Goal: Information Seeking & Learning: Compare options

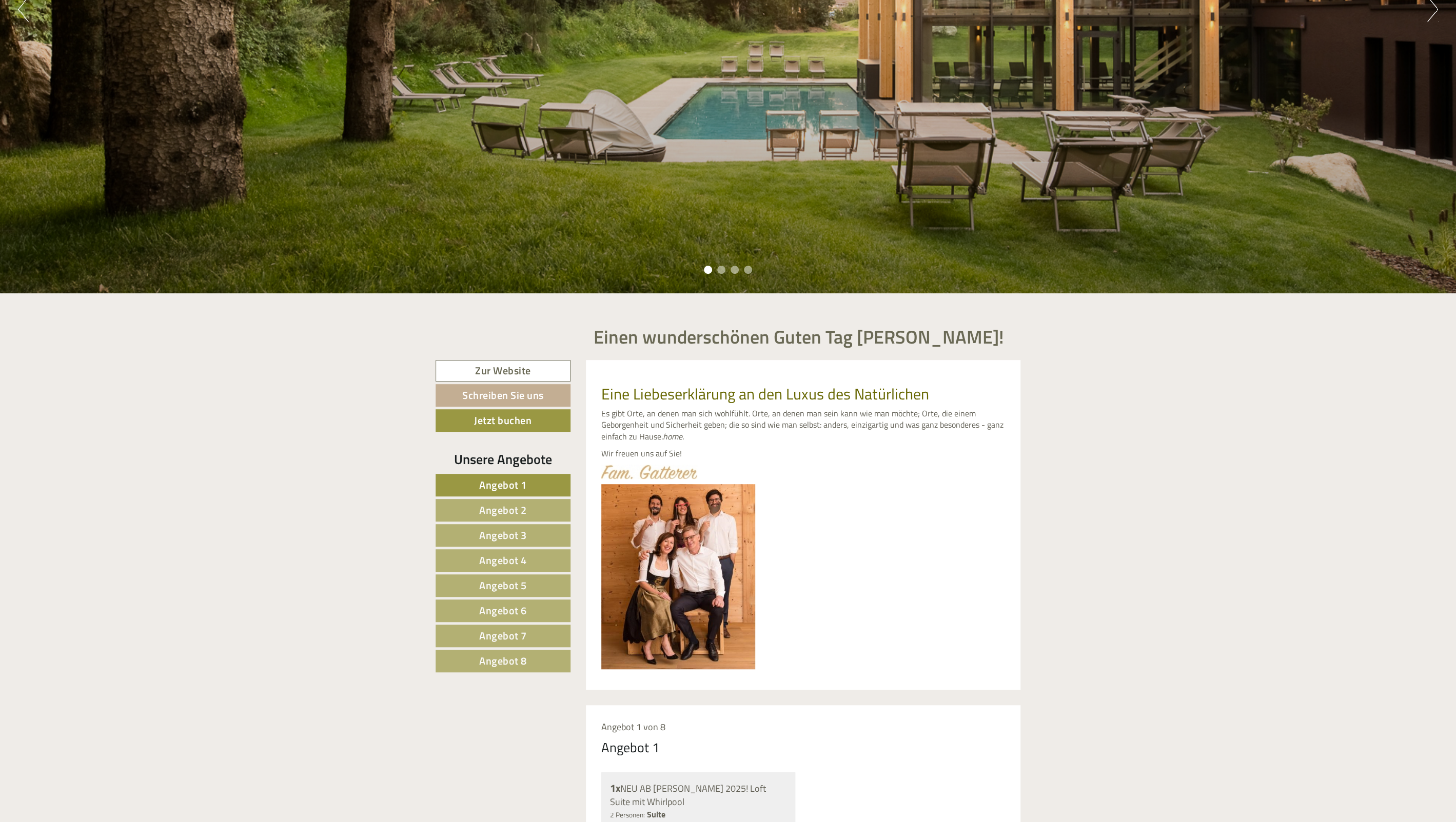
scroll to position [433, 0]
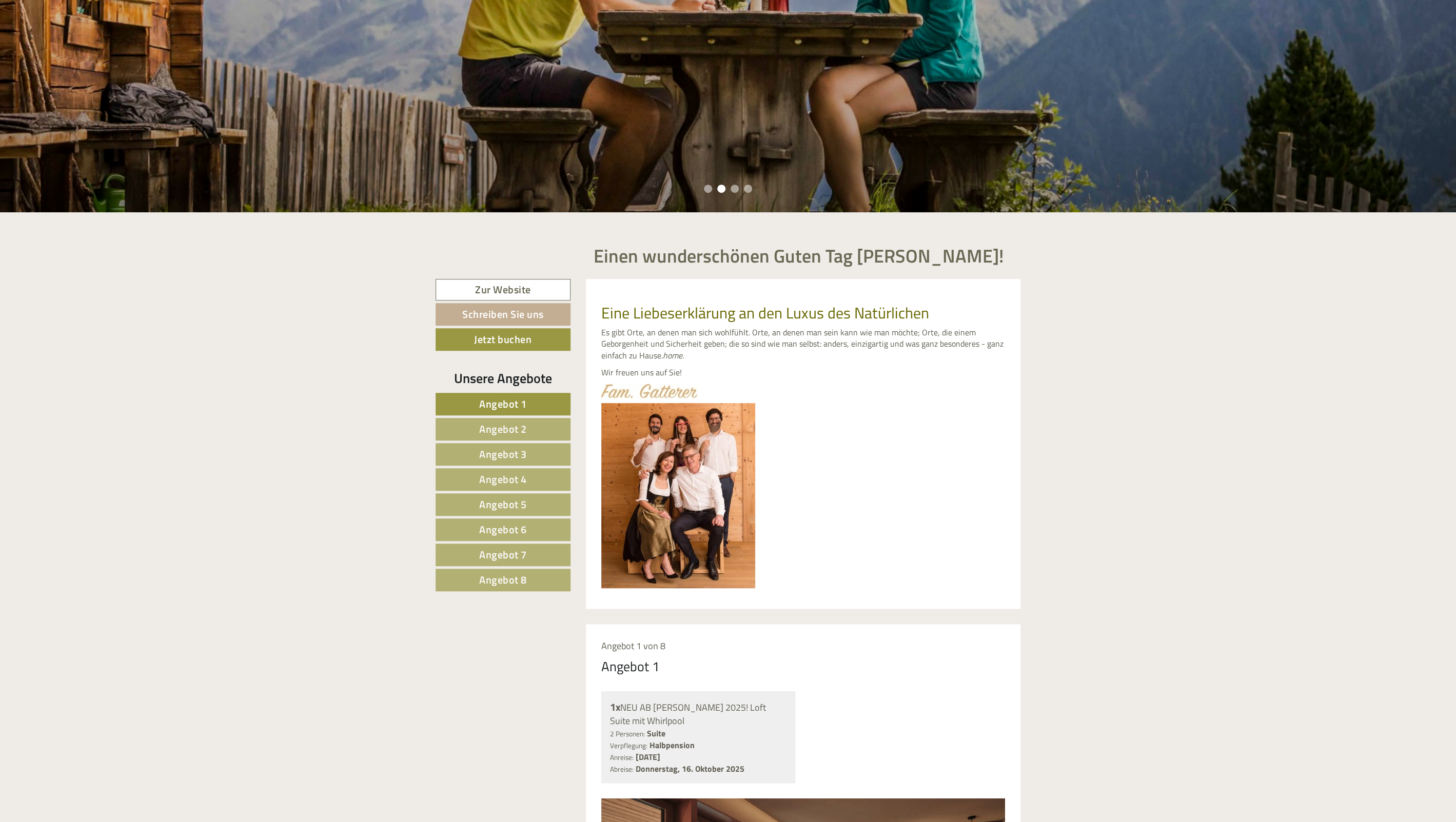
click at [516, 531] on span "Angebot 6" at bounding box center [503, 529] width 48 height 16
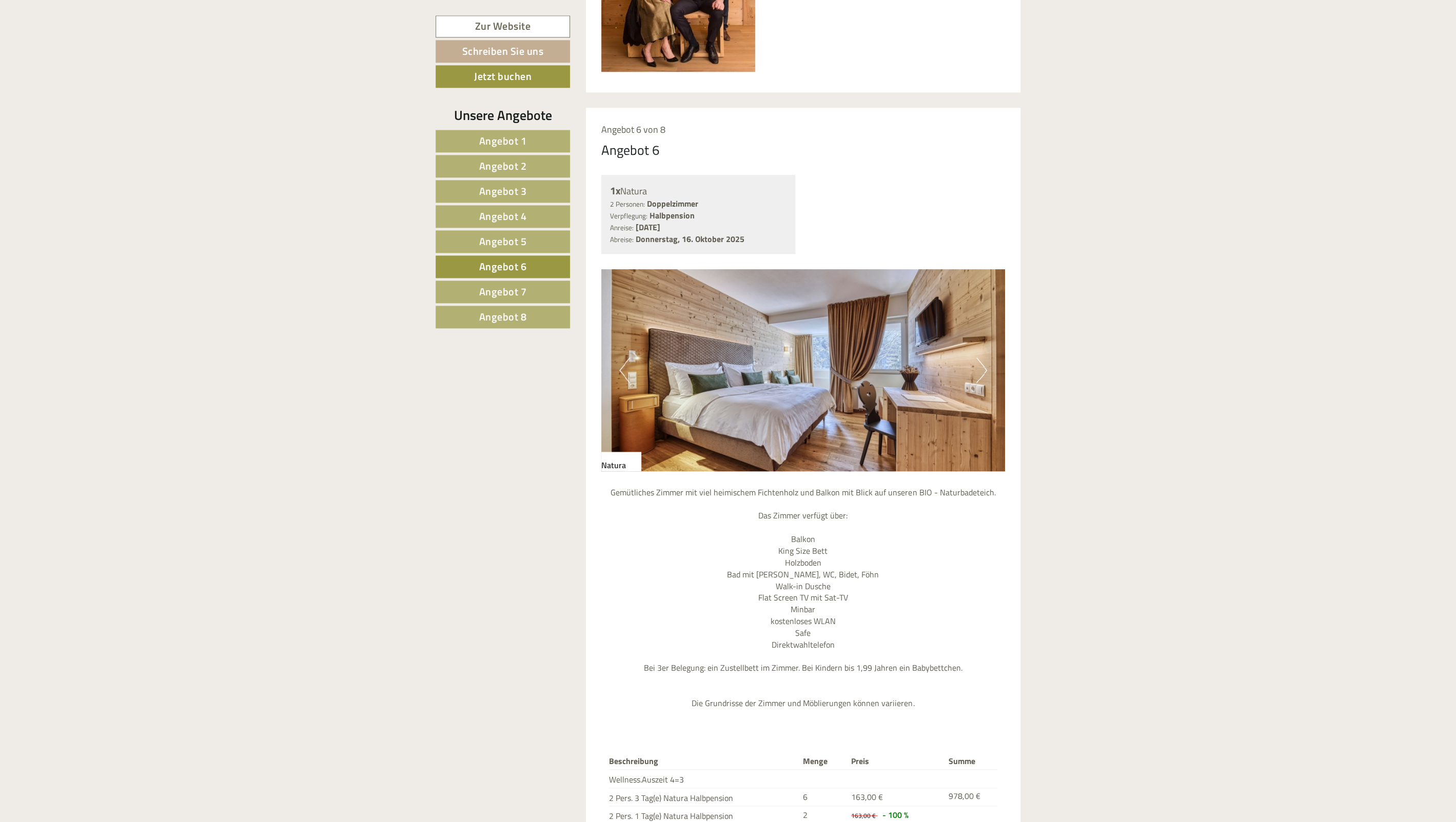
scroll to position [949, 0]
click at [982, 372] on button "Next" at bounding box center [982, 371] width 11 height 26
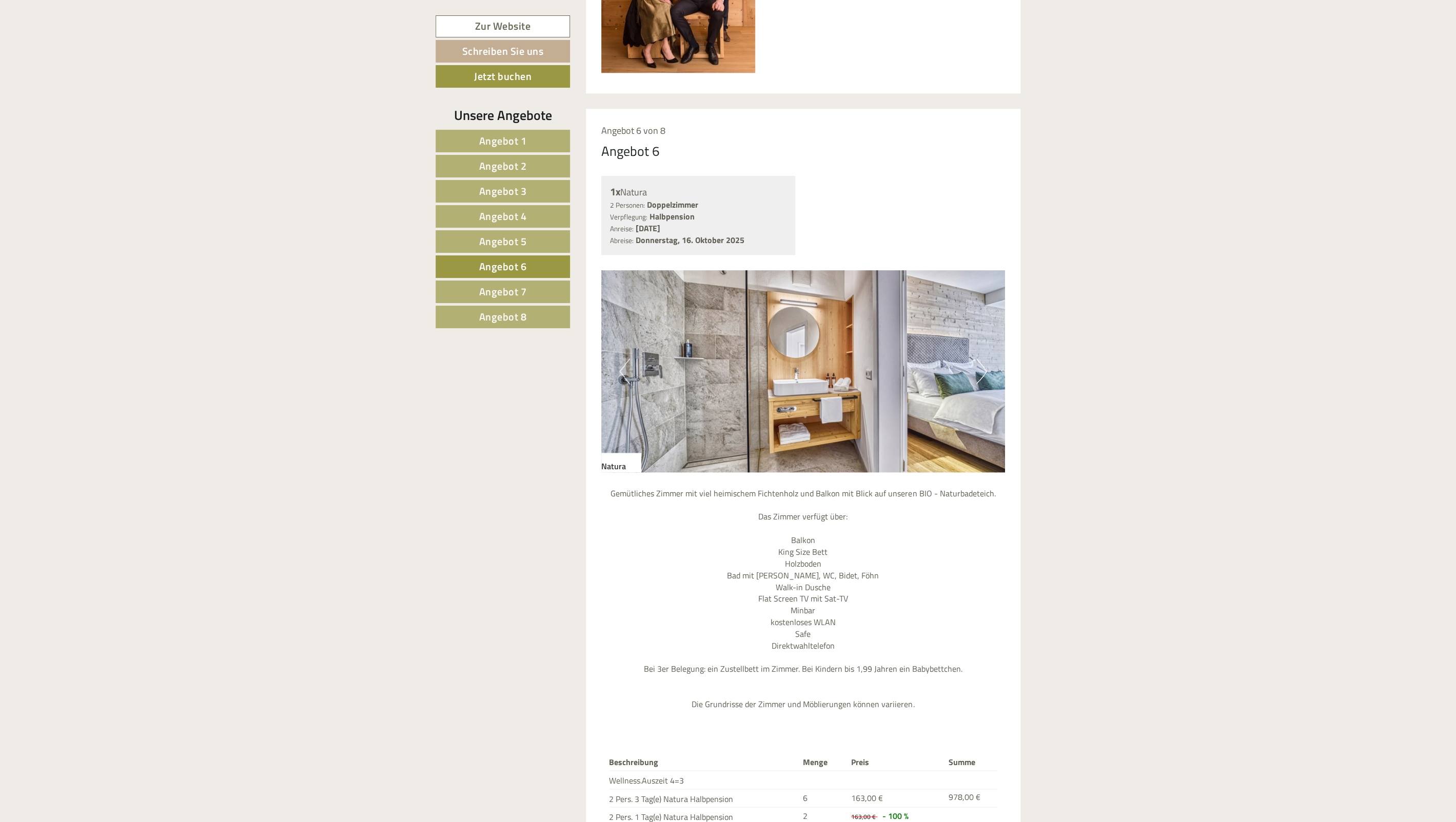
click at [982, 372] on button "Next" at bounding box center [982, 371] width 11 height 26
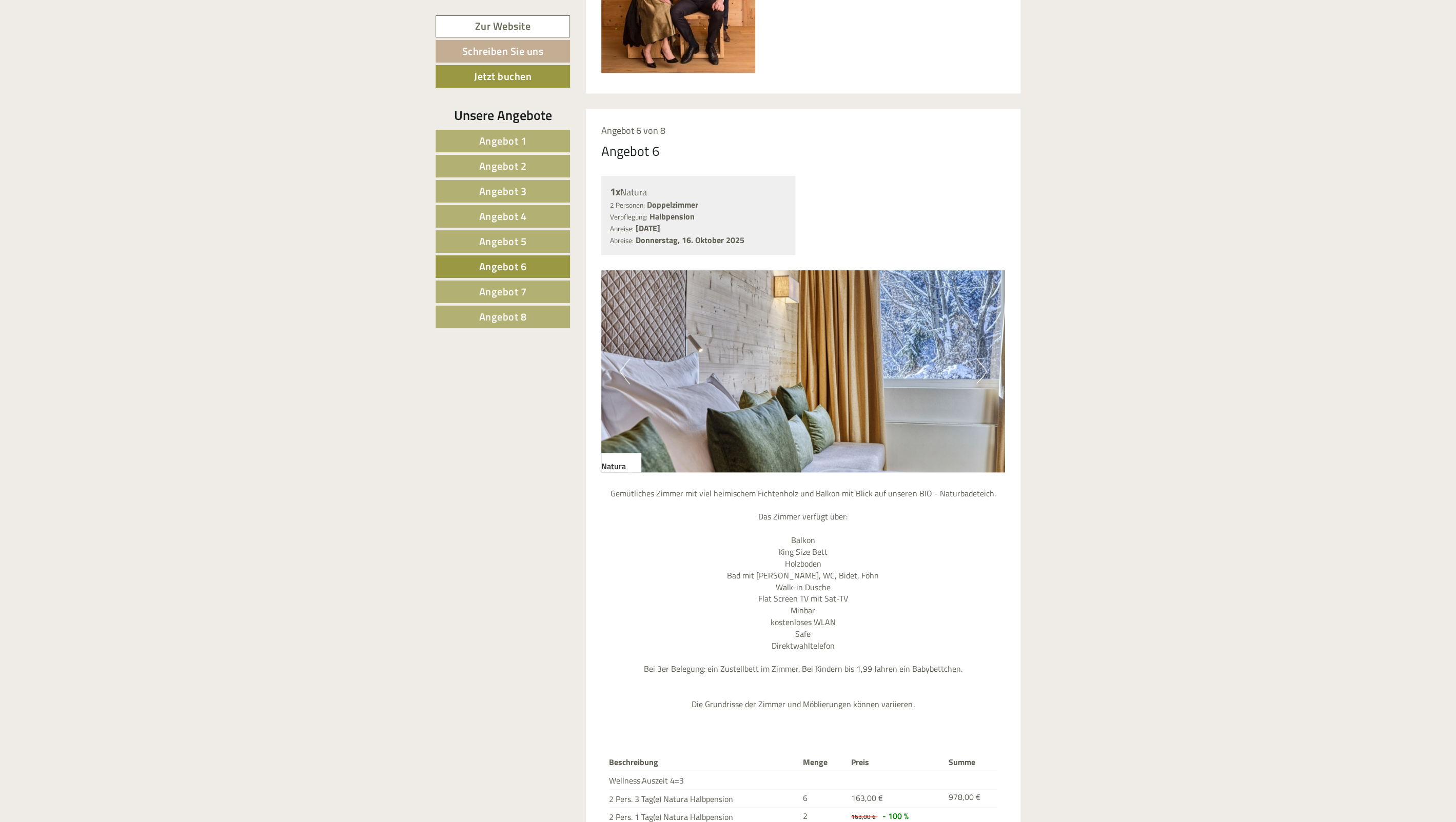
click at [982, 372] on button "Next" at bounding box center [982, 371] width 11 height 26
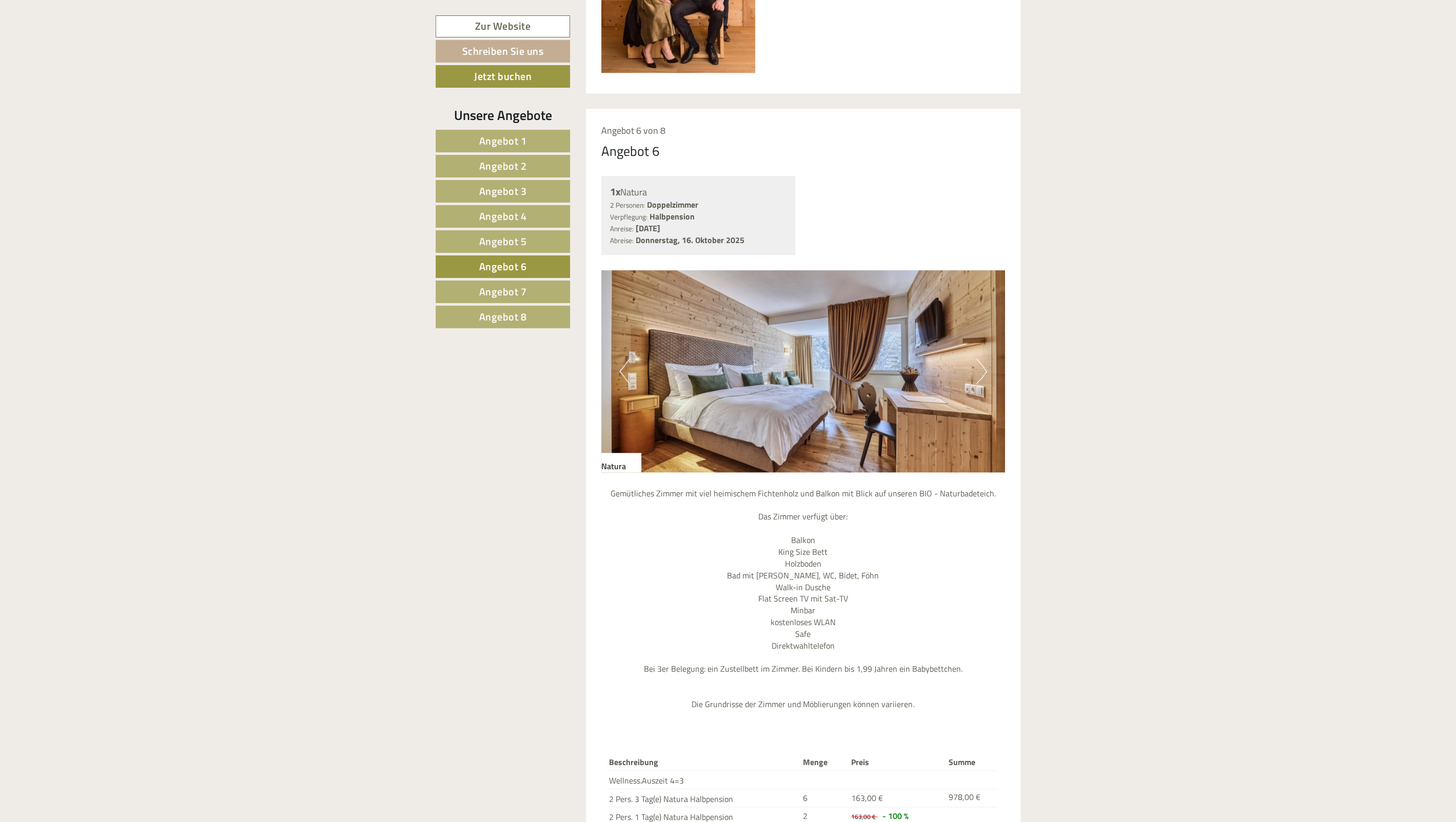
click at [982, 372] on button "Next" at bounding box center [982, 371] width 11 height 26
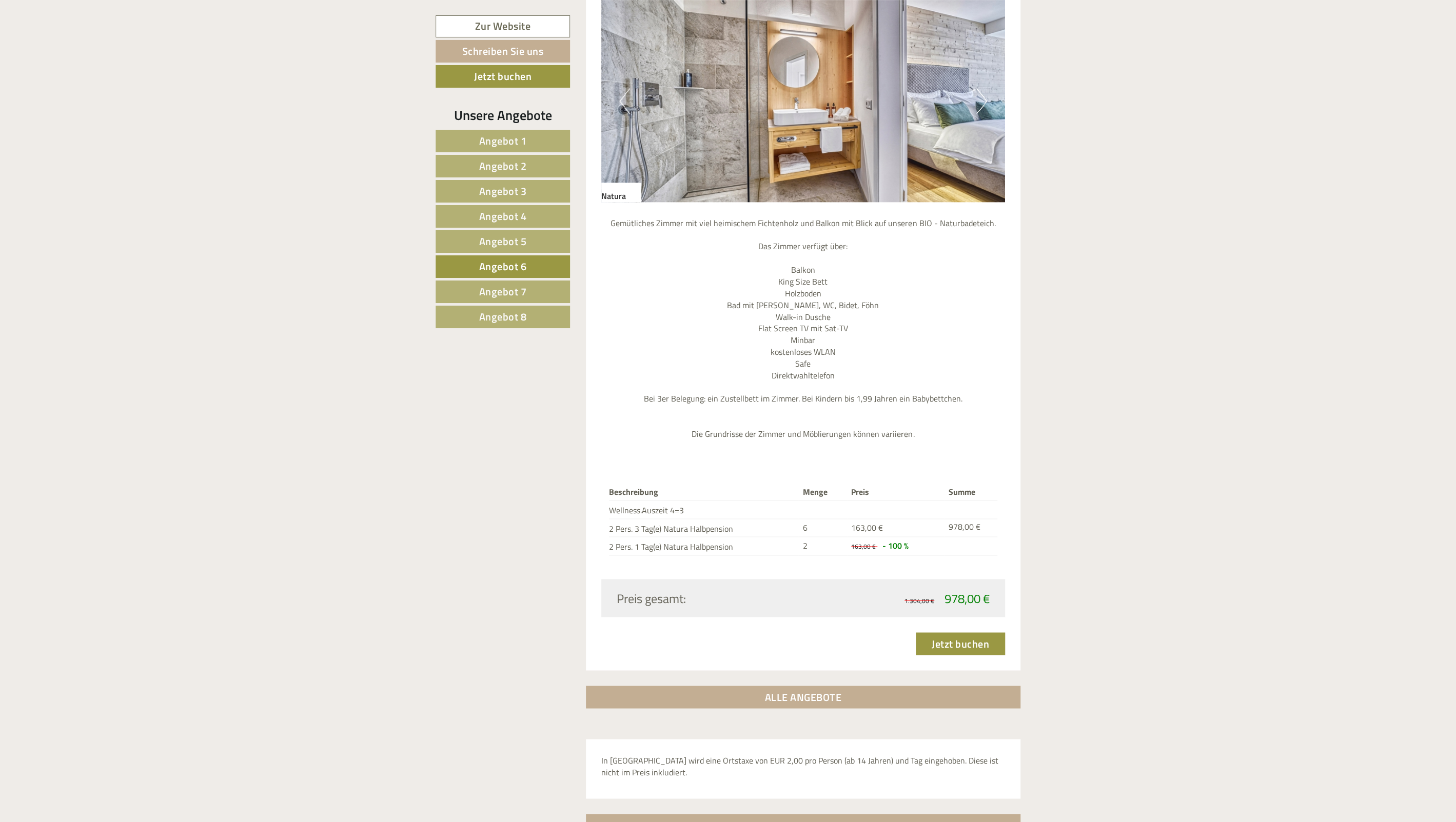
scroll to position [1274, 0]
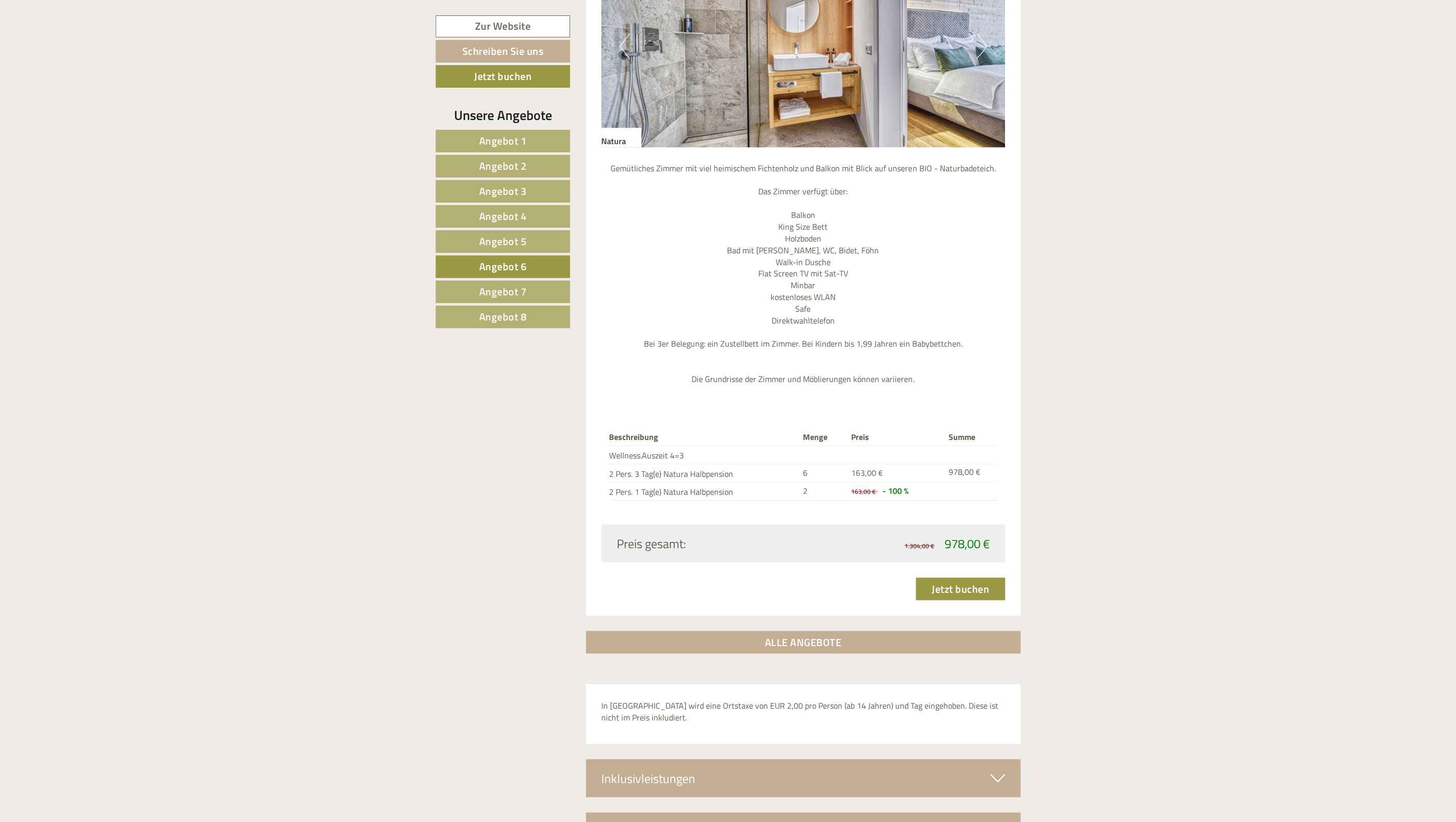
drag, startPoint x: 842, startPoint y: 467, endPoint x: 940, endPoint y: 498, distance: 102.8
click at [940, 498] on tbody "Beschreibung Menge Preis Summe Wellness.Auszeit 4=3 2 Pers. 3 Tag(e) Natura Hal…" at bounding box center [803, 464] width 389 height 71
click at [810, 454] on td at bounding box center [823, 455] width 49 height 19
drag, startPoint x: 614, startPoint y: 474, endPoint x: 715, endPoint y: 475, distance: 101.0
click at [715, 475] on td "2 Pers. 3 Tag(e) Natura Halbpension" at bounding box center [704, 473] width 189 height 19
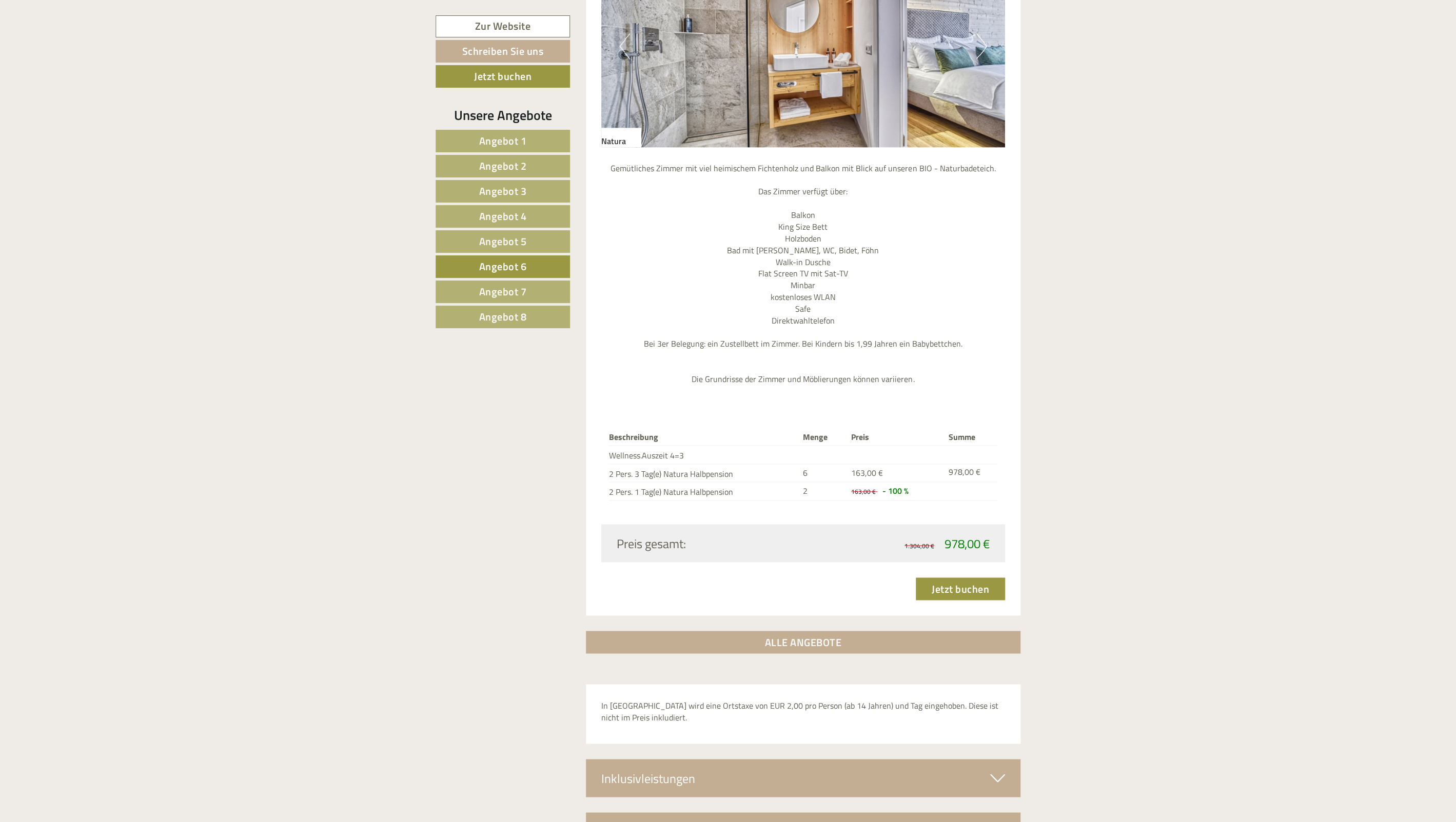
click at [731, 474] on td "2 Pers. 3 Tag(e) Natura Halbpension" at bounding box center [704, 473] width 189 height 19
drag, startPoint x: 723, startPoint y: 490, endPoint x: 659, endPoint y: 470, distance: 67.1
click at [661, 471] on tbody "Beschreibung Menge Preis Summe Wellness.Auszeit 4=3 2 Pers. 3 Tag(e) Natura Hal…" at bounding box center [803, 464] width 389 height 71
drag, startPoint x: 659, startPoint y: 470, endPoint x: 639, endPoint y: 456, distance: 24.4
click at [657, 469] on td "2 Pers. 3 Tag(e) Natura Halbpension" at bounding box center [704, 473] width 189 height 19
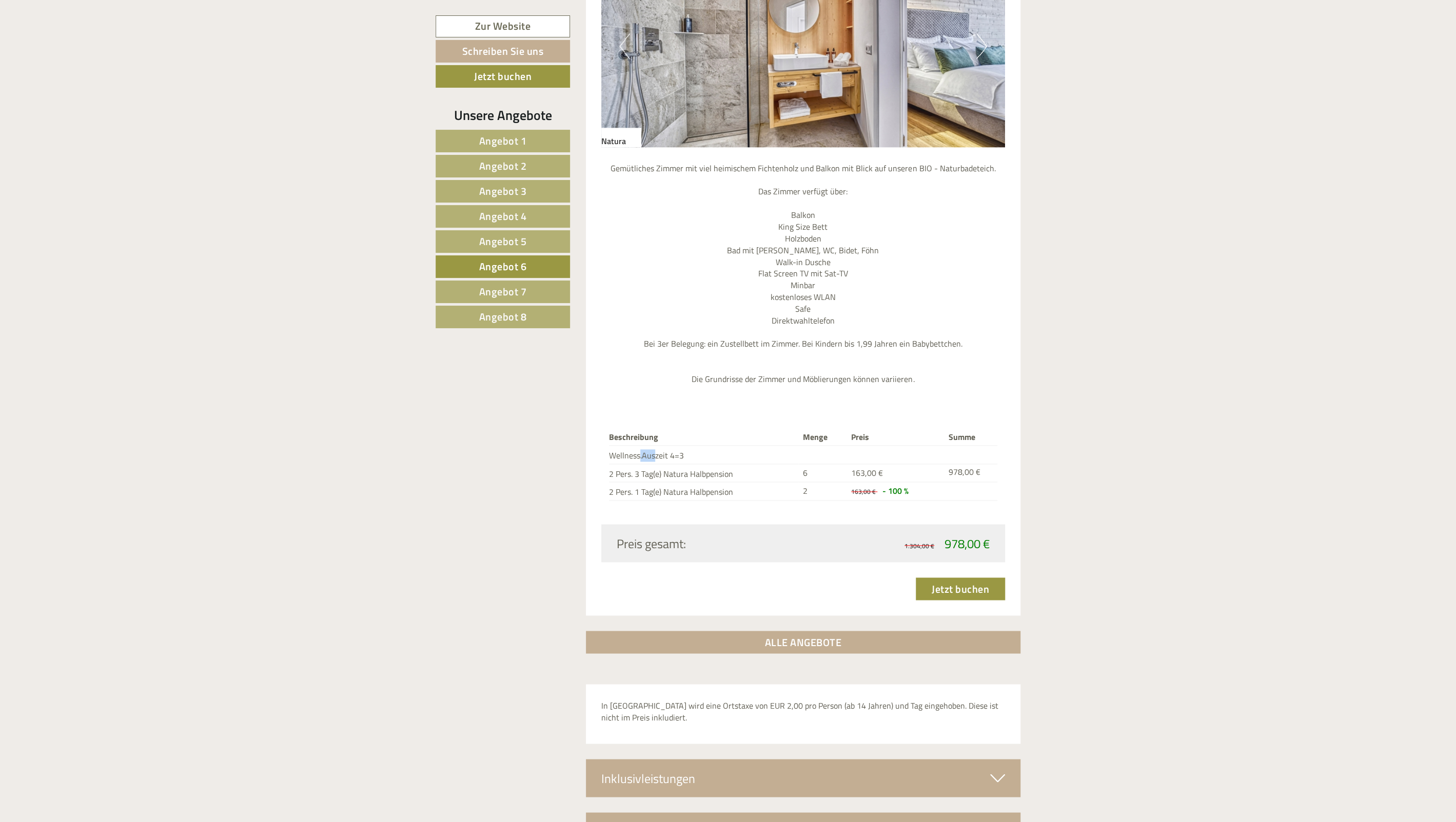
drag, startPoint x: 643, startPoint y: 456, endPoint x: 711, endPoint y: 463, distance: 68.4
click at [698, 462] on td "Wellness.Auszeit 4=3" at bounding box center [704, 455] width 189 height 19
click at [711, 463] on td "2 Pers. 3 Tag(e) Natura Halbpension" at bounding box center [704, 473] width 189 height 19
drag, startPoint x: 686, startPoint y: 459, endPoint x: 607, endPoint y: 458, distance: 79.0
click at [609, 458] on td "Wellness.Auszeit 4=3" at bounding box center [704, 455] width 189 height 19
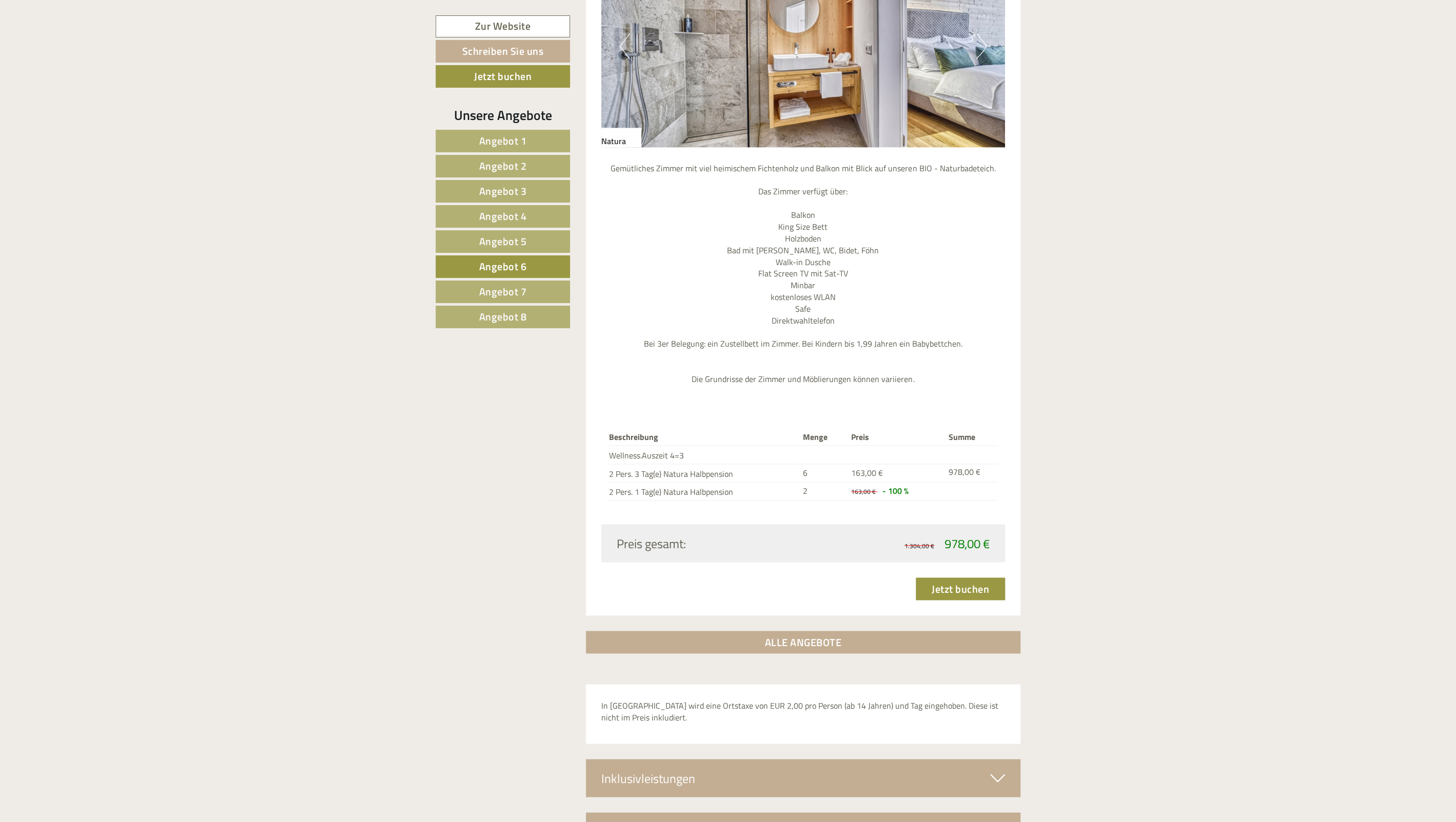
click at [607, 458] on div "Beschreibung Menge Preis Summe Wellness.Auszeit 4=3 2 Pers. 3 Tag(e) Natura Hal…" at bounding box center [803, 464] width 404 height 118
drag, startPoint x: 715, startPoint y: 330, endPoint x: 822, endPoint y: 359, distance: 110.9
click at [822, 359] on p "Gemütliches Zimmer mit viel heimischem Fichtenholz und Balkon mit Blick auf uns…" at bounding box center [803, 274] width 404 height 222
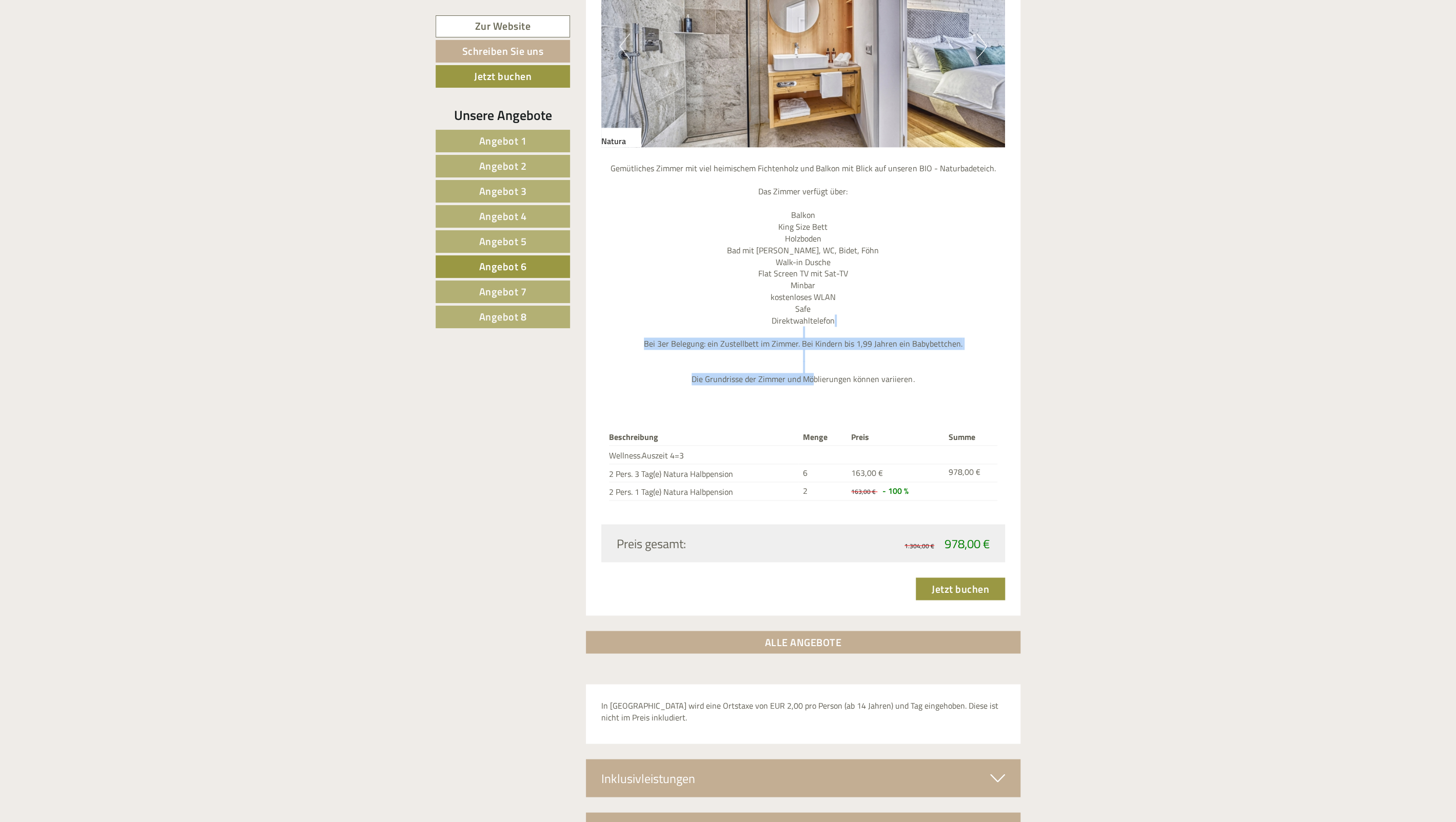
drag, startPoint x: 769, startPoint y: 349, endPoint x: 726, endPoint y: 319, distance: 52.4
click at [726, 319] on div "Gemütliches Zimmer mit viel heimischem Fichtenholz und Balkon mit Blick auf uns…" at bounding box center [803, 276] width 404 height 258
click at [726, 319] on p "Gemütliches Zimmer mit viel heimischem Fichtenholz und Balkon mit Blick auf uns…" at bounding box center [803, 274] width 404 height 222
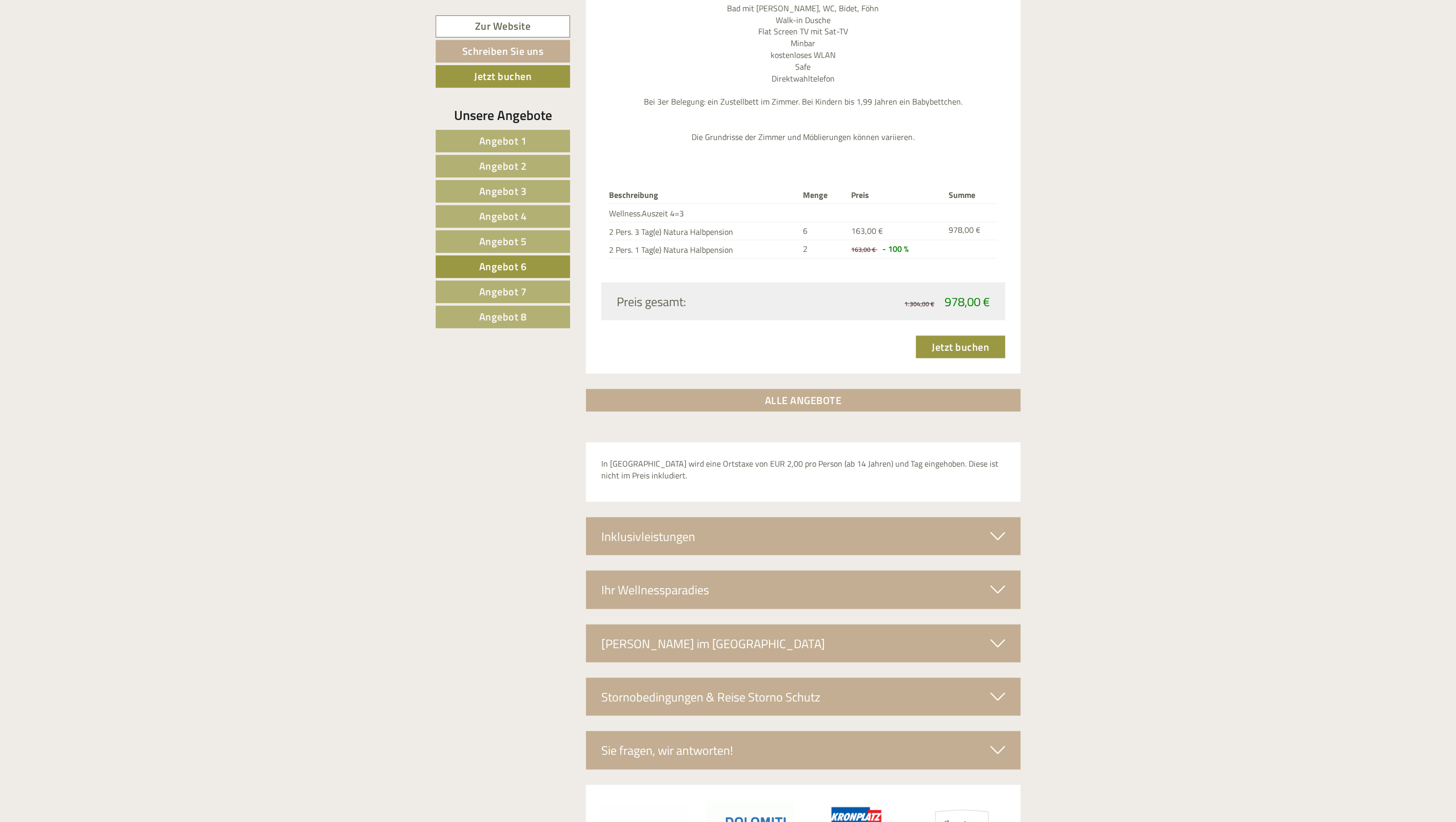
scroll to position [1602, 0]
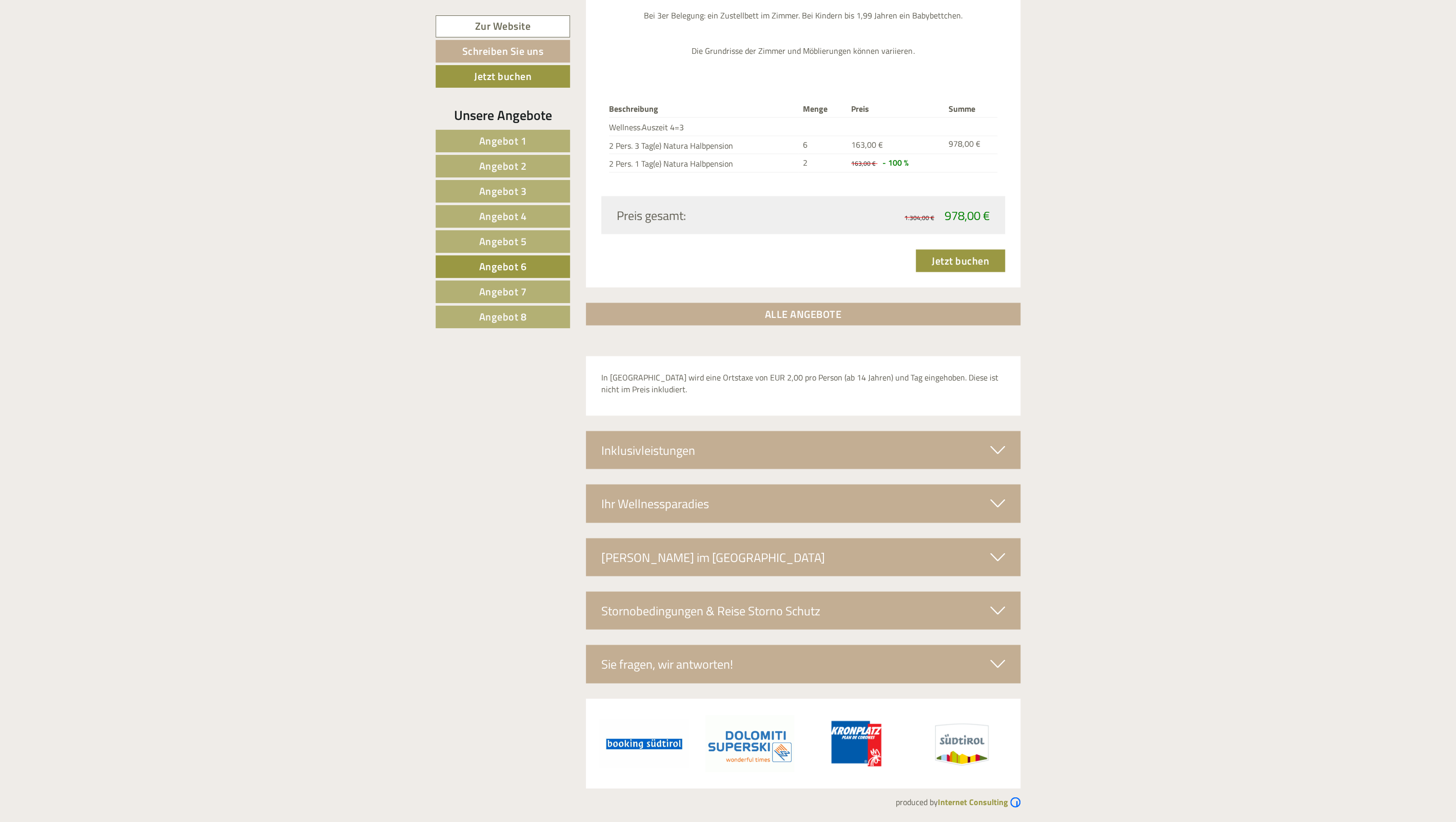
click at [669, 449] on div "Inklusivleistungen" at bounding box center [803, 449] width 435 height 38
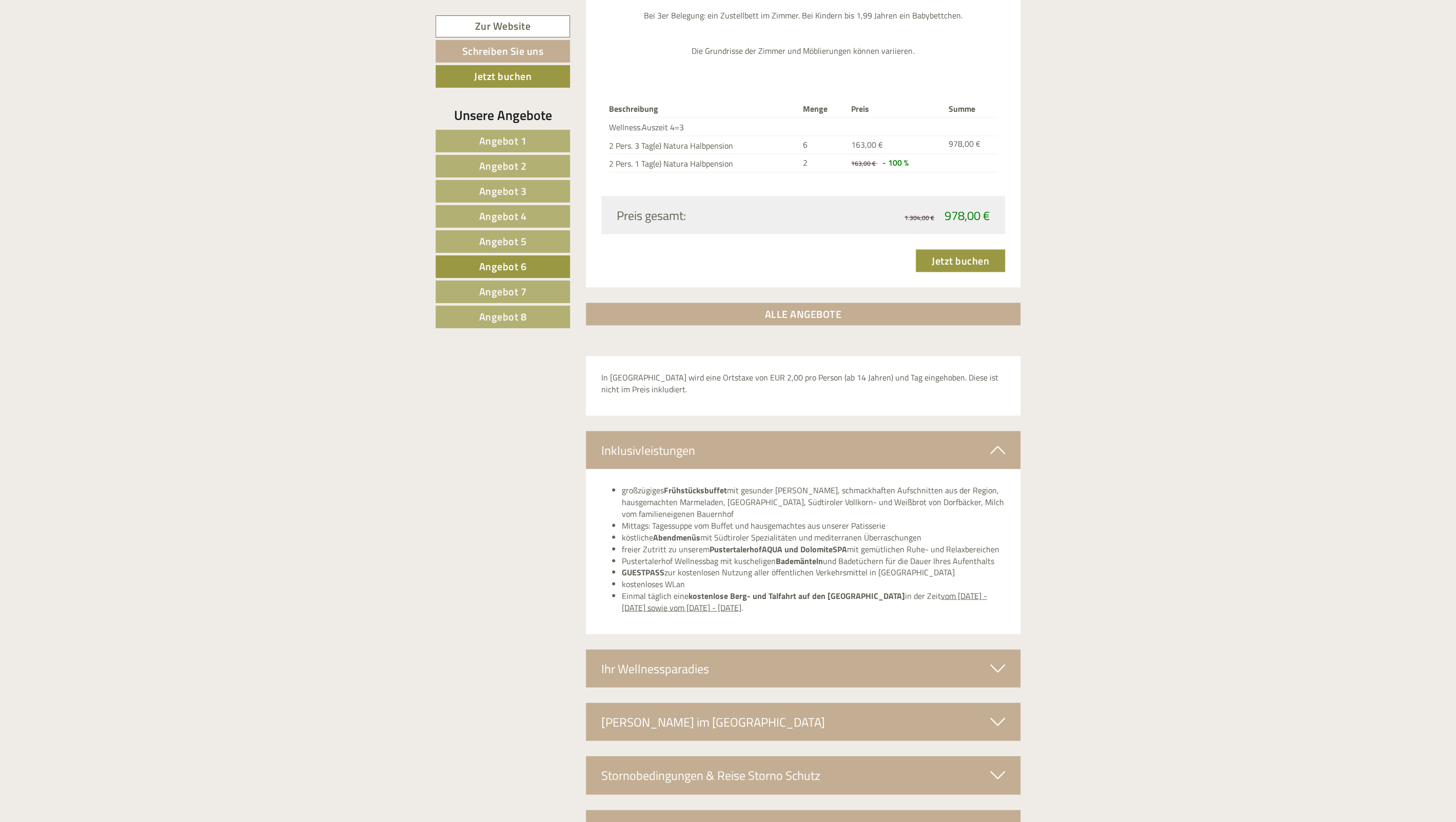
scroll to position [1711, 0]
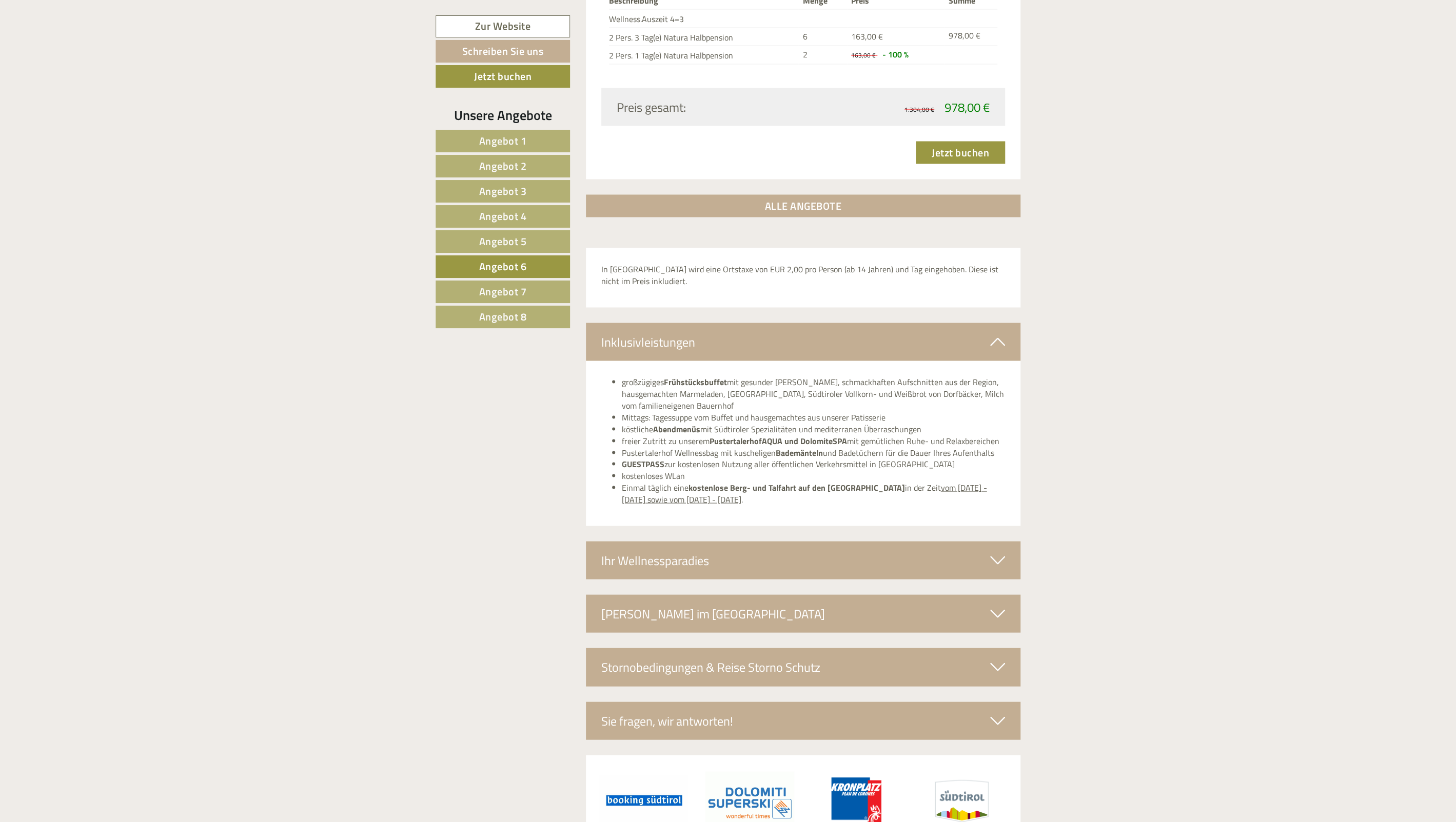
click at [727, 559] on div "Ihr Wellnessparadies" at bounding box center [803, 560] width 435 height 38
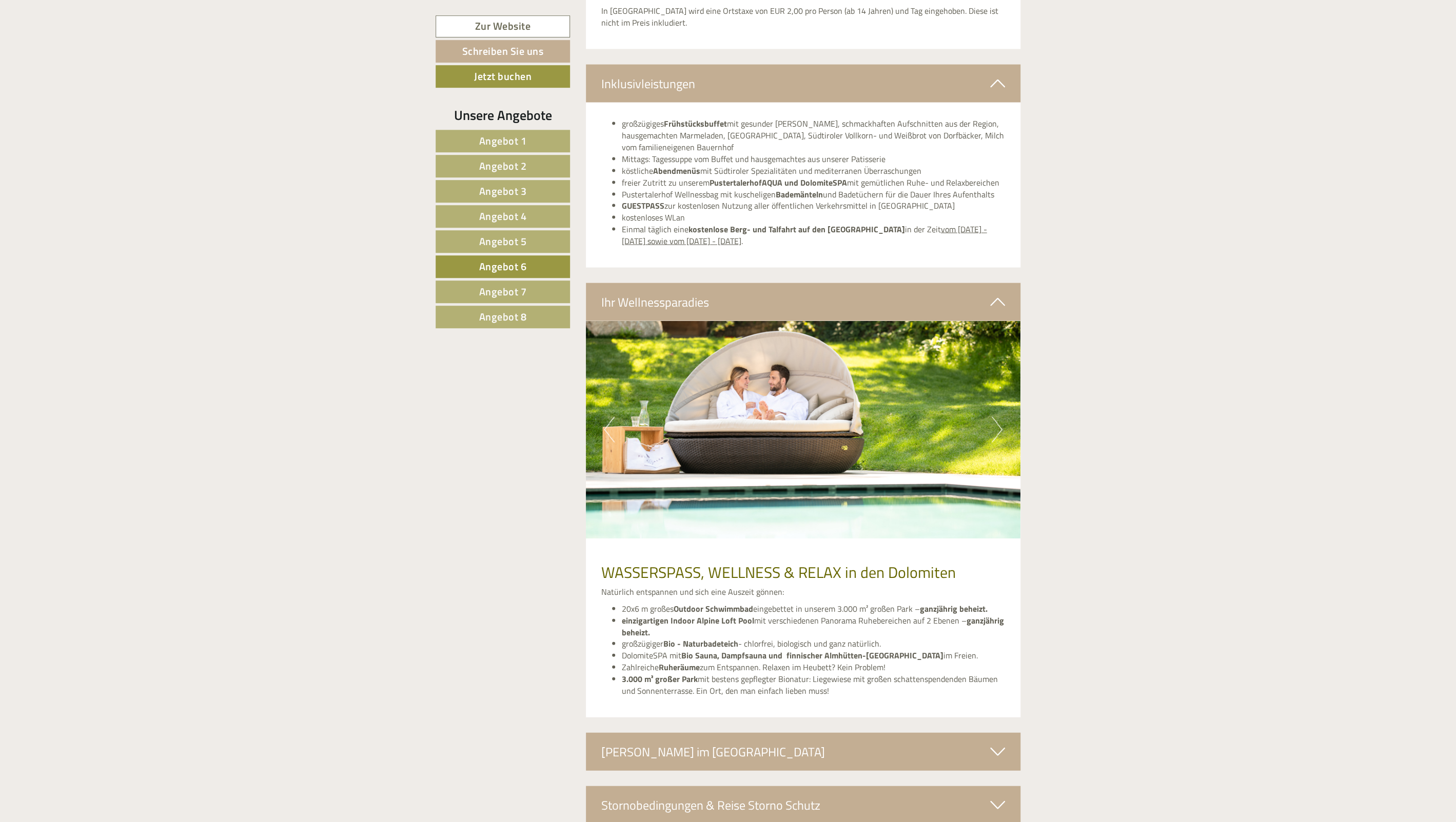
scroll to position [1981, 0]
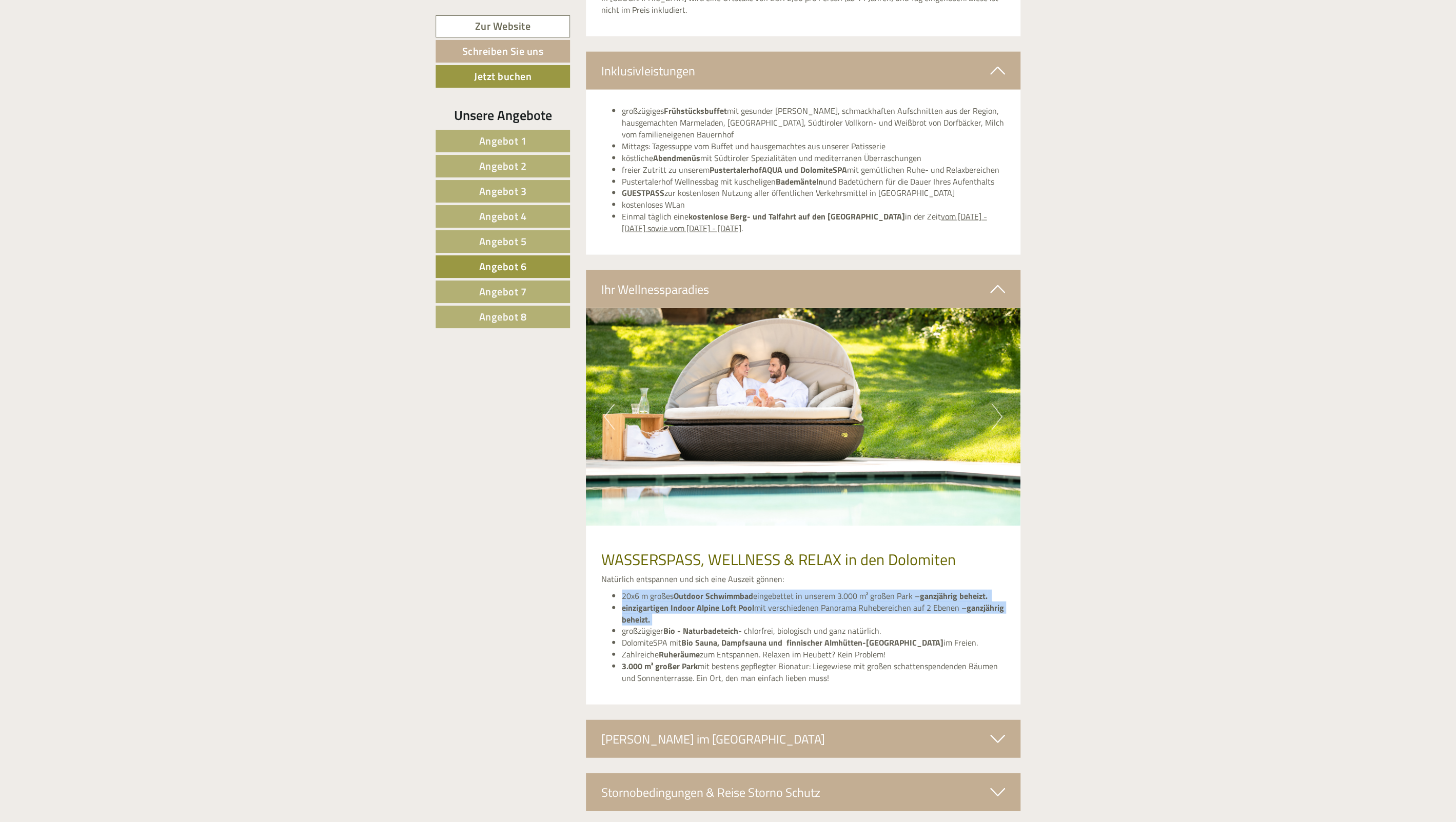
drag, startPoint x: 610, startPoint y: 592, endPoint x: 736, endPoint y: 618, distance: 128.7
click at [733, 618] on ul "20x6 m großes Outdoor Schwimmbad eingebettet in unserem 3.000 m² großen Park – …" at bounding box center [803, 637] width 404 height 94
click at [736, 618] on li "einzigartigen Indoor Alpine Loft Pool mit verschiedenen Panorama Ruhebereichen …" at bounding box center [813, 614] width 384 height 23
drag, startPoint x: 687, startPoint y: 606, endPoint x: 622, endPoint y: 594, distance: 66.1
click at [622, 594] on ul "20x6 m großes Outdoor Schwimmbad eingebettet in unserem 3.000 m² großen Park – …" at bounding box center [803, 637] width 404 height 94
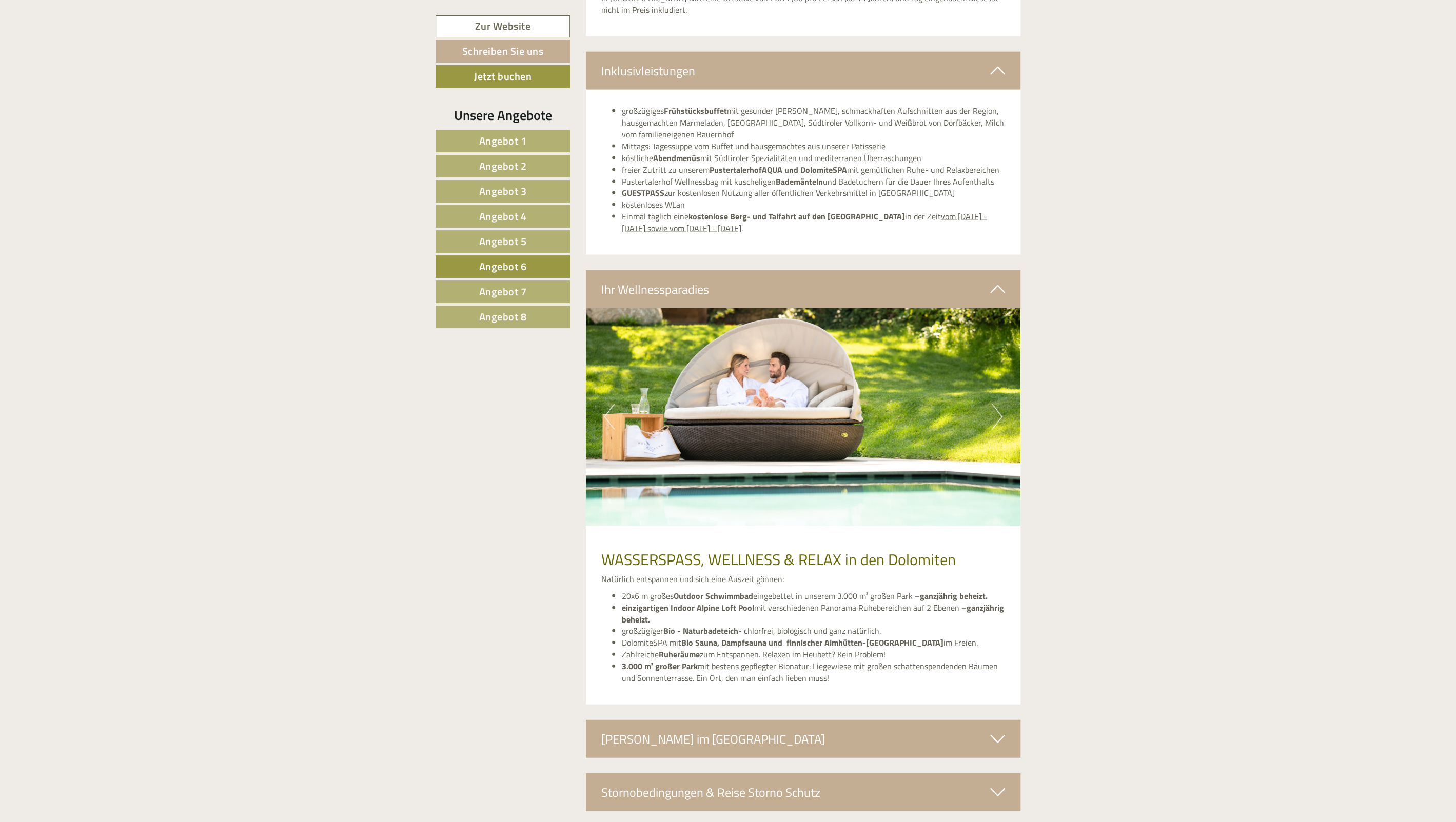
click at [622, 594] on li "20x6 m großes Outdoor Schwimmbad eingebettet in unserem 3.000 m² großen Park – …" at bounding box center [813, 596] width 384 height 12
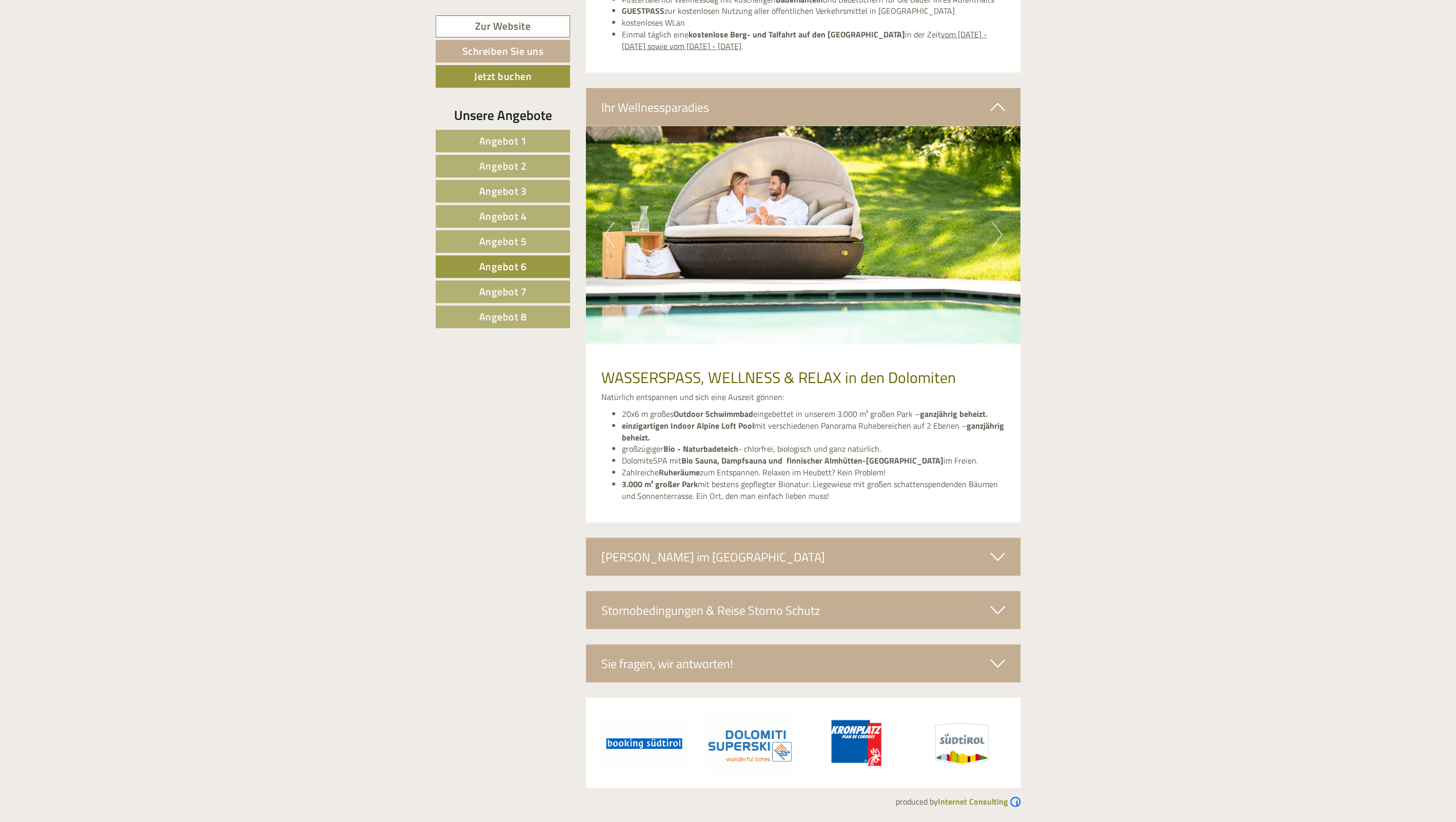
click at [711, 557] on div "[PERSON_NAME] im [GEOGRAPHIC_DATA]" at bounding box center [803, 557] width 435 height 38
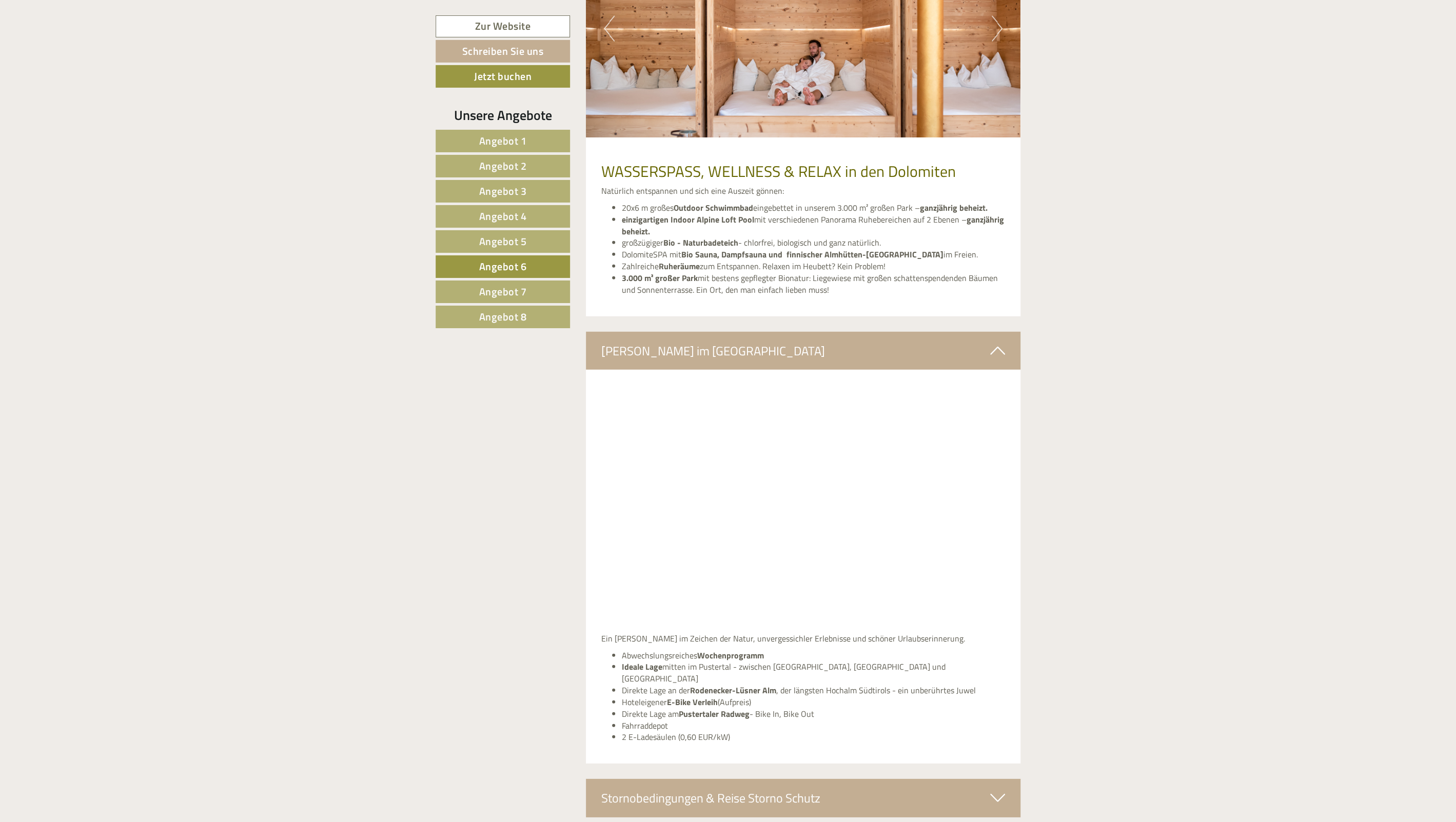
scroll to position [2489, 0]
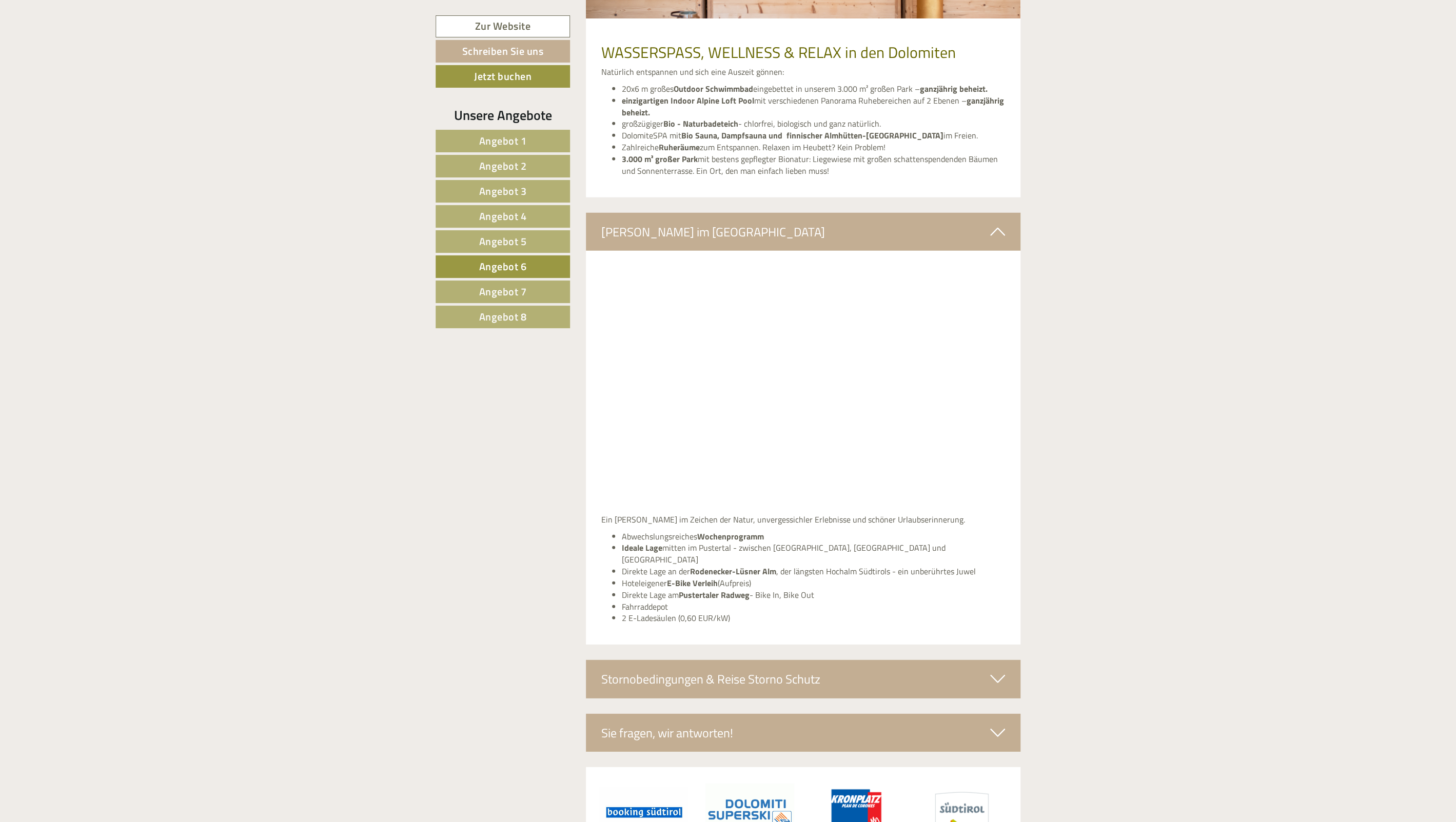
click at [723, 660] on div "Stornobedingungen & Reise Storno Schutz" at bounding box center [803, 679] width 435 height 38
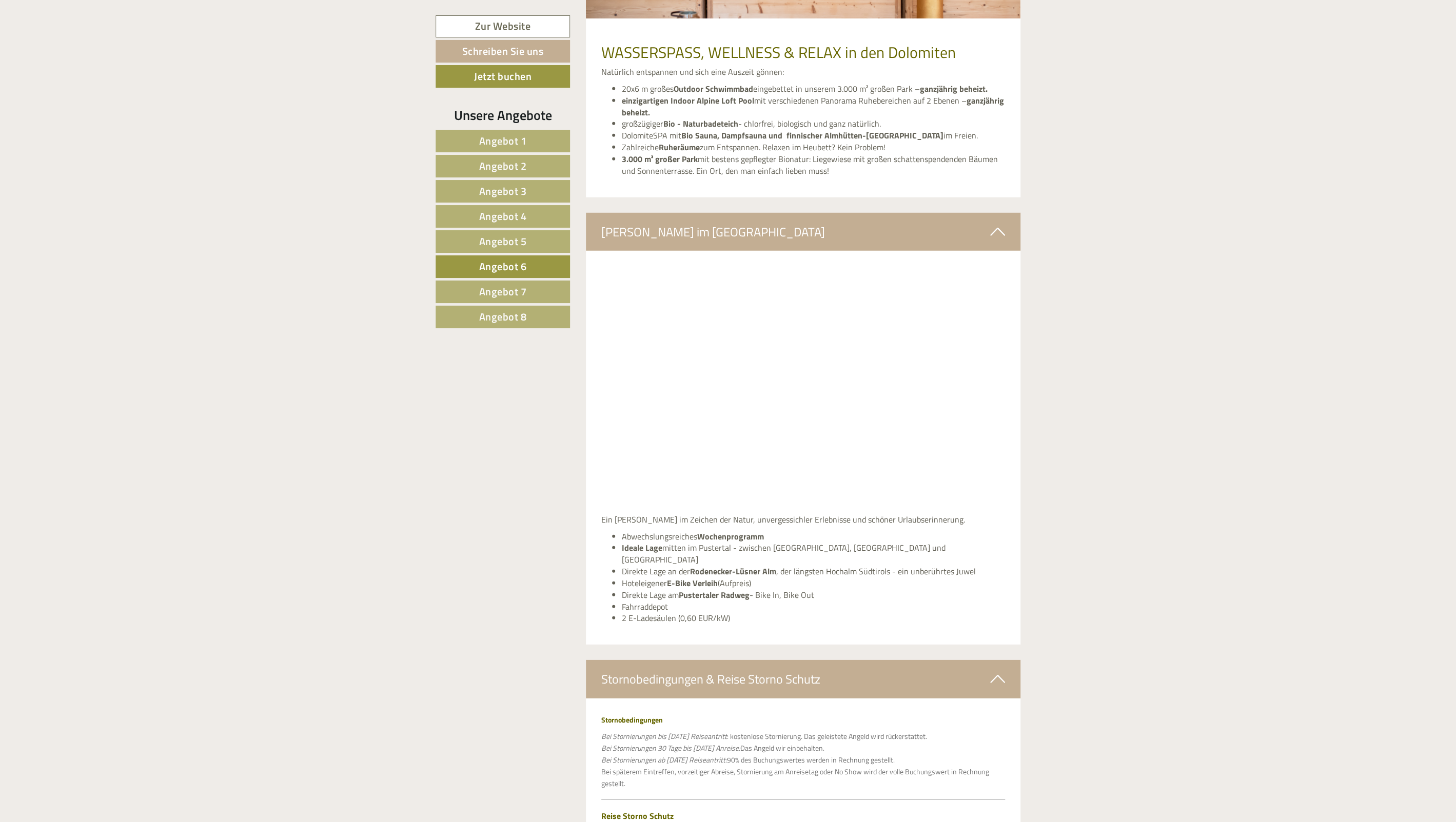
scroll to position [2735, 0]
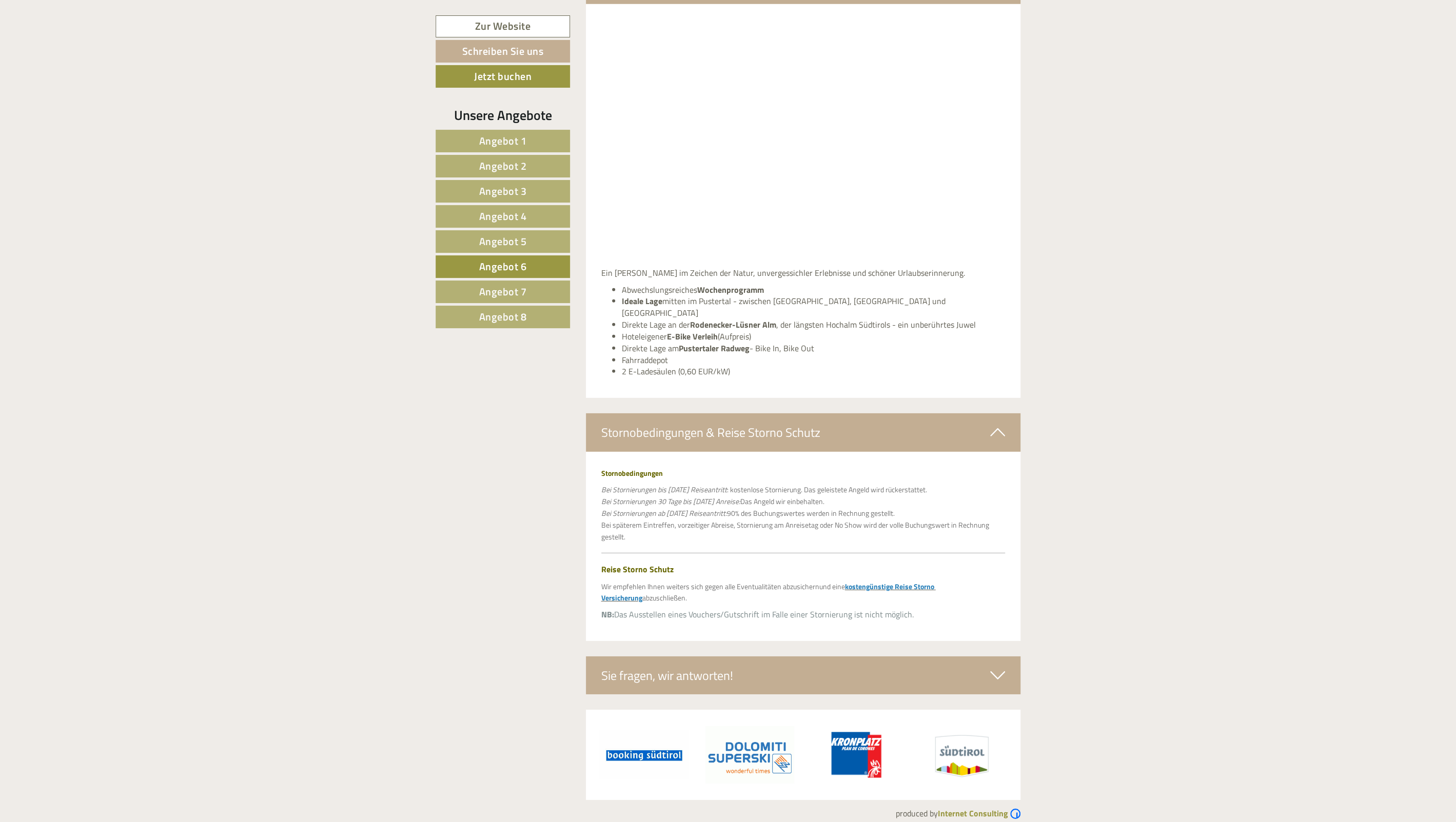
click at [709, 657] on div "Sie fragen, wir antworten!" at bounding box center [803, 676] width 435 height 38
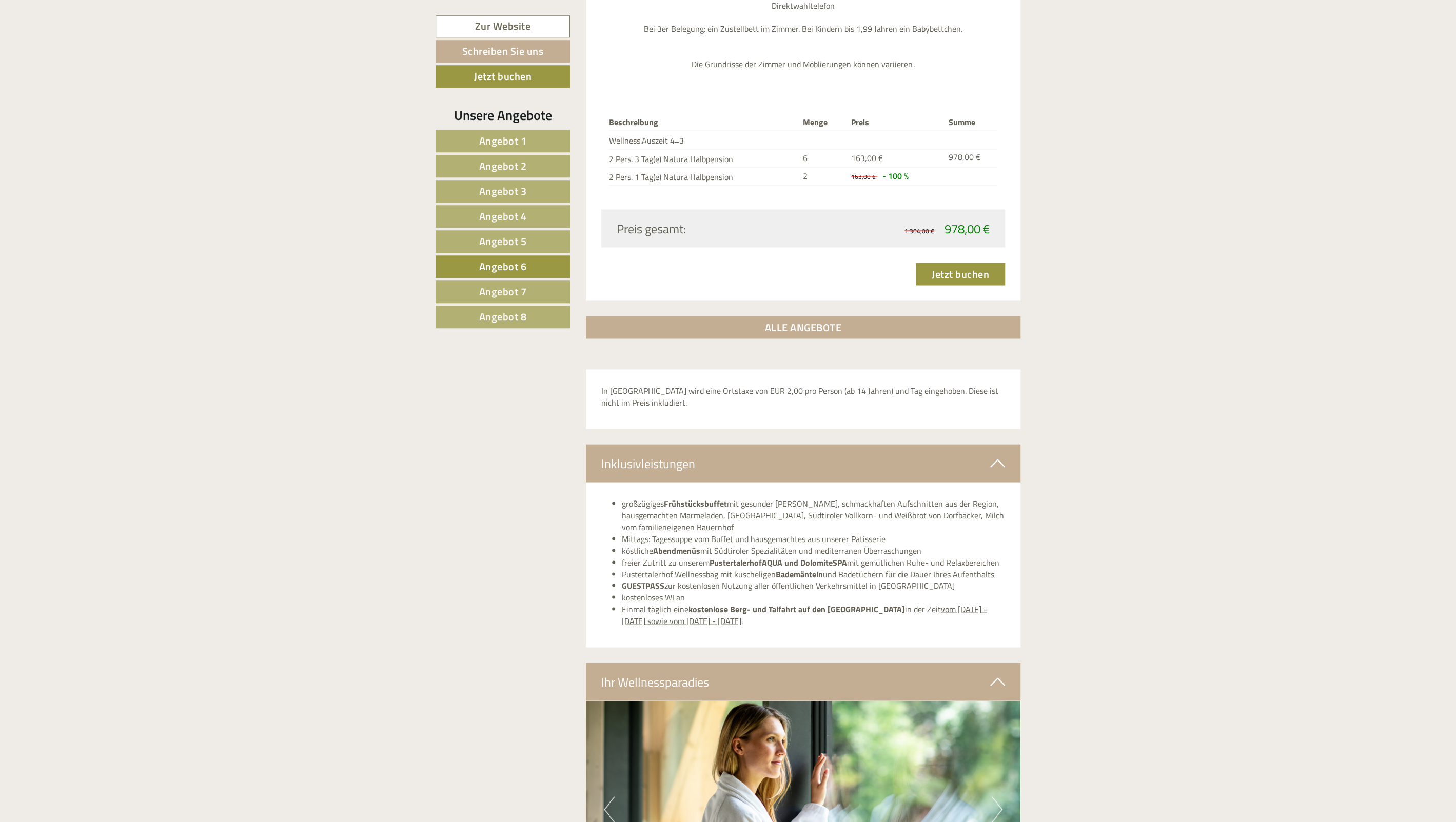
scroll to position [1432, 0]
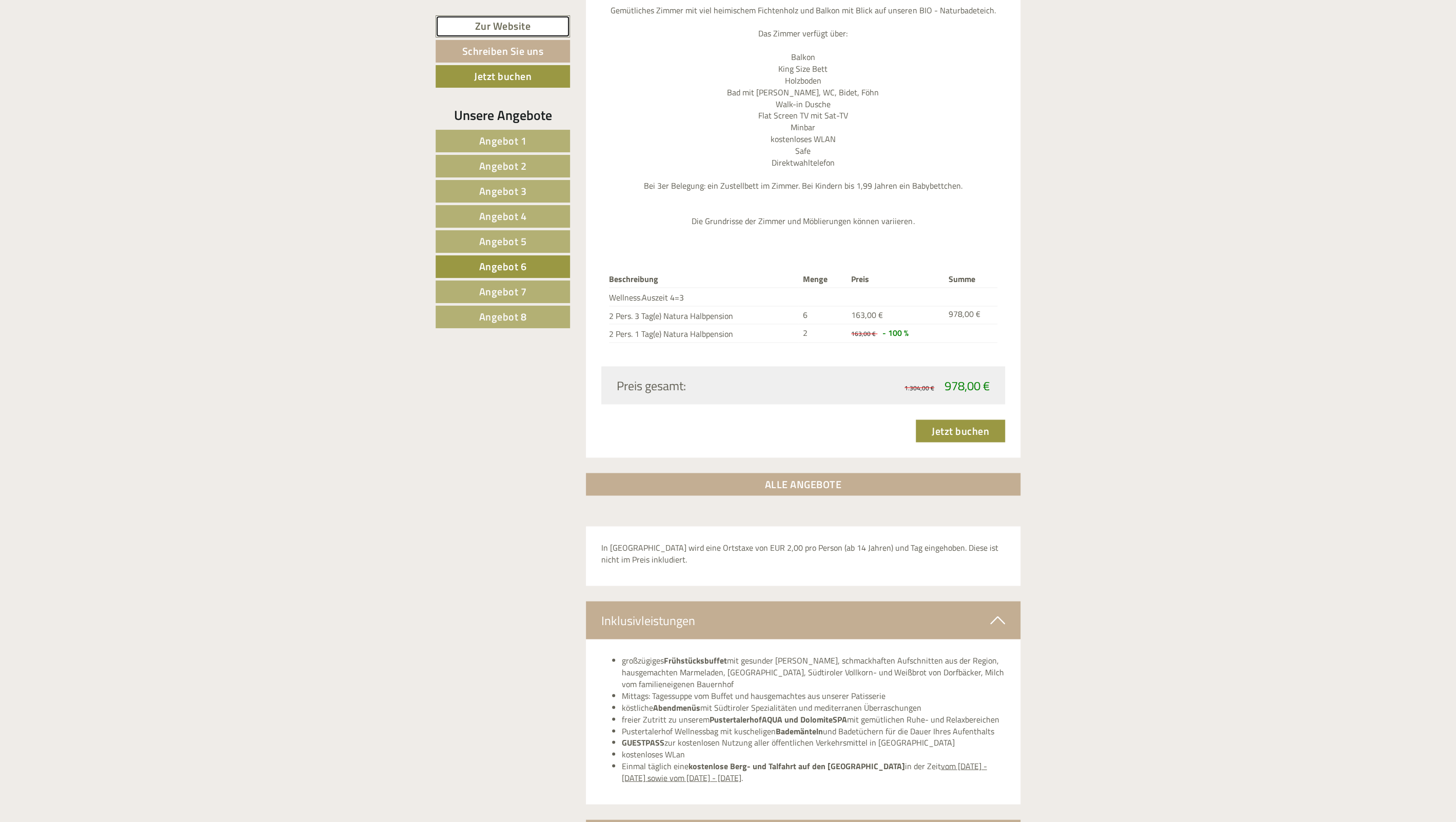
click at [485, 17] on link "Zur Website" at bounding box center [503, 27] width 135 height 22
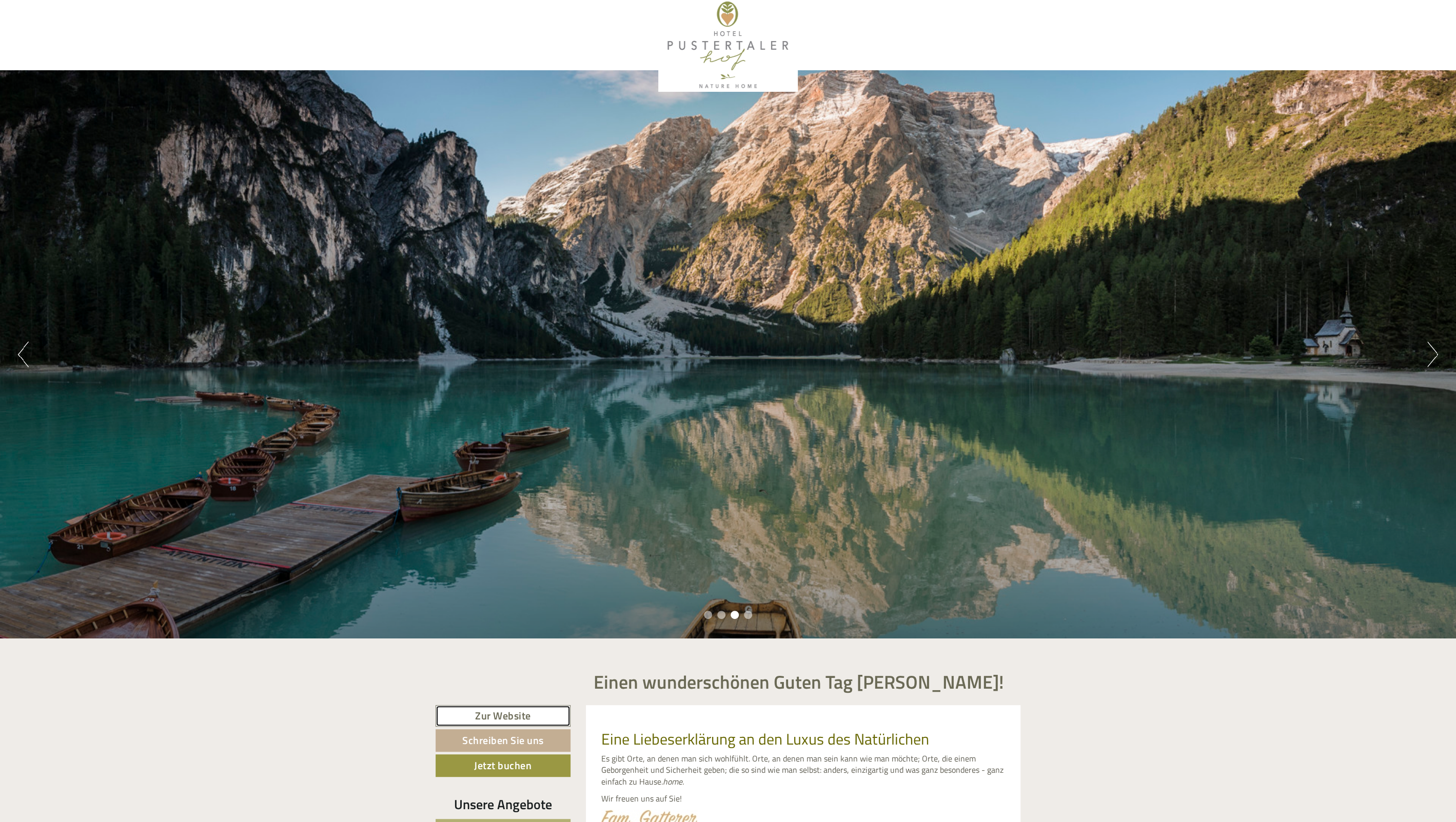
scroll to position [0, 0]
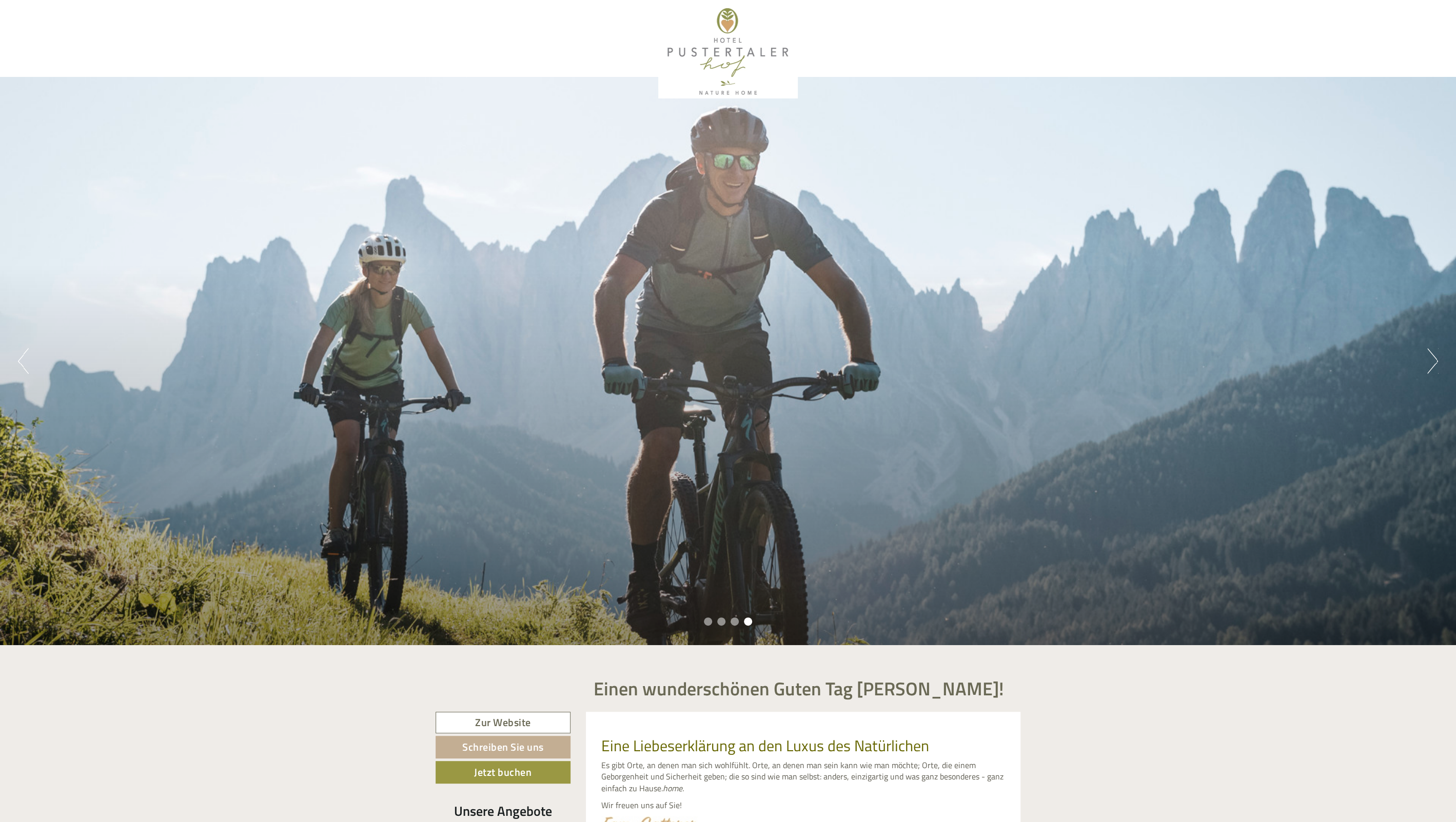
click at [446, 670] on div at bounding box center [503, 687] width 150 height 52
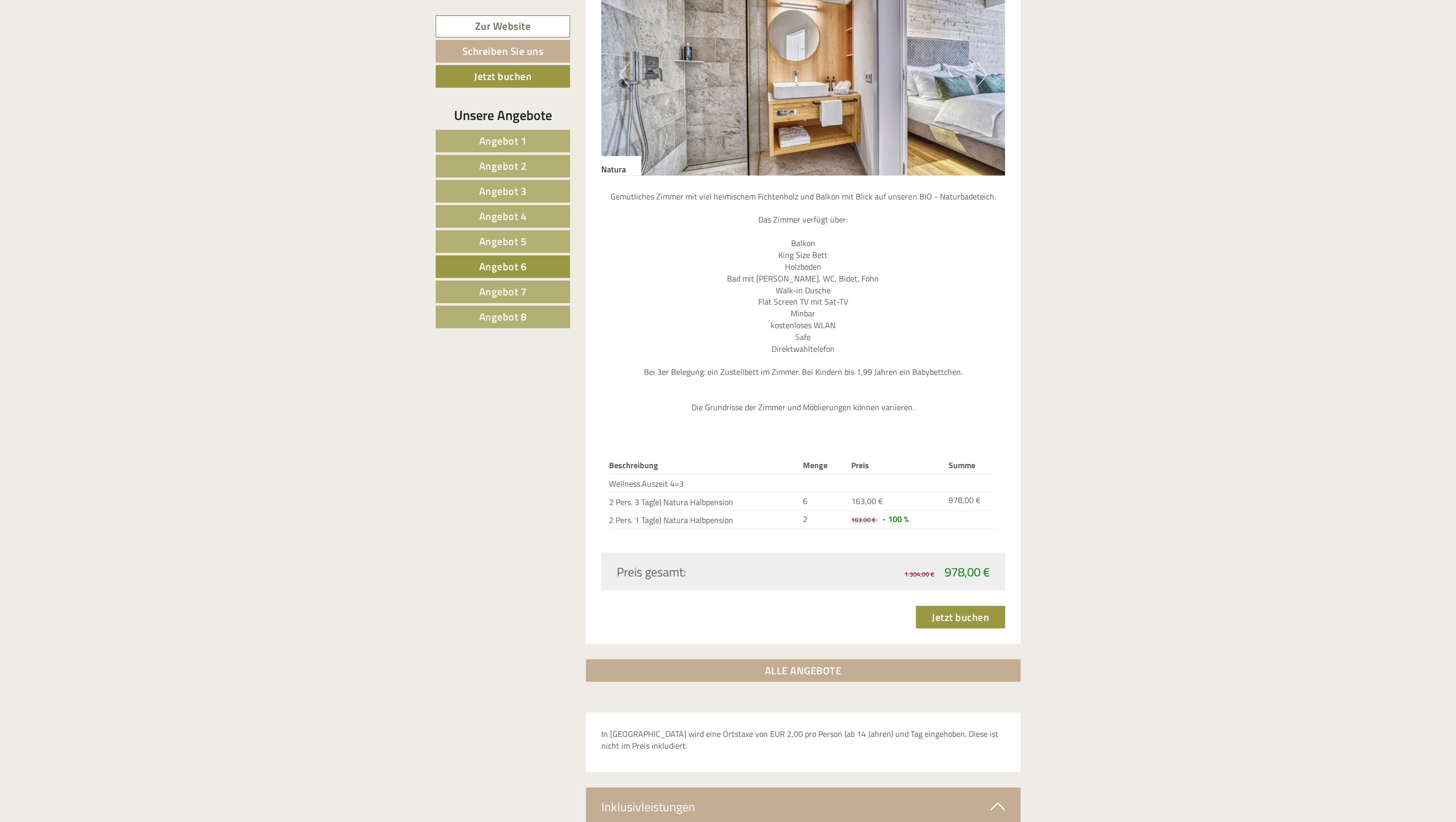
scroll to position [867, 0]
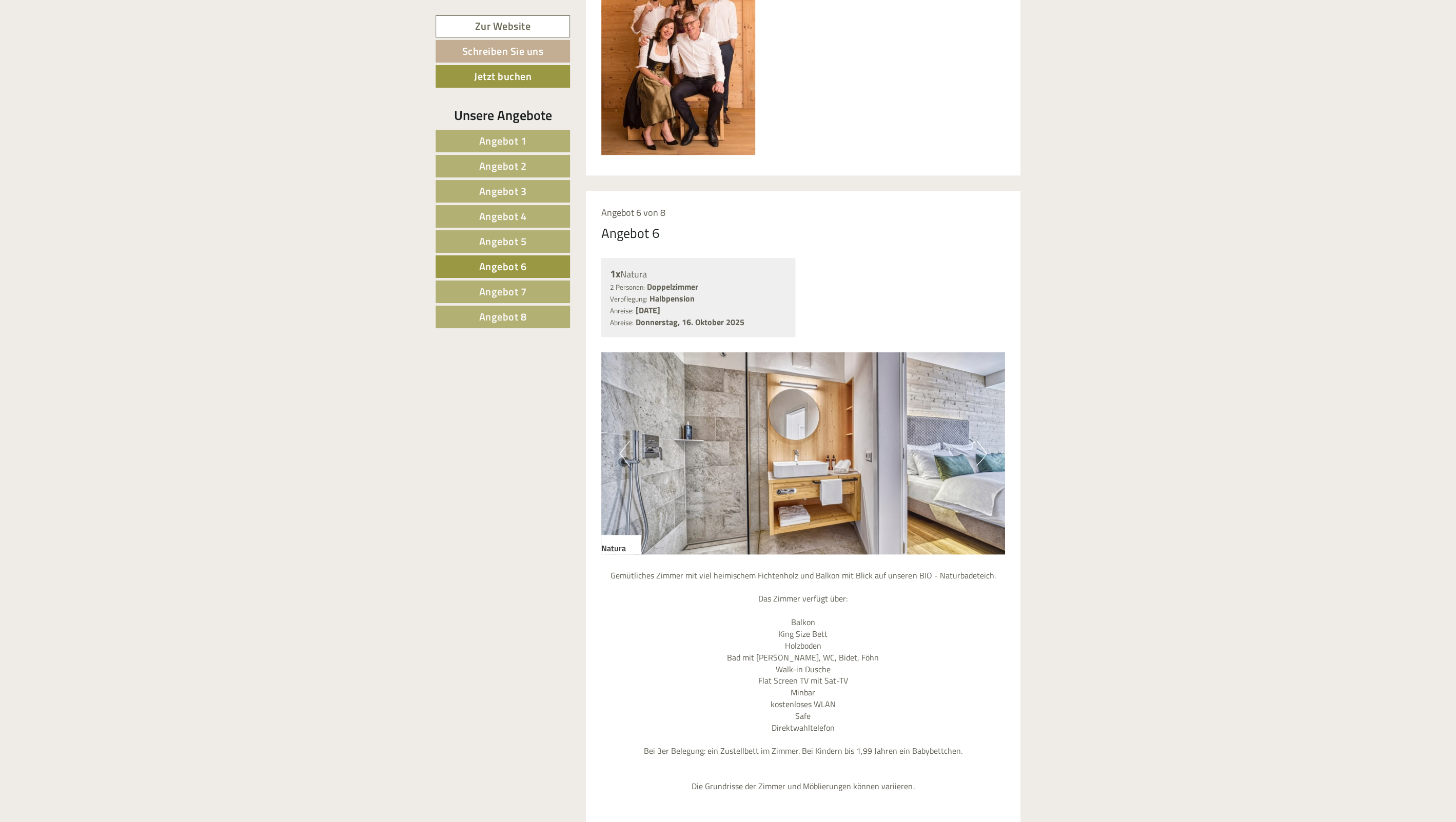
drag, startPoint x: 614, startPoint y: 211, endPoint x: 684, endPoint y: 231, distance: 72.8
click at [682, 230] on div "Angebot 6 von 8 Angebot 6 1x Natura 2 Personen: Doppelzimmer Verpflegung: Halbp…" at bounding box center [803, 607] width 435 height 832
click at [684, 231] on div "Angebot 6" at bounding box center [803, 233] width 404 height 19
click at [499, 290] on span "Angebot 7" at bounding box center [503, 291] width 48 height 16
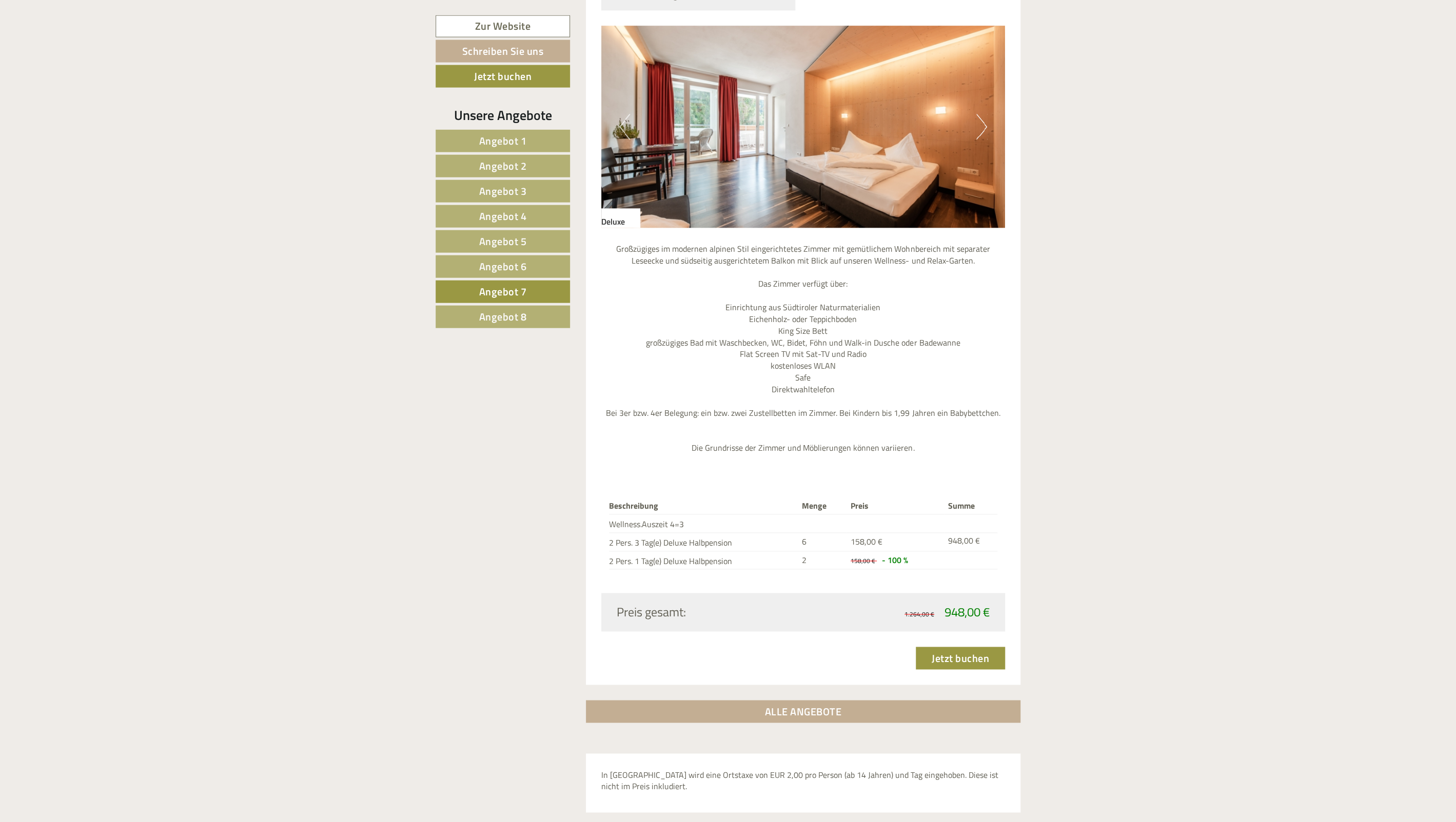
scroll to position [1220, 0]
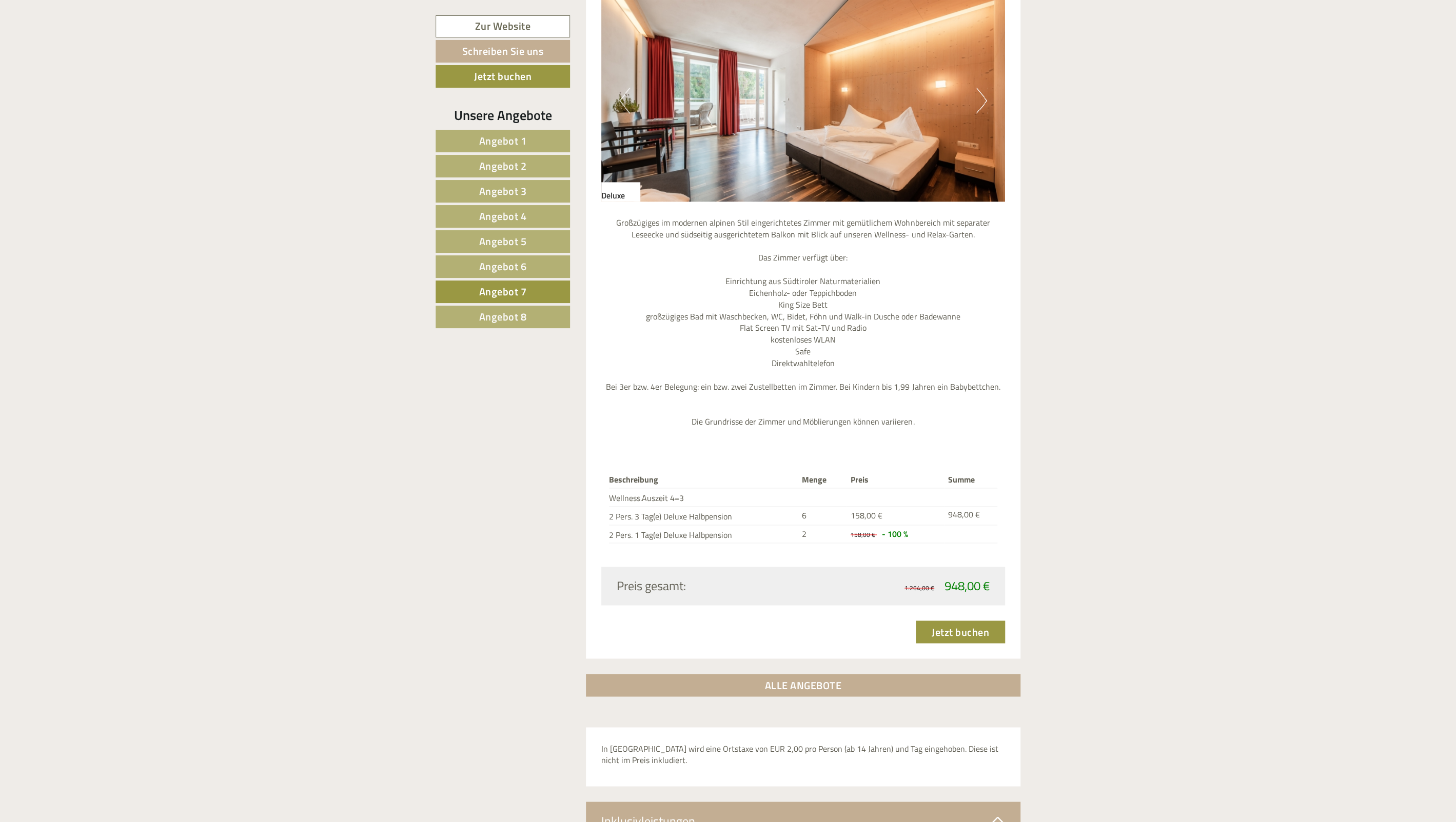
drag, startPoint x: 878, startPoint y: 533, endPoint x: 913, endPoint y: 533, distance: 35.0
click at [913, 533] on td "158,00 € - 100 %" at bounding box center [895, 534] width 98 height 19
drag, startPoint x: 638, startPoint y: 516, endPoint x: 726, endPoint y: 531, distance: 89.3
click at [726, 531] on tbody "Beschreibung Menge Preis Summe Wellness.Auszeit 4=3 2 Pers. 3 Tag(e) Deluxe Hal…" at bounding box center [803, 507] width 389 height 71
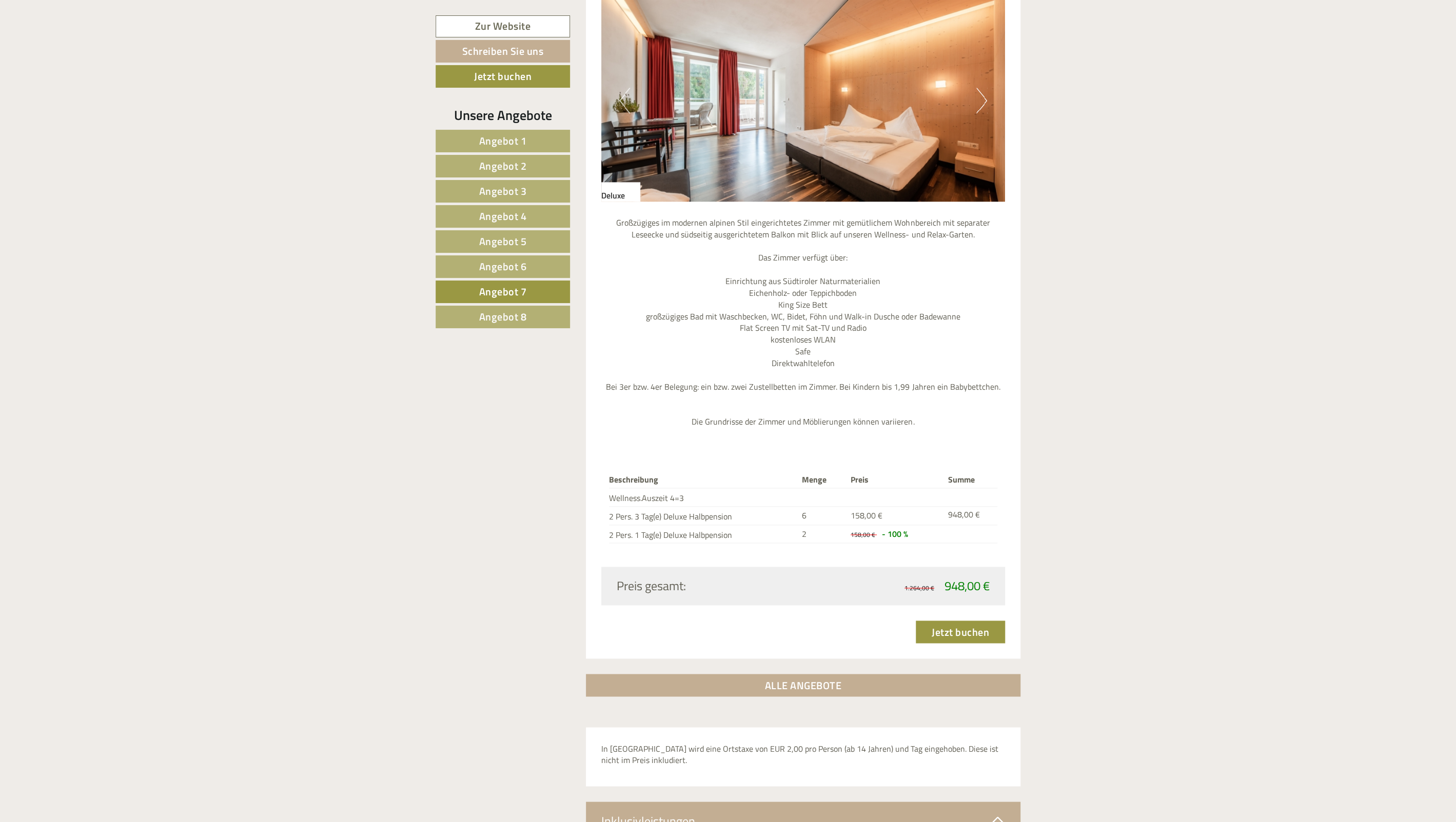
click at [726, 531] on td "2 Pers. 1 Tag(e) Deluxe Halbpension" at bounding box center [703, 534] width 189 height 19
drag, startPoint x: 725, startPoint y: 531, endPoint x: 654, endPoint y: 514, distance: 73.0
click at [655, 514] on tbody "Beschreibung Menge Preis Summe Wellness.Auszeit 4=3 2 Pers. 3 Tag(e) Deluxe Hal…" at bounding box center [803, 507] width 389 height 71
click at [654, 514] on td "2 Pers. 3 Tag(e) Deluxe Halbpension" at bounding box center [703, 516] width 189 height 19
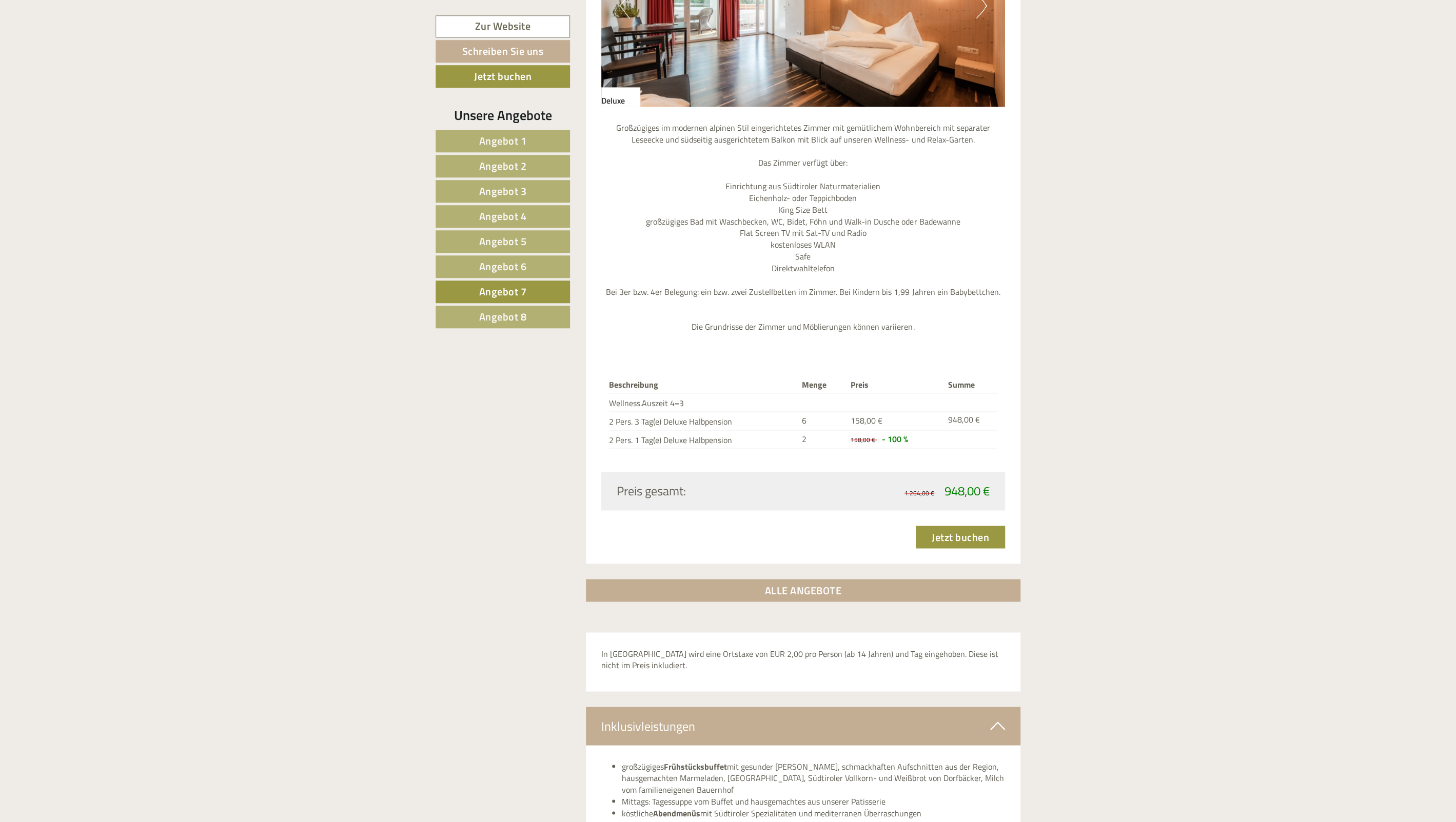
scroll to position [1274, 0]
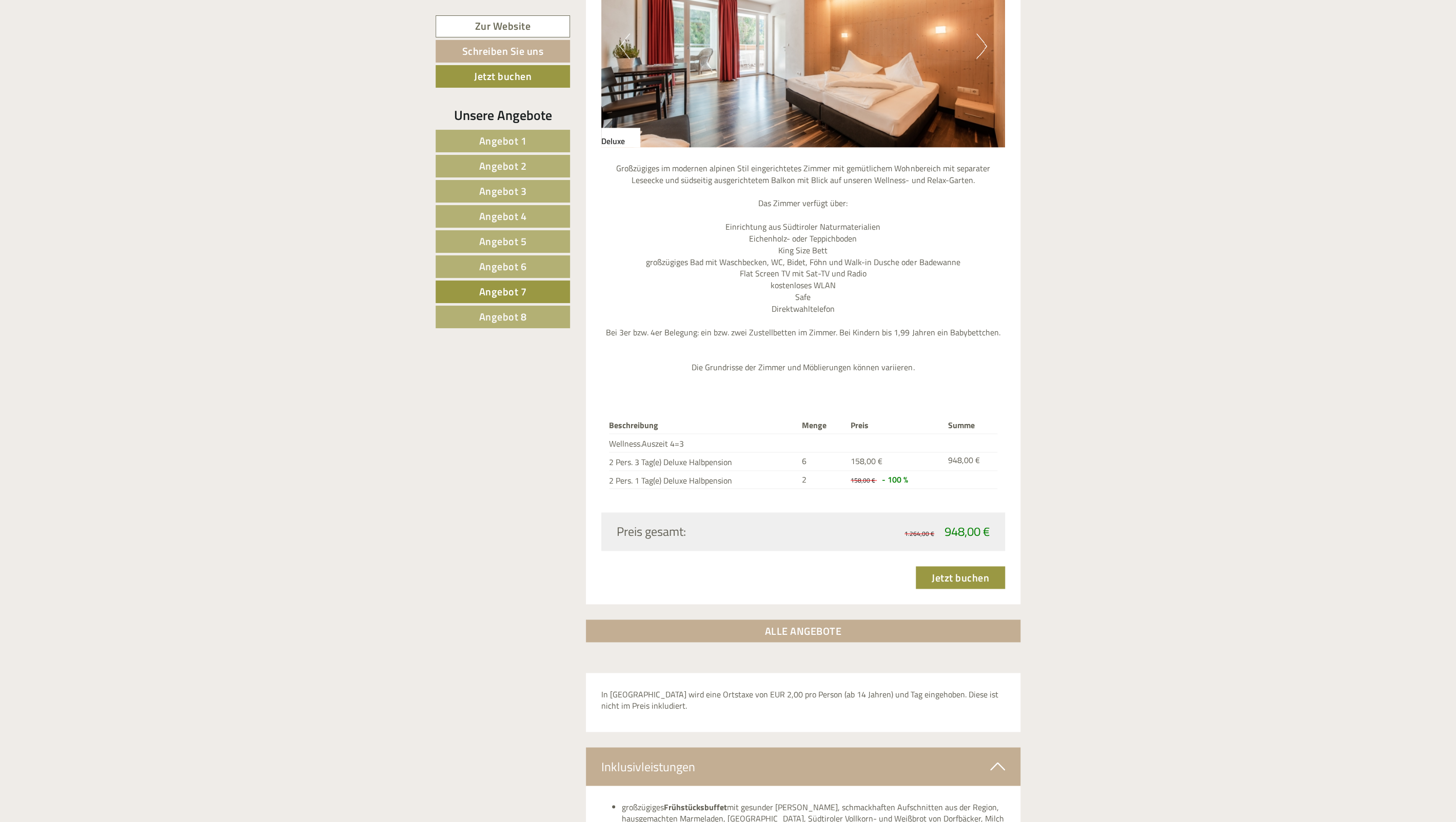
drag, startPoint x: 791, startPoint y: 463, endPoint x: 829, endPoint y: 483, distance: 42.9
click at [829, 483] on tbody "Beschreibung Menge Preis Summe Wellness.Auszeit 4=3 2 Pers. 3 Tag(e) Deluxe Hal…" at bounding box center [803, 452] width 389 height 71
click at [762, 424] on th "Beschreibung" at bounding box center [703, 425] width 189 height 16
drag, startPoint x: 665, startPoint y: 462, endPoint x: 742, endPoint y: 493, distance: 83.0
click at [742, 493] on div "Beschreibung Menge Preis Summe Wellness.Auszeit 4=3 2 Pers. 3 Tag(e) Deluxe Hal…" at bounding box center [803, 452] width 404 height 118
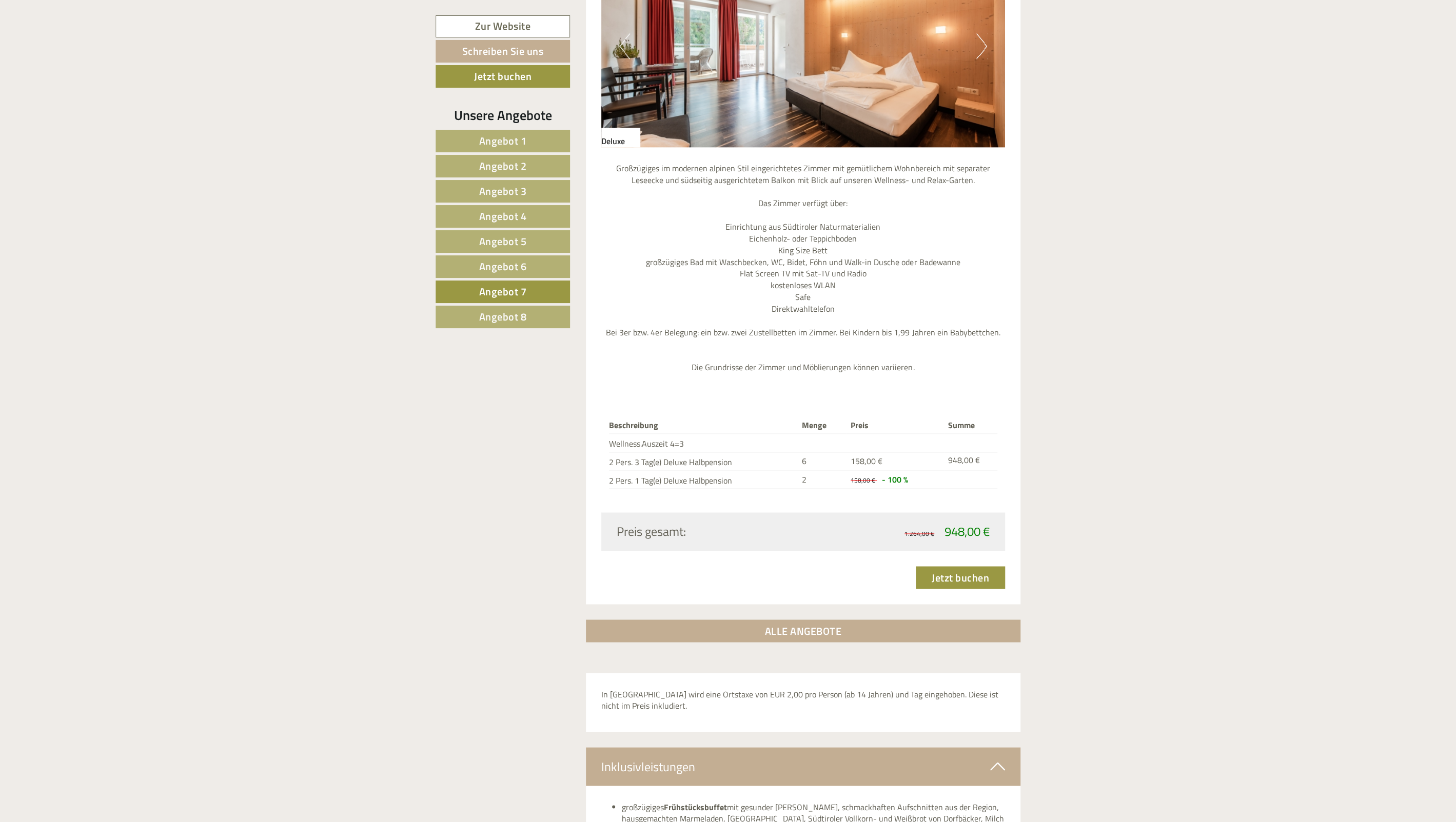
click at [742, 493] on div "Beschreibung Menge Preis Summe Wellness.Auszeit 4=3 2 Pers. 3 Tag(e) Deluxe Hal…" at bounding box center [803, 452] width 404 height 118
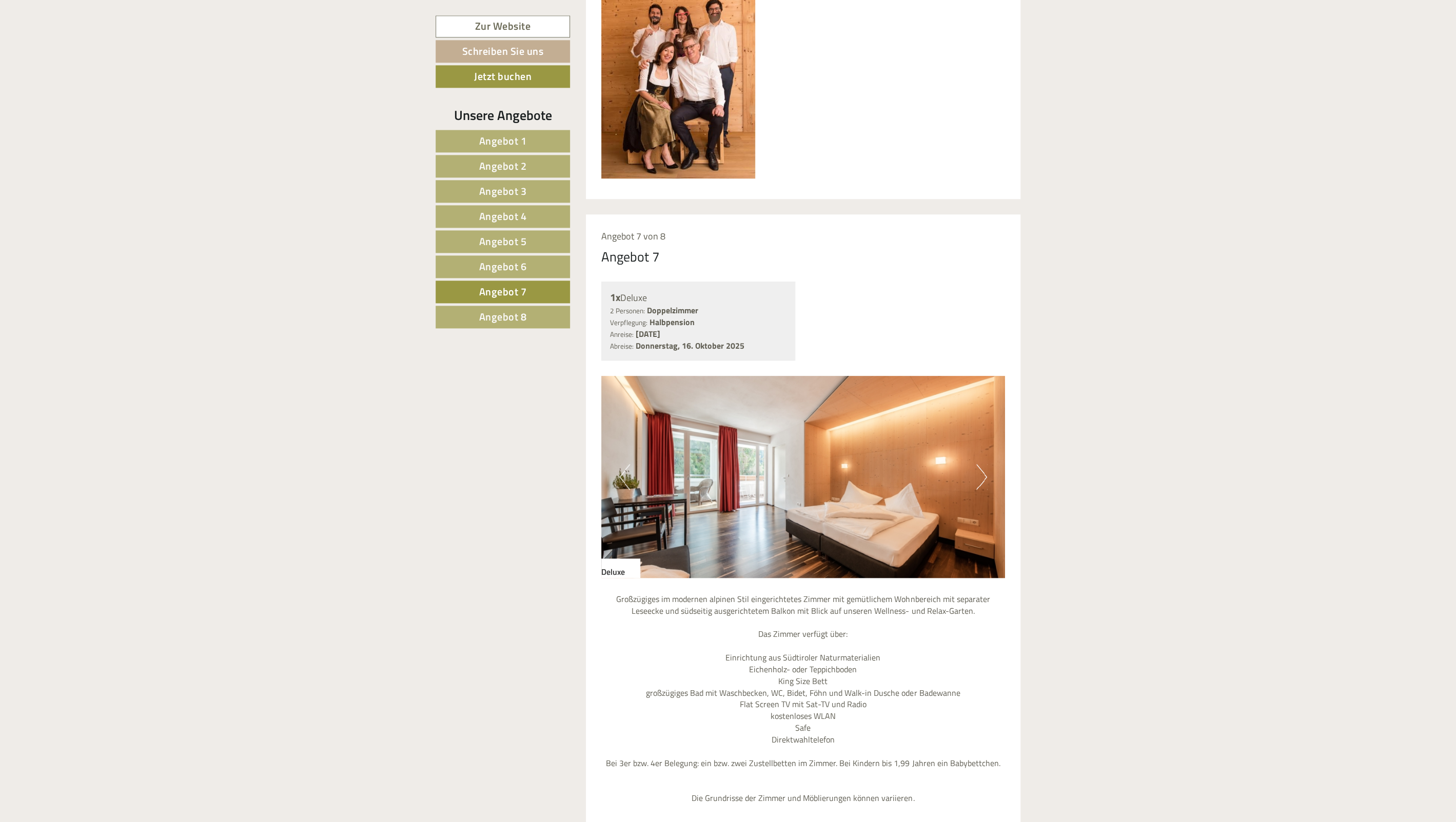
scroll to position [840, 0]
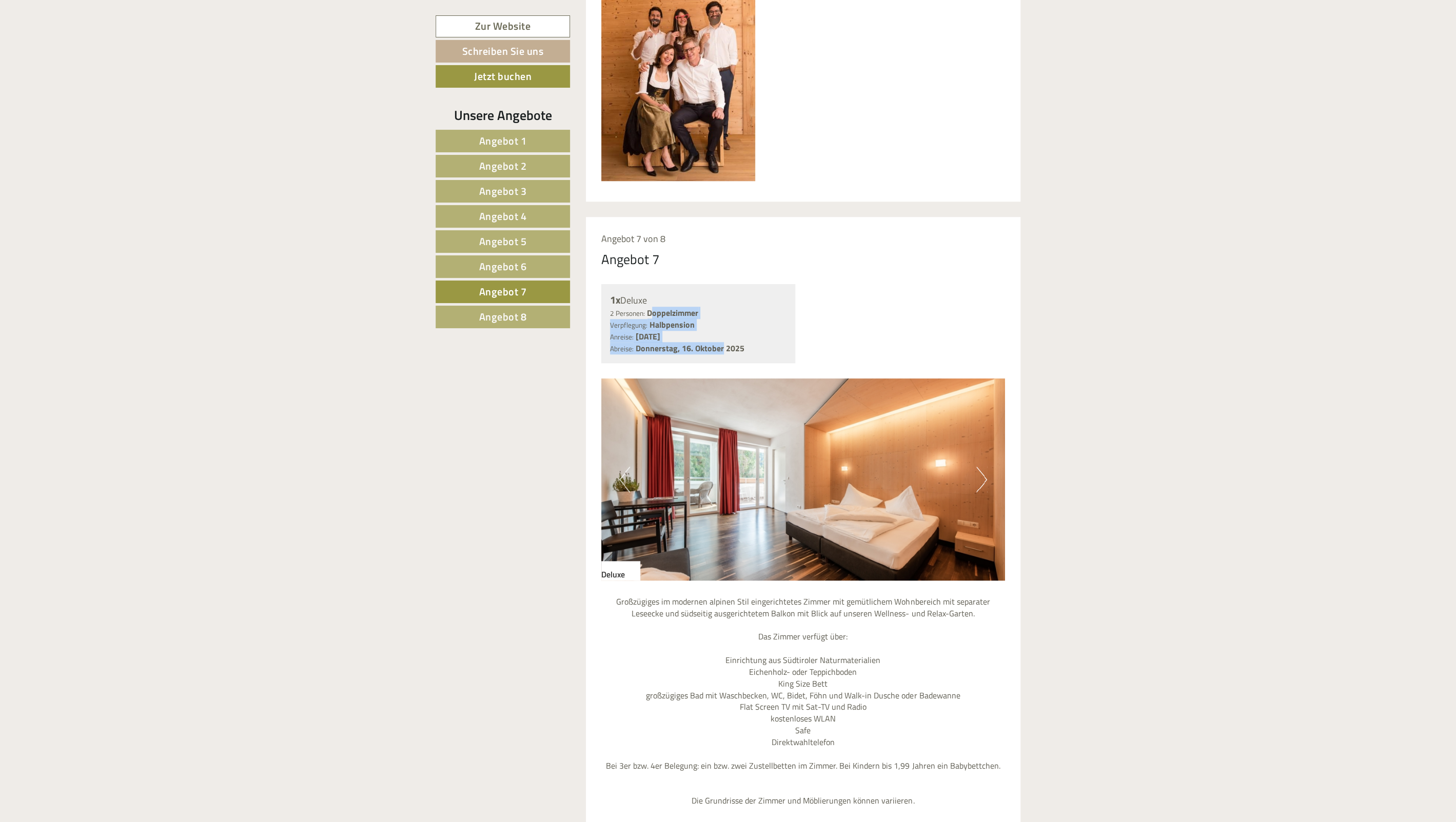
drag, startPoint x: 649, startPoint y: 313, endPoint x: 730, endPoint y: 349, distance: 88.6
click at [730, 349] on div "1x Deluxe 2 Personen: Doppelzimmer Verpflegung: Halbpension Anreise: [DATE] Abr…" at bounding box center [698, 323] width 194 height 79
click at [730, 349] on b "Donnerstag, 16. Oktober 2025" at bounding box center [690, 348] width 109 height 13
drag, startPoint x: 654, startPoint y: 268, endPoint x: 632, endPoint y: 246, distance: 31.1
click at [632, 246] on div "Angebot 7 von 8 Angebot 7 1x Deluxe 2 Personen: Doppelzimmer Verpflegung: Halbp…" at bounding box center [803, 627] width 435 height 820
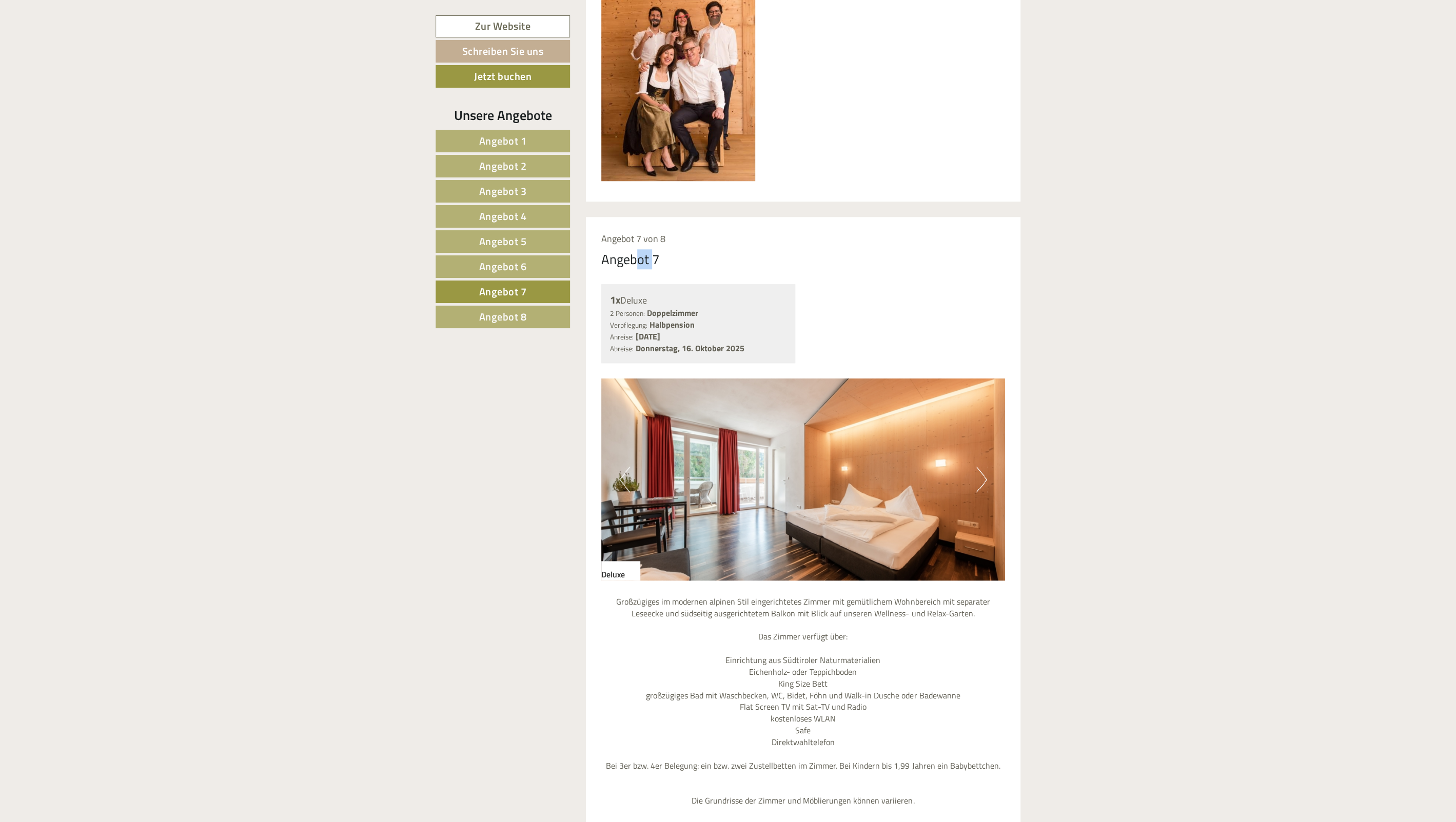
click at [632, 246] on div "Angebot 7 von 8 Angebot 7 1x Deluxe 2 Personen: Doppelzimmer Verpflegung: Halbp…" at bounding box center [803, 627] width 435 height 820
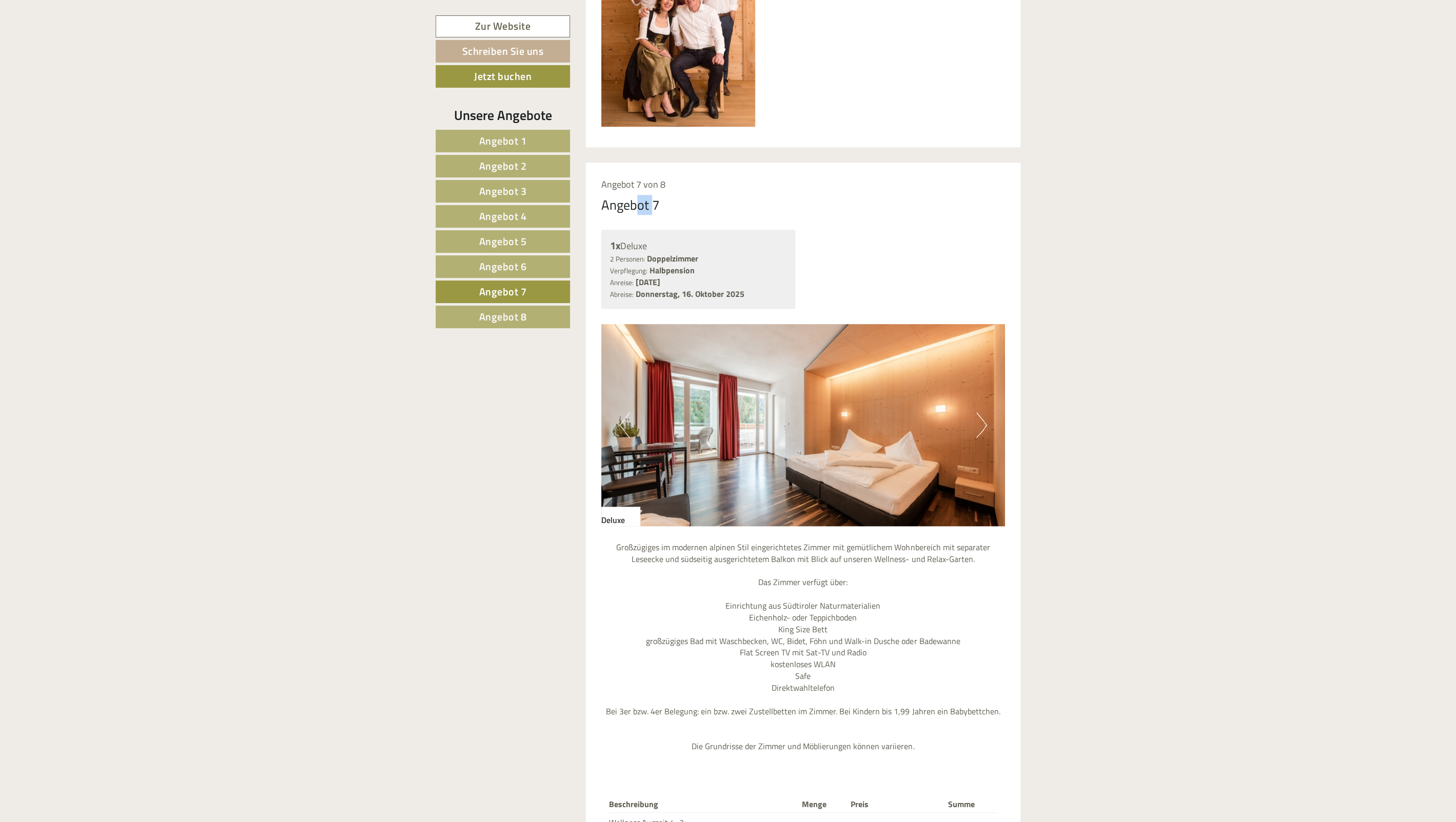
click at [534, 312] on link "Angebot 8" at bounding box center [503, 317] width 135 height 23
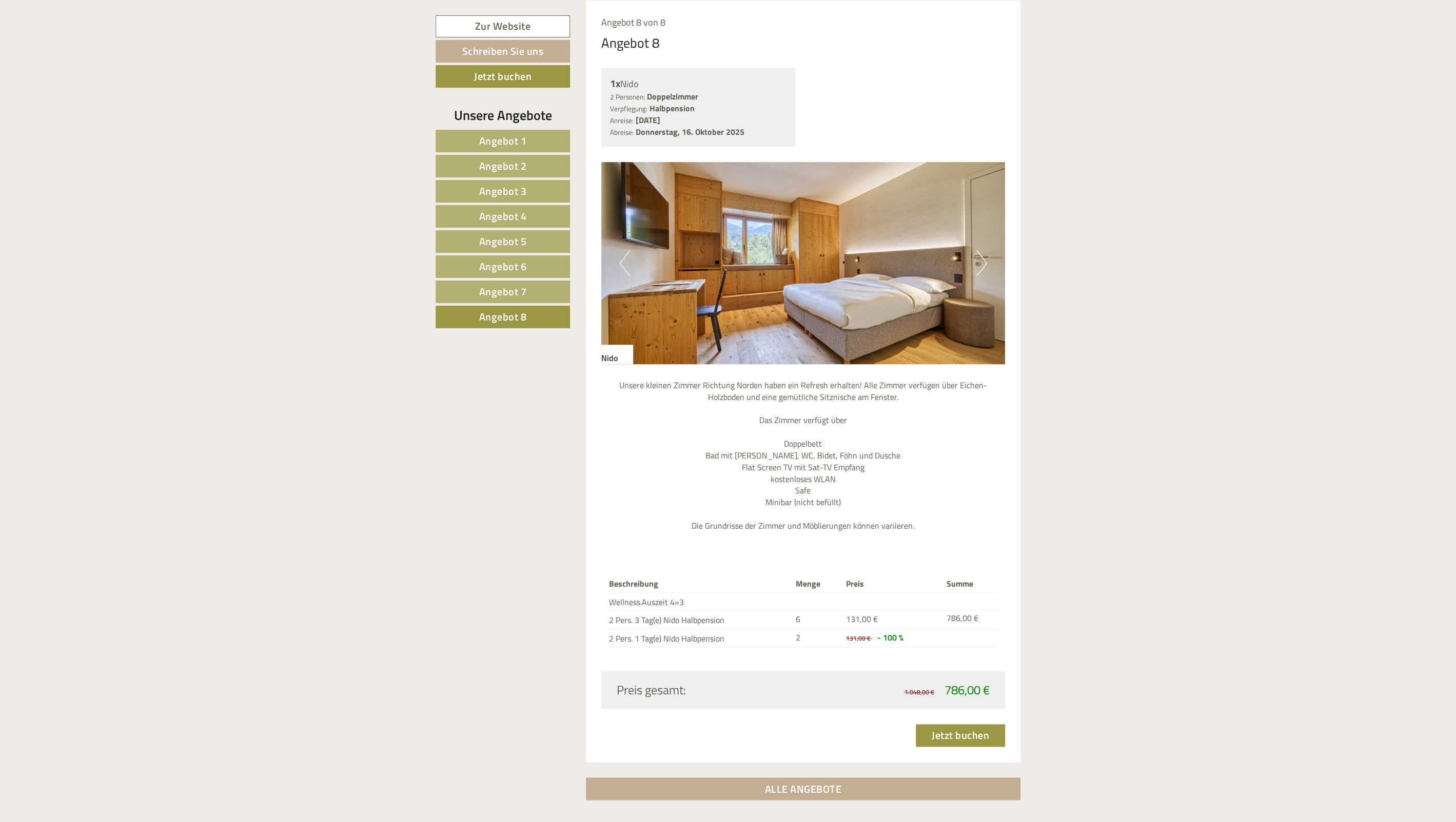
scroll to position [1003, 0]
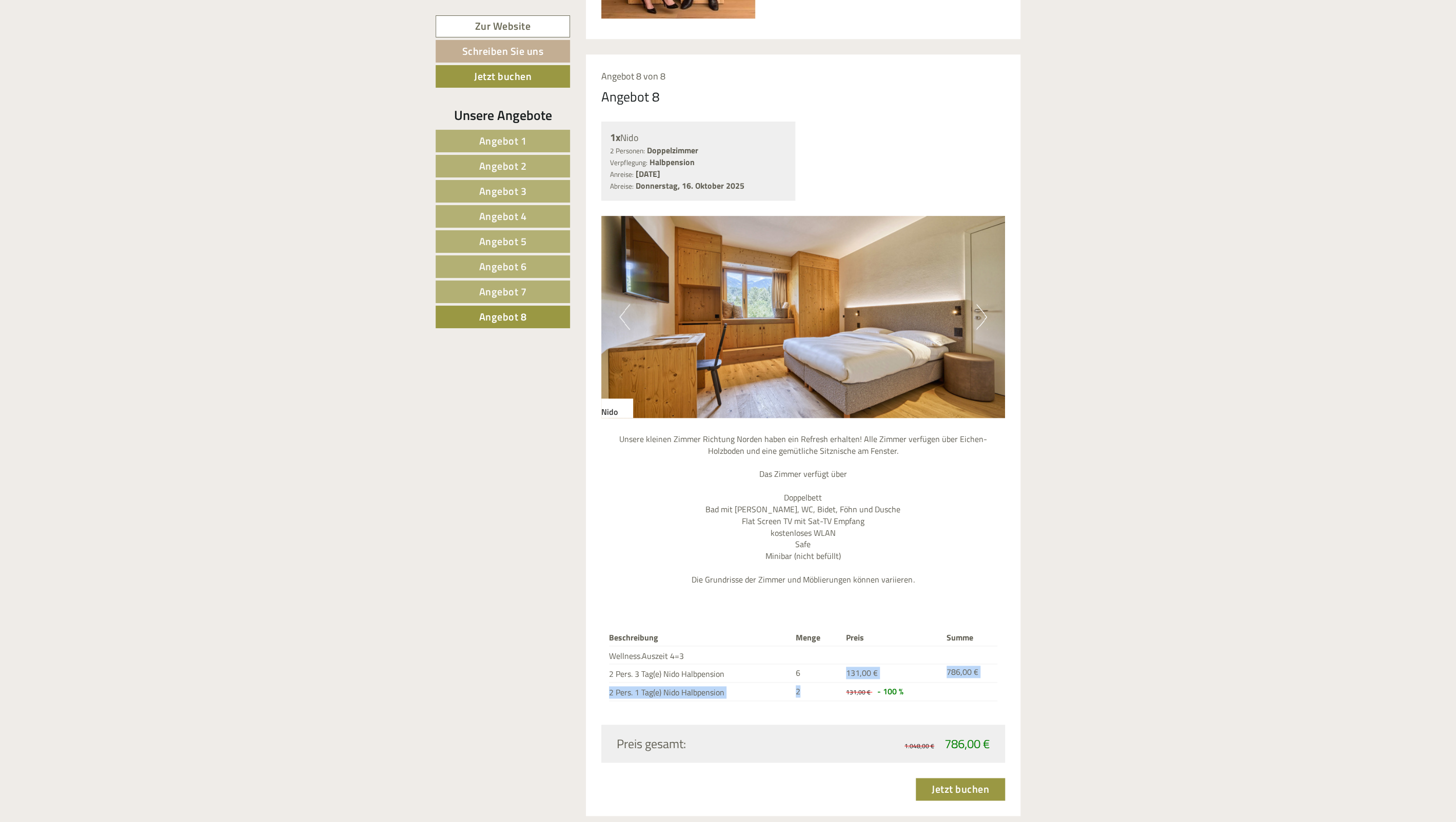
drag, startPoint x: 802, startPoint y: 672, endPoint x: 843, endPoint y: 689, distance: 44.4
click at [843, 689] on tbody "Beschreibung Menge Preis Summe Wellness.Auszeit 4=3 2 Pers. 3 Tag(e) Nido Halbp…" at bounding box center [803, 665] width 389 height 71
click at [770, 526] on p "Unsere kleinen Zimmer Richtung Norden haben ein Refresh erhalten! Alle Zimmer v…" at bounding box center [803, 510] width 404 height 153
click at [977, 312] on button "Next" at bounding box center [982, 317] width 11 height 26
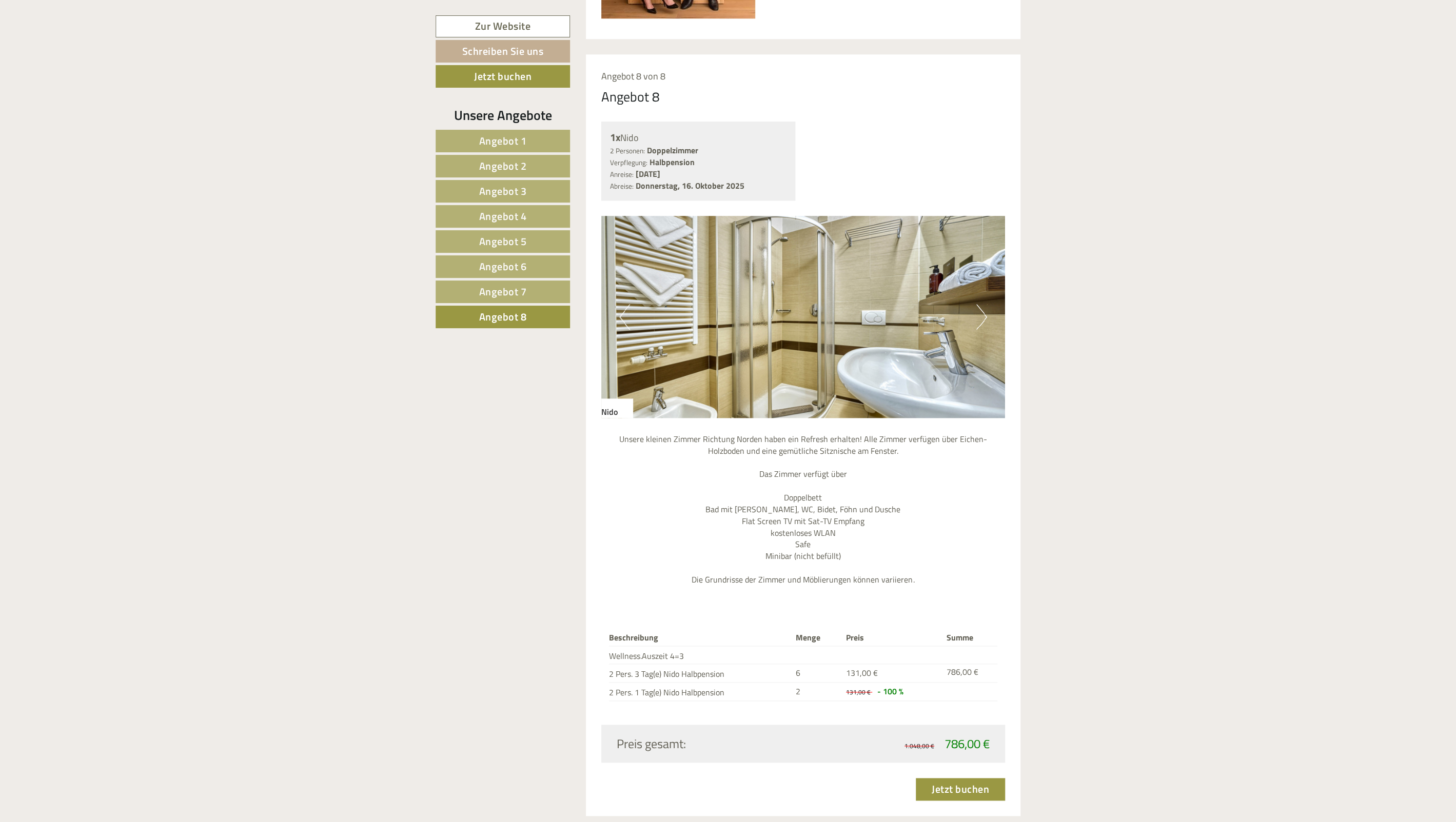
click at [977, 312] on button "Next" at bounding box center [982, 317] width 11 height 26
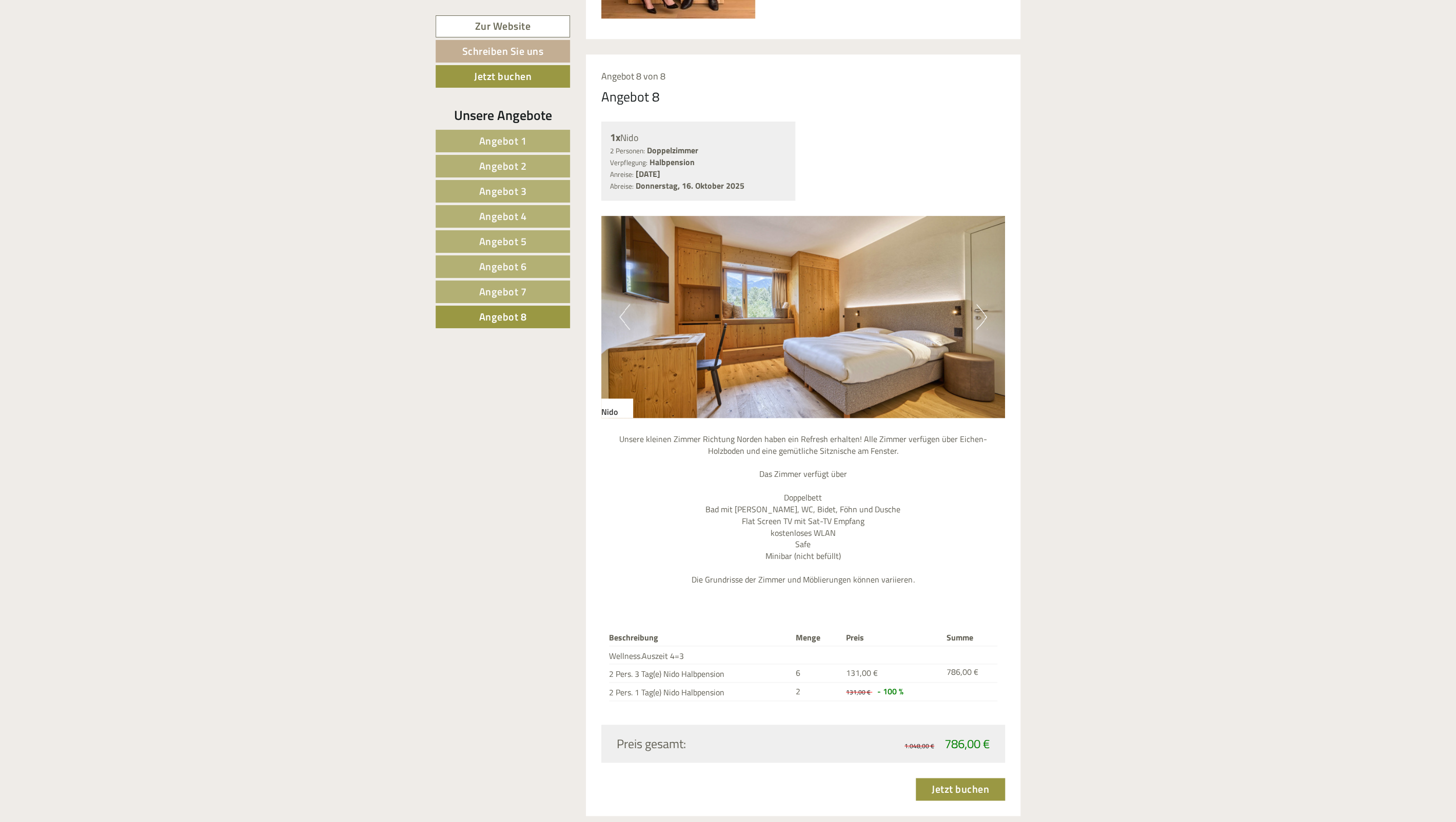
click at [977, 312] on button "Next" at bounding box center [982, 317] width 11 height 26
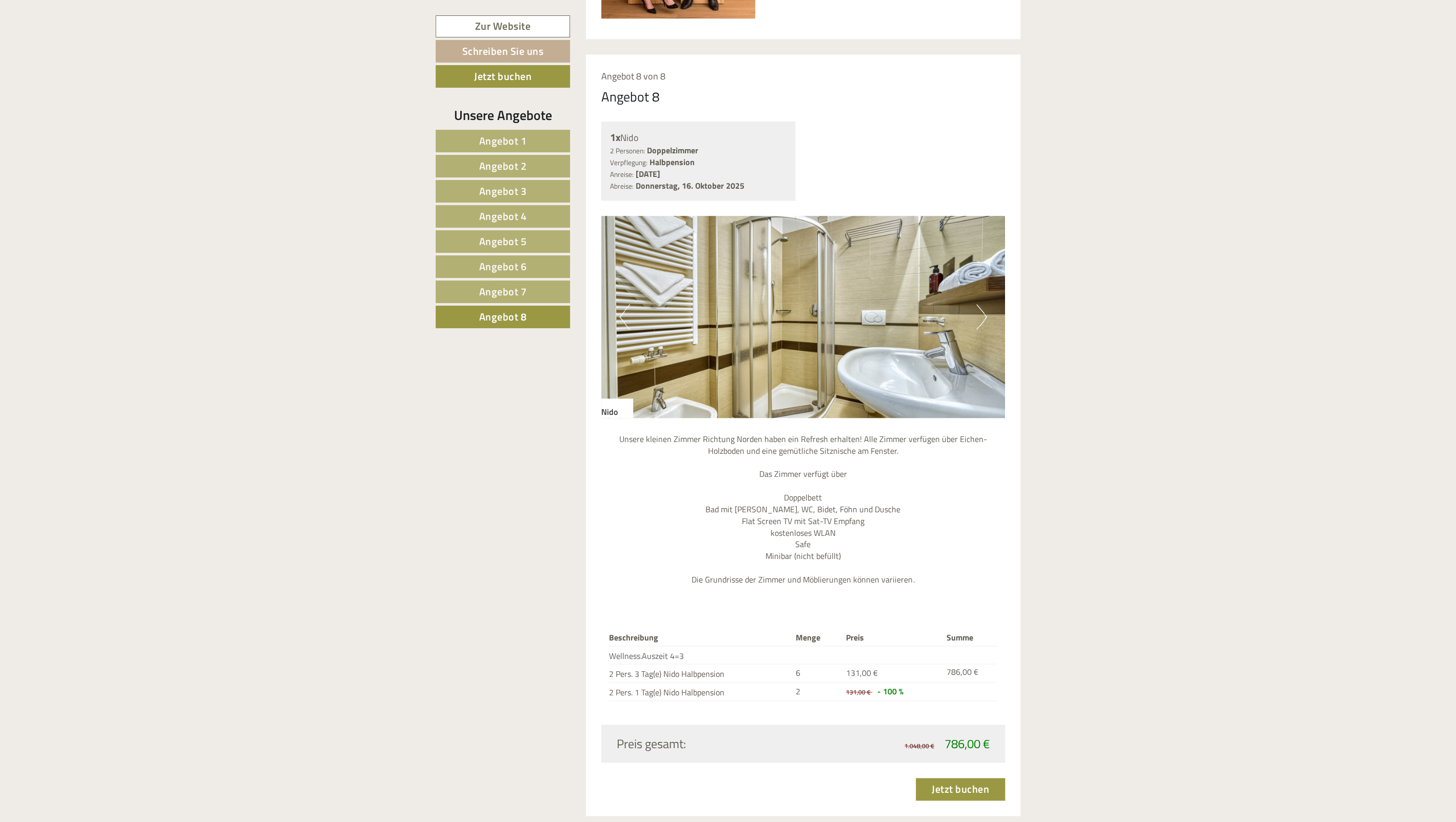
click at [977, 312] on button "Next" at bounding box center [982, 317] width 11 height 26
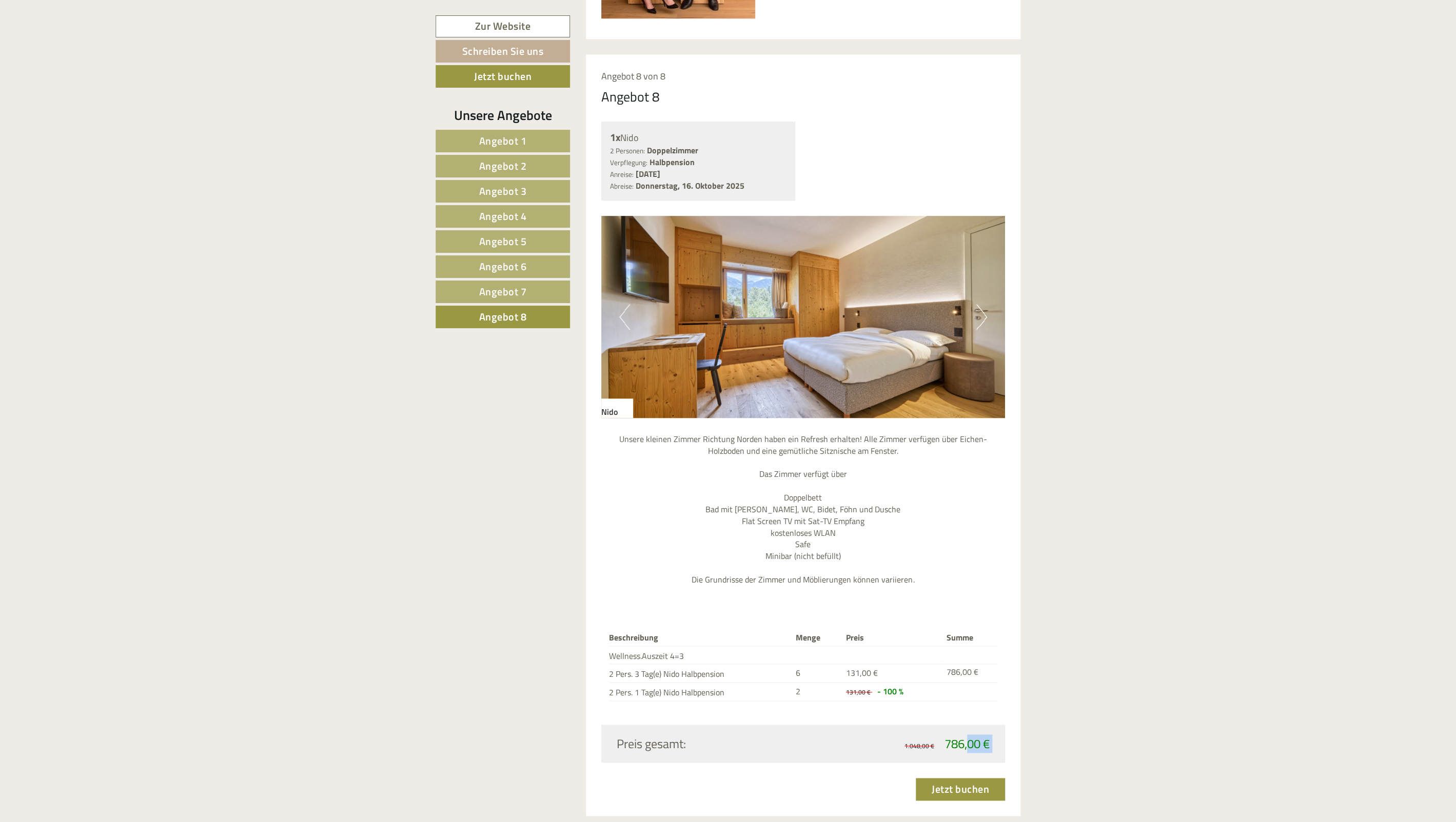
drag, startPoint x: 948, startPoint y: 753, endPoint x: 971, endPoint y: 752, distance: 23.0
click at [971, 752] on div "Preis gesamt: 1.048,00 € 786,00 €" at bounding box center [803, 744] width 404 height 38
click at [971, 752] on span "786,00 €" at bounding box center [967, 744] width 45 height 19
drag, startPoint x: 788, startPoint y: 683, endPoint x: 834, endPoint y: 685, distance: 46.0
click at [834, 685] on tr "2 Pers. 1 Tag(e) Nido Halbpension 2 131,00 € - 100 %" at bounding box center [803, 692] width 389 height 19
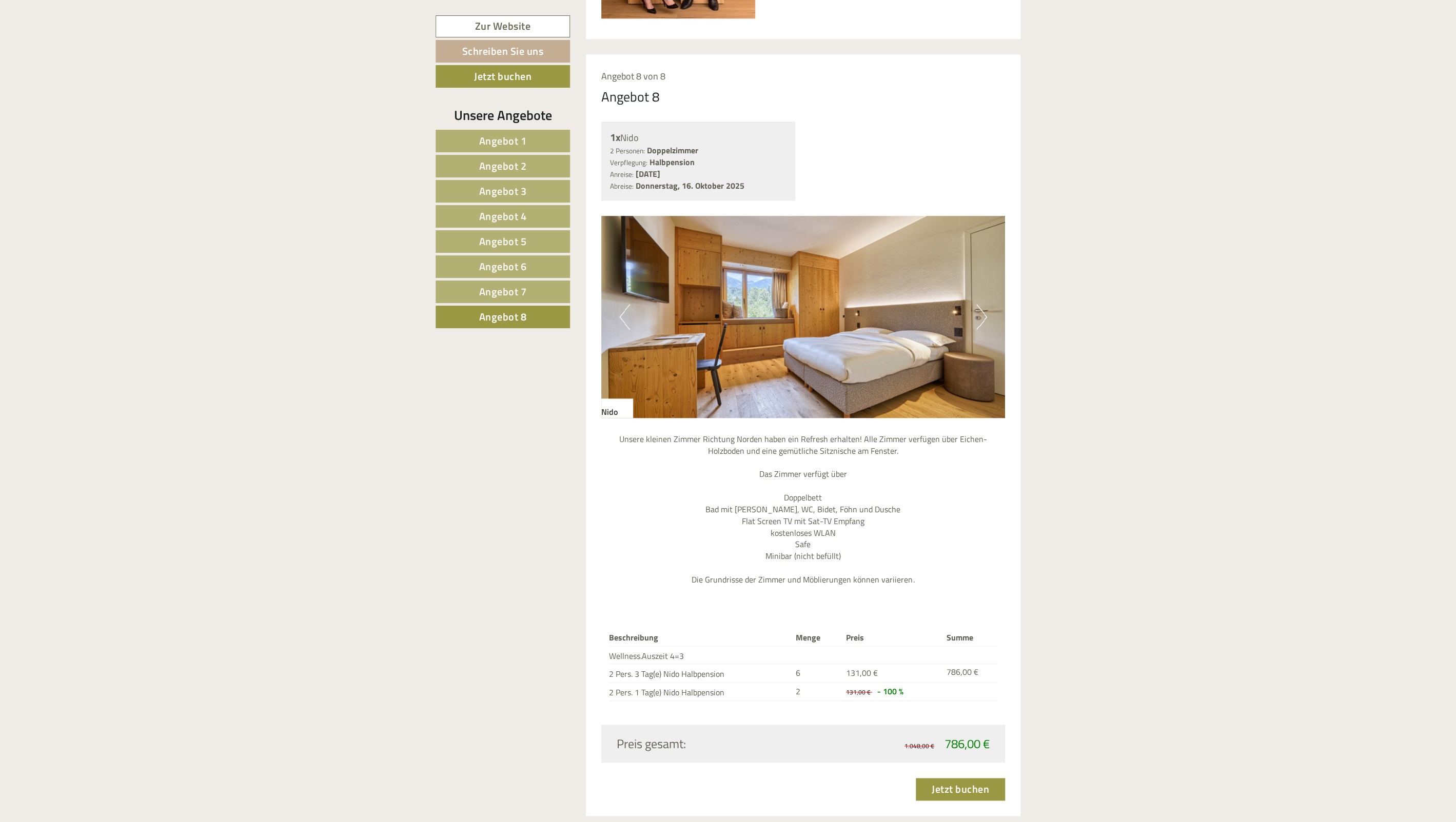
click at [834, 685] on td "2" at bounding box center [816, 692] width 50 height 19
click at [788, 663] on td "Wellness.Auszeit 4=3" at bounding box center [701, 655] width 183 height 19
drag, startPoint x: 791, startPoint y: 665, endPoint x: 816, endPoint y: 671, distance: 25.7
click at [816, 671] on tr "2 Pers. 3 Tag(e) Nido Halbpension 6 131,00 € 786,00 €" at bounding box center [803, 674] width 389 height 19
click at [818, 680] on td "6" at bounding box center [816, 674] width 50 height 19
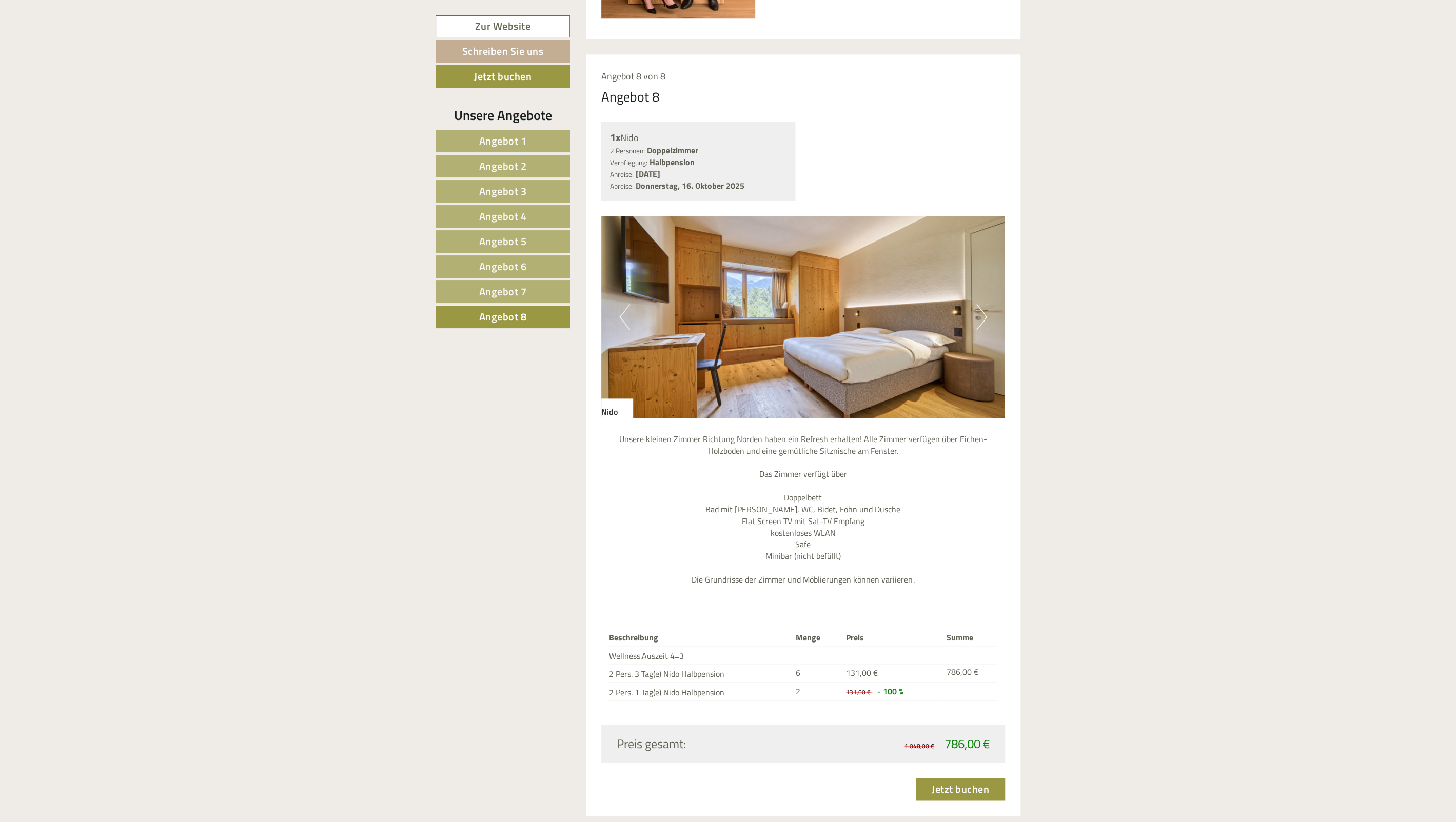
drag, startPoint x: 807, startPoint y: 691, endPoint x: 759, endPoint y: 682, distance: 48.8
click at [764, 683] on tr "2 Pers. 1 Tag(e) Nido Halbpension 2 131,00 € - 100 %" at bounding box center [803, 692] width 389 height 19
click at [759, 682] on td "2 Pers. 3 Tag(e) Nido Halbpension" at bounding box center [701, 674] width 183 height 19
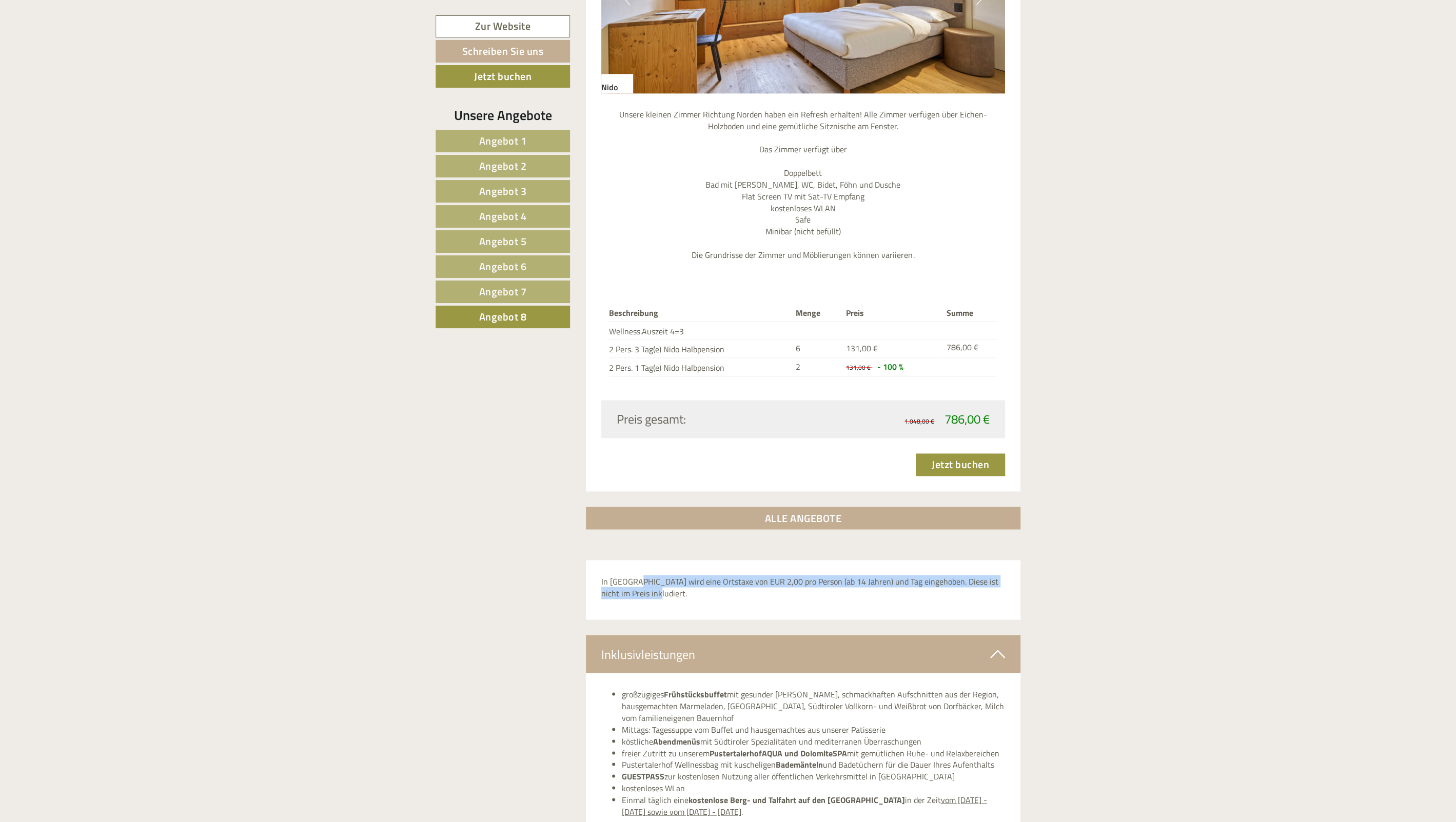
drag, startPoint x: 632, startPoint y: 571, endPoint x: 752, endPoint y: 603, distance: 124.2
click at [752, 602] on div "In [GEOGRAPHIC_DATA] wird eine Ortstaxe von EUR 2,00 pro Person (ab 14 Jahren) …" at bounding box center [803, 590] width 435 height 59
click at [752, 603] on div "In [GEOGRAPHIC_DATA] wird eine Ortstaxe von EUR 2,00 pro Person (ab 14 Jahren) …" at bounding box center [803, 590] width 435 height 59
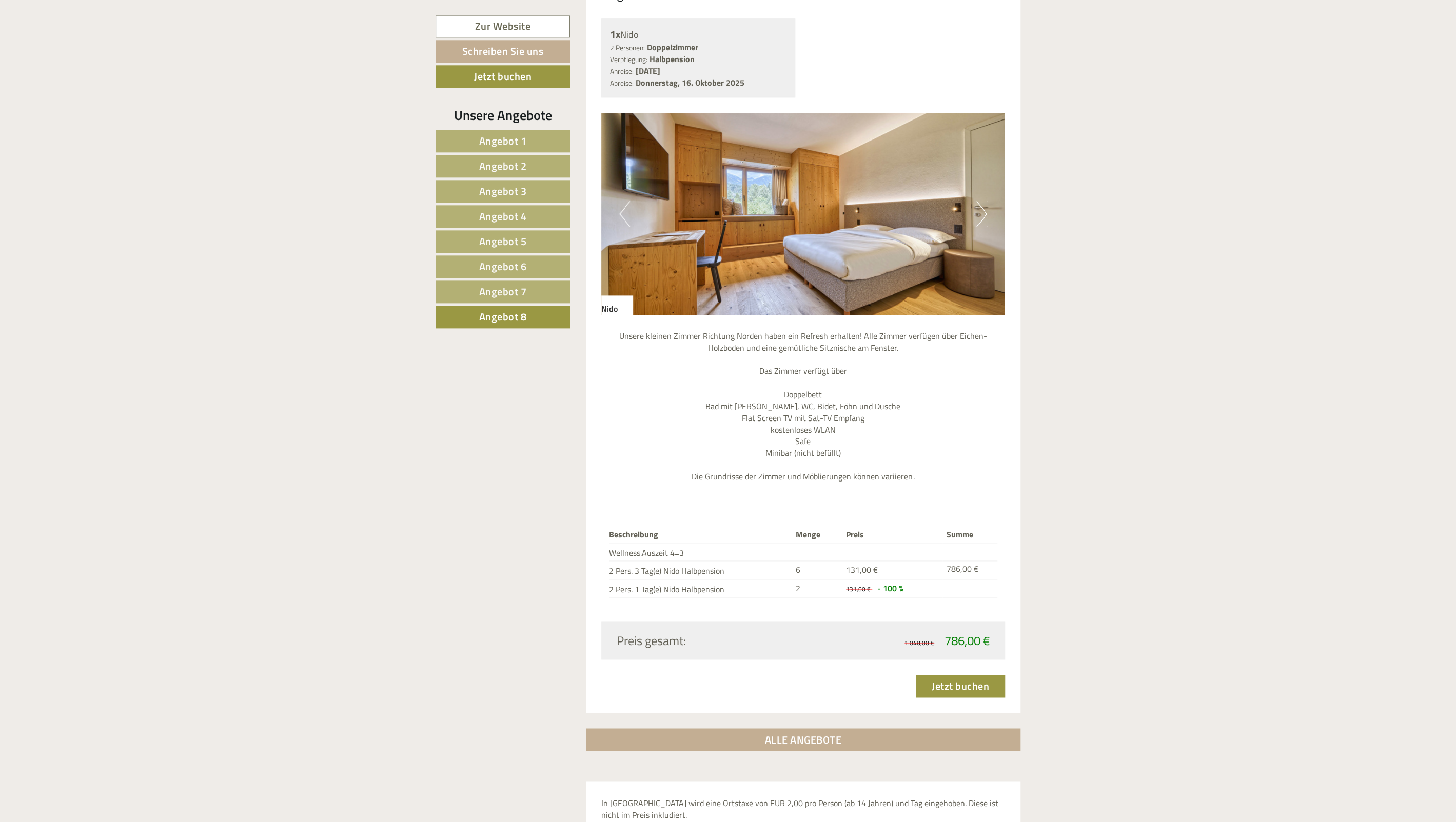
scroll to position [1057, 0]
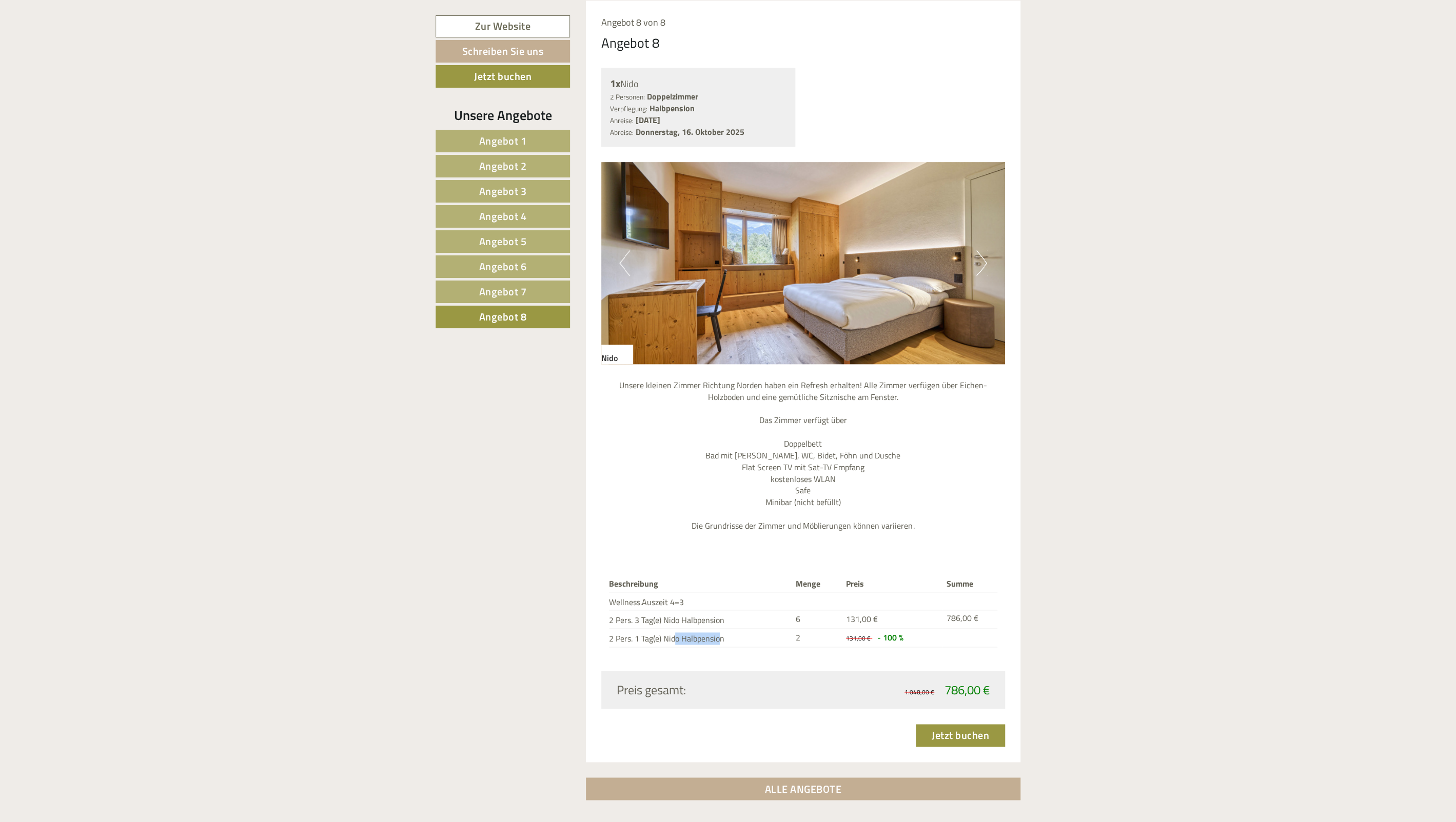
drag, startPoint x: 705, startPoint y: 645, endPoint x: 658, endPoint y: 639, distance: 47.4
click at [658, 639] on td "2 Pers. 1 Tag(e) Nido Halbpension" at bounding box center [701, 638] width 183 height 19
click at [658, 639] on td "2 Pers. 1 Tag(e) Nido Halbpension" at bounding box center [701, 638] width 183 height 19
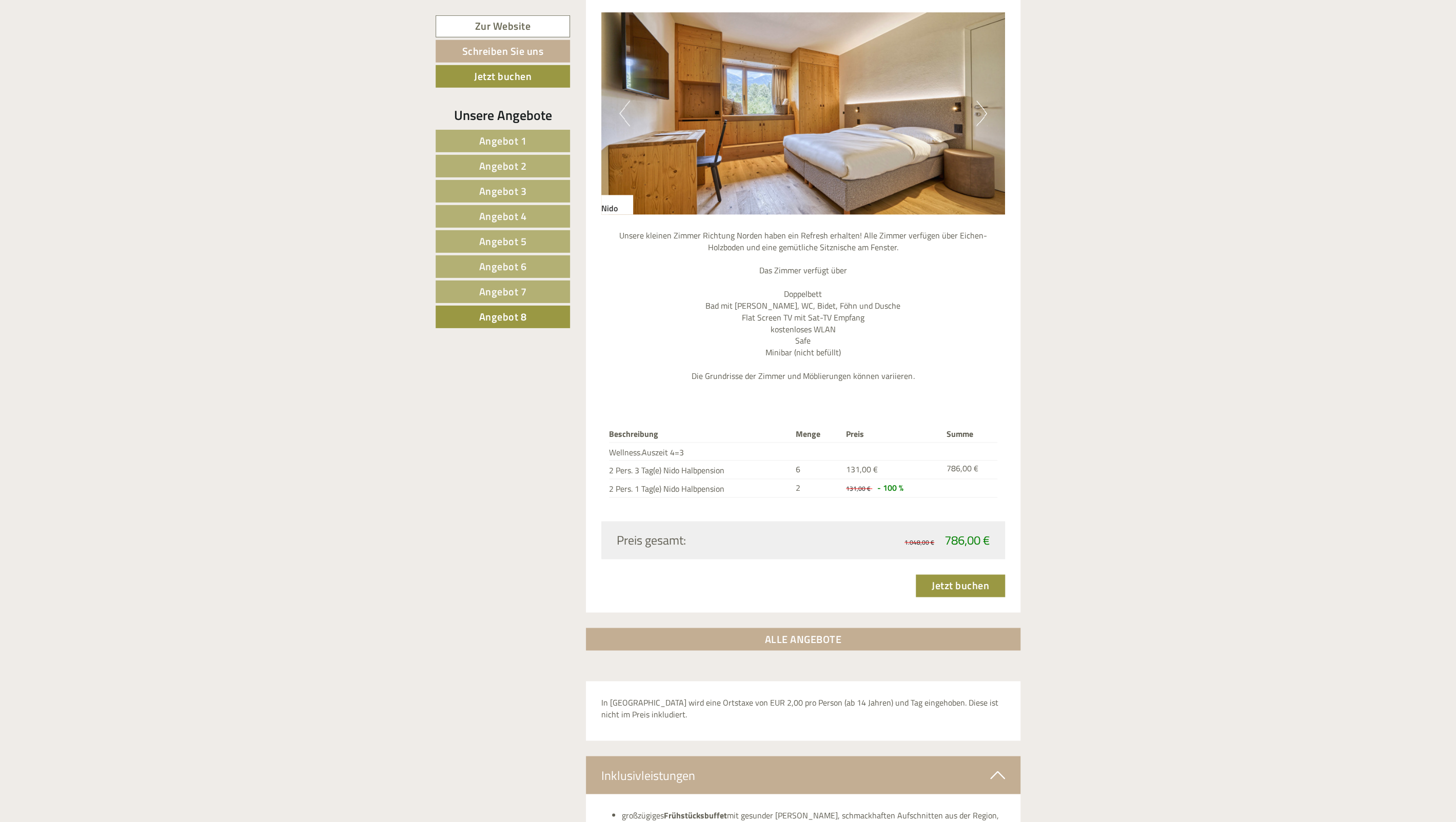
scroll to position [1220, 0]
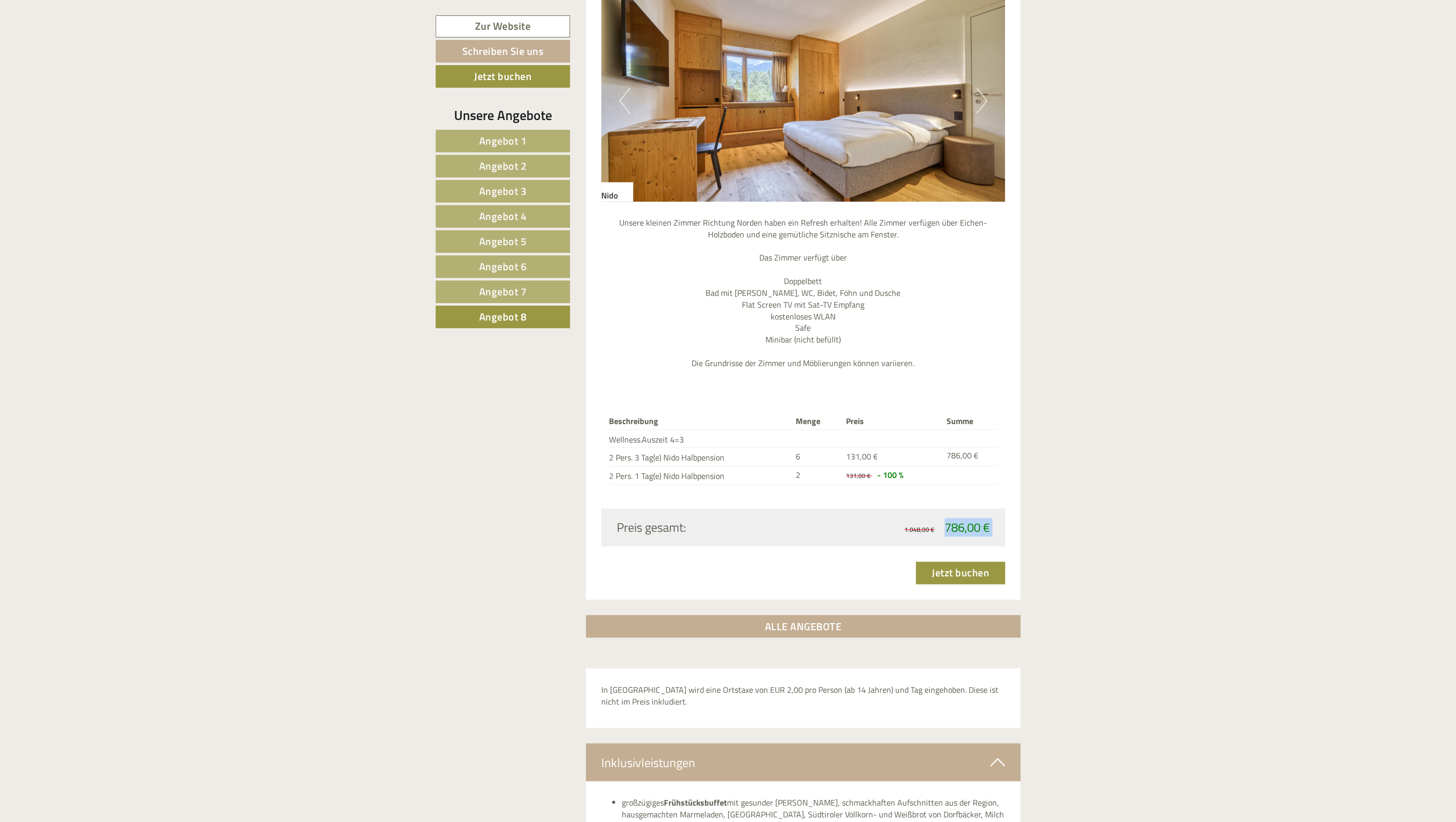
drag, startPoint x: 998, startPoint y: 526, endPoint x: 931, endPoint y: 527, distance: 67.0
click at [931, 527] on div "Preis gesamt: 1.048,00 € 786,00 €" at bounding box center [803, 527] width 404 height 38
click at [931, 527] on span "1.048,00 €" at bounding box center [919, 529] width 30 height 9
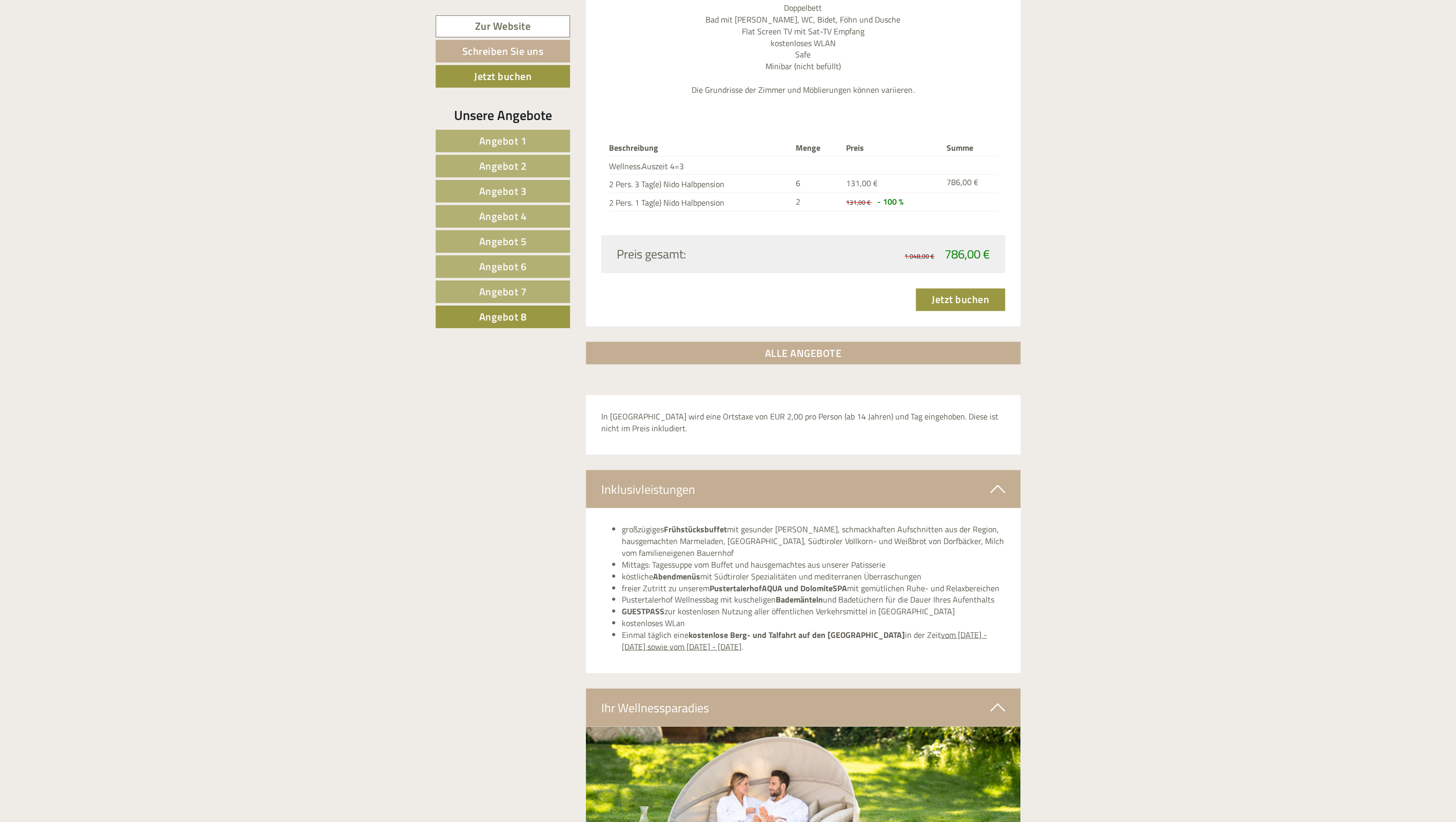
scroll to position [1707, 0]
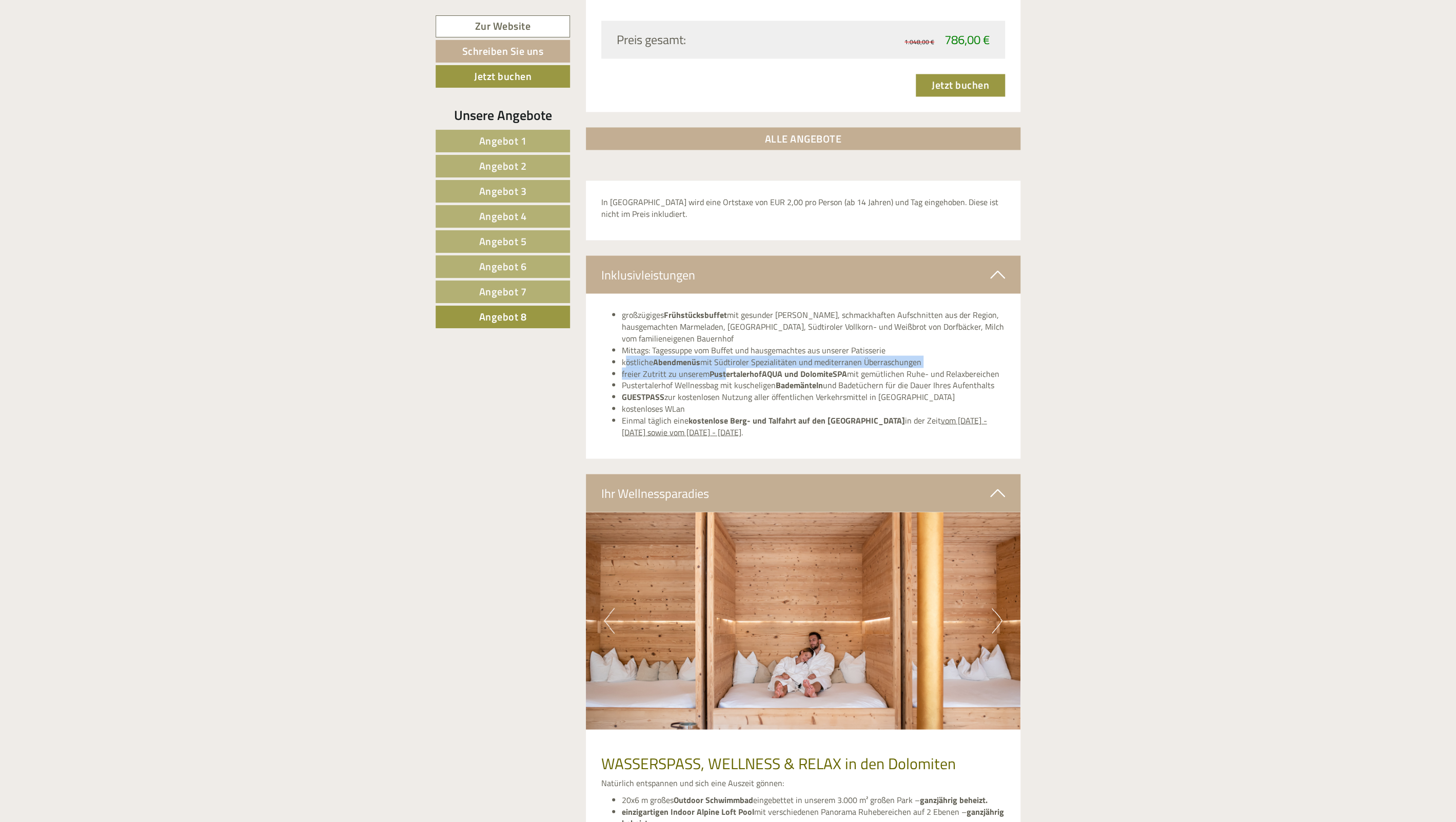
drag, startPoint x: 627, startPoint y: 361, endPoint x: 721, endPoint y: 369, distance: 94.3
click at [723, 369] on ul "großzügiges Frühstücksbuffet mit gesunder Vitalecke, schmackhaften Aufschnitten…" at bounding box center [803, 373] width 404 height 128
click at [721, 369] on strong "PustertalerhofAQUA und DolomiteSPA" at bounding box center [778, 373] width 138 height 13
drag, startPoint x: 637, startPoint y: 372, endPoint x: 923, endPoint y: 377, distance: 286.0
click at [923, 377] on li "freier Zutritt zu unserem PustertalerhofAQUA und DolomiteSPA mit gemütlichen Ru…" at bounding box center [813, 373] width 384 height 12
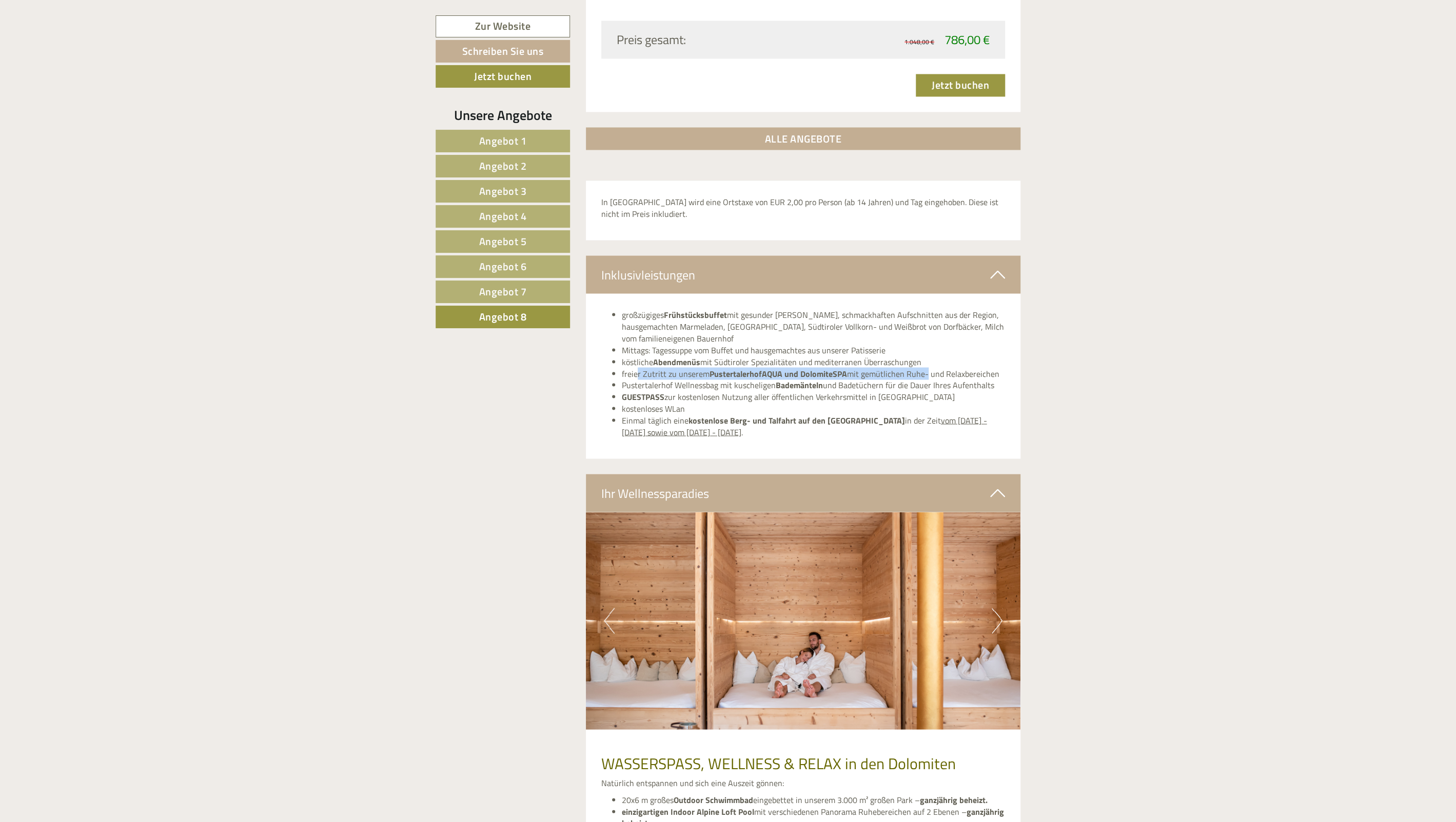
click at [923, 377] on li "freier Zutritt zu unserem PustertalerhofAQUA und DolomiteSPA mit gemütlichen Ru…" at bounding box center [813, 373] width 384 height 12
drag, startPoint x: 806, startPoint y: 384, endPoint x: 762, endPoint y: 380, distance: 44.2
click at [798, 383] on ul "großzügiges Frühstücksbuffet mit gesunder Vitalecke, schmackhaften Aufschnitten…" at bounding box center [803, 373] width 404 height 128
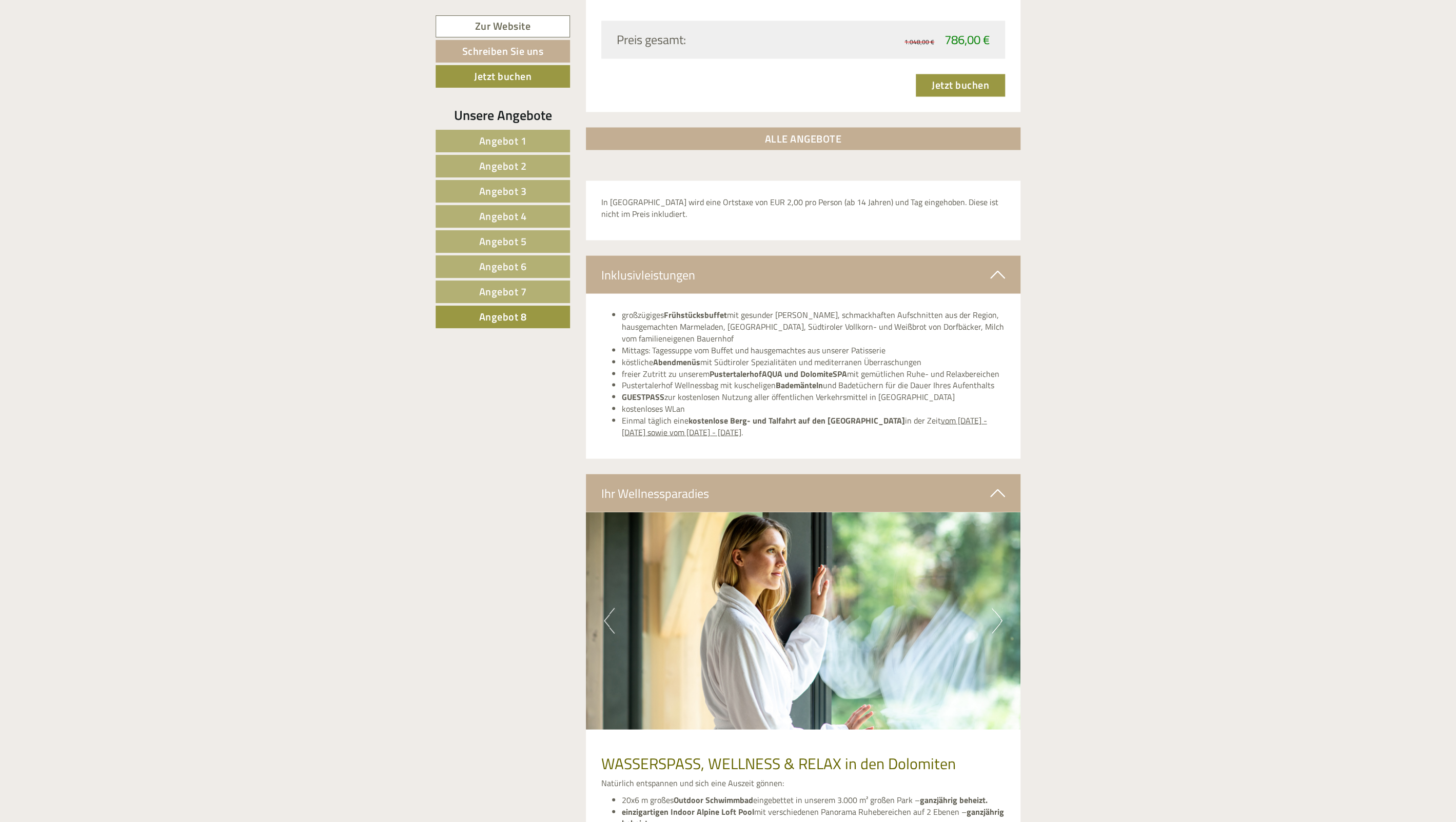
click at [762, 380] on li "Pustertalerhof Wellnessbag mit kuscheligen Bademänteln und Badetüchern für die …" at bounding box center [813, 384] width 384 height 12
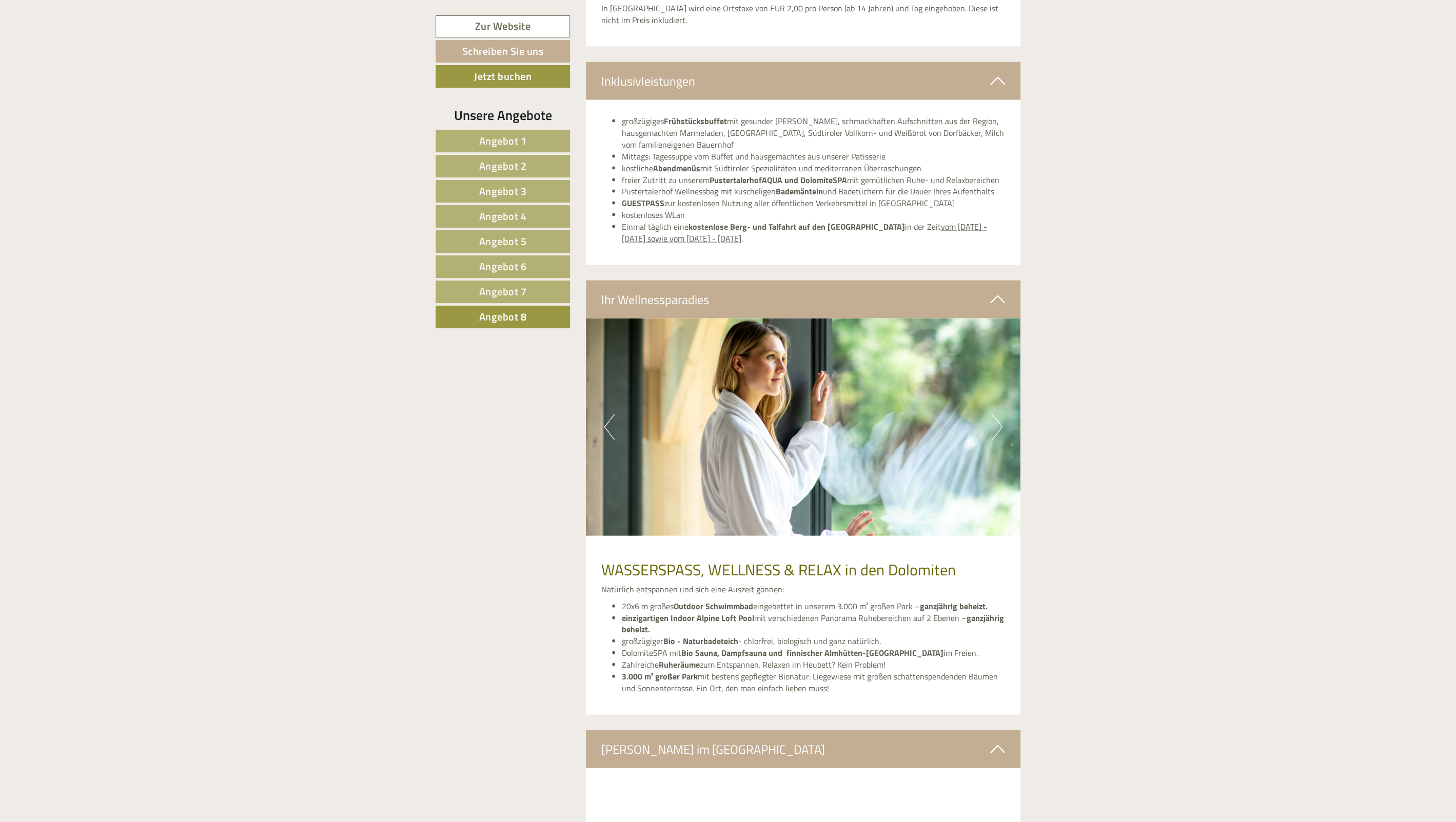
scroll to position [1923, 0]
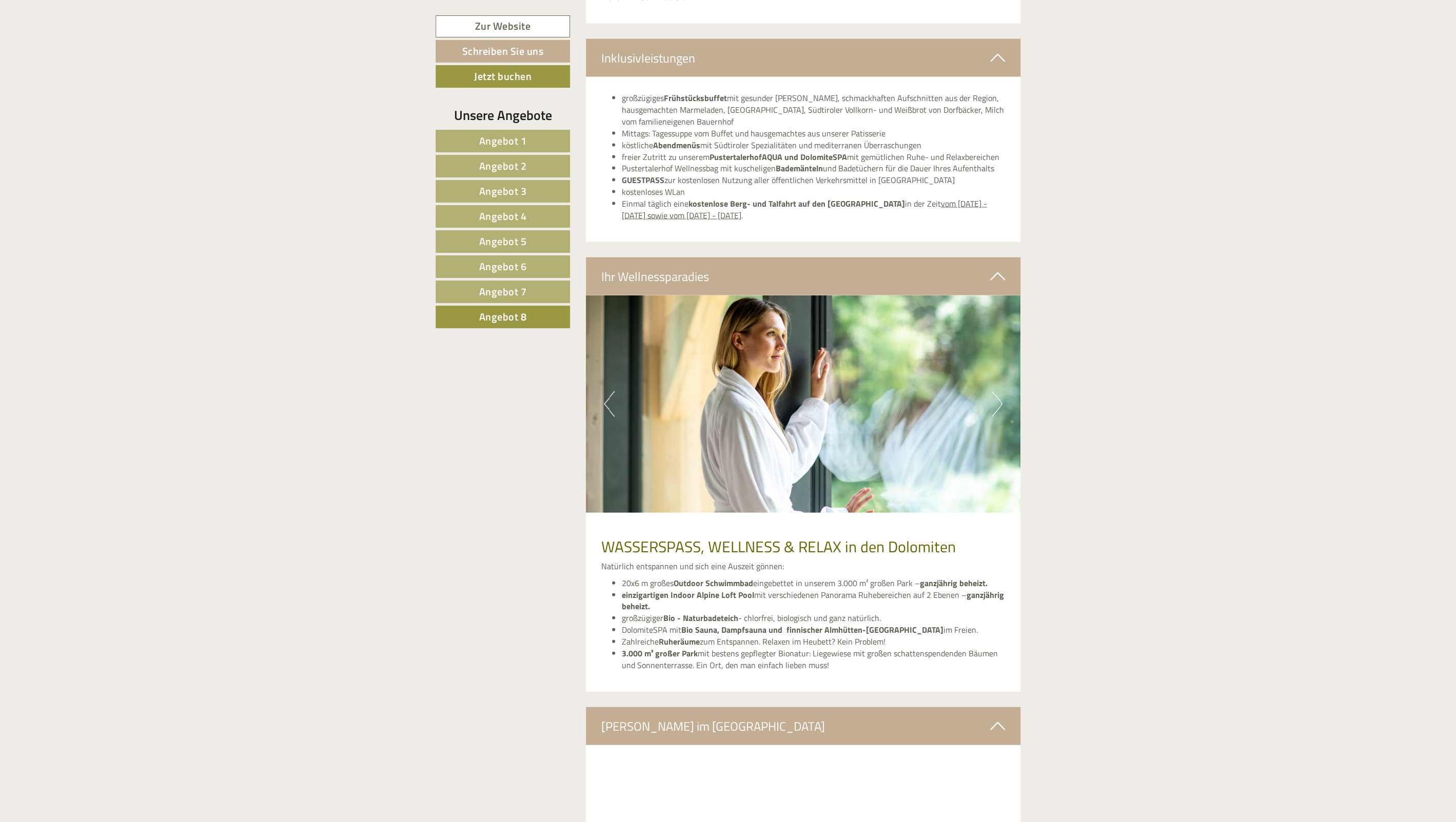
click at [899, 466] on img at bounding box center [803, 404] width 435 height 218
click at [1016, 434] on img at bounding box center [803, 404] width 435 height 218
click at [1002, 406] on button "Next" at bounding box center [997, 404] width 11 height 26
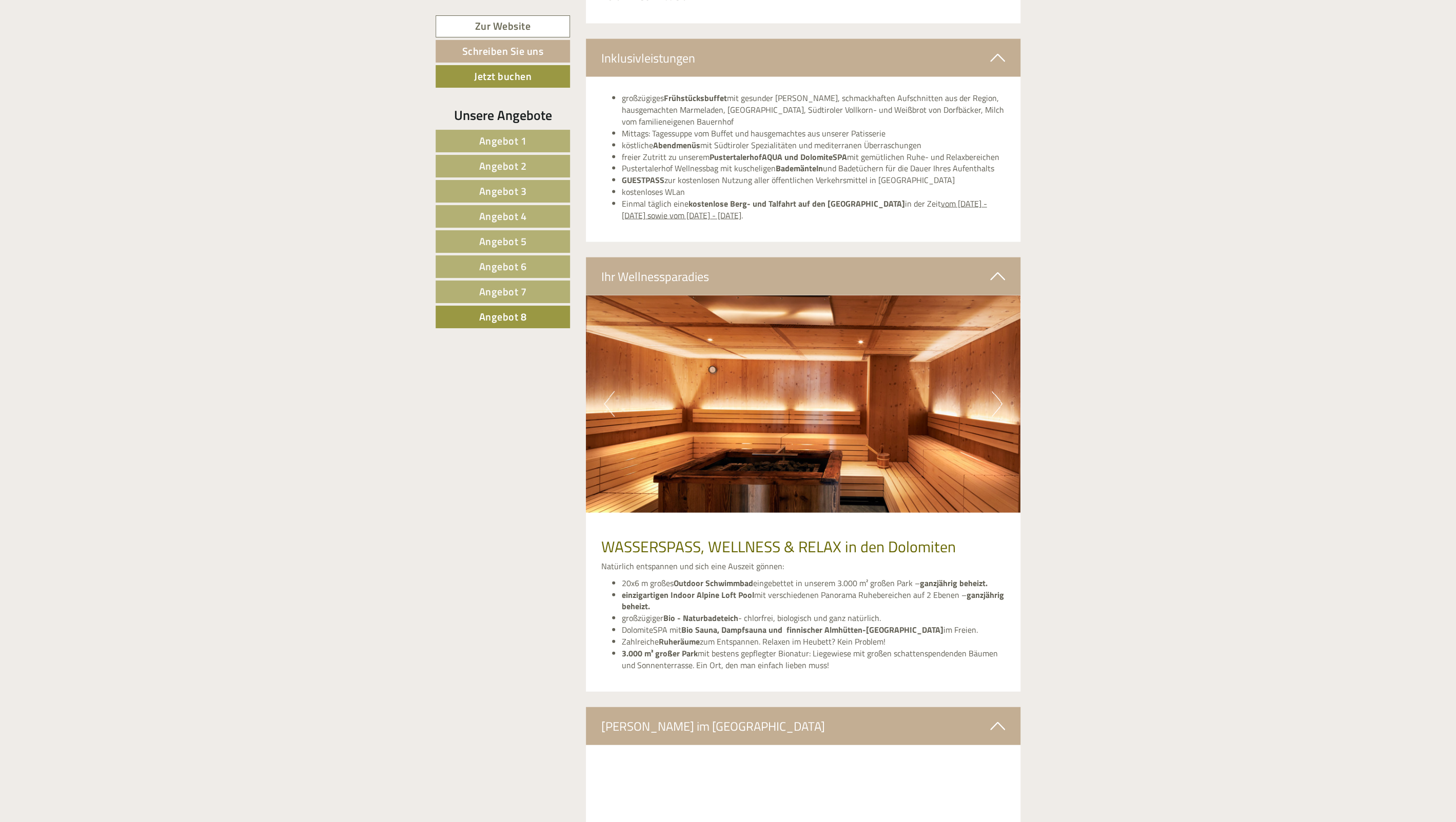
drag, startPoint x: 996, startPoint y: 402, endPoint x: 1076, endPoint y: 377, distance: 83.8
click at [1069, 377] on div "Einen wunderschönen Guten Tag [PERSON_NAME]! Eine Liebeserklärung an den Luxus …" at bounding box center [728, 310] width 1456 height 3177
drag, startPoint x: 715, startPoint y: 202, endPoint x: 869, endPoint y: 205, distance: 154.0
click at [869, 205] on li "Einmal täglich eine kostenlose Berg- und Talfahrt auf den Kronplatz in der Zeit…" at bounding box center [813, 210] width 384 height 23
click at [863, 208] on li "Einmal täglich eine kostenlose Berg- und Talfahrt auf den Kronplatz in der Zeit…" at bounding box center [813, 210] width 384 height 23
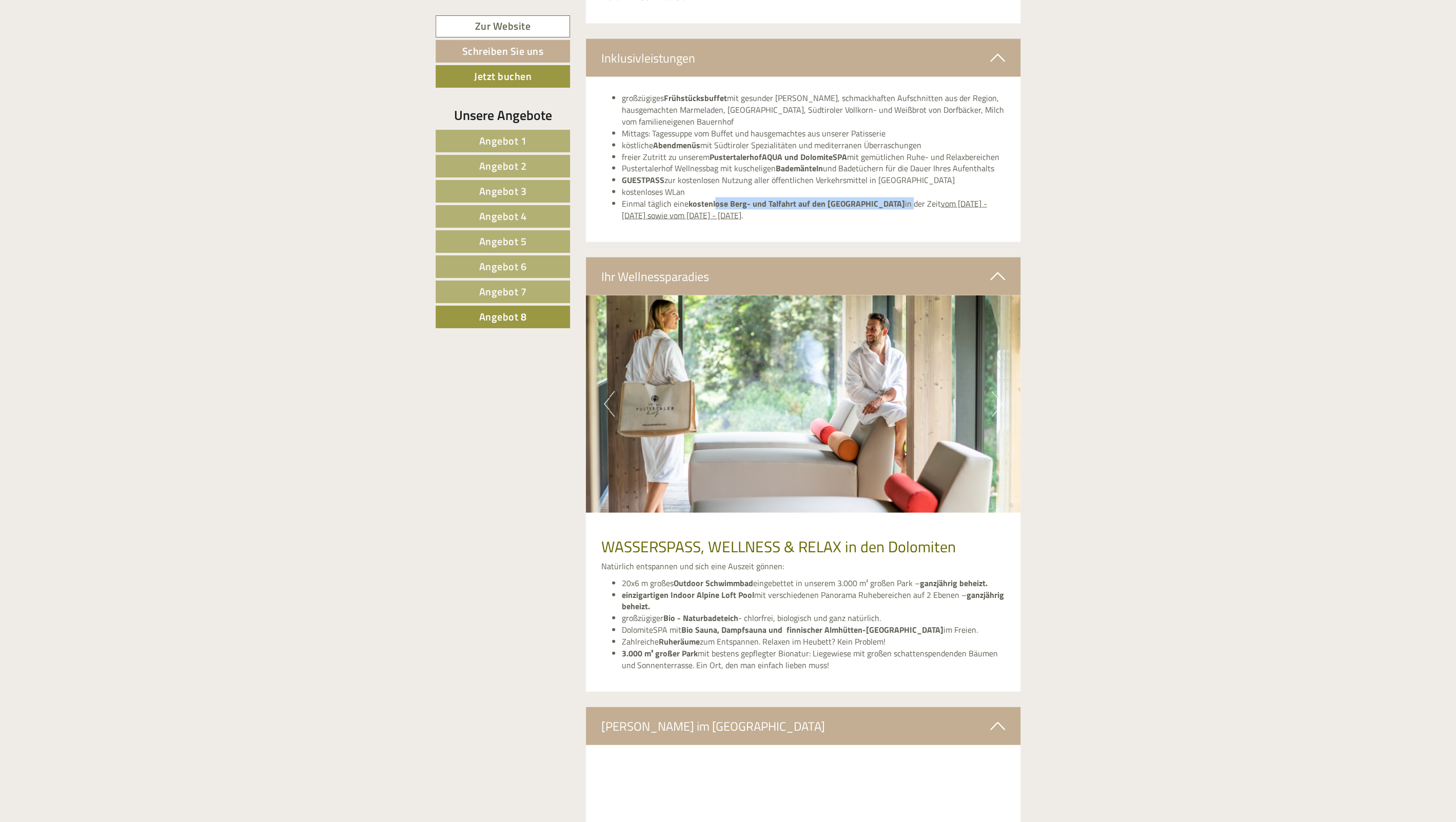
drag, startPoint x: 747, startPoint y: 222, endPoint x: 648, endPoint y: 218, distance: 99.1
click at [648, 218] on div "großzügiges Frühstücksbuffet mit gesunder Vitalecke, schmackhaften Aufschnitten…" at bounding box center [803, 159] width 435 height 164
click at [802, 225] on div "großzügiges Frühstücksbuffet mit gesunder Vitalecke, schmackhaften Aufschnitten…" at bounding box center [803, 159] width 435 height 164
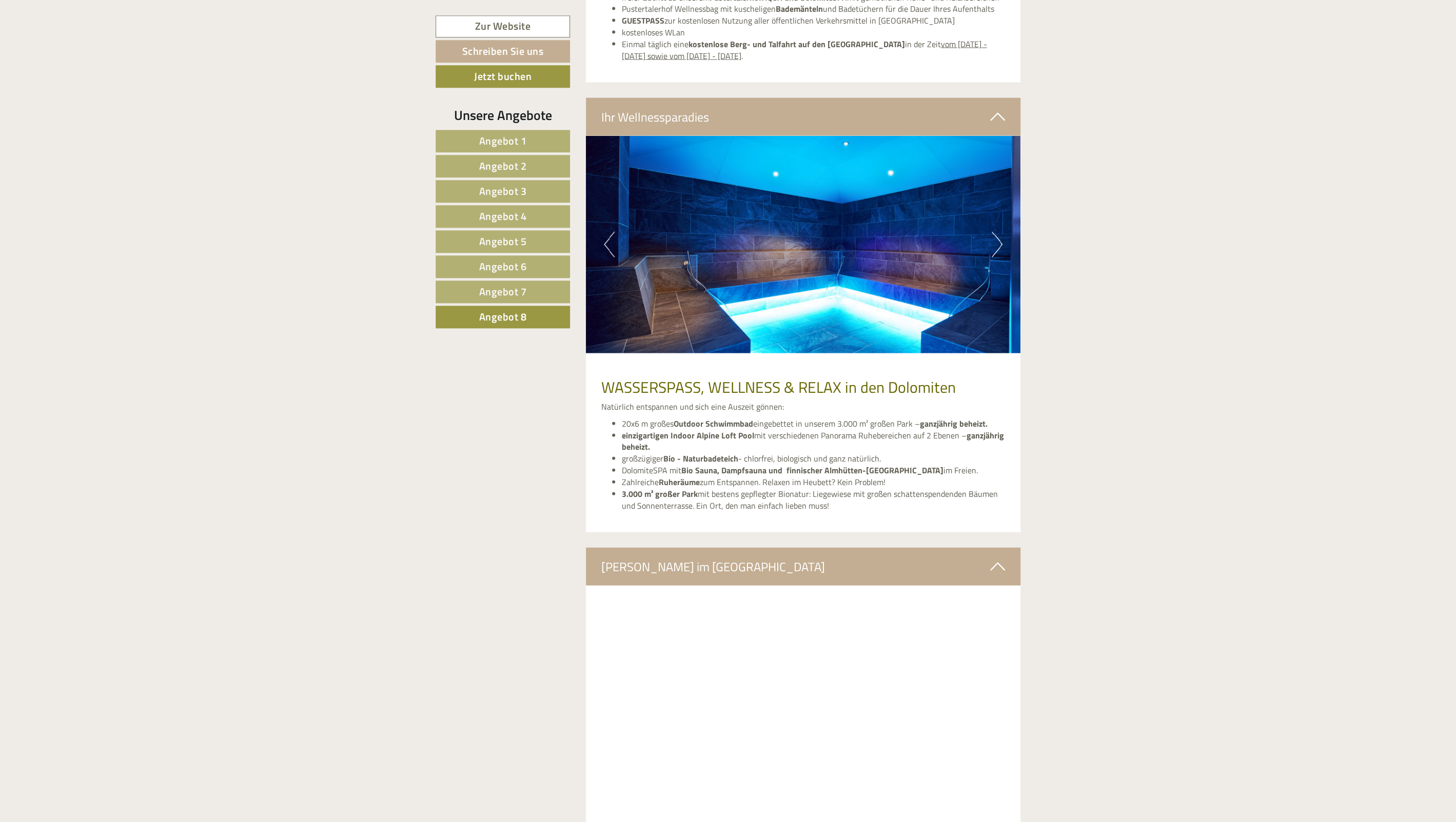
scroll to position [2086, 0]
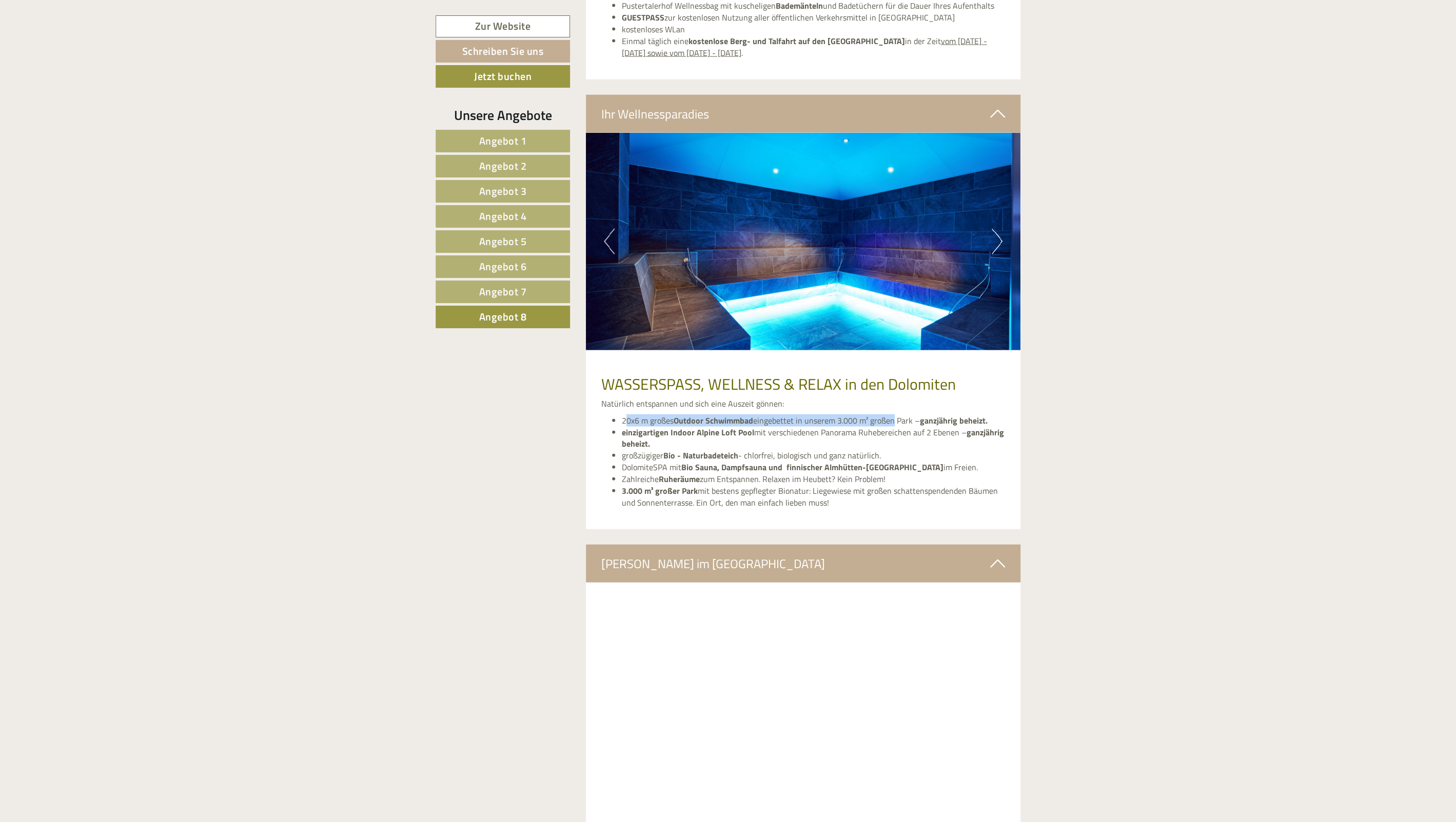
drag, startPoint x: 627, startPoint y: 413, endPoint x: 895, endPoint y: 421, distance: 268.1
click at [895, 421] on li "20x6 m großes Outdoor Schwimmbad eingebettet in unserem 3.000 m² großen Park – …" at bounding box center [813, 420] width 384 height 12
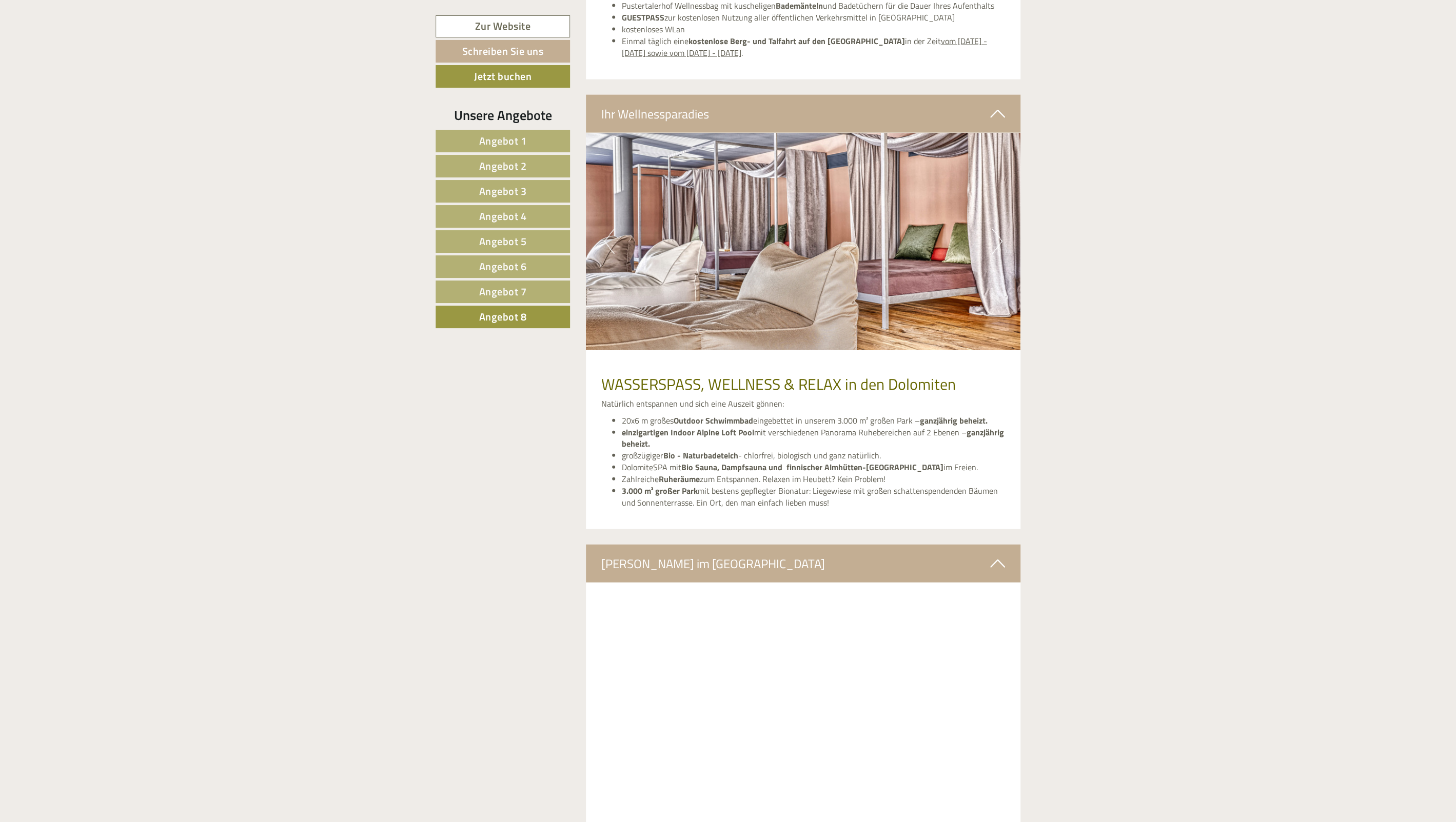
click at [855, 427] on li "einzigartigen Indoor Alpine Loft Pool mit verschiedenen Panorama Ruhebereichen …" at bounding box center [813, 438] width 384 height 23
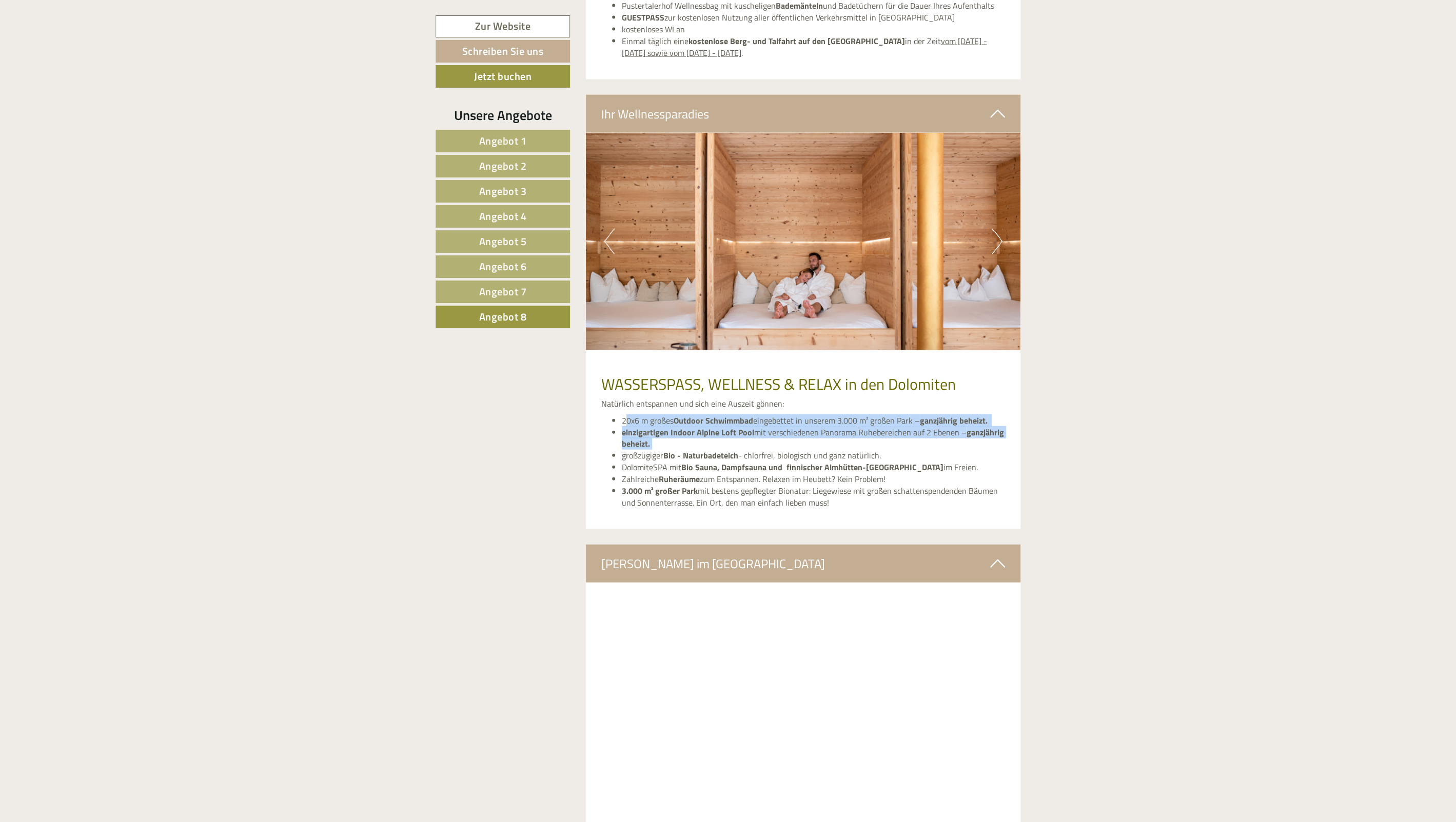
drag, startPoint x: 627, startPoint y: 416, endPoint x: 900, endPoint y: 447, distance: 274.8
click at [901, 447] on ul "20x6 m großes Outdoor Schwimmbad eingebettet in unserem 3.000 m² großen Park – …" at bounding box center [803, 462] width 404 height 94
click at [900, 447] on li "einzigartigen Indoor Alpine Loft Pool mit verschiedenen Panorama Ruhebereichen …" at bounding box center [813, 438] width 384 height 23
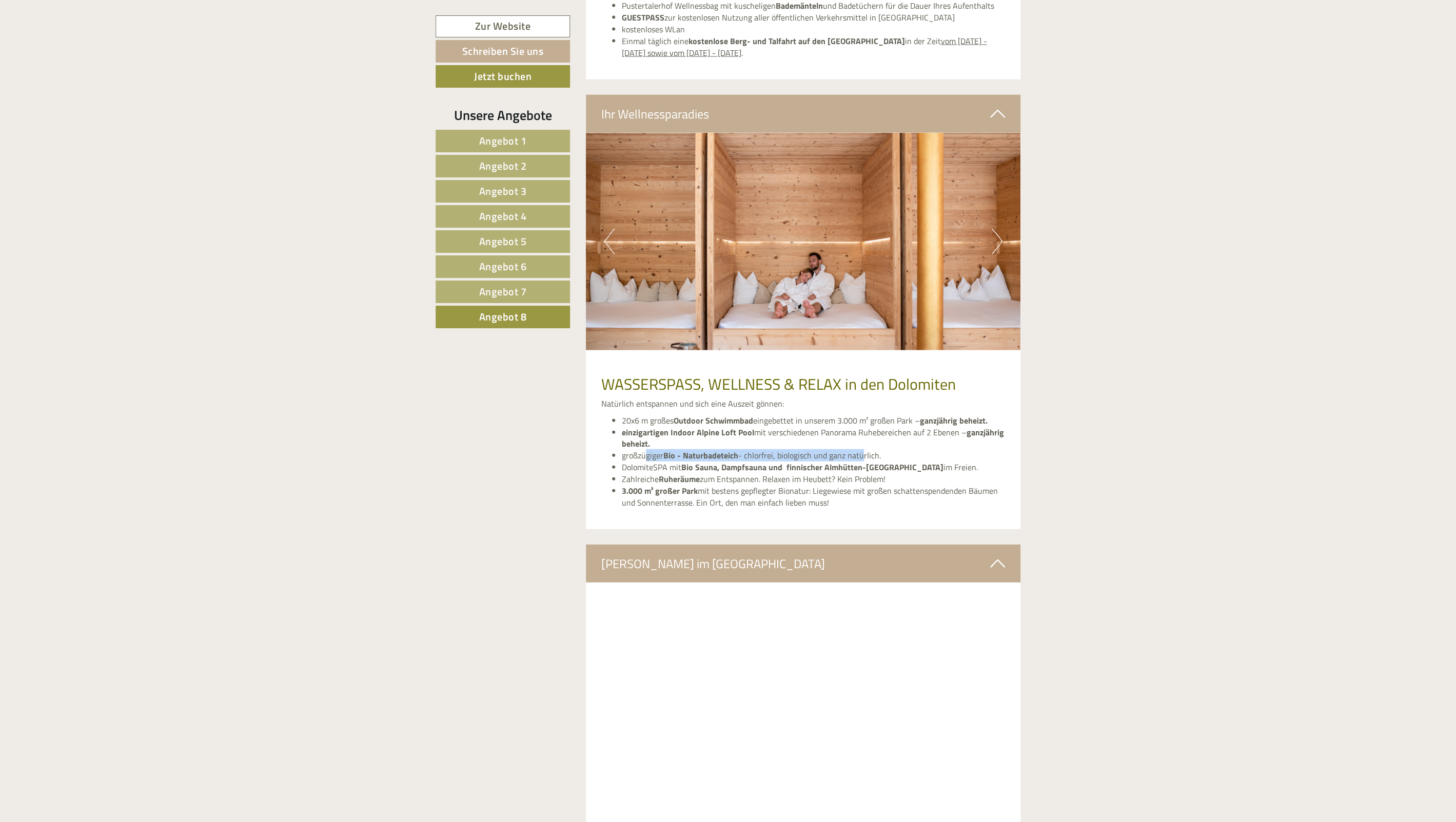
drag, startPoint x: 643, startPoint y: 455, endPoint x: 857, endPoint y: 453, distance: 214.0
click at [857, 453] on li "großzügiger Bio - Naturbadeteich - chlorfrei, biologisch und ganz natürlich." at bounding box center [813, 456] width 384 height 12
click at [829, 463] on strong "Bio Sauna, Dampfsauna und finnischer Almhütten-[GEOGRAPHIC_DATA]" at bounding box center [812, 467] width 262 height 13
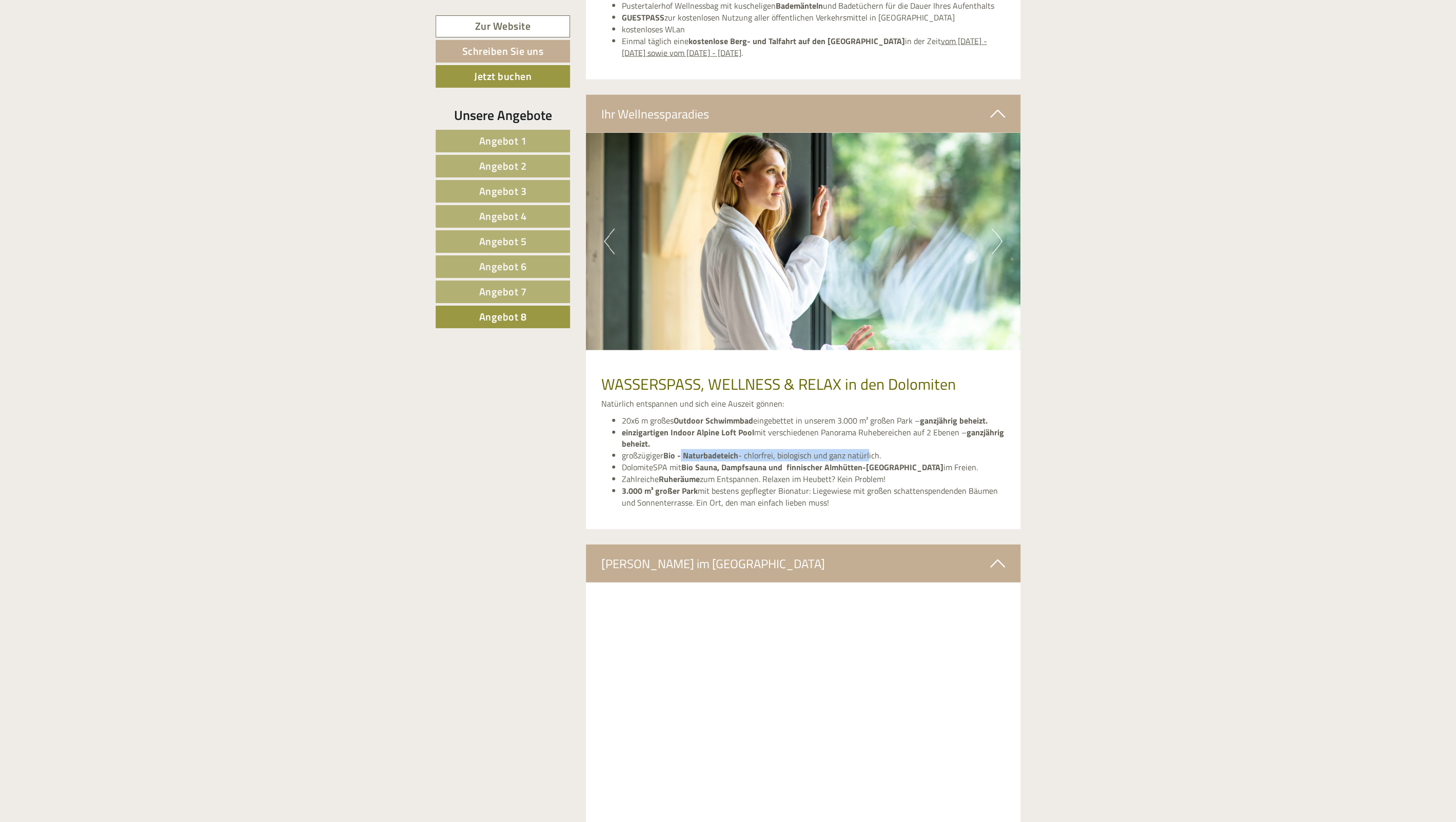
drag, startPoint x: 865, startPoint y: 453, endPoint x: 648, endPoint y: 452, distance: 217.0
click at [663, 452] on li "großzügiger Bio - Naturbadeteich - chlorfrei, biologisch und ganz natürlich." at bounding box center [813, 456] width 384 height 12
drag, startPoint x: 625, startPoint y: 465, endPoint x: 913, endPoint y: 467, distance: 288.0
click at [913, 467] on li "DolomiteSPA mit Bio Sauna, Dampfsauna und finnischer Almhütten-Sauna im Freien." at bounding box center [813, 467] width 384 height 12
click at [870, 483] on li "Zahlreiche Ruheräume zum Entspannen. Relaxen im Heubett? Kein Problem!" at bounding box center [813, 479] width 384 height 12
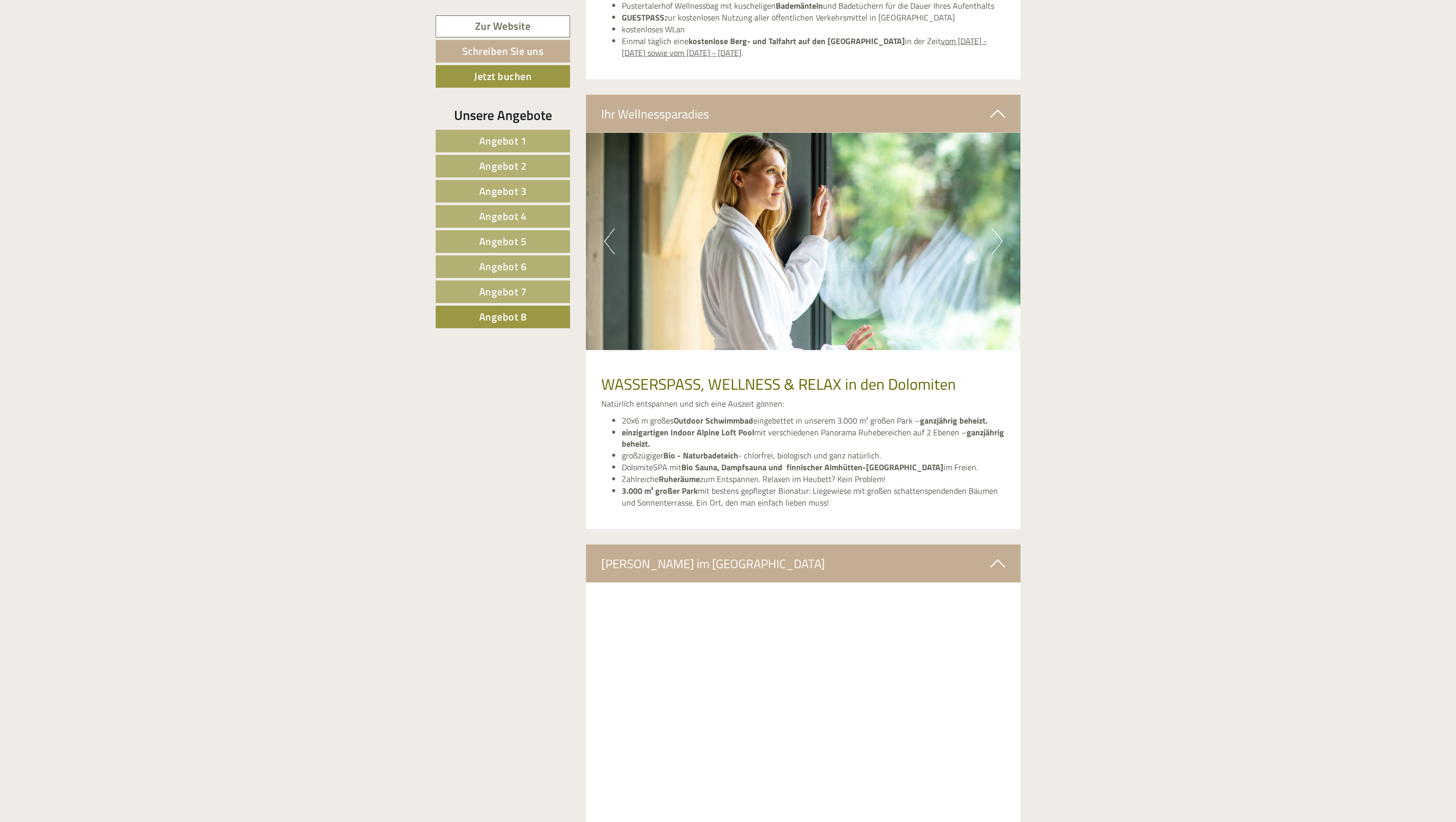
drag, startPoint x: 885, startPoint y: 479, endPoint x: 609, endPoint y: 475, distance: 276.0
click at [609, 475] on ul "20x6 m großes Outdoor Schwimmbad eingebettet in unserem 3.000 m² großen Park – …" at bounding box center [803, 462] width 404 height 94
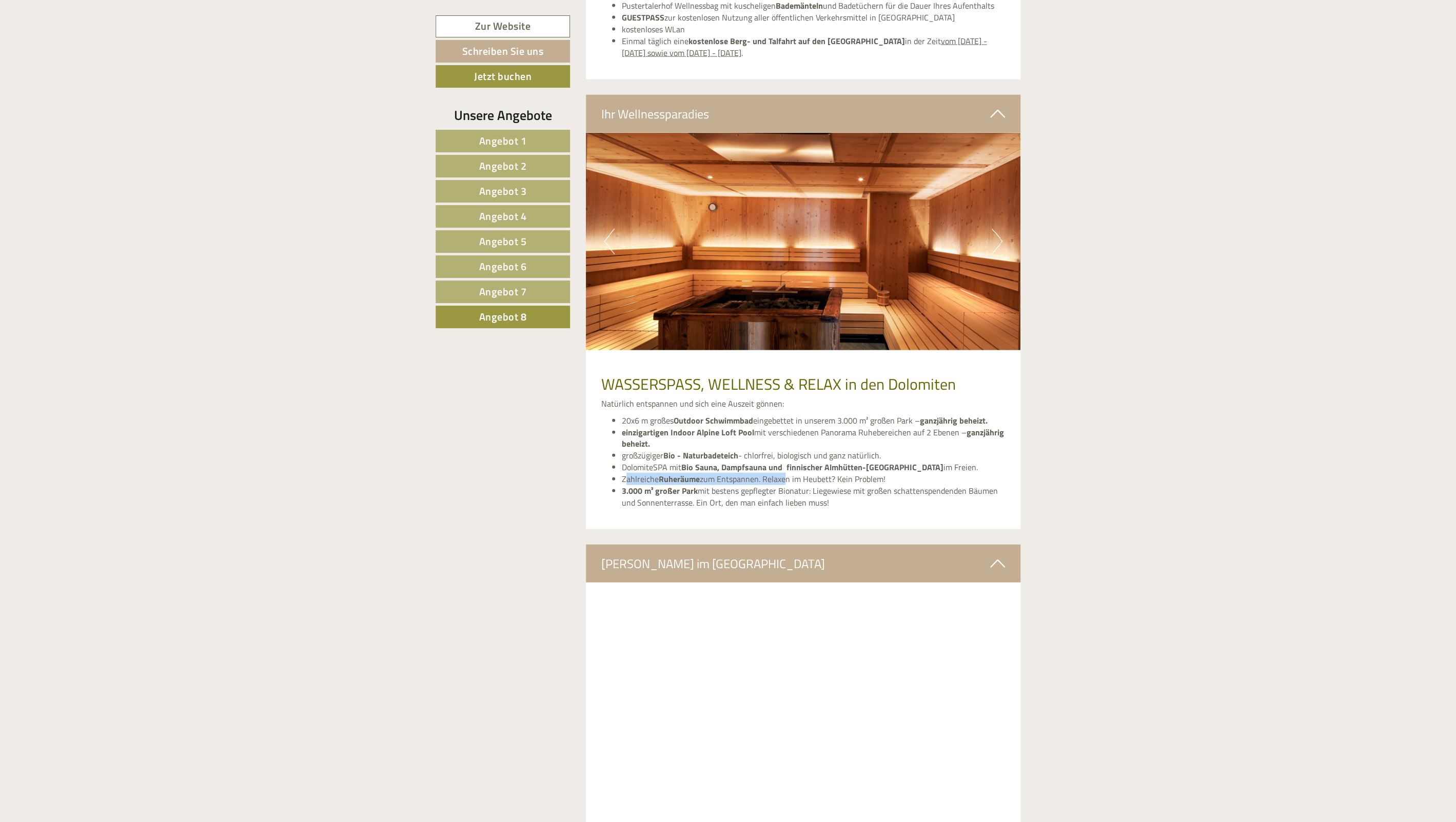
drag, startPoint x: 627, startPoint y: 475, endPoint x: 795, endPoint y: 477, distance: 168.0
click at [793, 477] on li "Zahlreiche Ruheräume zum Entspannen. Relaxen im Heubett? Kein Problem!" at bounding box center [813, 479] width 384 height 12
click at [799, 477] on li "Zahlreiche Ruheräume zum Entspannen. Relaxen im Heubett? Kein Problem!" at bounding box center [813, 479] width 384 height 12
drag, startPoint x: 763, startPoint y: 495, endPoint x: 671, endPoint y: 491, distance: 92.1
click at [696, 493] on li "3.000 m² großer Park mit bestens gepflegter Bionatur: Liegewiese mit großen sch…" at bounding box center [813, 497] width 384 height 23
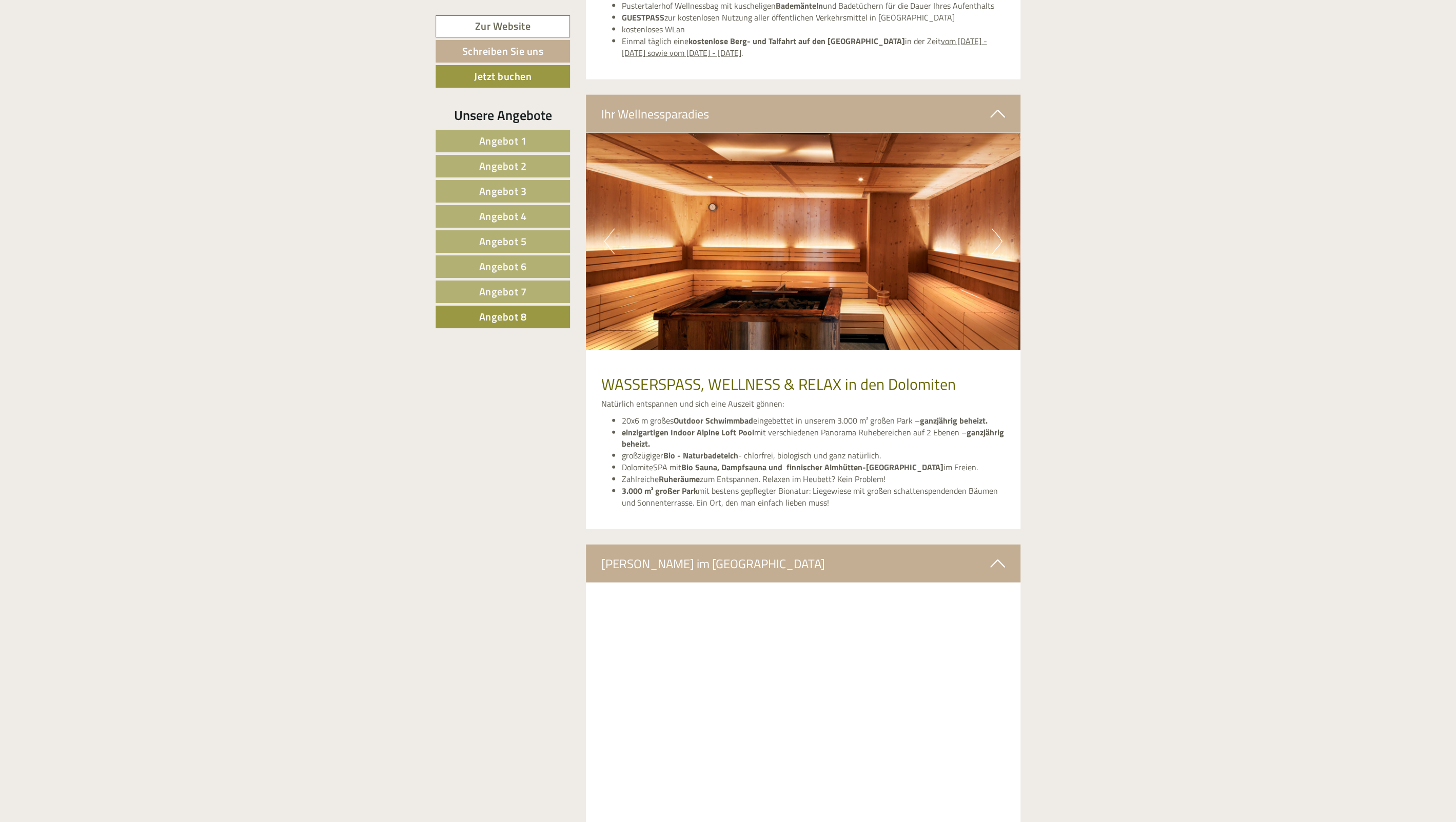
drag, startPoint x: 671, startPoint y: 491, endPoint x: 647, endPoint y: 492, distance: 24.0
click at [670, 491] on strong "3.000 m² großer Park" at bounding box center [659, 491] width 76 height 13
drag, startPoint x: 624, startPoint y: 492, endPoint x: 802, endPoint y: 496, distance: 178.0
click at [791, 496] on li "3.000 m² großer Park mit bestens gepflegter Bionatur: Liegewiese mit großen sch…" at bounding box center [813, 497] width 384 height 23
click at [810, 496] on li "3.000 m² großer Park mit bestens gepflegter Bionatur: Liegewiese mit großen sch…" at bounding box center [813, 497] width 384 height 23
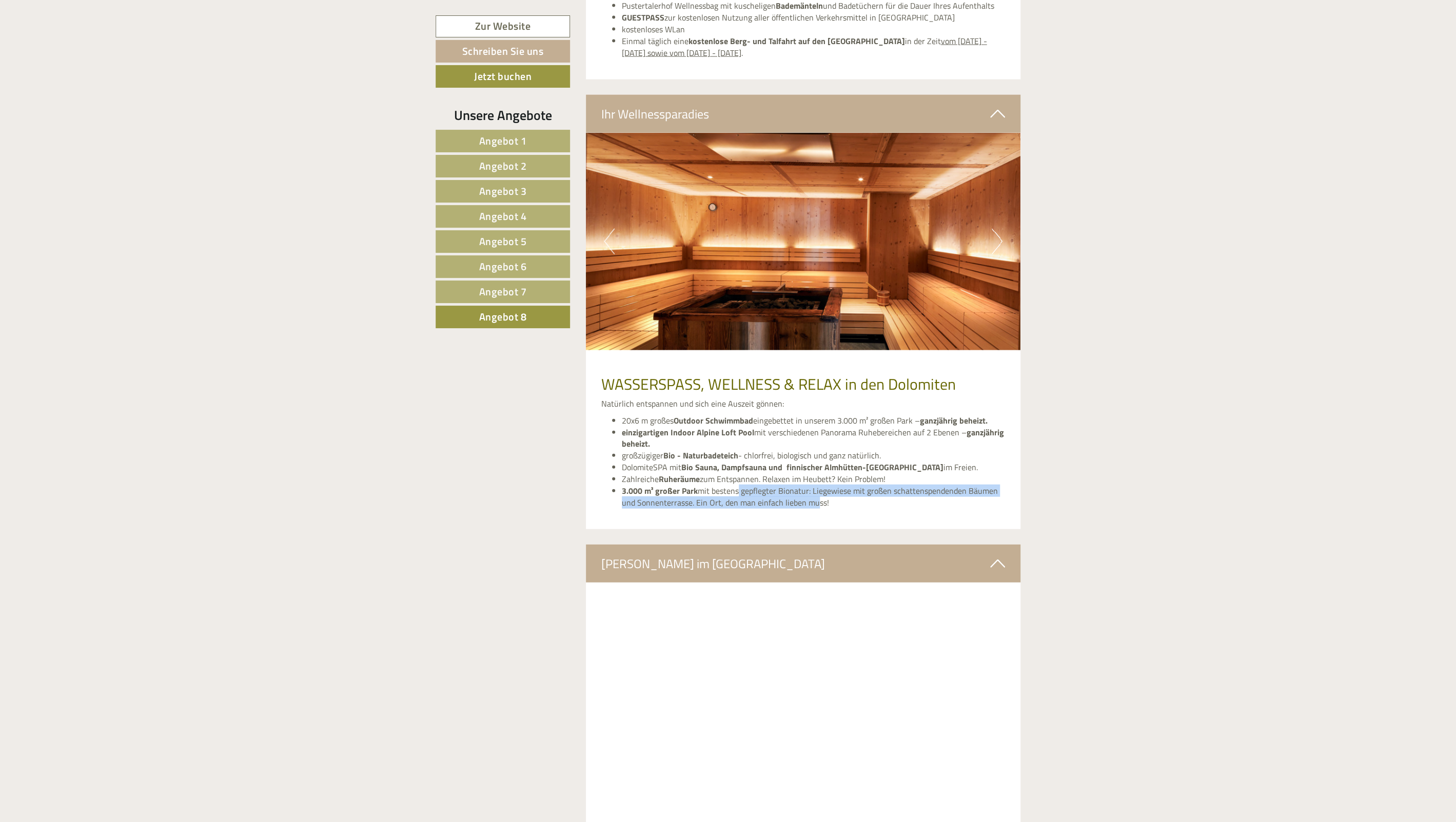
drag, startPoint x: 809, startPoint y: 499, endPoint x: 720, endPoint y: 488, distance: 89.7
click at [724, 488] on li "3.000 m² großer Park mit bestens gepflegter Bionatur: Liegewiese mit großen sch…" at bounding box center [813, 497] width 384 height 23
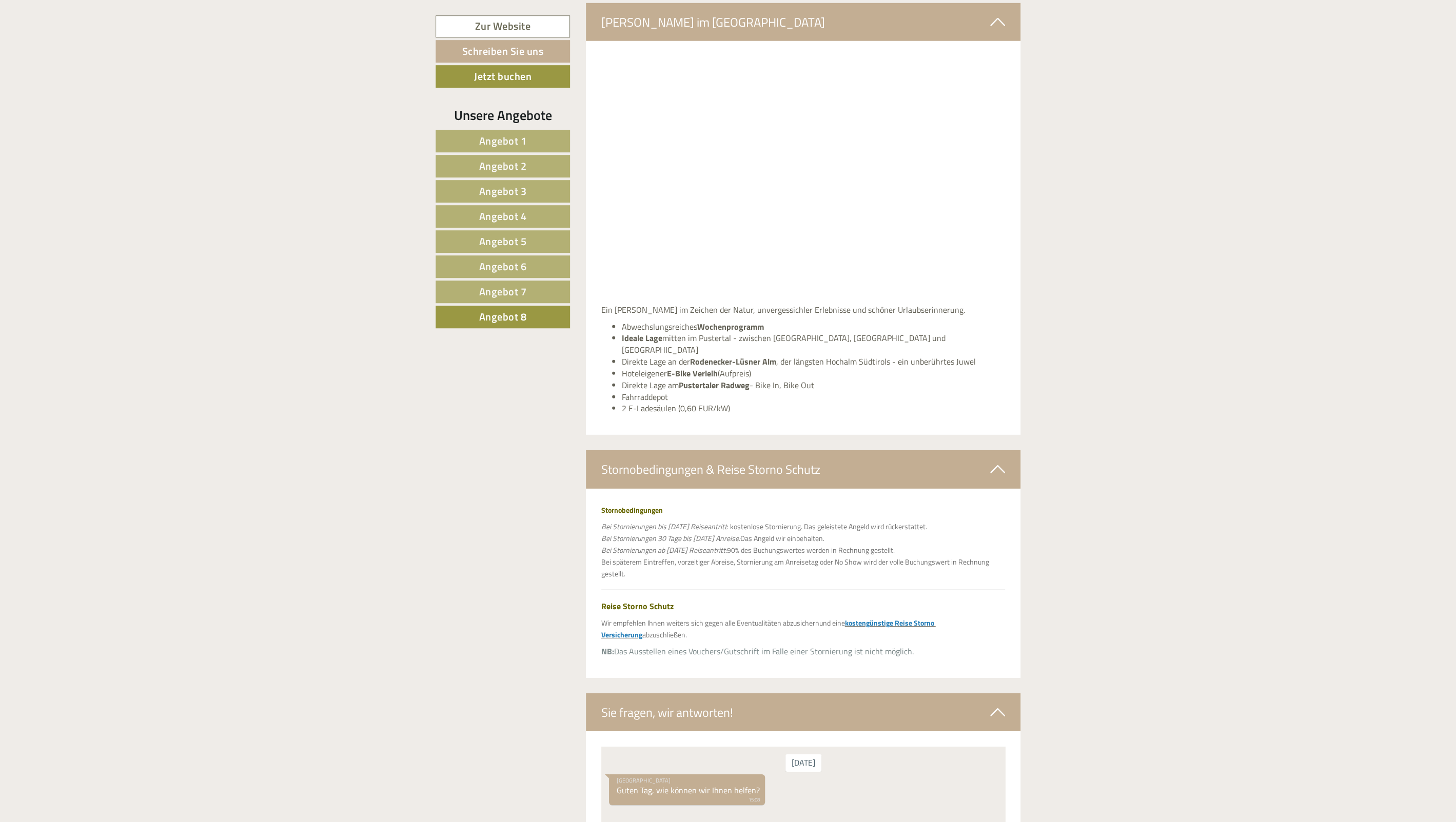
scroll to position [2682, 0]
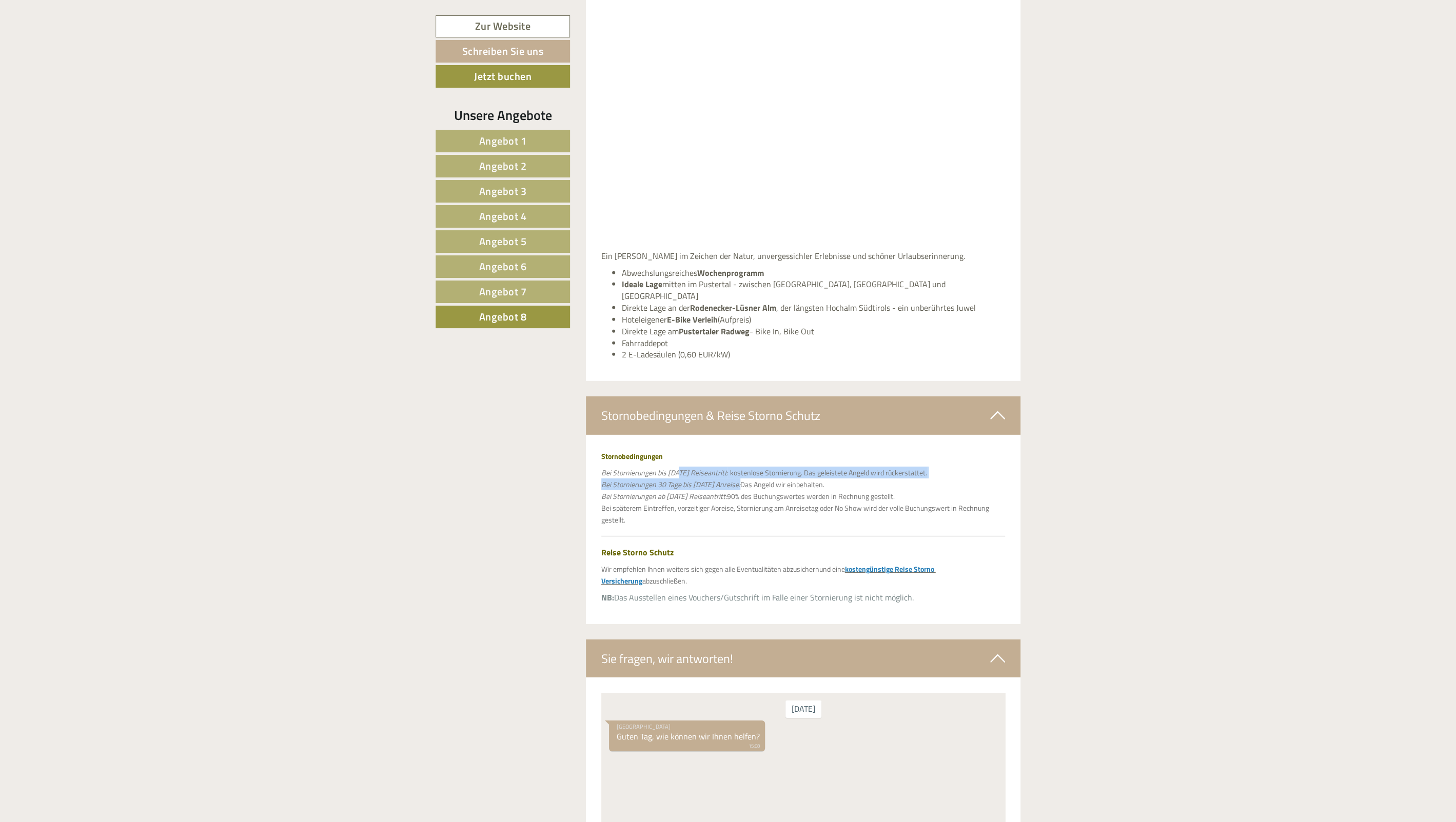
drag, startPoint x: 676, startPoint y: 465, endPoint x: 773, endPoint y: 481, distance: 98.3
click at [773, 481] on span "Bei Stornierungen bis [DATE] Reiseantritt : kostenlose Stornierung. Das geleist…" at bounding box center [795, 496] width 387 height 57
click at [784, 481] on span "Bei Stornierungen bis [DATE] Reiseantritt : kostenlose Stornierung. Das geleist…" at bounding box center [795, 496] width 387 height 57
drag, startPoint x: 790, startPoint y: 490, endPoint x: 727, endPoint y: 476, distance: 64.5
click at [727, 476] on span "Bei Stornierungen bis [DATE] Reiseantritt : kostenlose Stornierung. Das geleist…" at bounding box center [795, 496] width 387 height 57
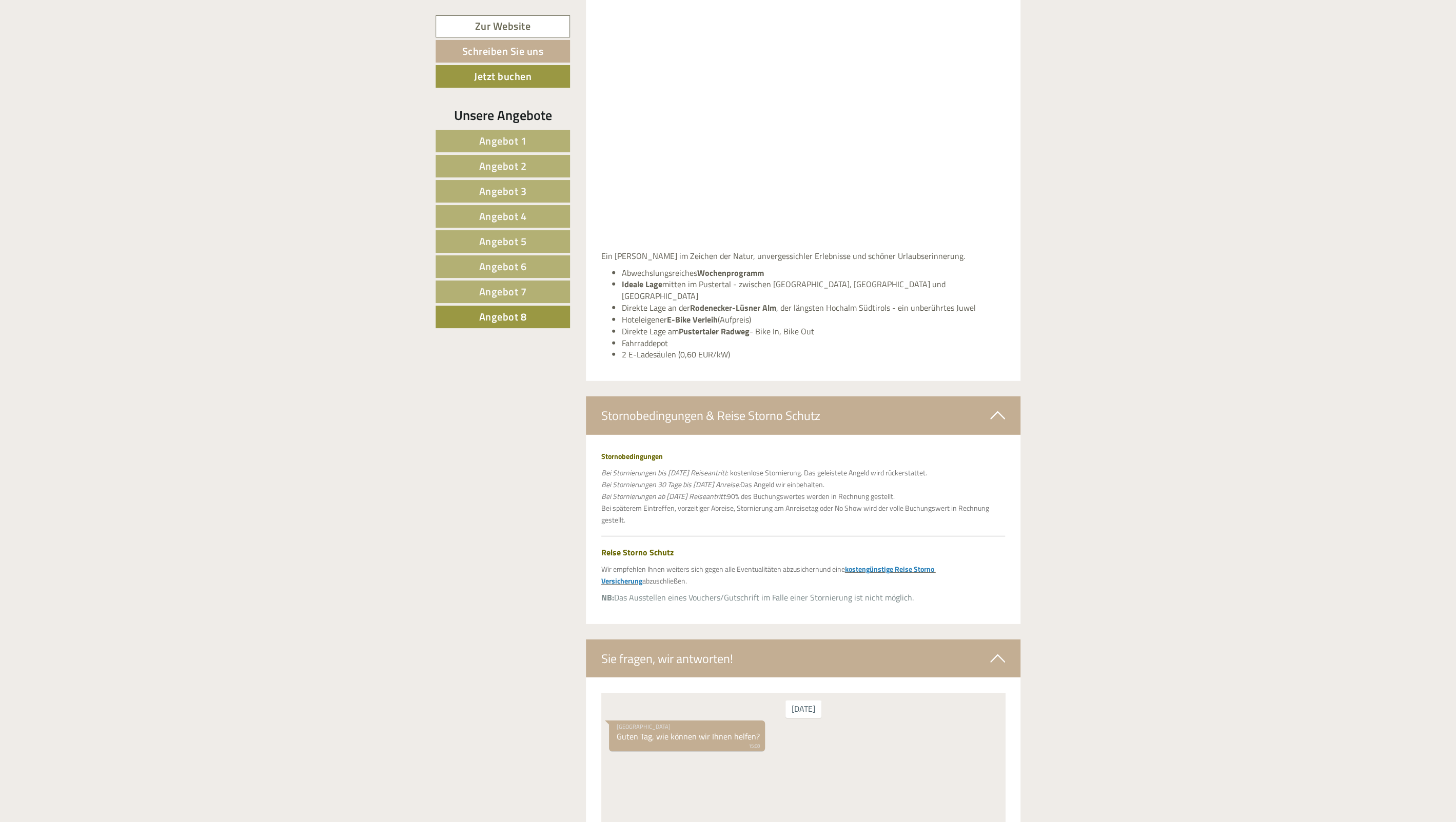
click at [727, 479] on span "Bei Stornierungen 30 Tage bis [DATE] Anreise:" at bounding box center [671, 485] width 139 height 11
drag, startPoint x: 682, startPoint y: 297, endPoint x: 737, endPoint y: 330, distance: 64.1
click at [736, 328] on ul "Abwechslungsreiches Wochenprogramm Ideale Lage mitten im Pustertal - zwischen D…" at bounding box center [803, 314] width 404 height 94
click at [737, 337] on li "Fahrraddepot" at bounding box center [813, 343] width 384 height 12
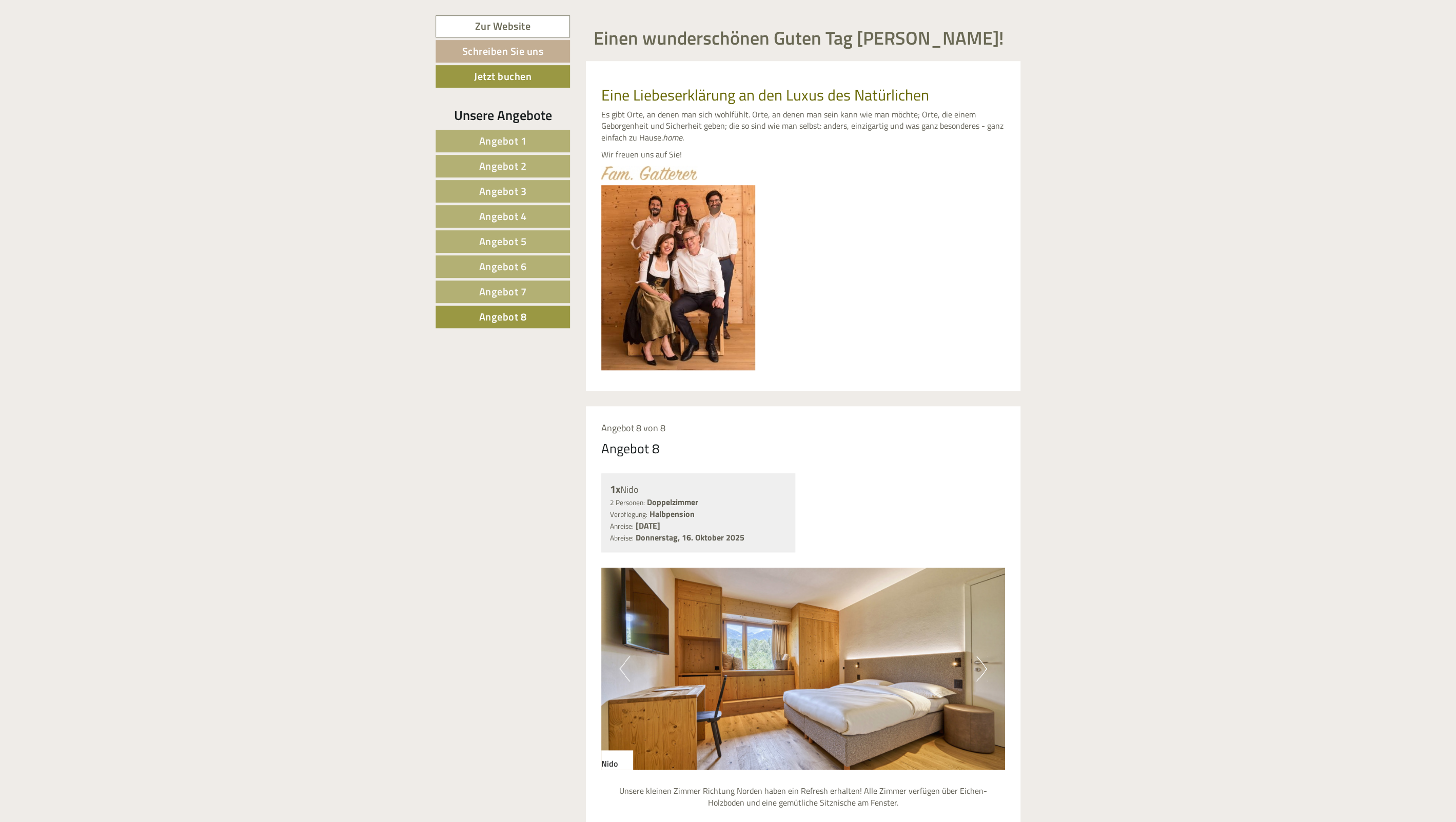
scroll to position [549, 0]
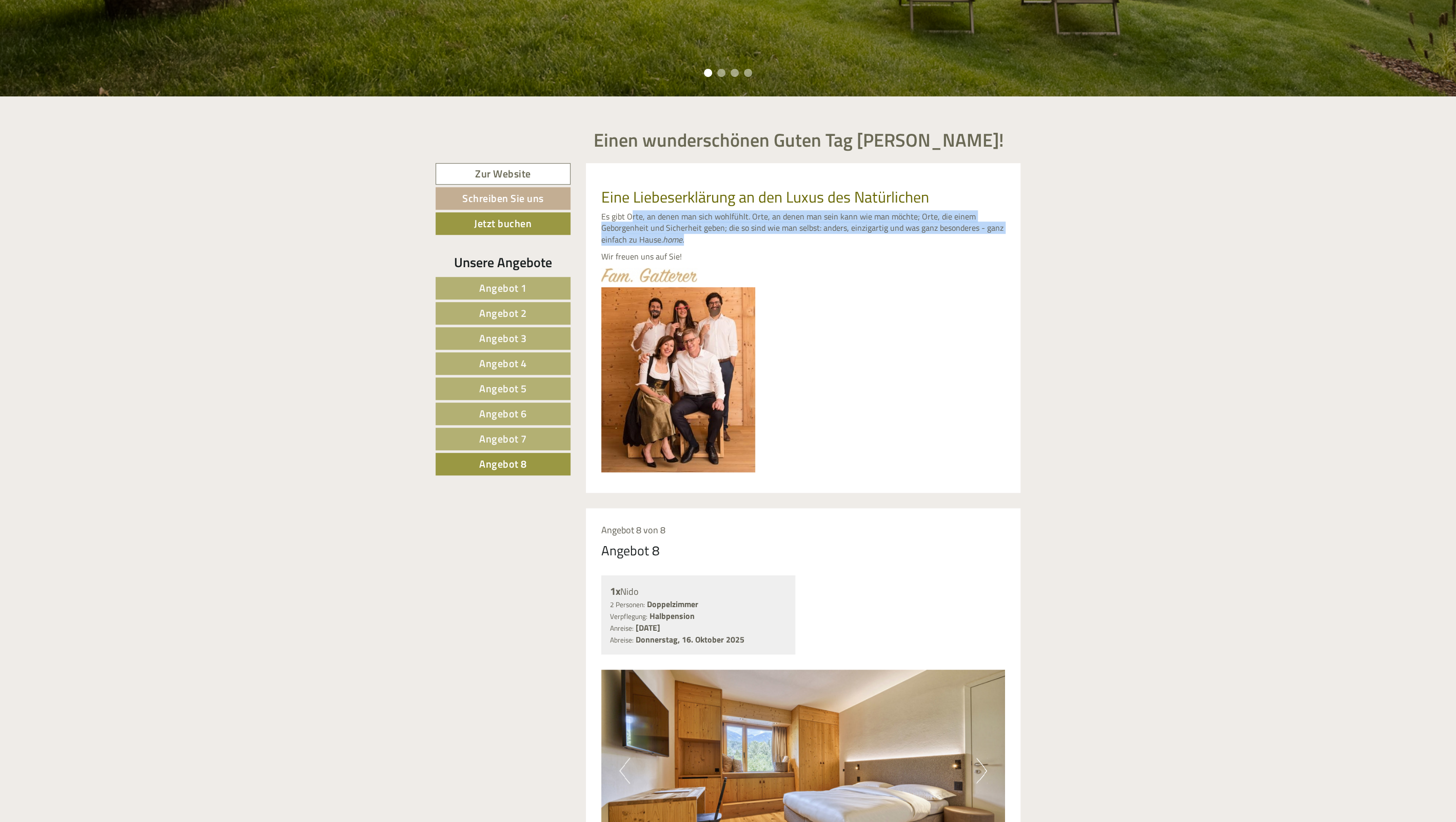
drag, startPoint x: 631, startPoint y: 214, endPoint x: 774, endPoint y: 248, distance: 147.0
click at [774, 248] on div "Eine Liebeserklärung an den Luxus des Natürlichen Es gibt Orte, an denen man si…" at bounding box center [803, 327] width 435 height 330
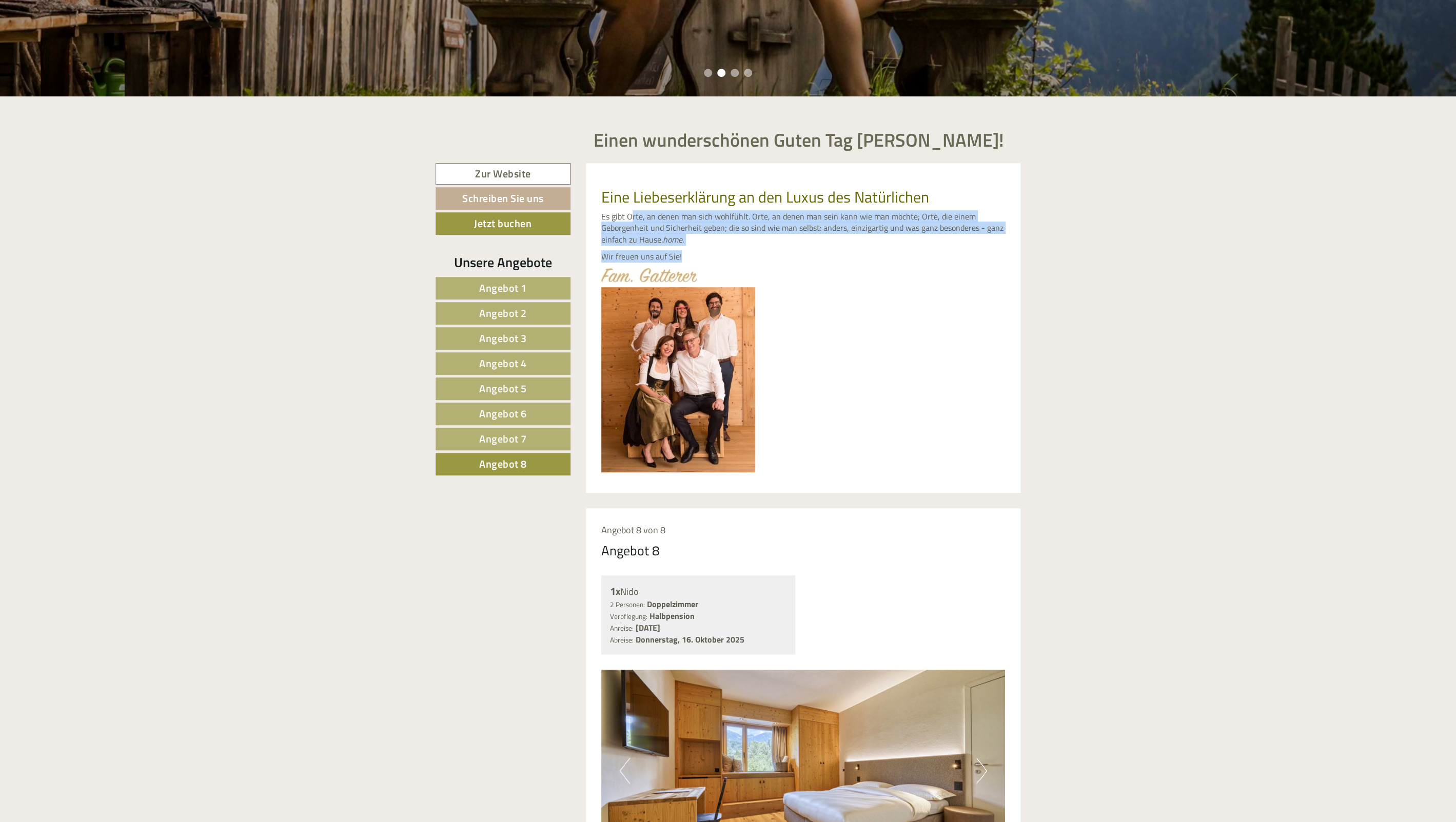
click at [774, 248] on div "Eine Liebeserklärung an den Luxus des Natürlichen Es gibt Orte, an denen man si…" at bounding box center [803, 327] width 435 height 330
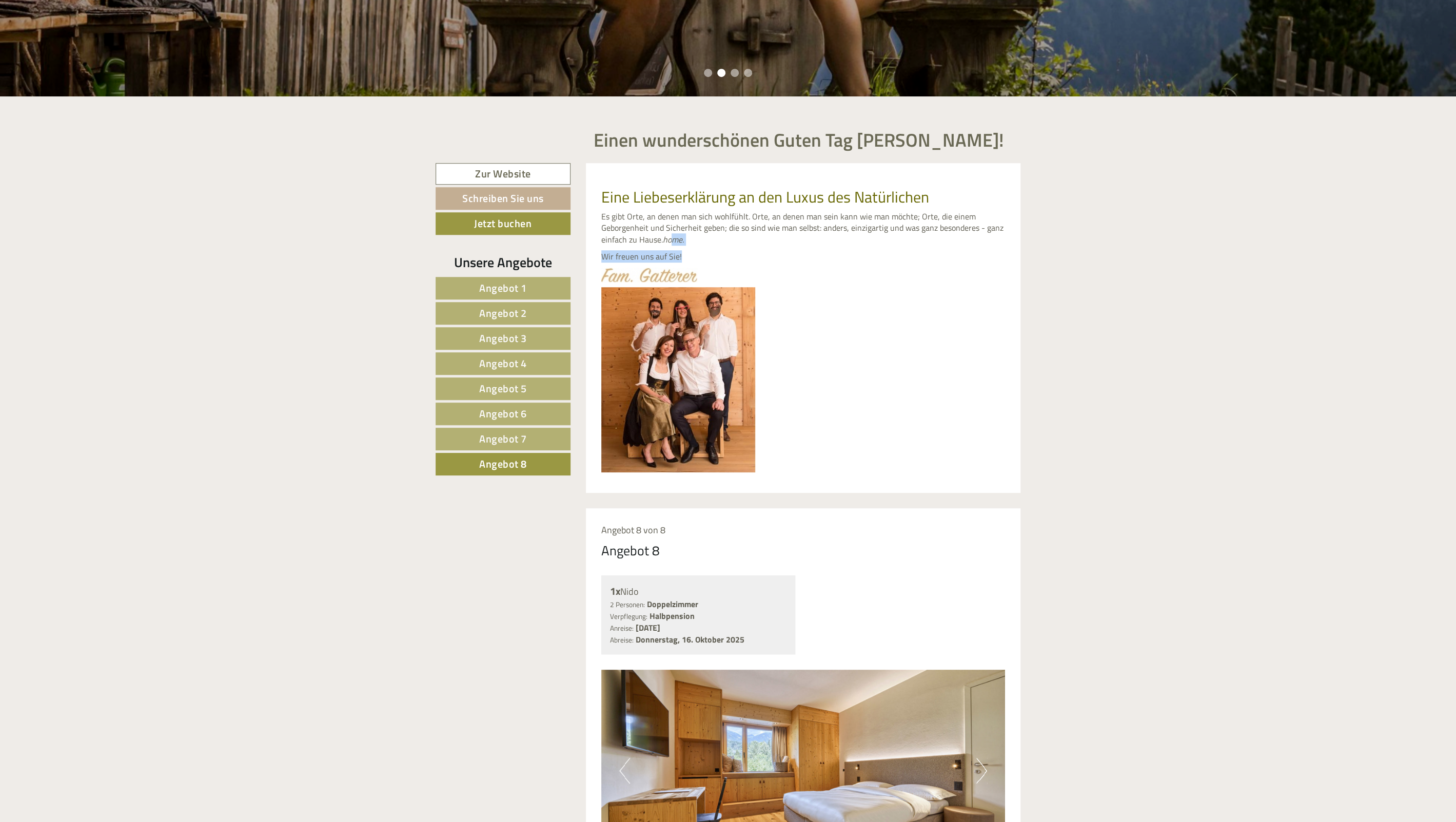
drag, startPoint x: 711, startPoint y: 257, endPoint x: 655, endPoint y: 220, distance: 67.1
click at [661, 225] on div "Eine Liebeserklärung an den Luxus des Natürlichen Es gibt Orte, an denen man si…" at bounding box center [803, 327] width 435 height 330
click at [654, 217] on p "Es gibt Orte, an denen man sich wohlfühlt. Orte, an denen man sein kann wie man…" at bounding box center [803, 228] width 404 height 35
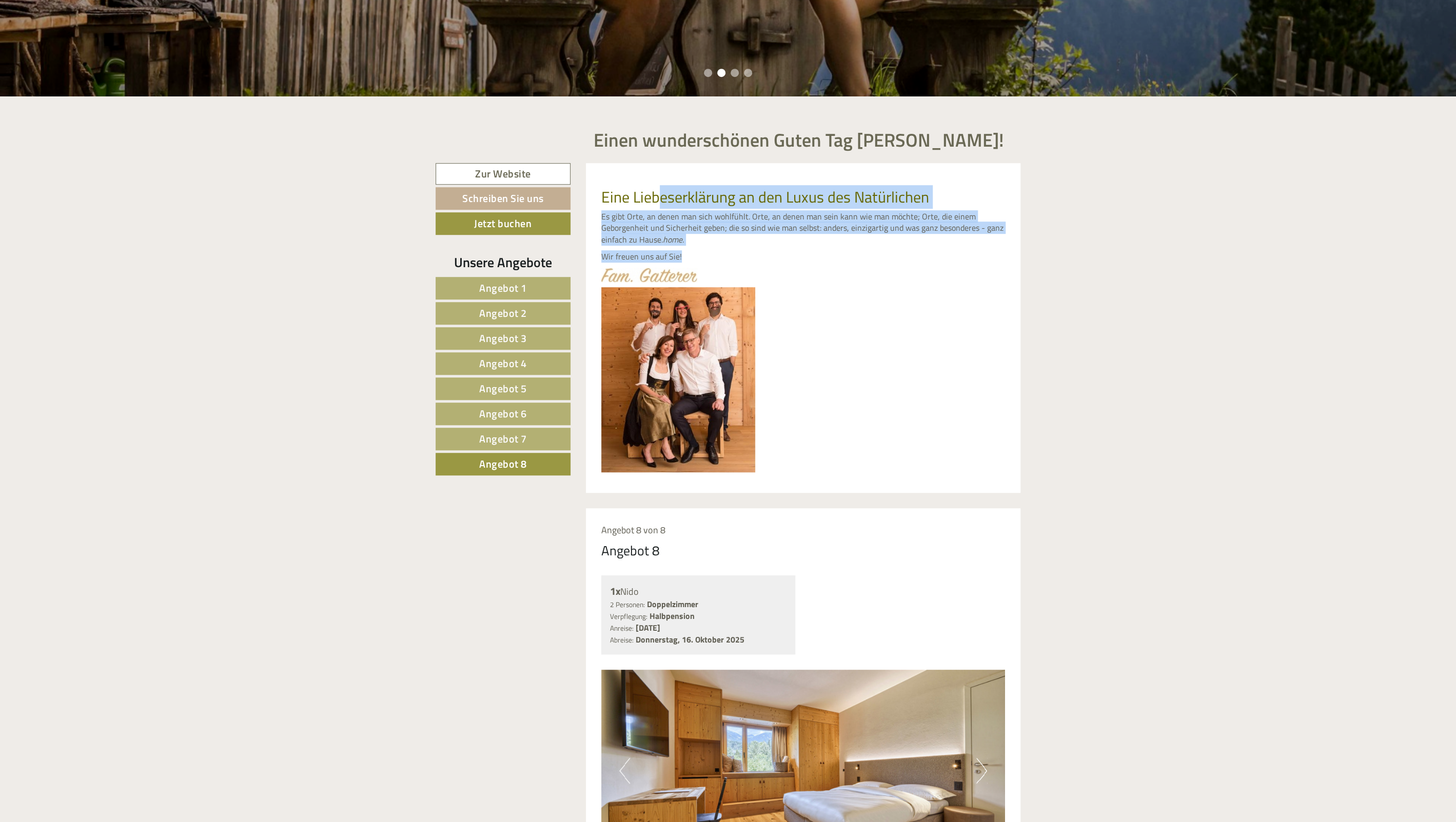
drag, startPoint x: 661, startPoint y: 197, endPoint x: 751, endPoint y: 258, distance: 108.7
click at [750, 258] on div "Eine Liebeserklärung an den Luxus des Natürlichen Es gibt Orte, an denen man si…" at bounding box center [803, 327] width 435 height 330
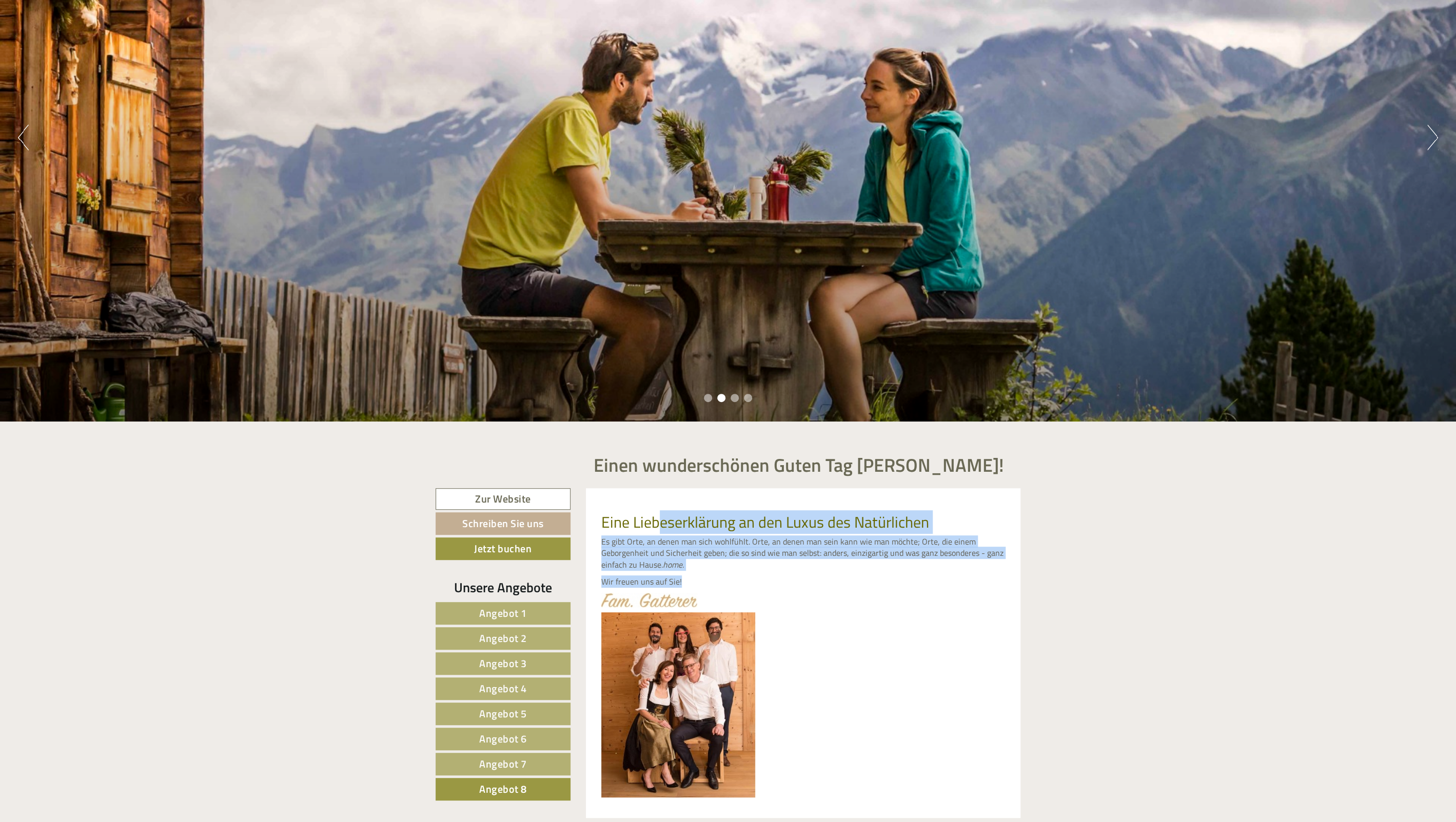
scroll to position [0, 0]
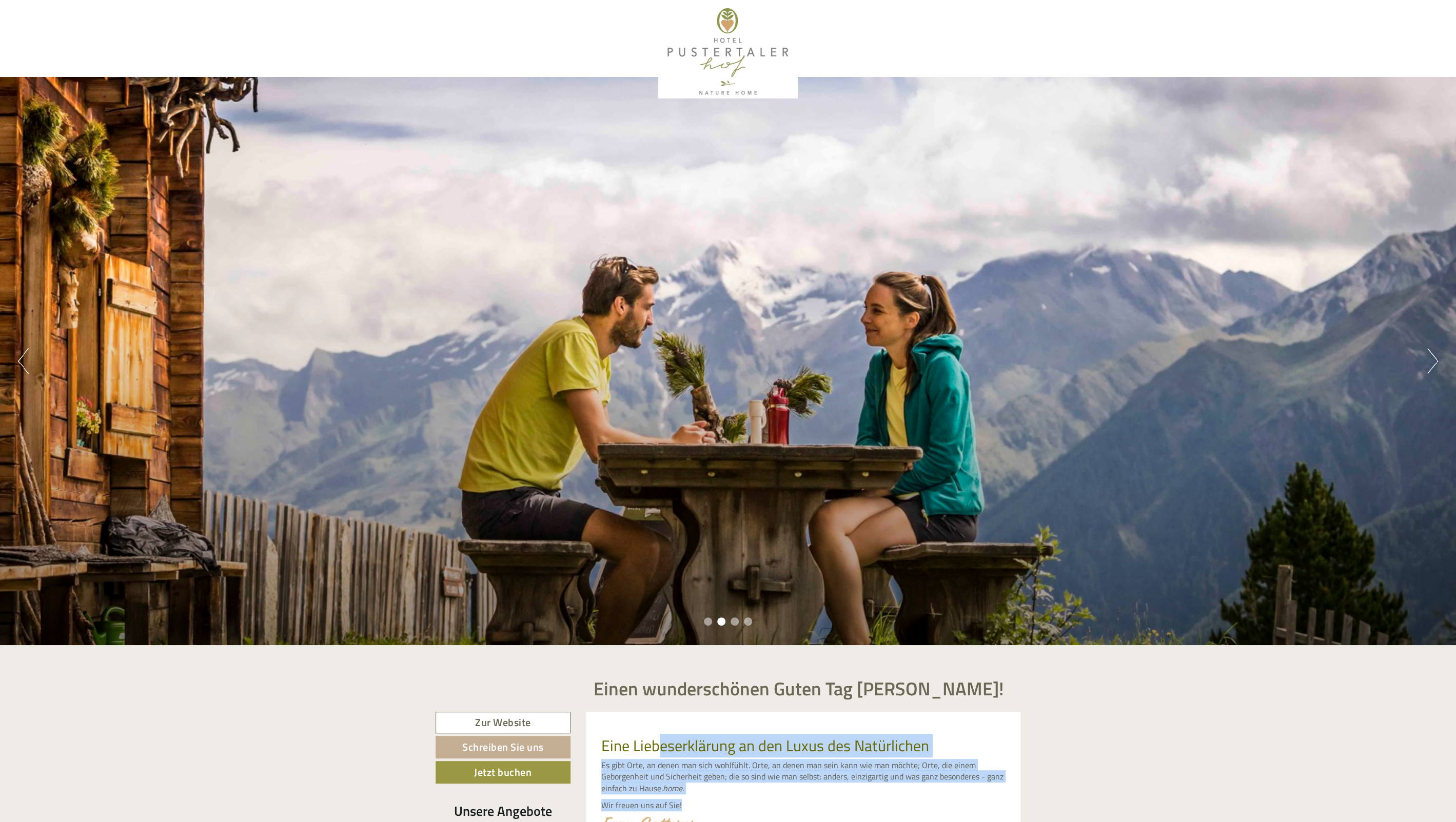
click at [1435, 371] on button "Next" at bounding box center [1433, 361] width 11 height 26
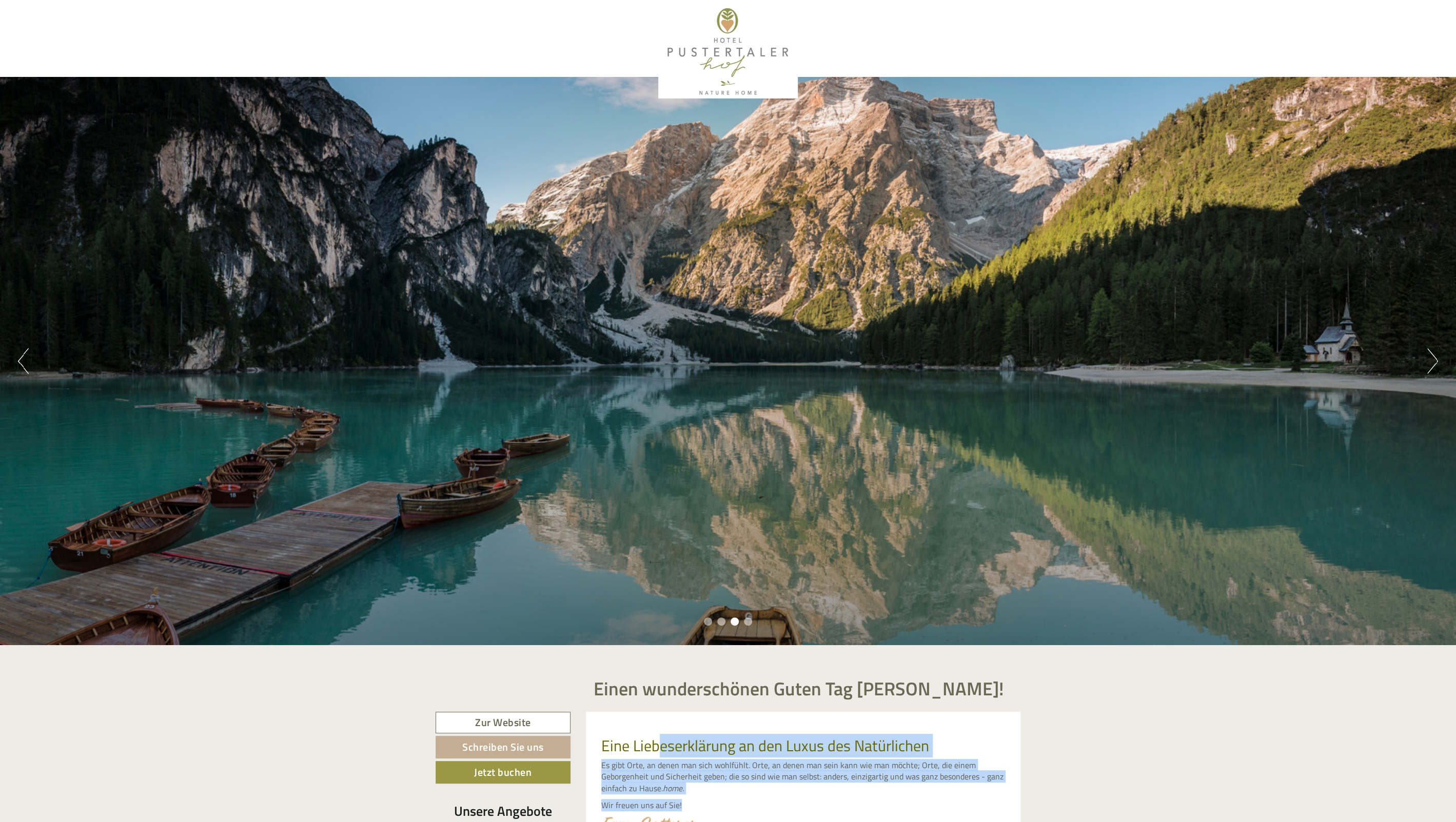
click at [1435, 371] on button "Next" at bounding box center [1433, 361] width 11 height 26
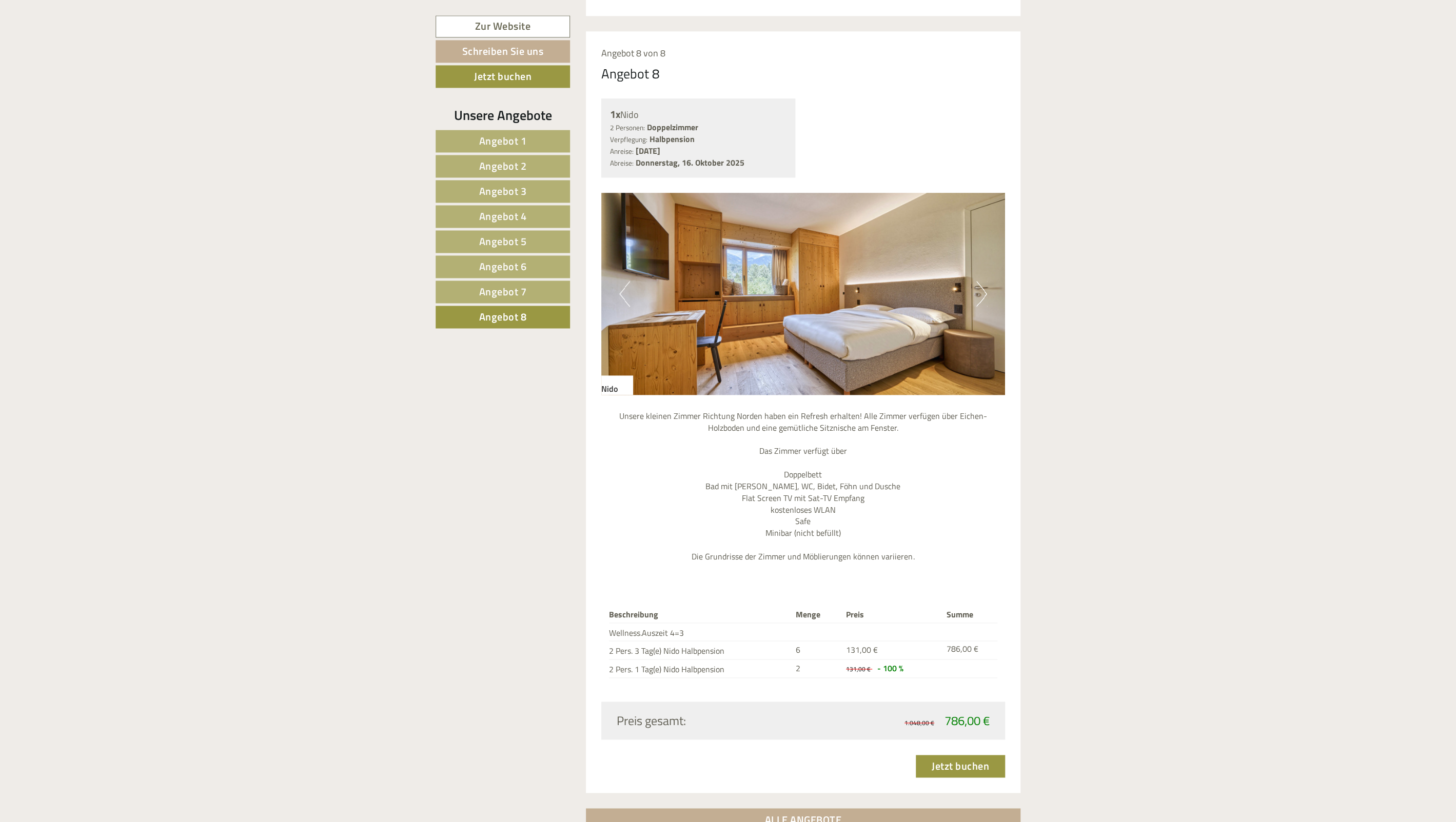
scroll to position [1137, 0]
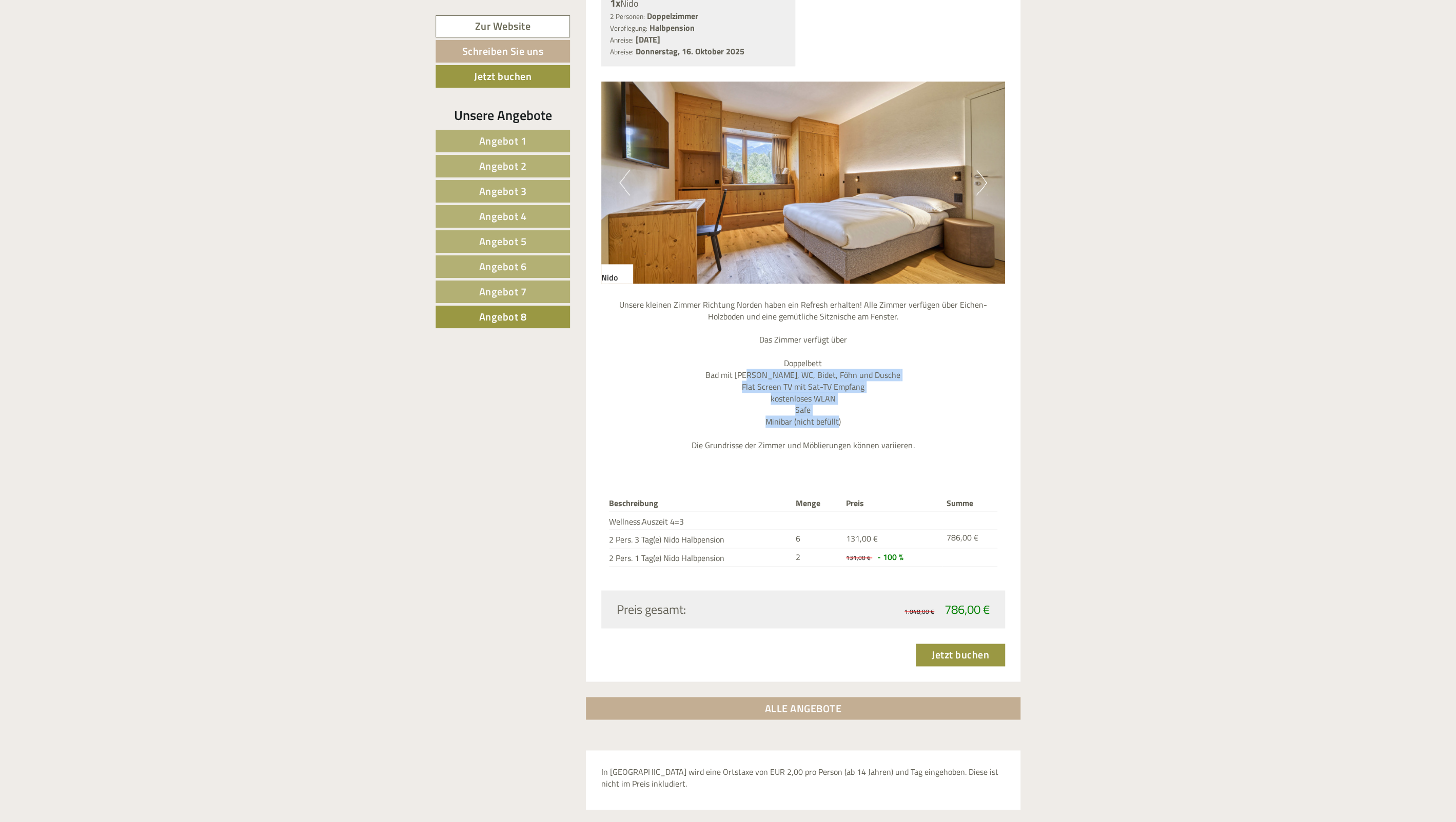
drag, startPoint x: 758, startPoint y: 371, endPoint x: 838, endPoint y: 426, distance: 97.1
click at [838, 426] on p "Unsere kleinen Zimmer Richtung Norden haben ein Refresh erhalten! Alle Zimmer v…" at bounding box center [803, 375] width 404 height 153
click at [840, 427] on p "Unsere kleinen Zimmer Richtung Norden haben ein Refresh erhalten! Alle Zimmer v…" at bounding box center [803, 375] width 404 height 153
drag, startPoint x: 758, startPoint y: 413, endPoint x: 733, endPoint y: 424, distance: 27.3
click at [737, 411] on p "Unsere kleinen Zimmer Richtung Norden haben ein Refresh erhalten! Alle Zimmer v…" at bounding box center [803, 375] width 404 height 153
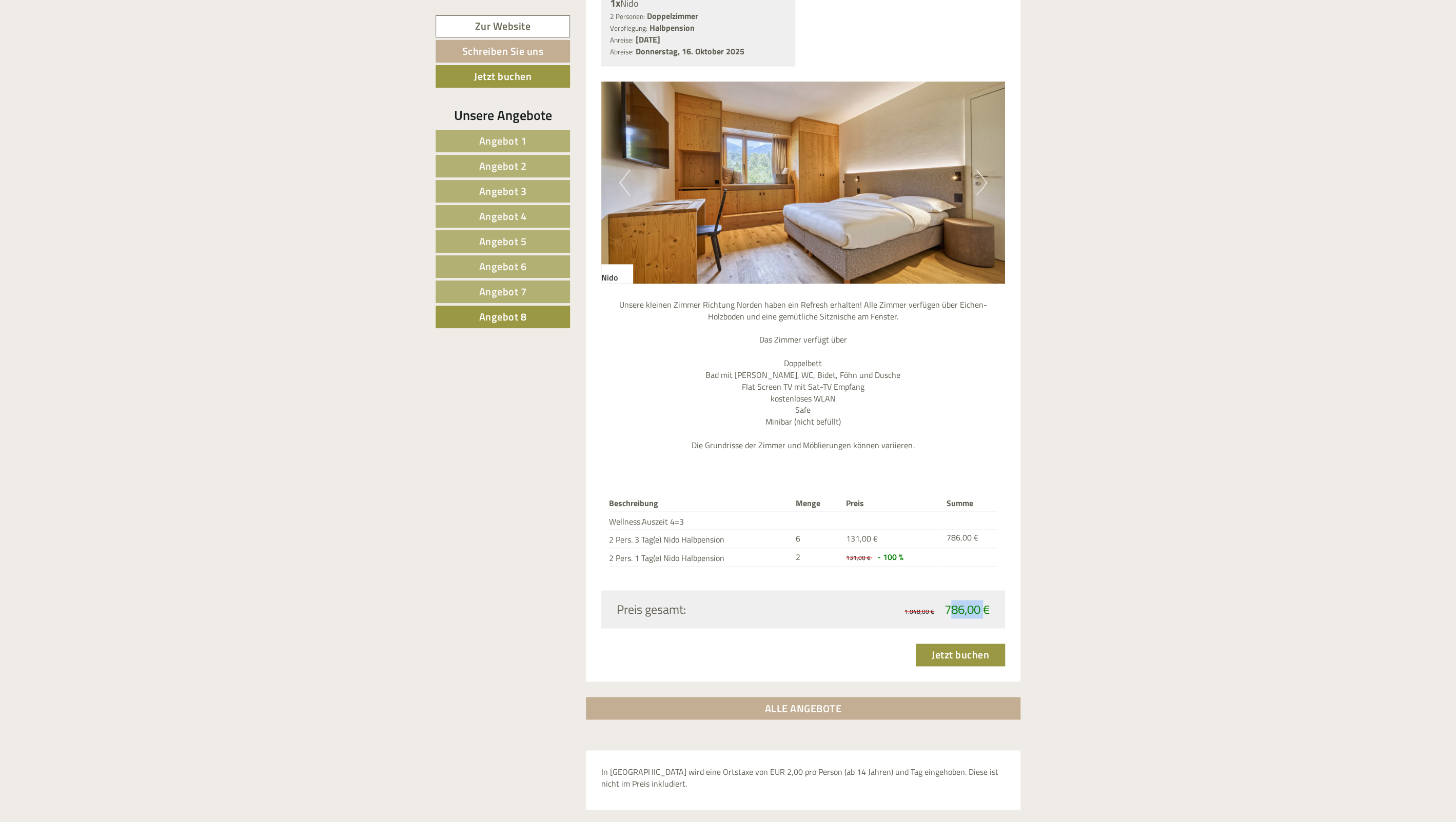
drag, startPoint x: 947, startPoint y: 608, endPoint x: 982, endPoint y: 612, distance: 35.2
click at [982, 612] on span "786,00 €" at bounding box center [967, 610] width 45 height 19
click at [982, 612] on span "786,00 €" at bounding box center [967, 610] width 45 height 19
drag, startPoint x: 976, startPoint y: 612, endPoint x: 935, endPoint y: 607, distance: 41.3
click at [935, 607] on span "1.048,00 € 786,00 €" at bounding box center [946, 609] width 85 height 17
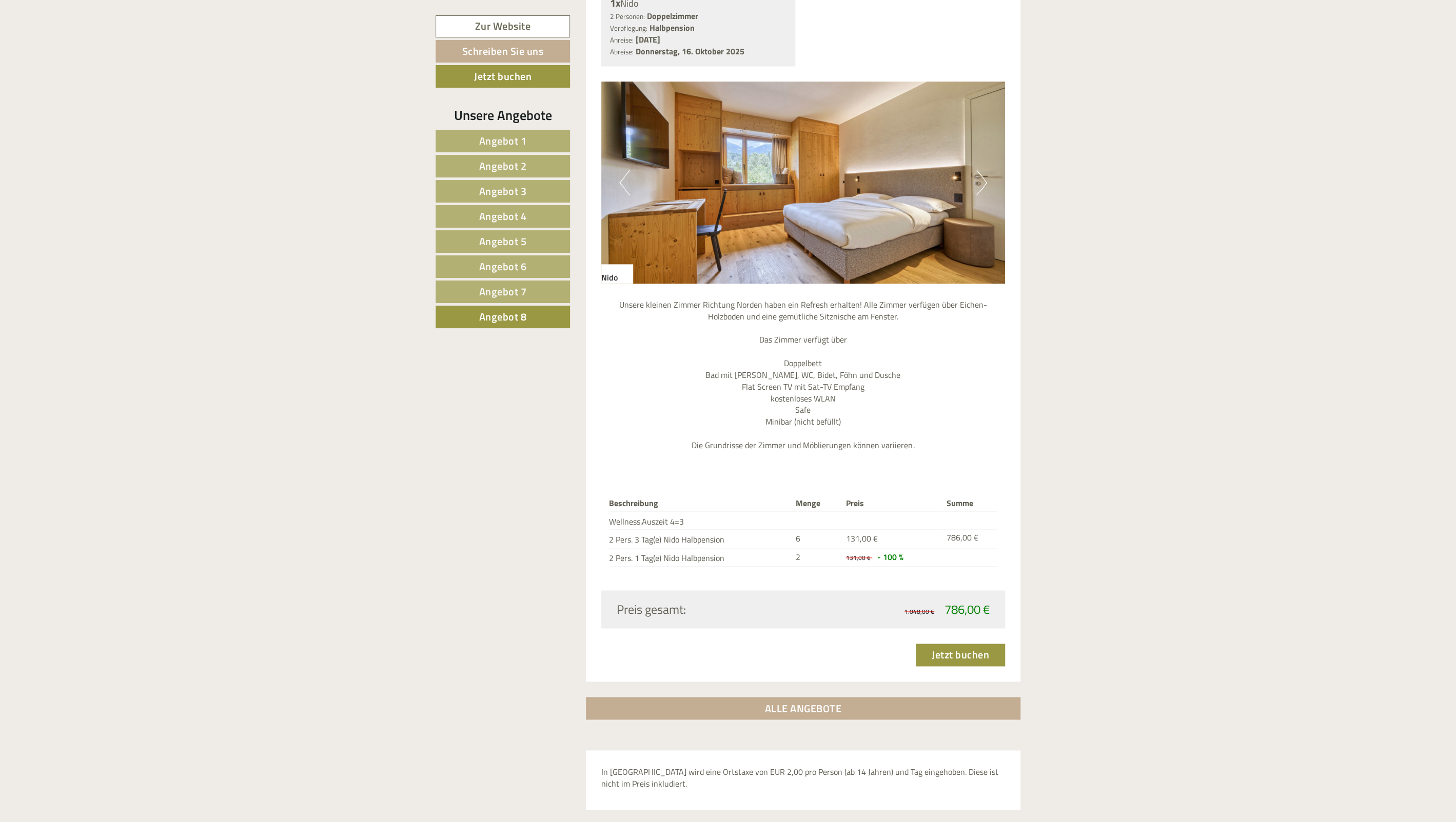
click at [905, 440] on p "Unsere kleinen Zimmer Richtung Norden haben ein Refresh erhalten! Alle Zimmer v…" at bounding box center [803, 375] width 404 height 153
drag, startPoint x: 779, startPoint y: 436, endPoint x: 702, endPoint y: 431, distance: 77.2
click at [707, 431] on p "Unsere kleinen Zimmer Richtung Norden haben ein Refresh erhalten! Alle Zimmer v…" at bounding box center [803, 375] width 404 height 153
click at [701, 431] on p "Unsere kleinen Zimmer Richtung Norden haben ein Refresh erhalten! Alle Zimmer v…" at bounding box center [803, 375] width 404 height 153
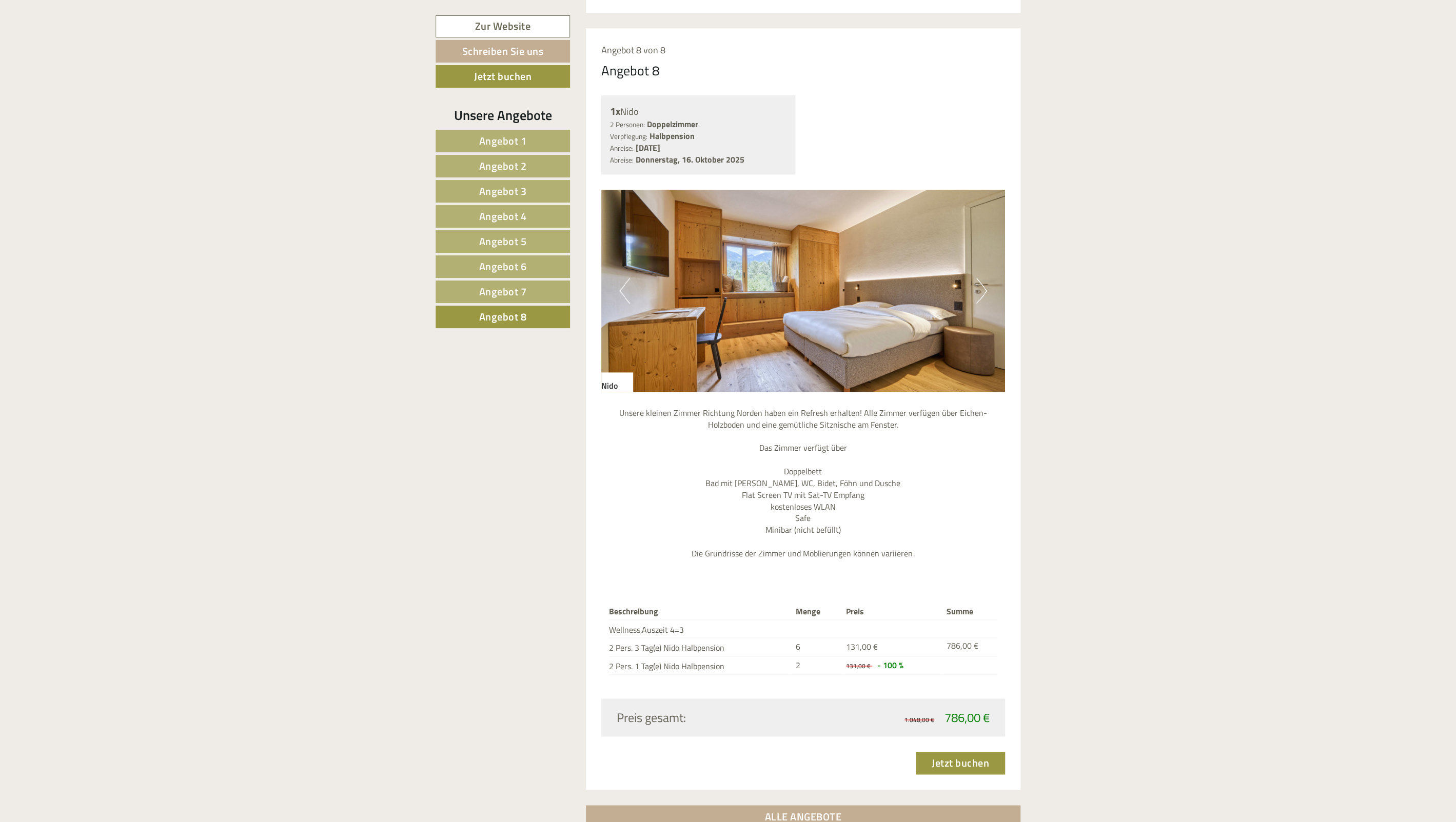
click at [514, 286] on span "Angebot 7" at bounding box center [503, 291] width 48 height 16
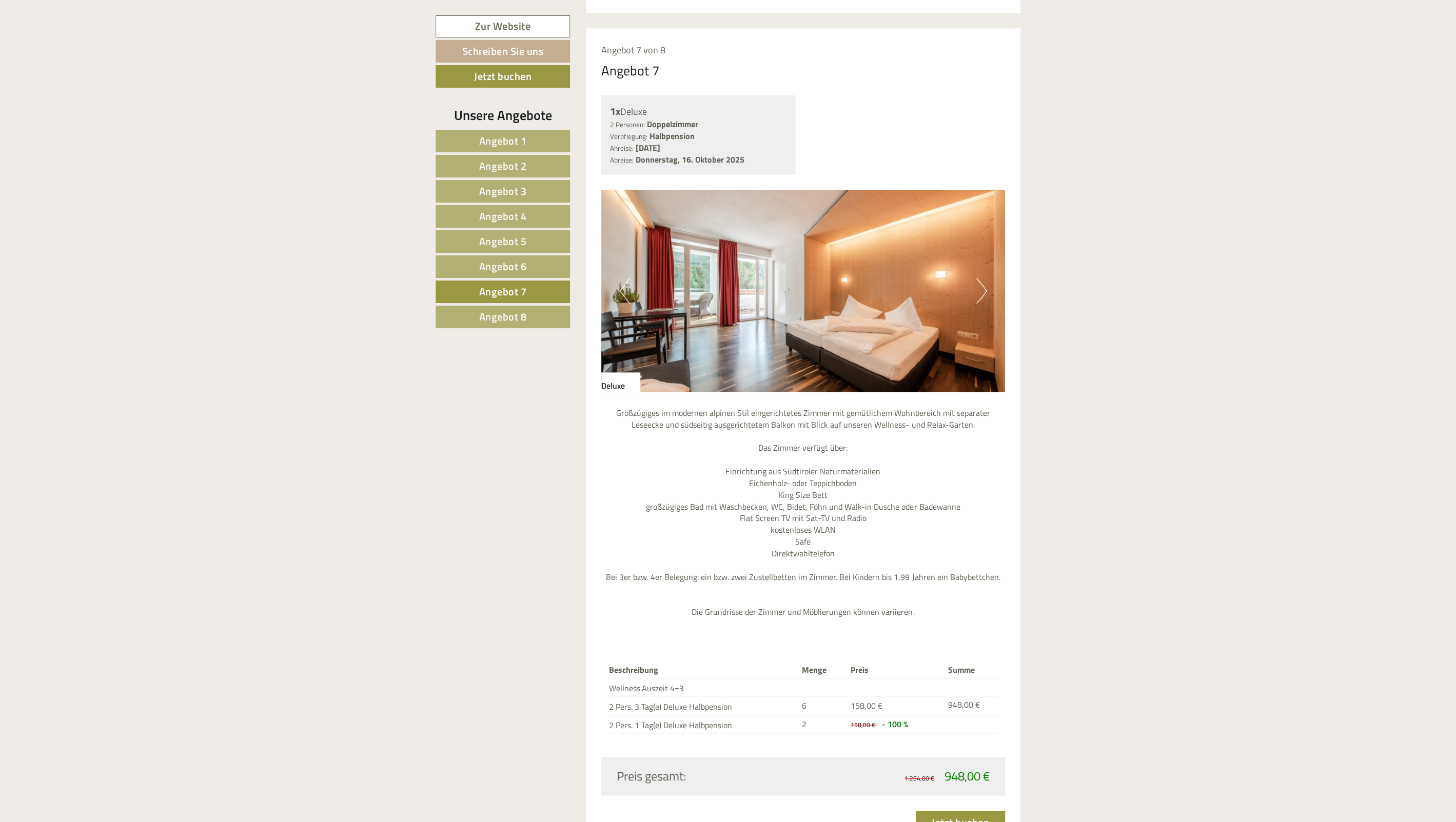
scroll to position [1057, 0]
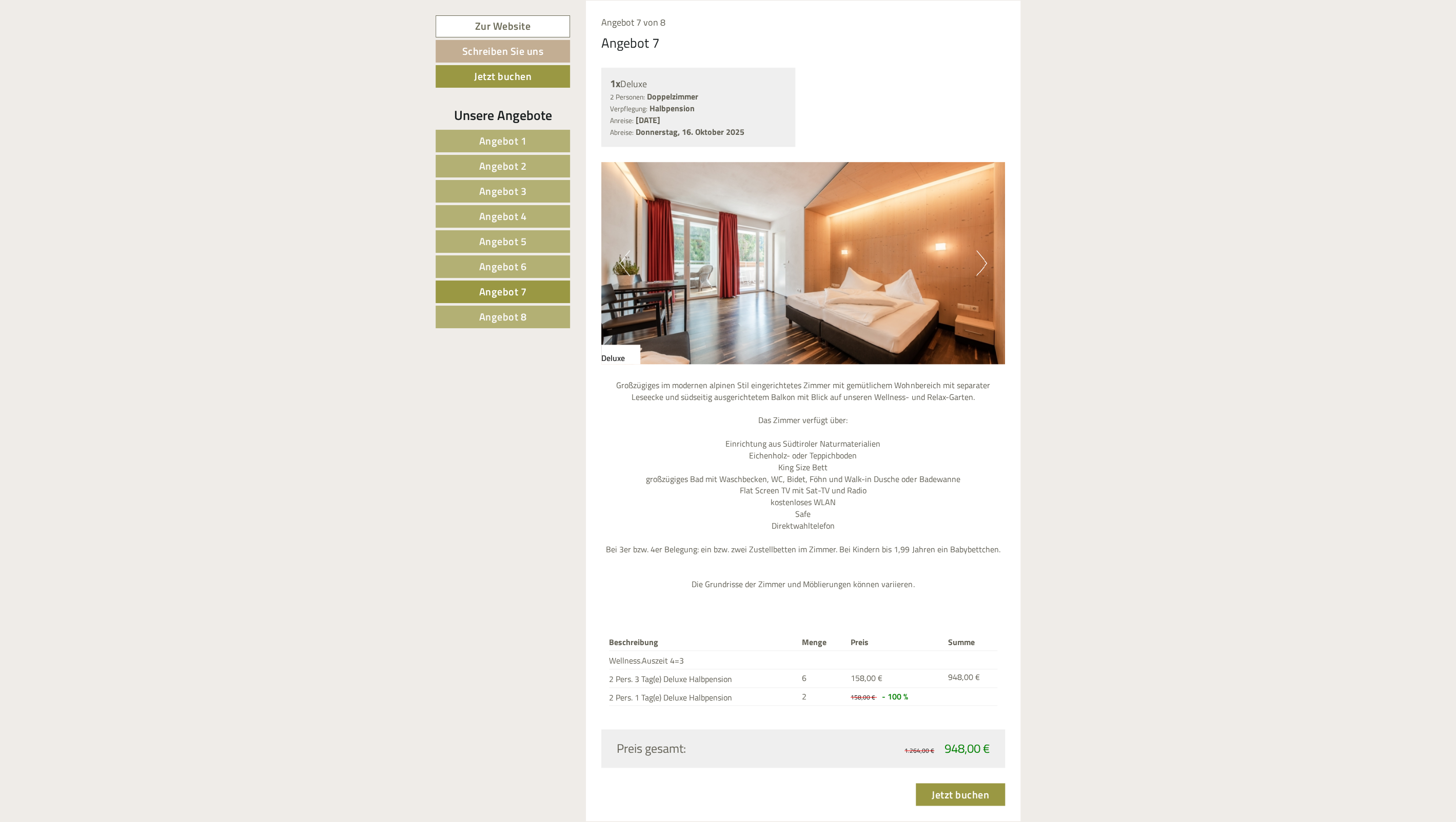
click at [479, 265] on span "Angebot 6" at bounding box center [503, 266] width 48 height 16
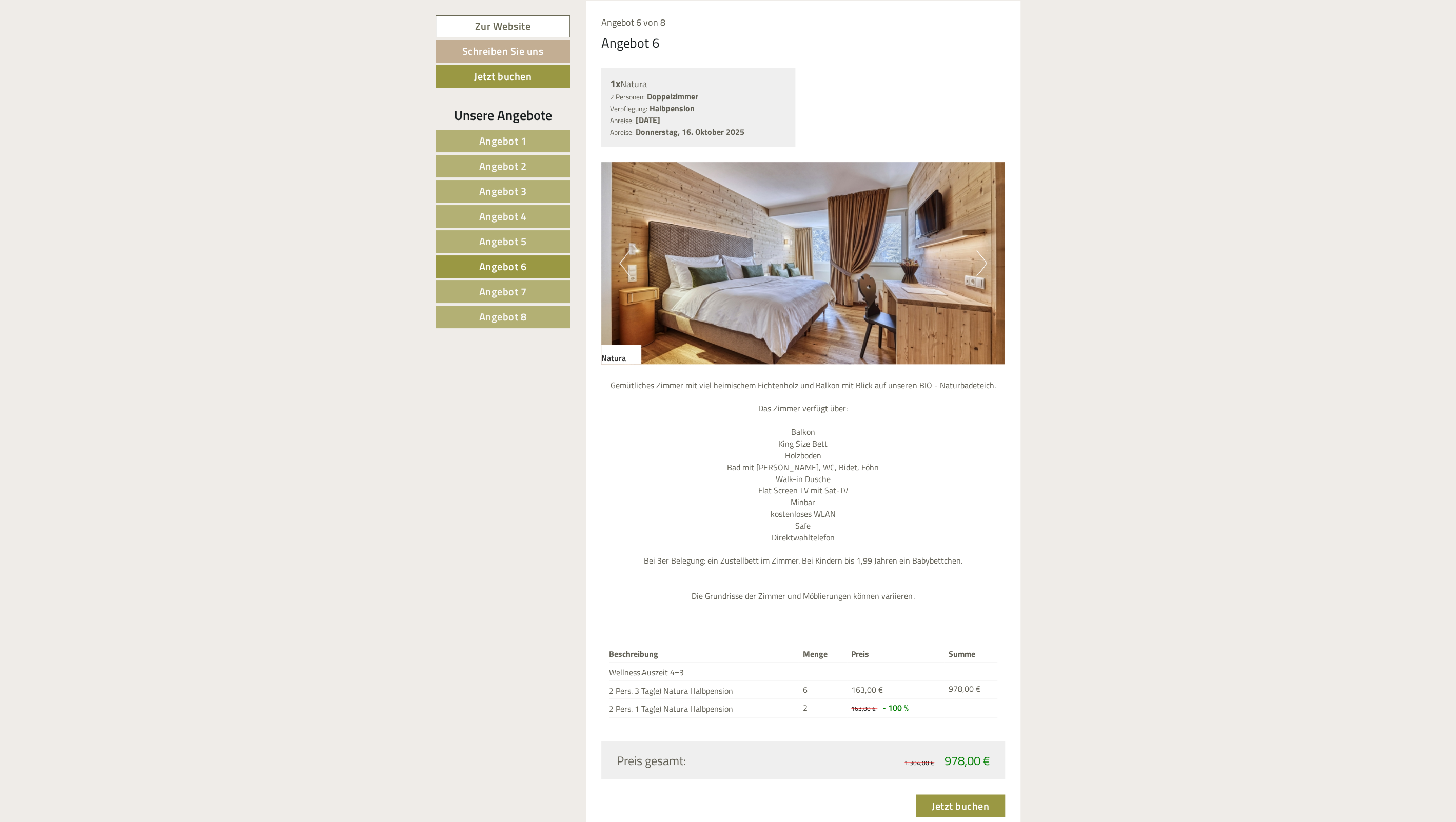
click at [987, 265] on img at bounding box center [803, 263] width 404 height 202
click at [984, 260] on button "Next" at bounding box center [982, 263] width 11 height 26
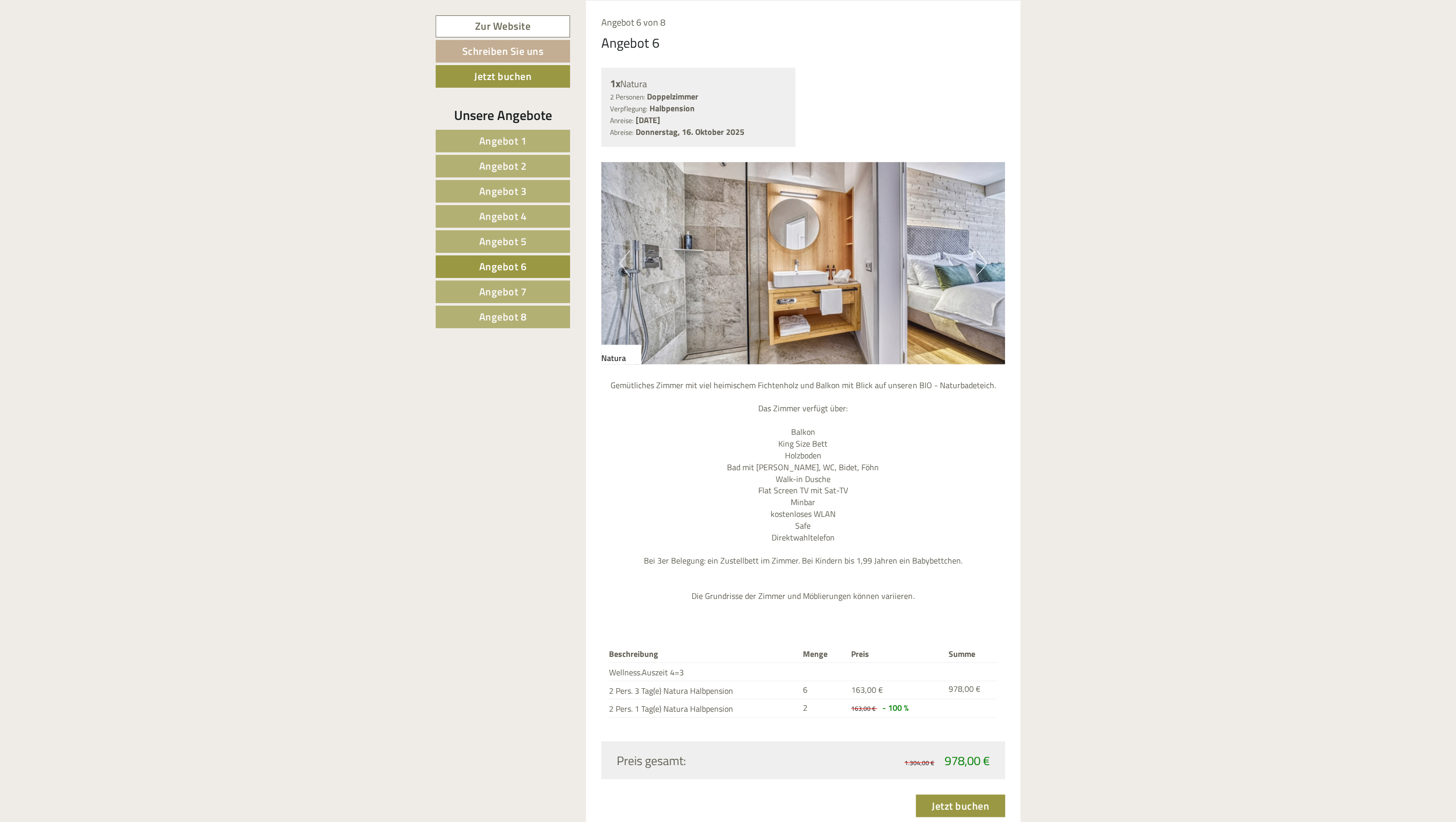
click at [984, 260] on button "Next" at bounding box center [982, 263] width 11 height 26
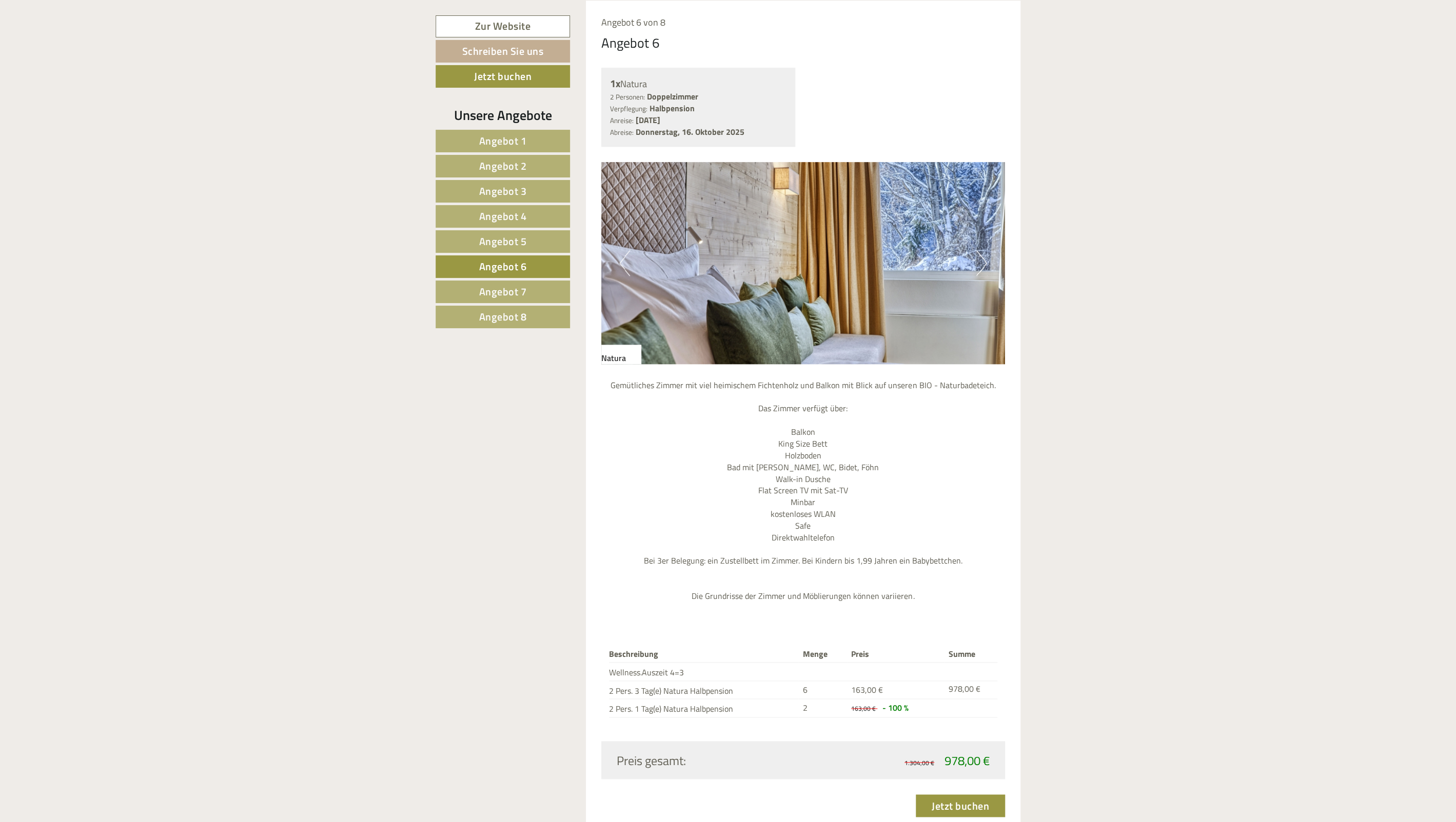
click at [984, 260] on button "Next" at bounding box center [982, 263] width 11 height 26
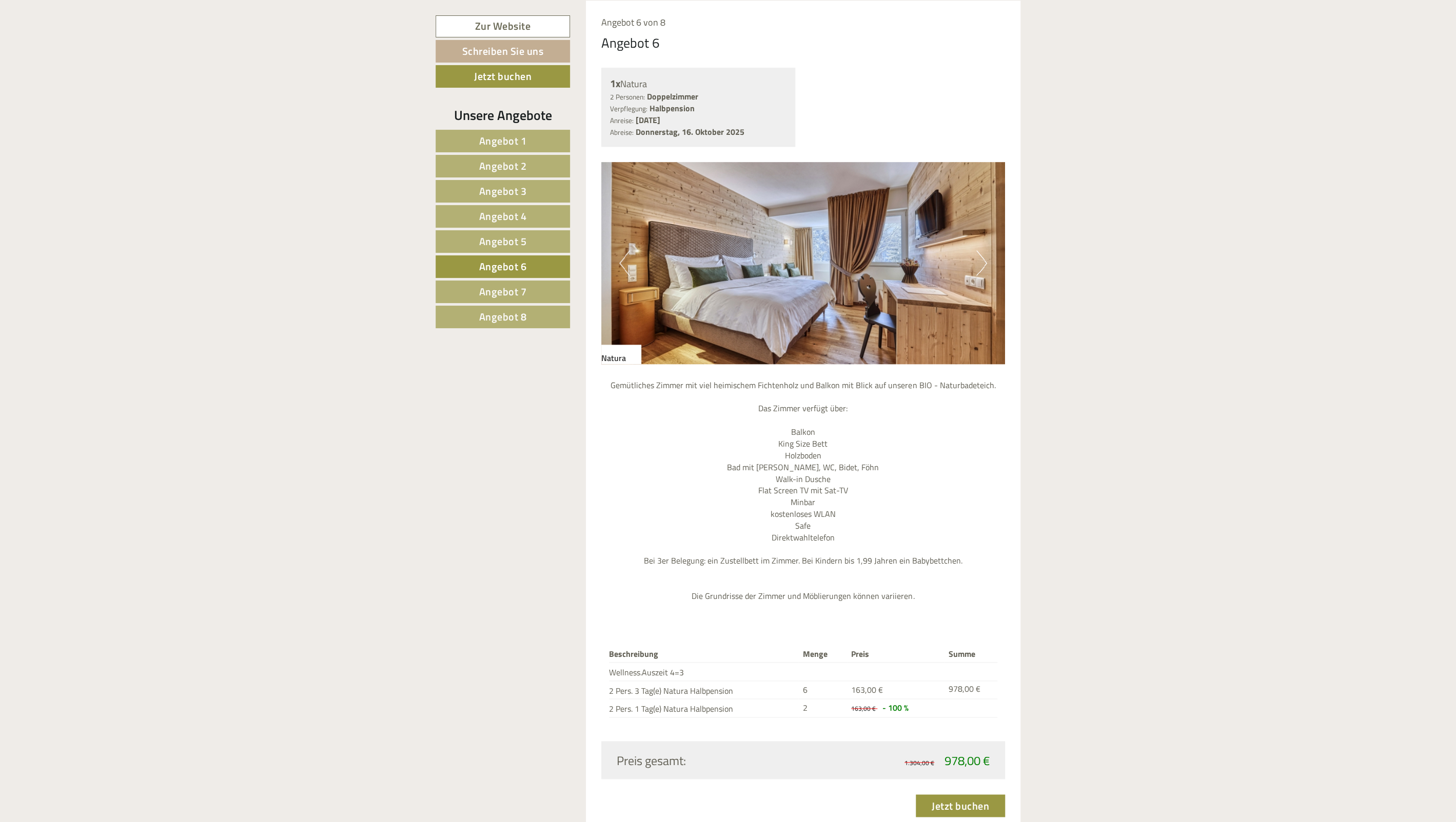
click at [501, 288] on span "Angebot 7" at bounding box center [503, 291] width 48 height 16
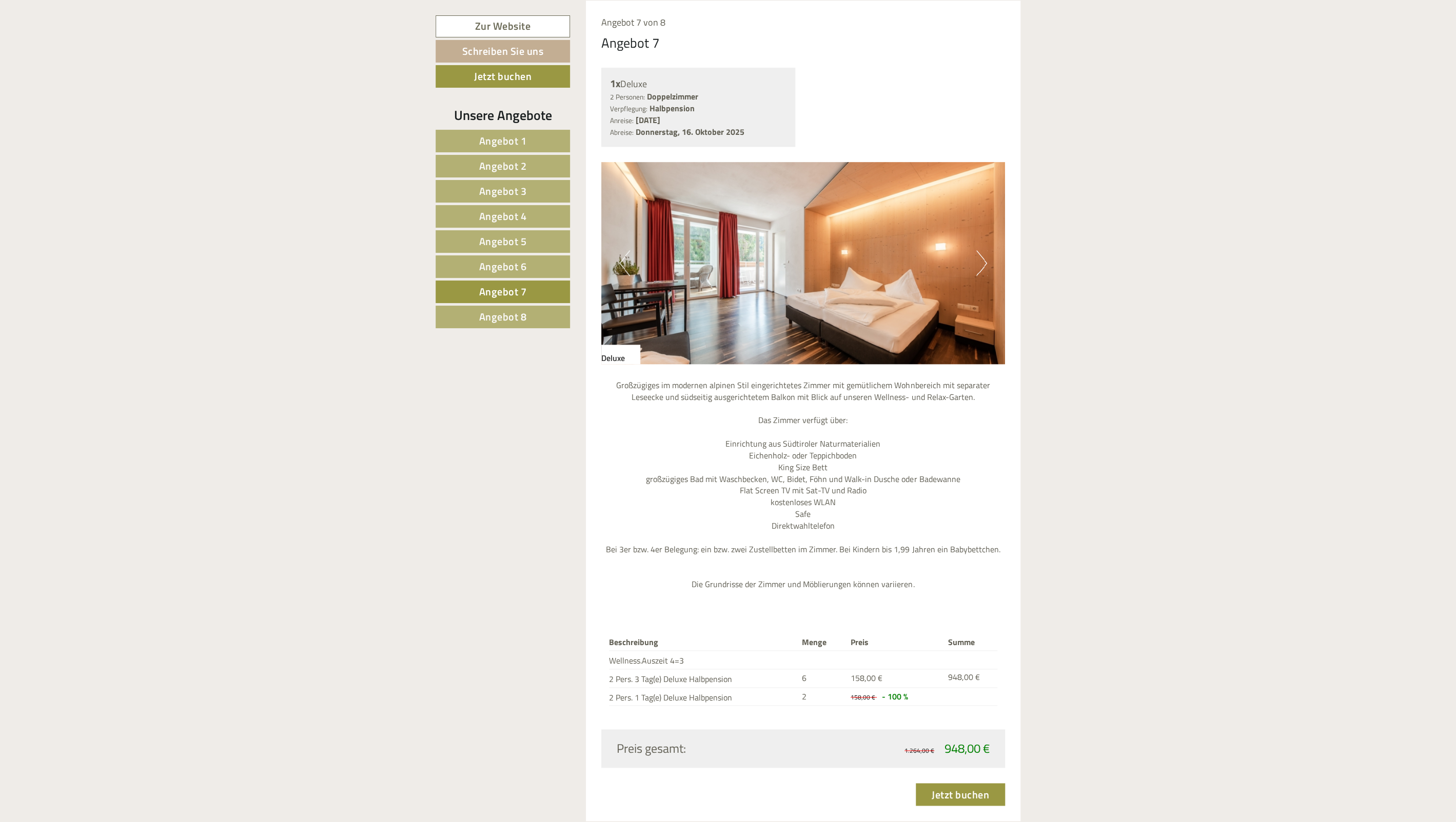
click at [983, 267] on button "Next" at bounding box center [982, 263] width 11 height 26
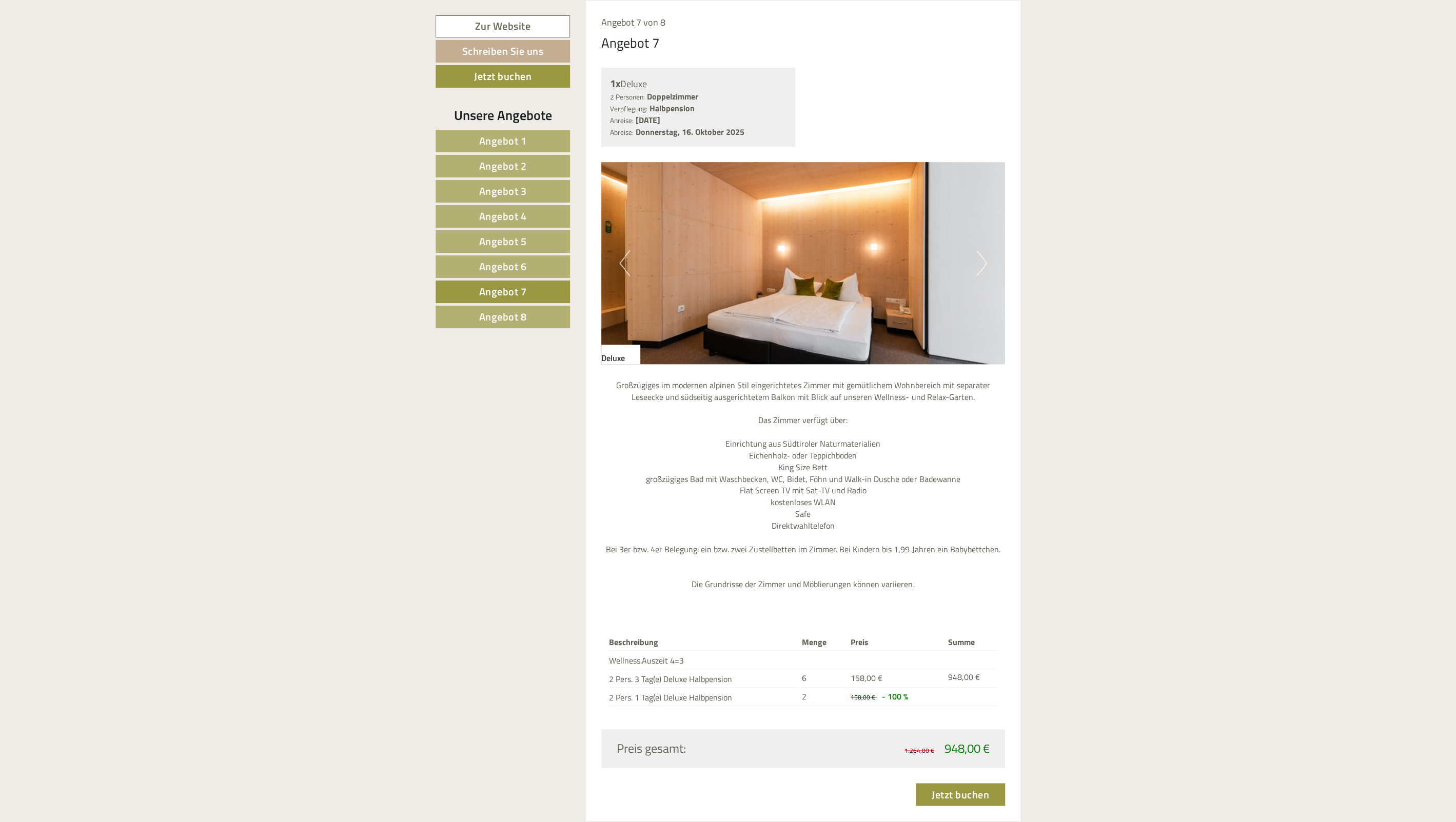
click at [499, 135] on span "Angebot 1" at bounding box center [503, 141] width 48 height 16
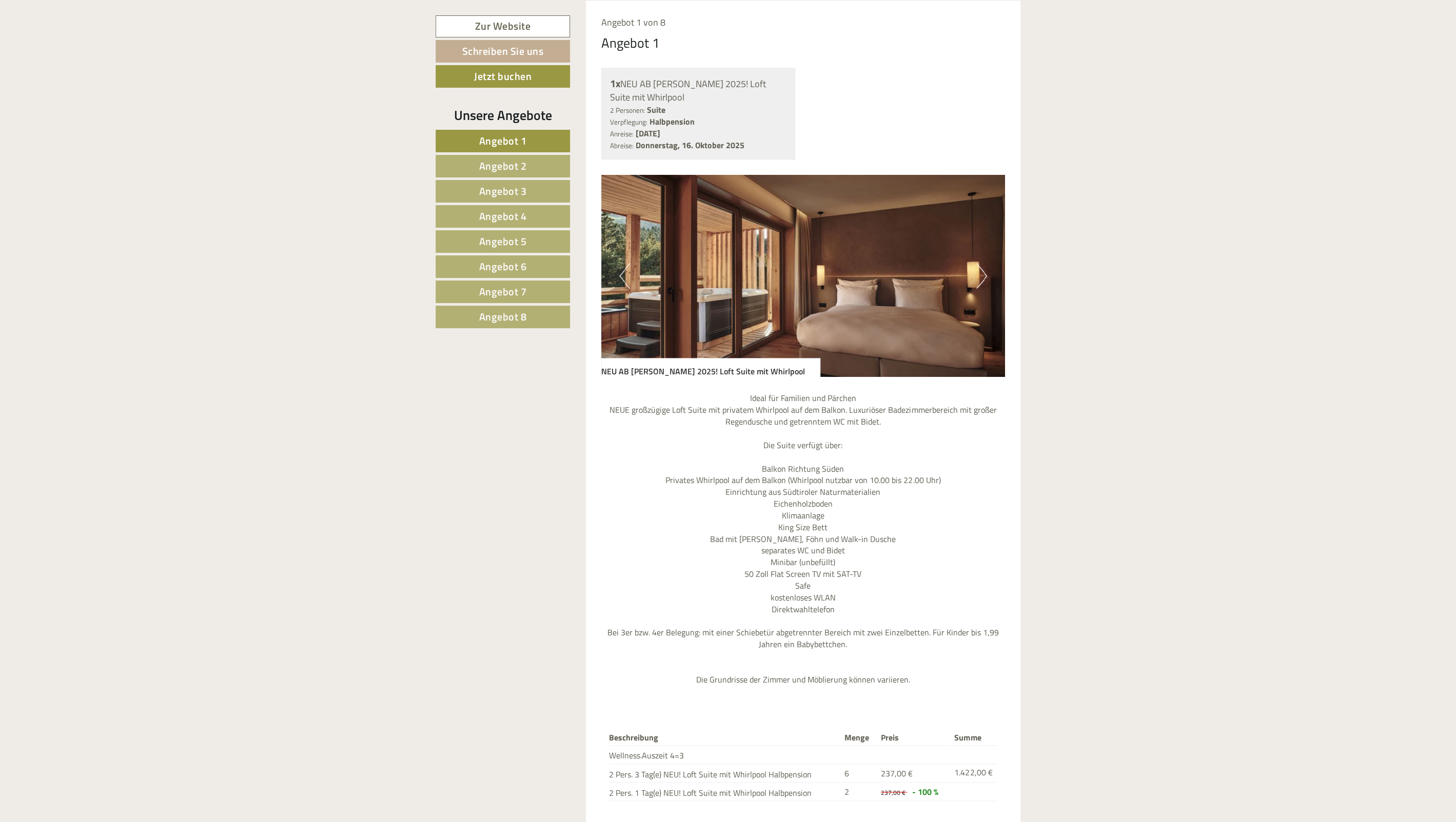
click at [986, 285] on button "Next" at bounding box center [982, 276] width 11 height 26
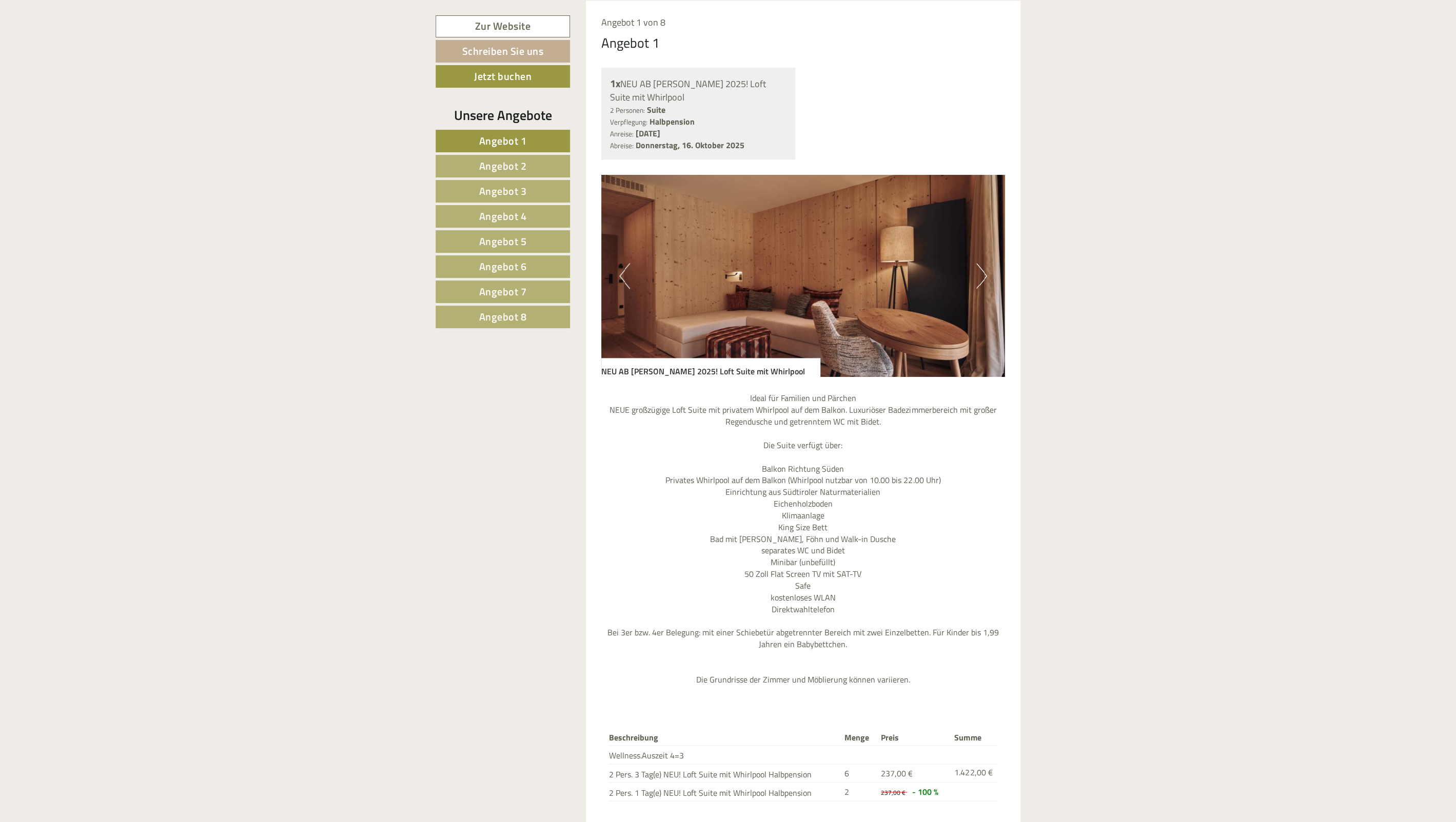
click at [986, 285] on button "Next" at bounding box center [982, 276] width 11 height 26
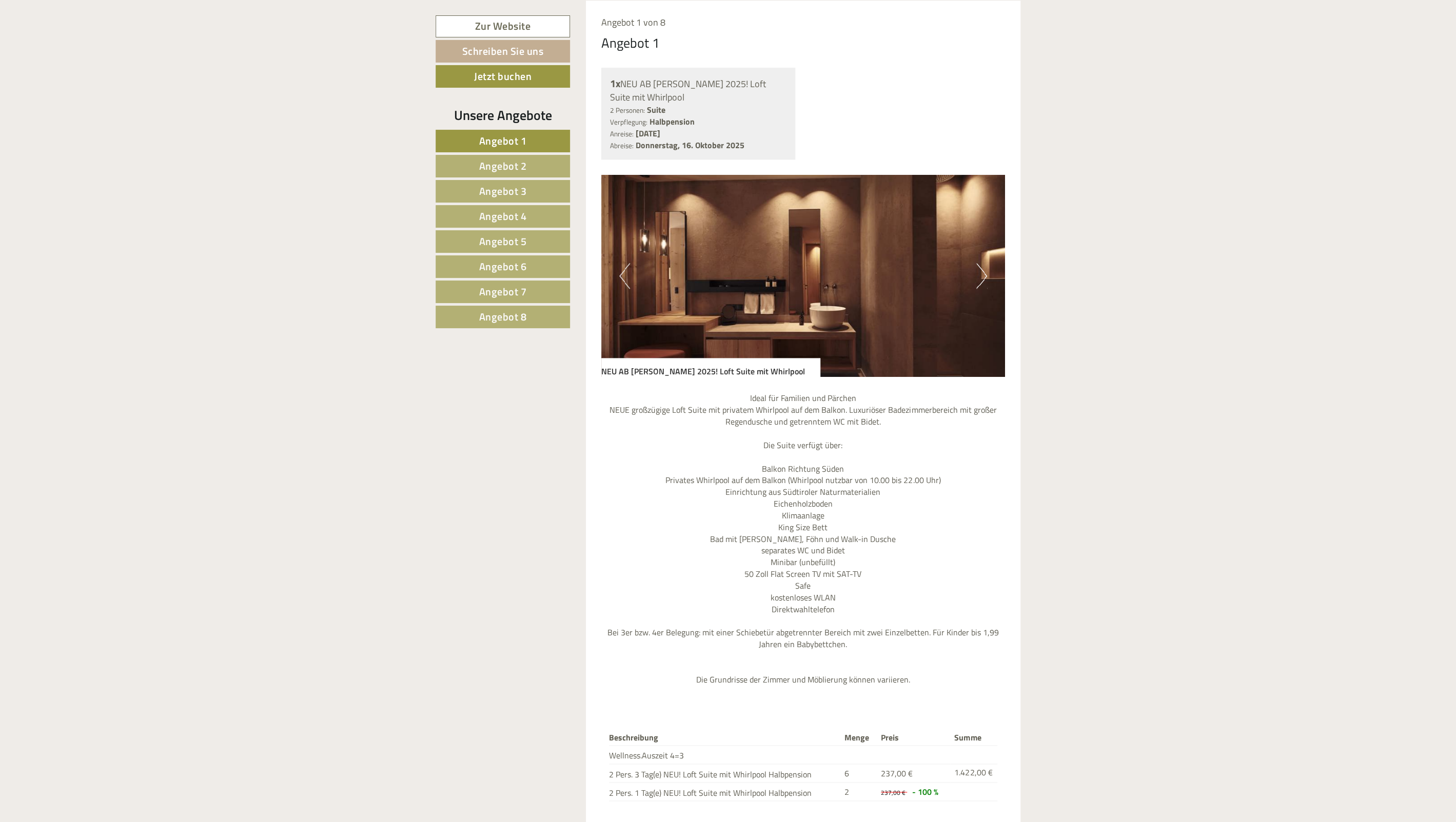
click at [982, 279] on button "Next" at bounding box center [982, 276] width 11 height 26
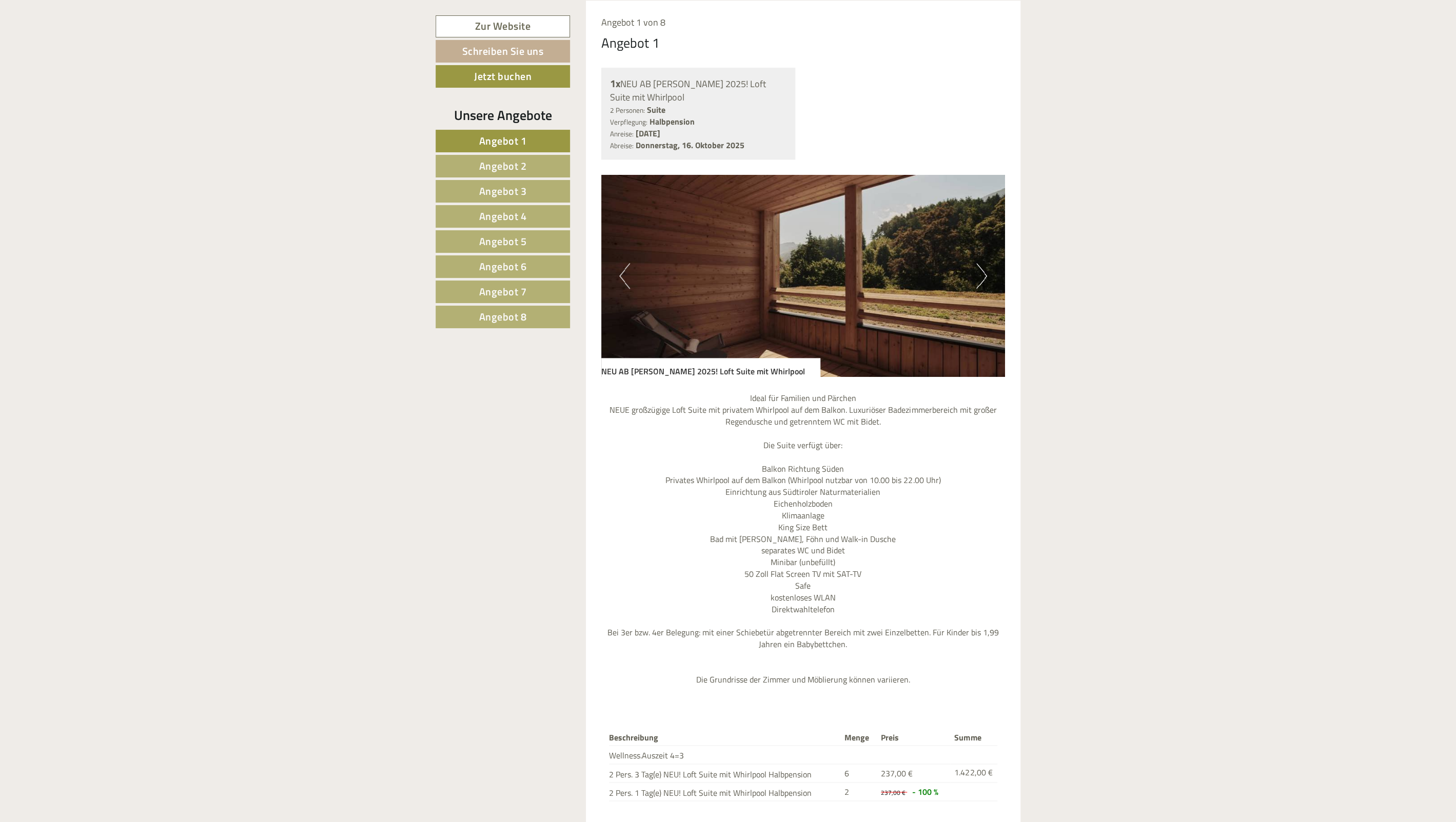
click at [982, 279] on button "Next" at bounding box center [982, 276] width 11 height 26
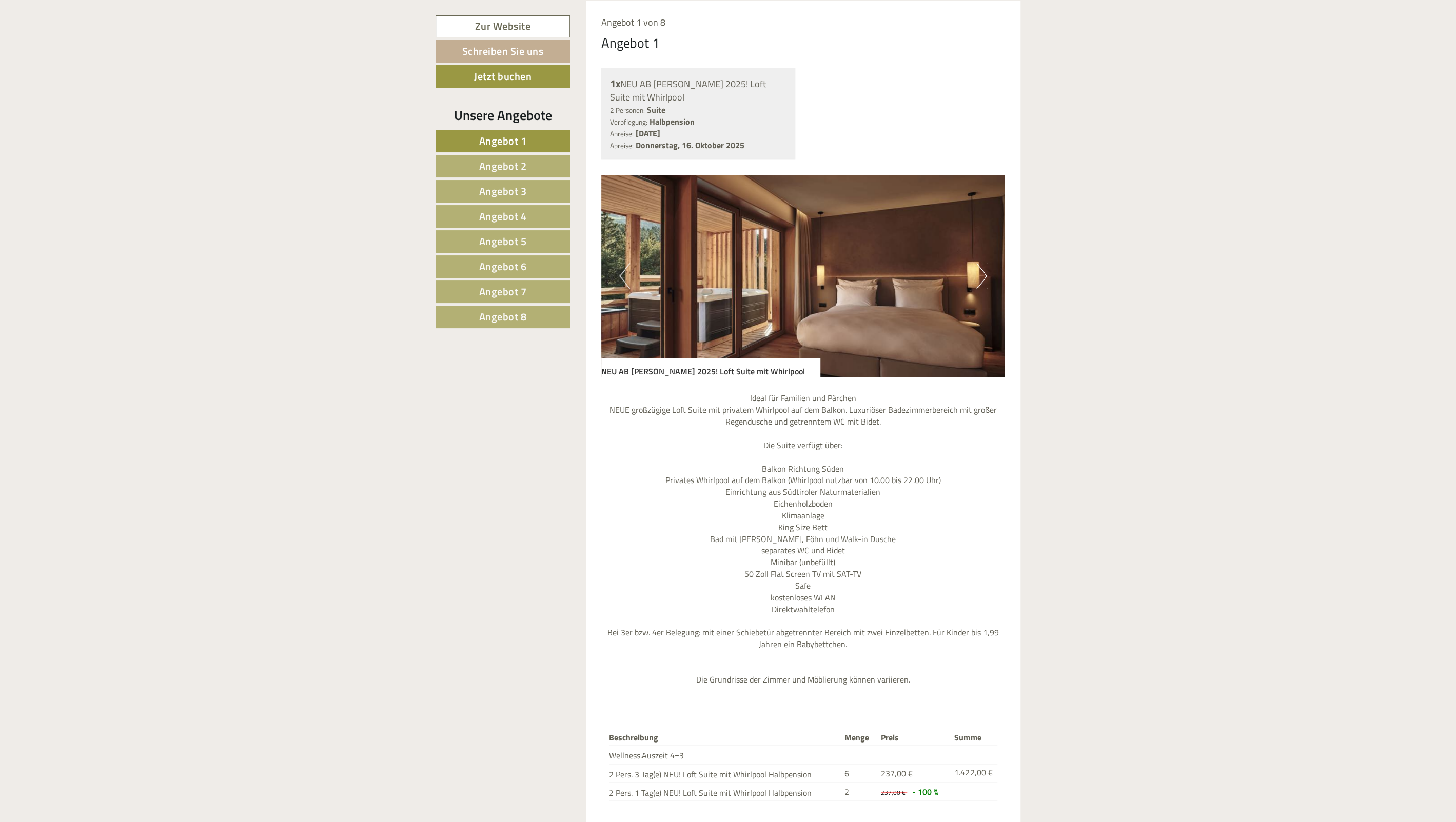
click at [502, 165] on span "Angebot 2" at bounding box center [503, 166] width 48 height 16
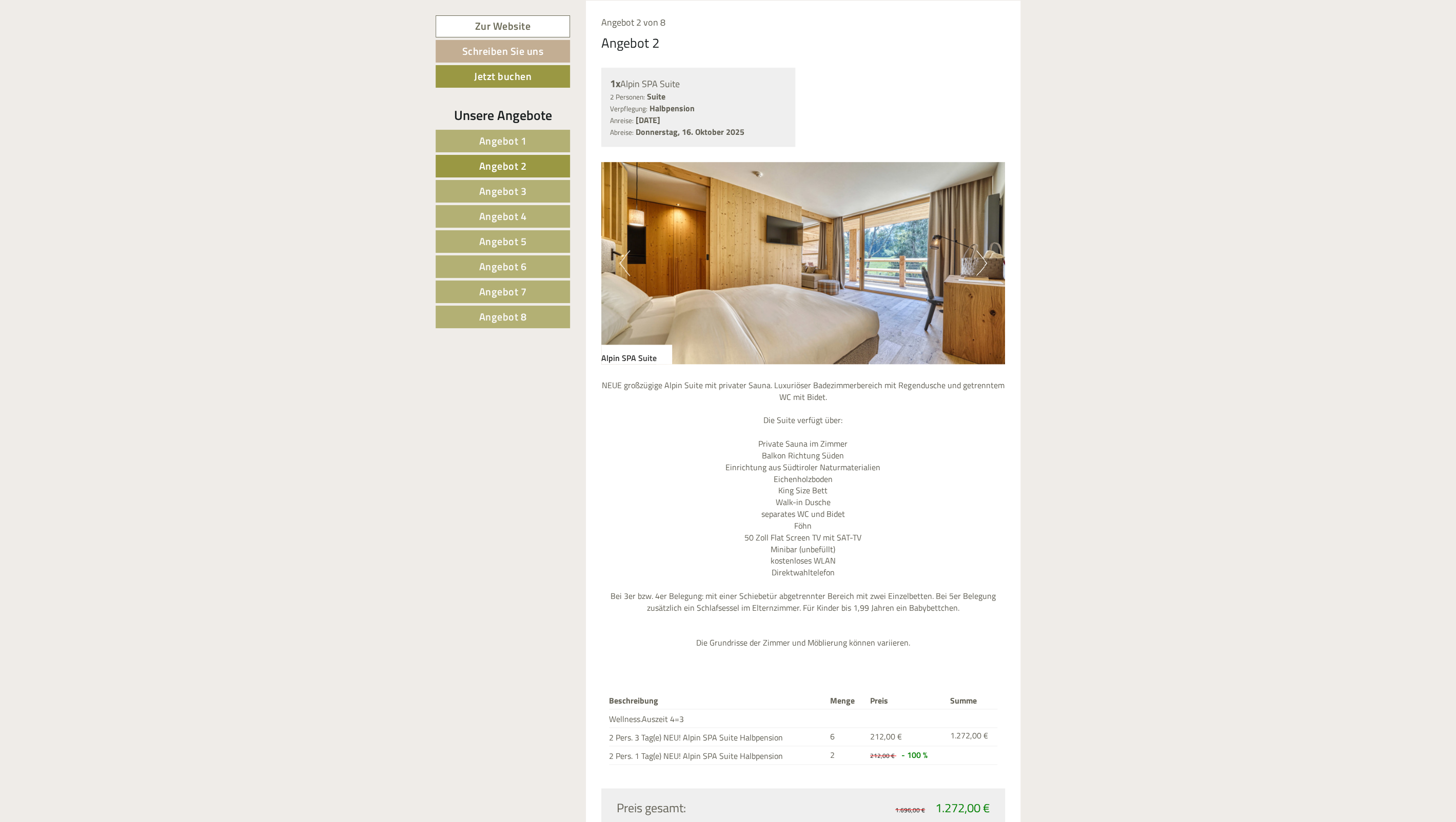
click at [979, 264] on button "Next" at bounding box center [982, 263] width 11 height 26
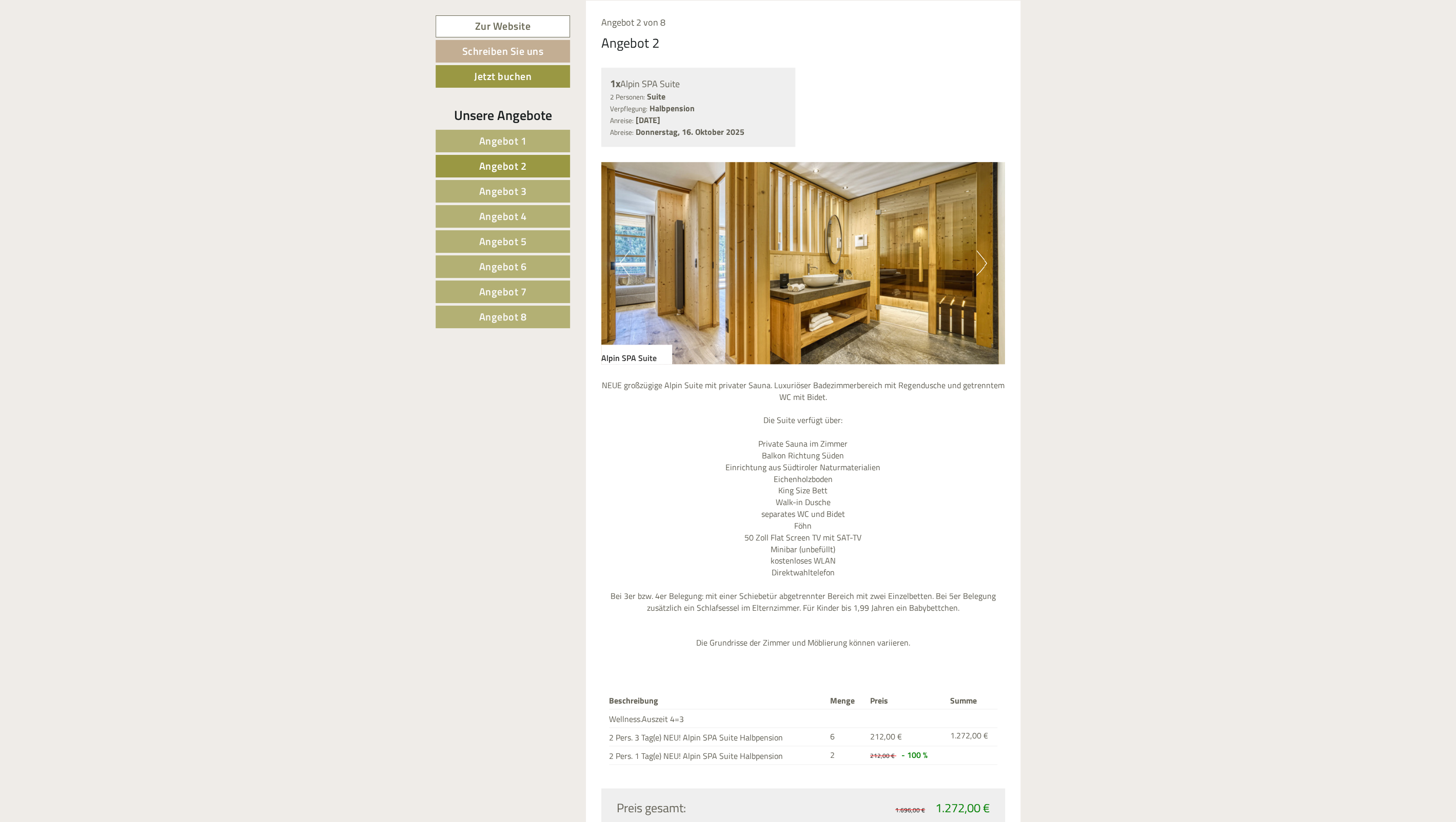
click at [979, 264] on button "Next" at bounding box center [982, 263] width 11 height 26
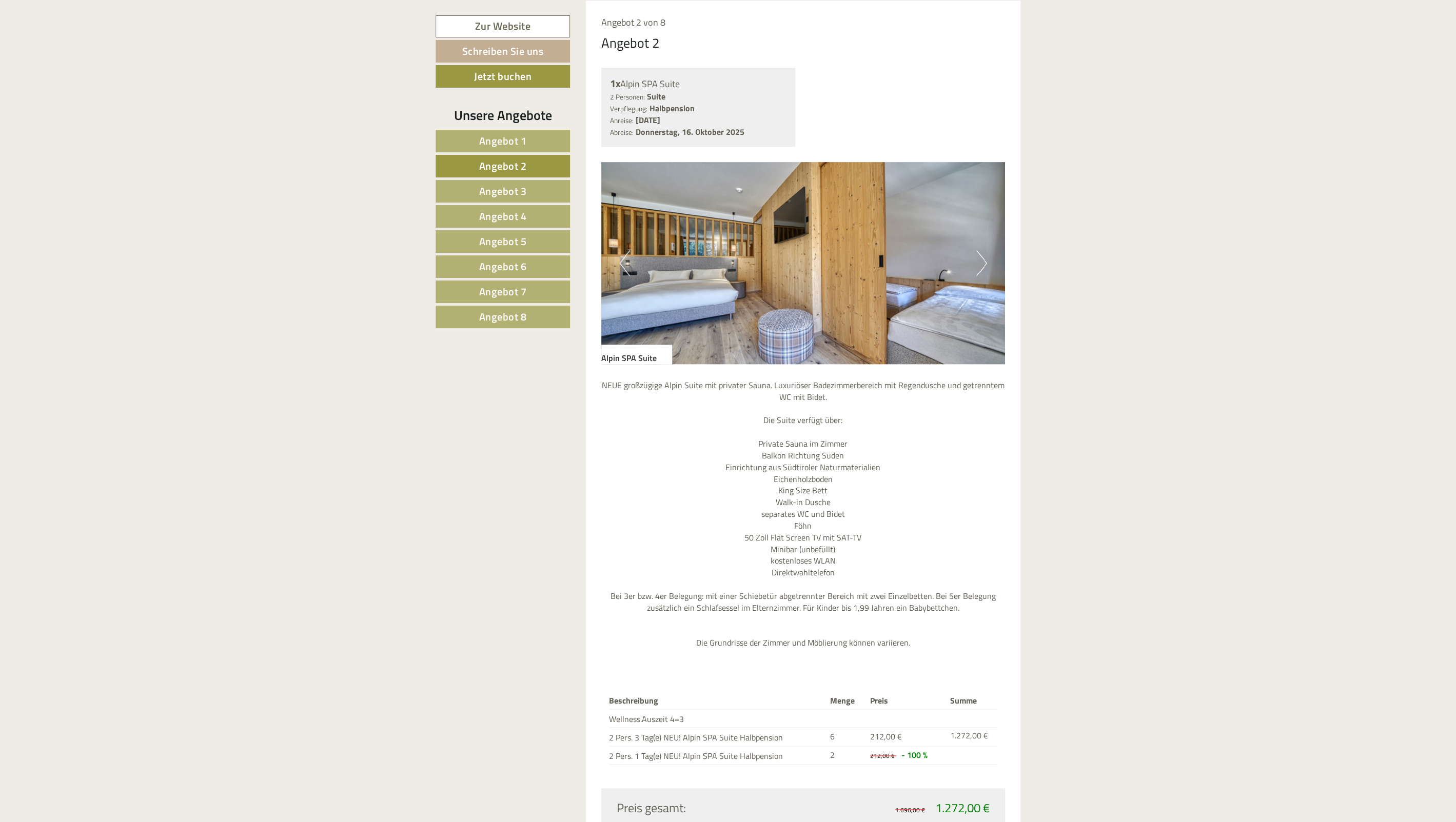
click at [979, 264] on button "Next" at bounding box center [982, 263] width 11 height 26
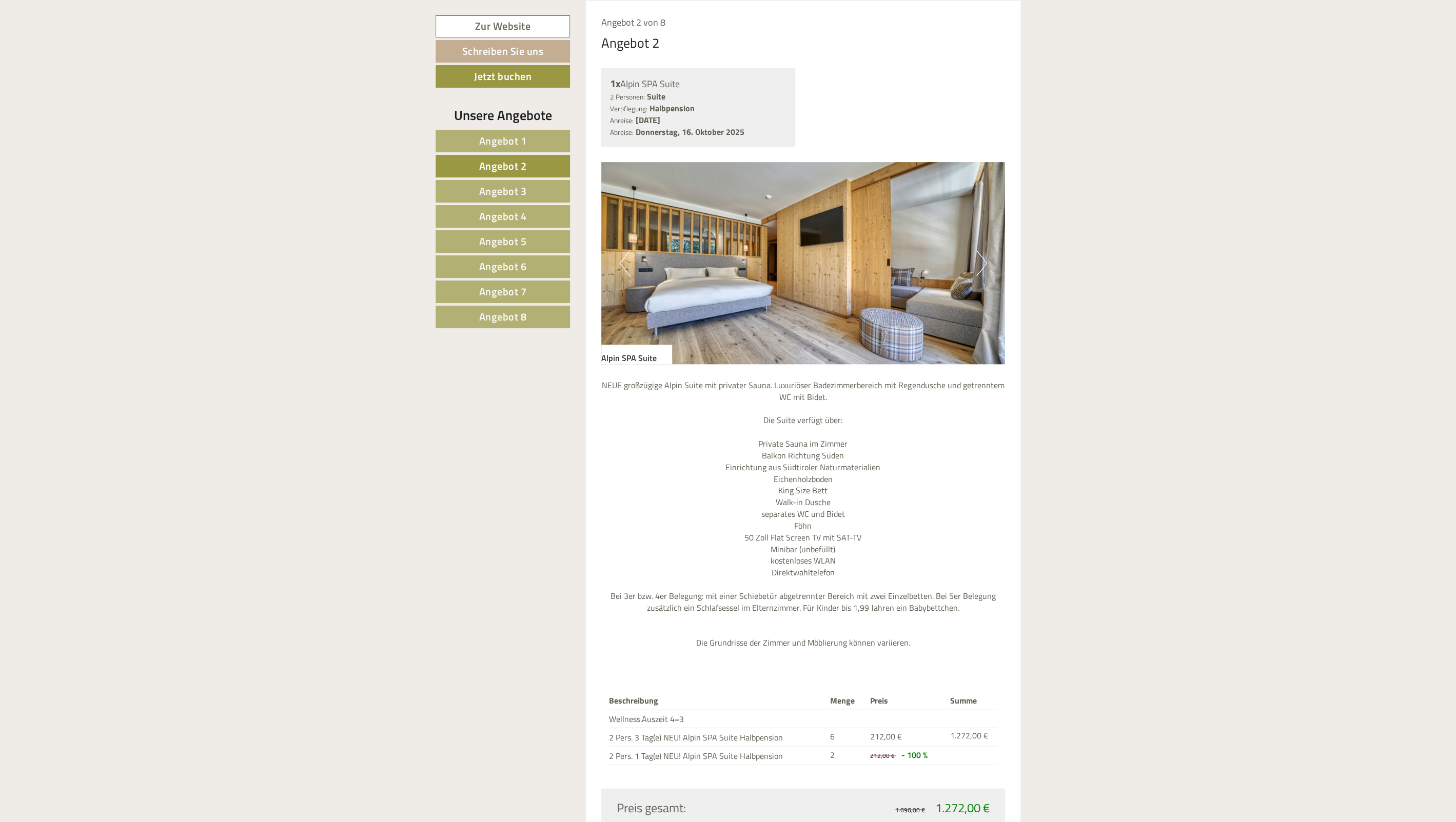
click at [979, 264] on button "Next" at bounding box center [982, 263] width 11 height 26
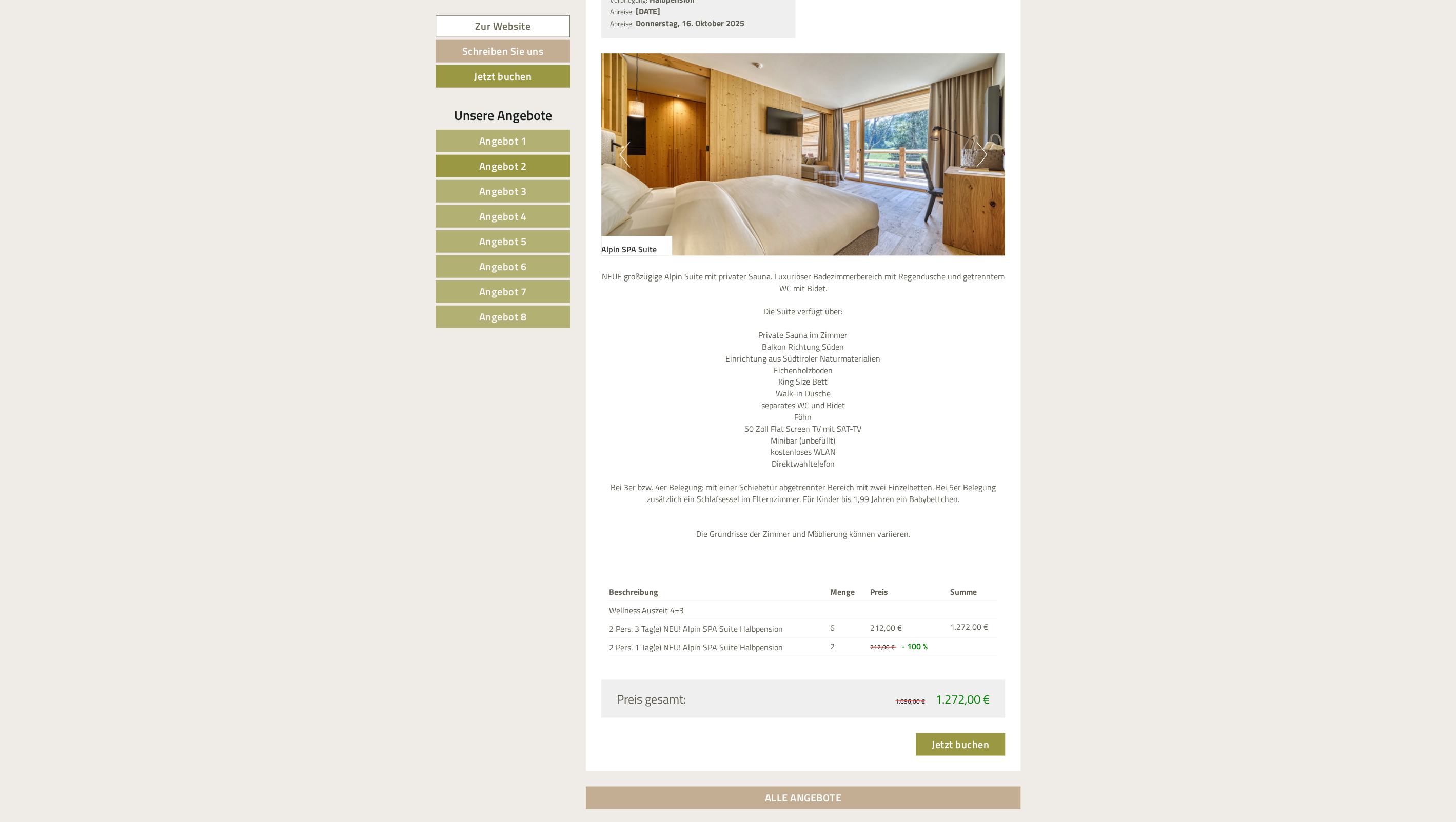
scroll to position [1166, 0]
click at [501, 188] on span "Angebot 3" at bounding box center [503, 191] width 48 height 16
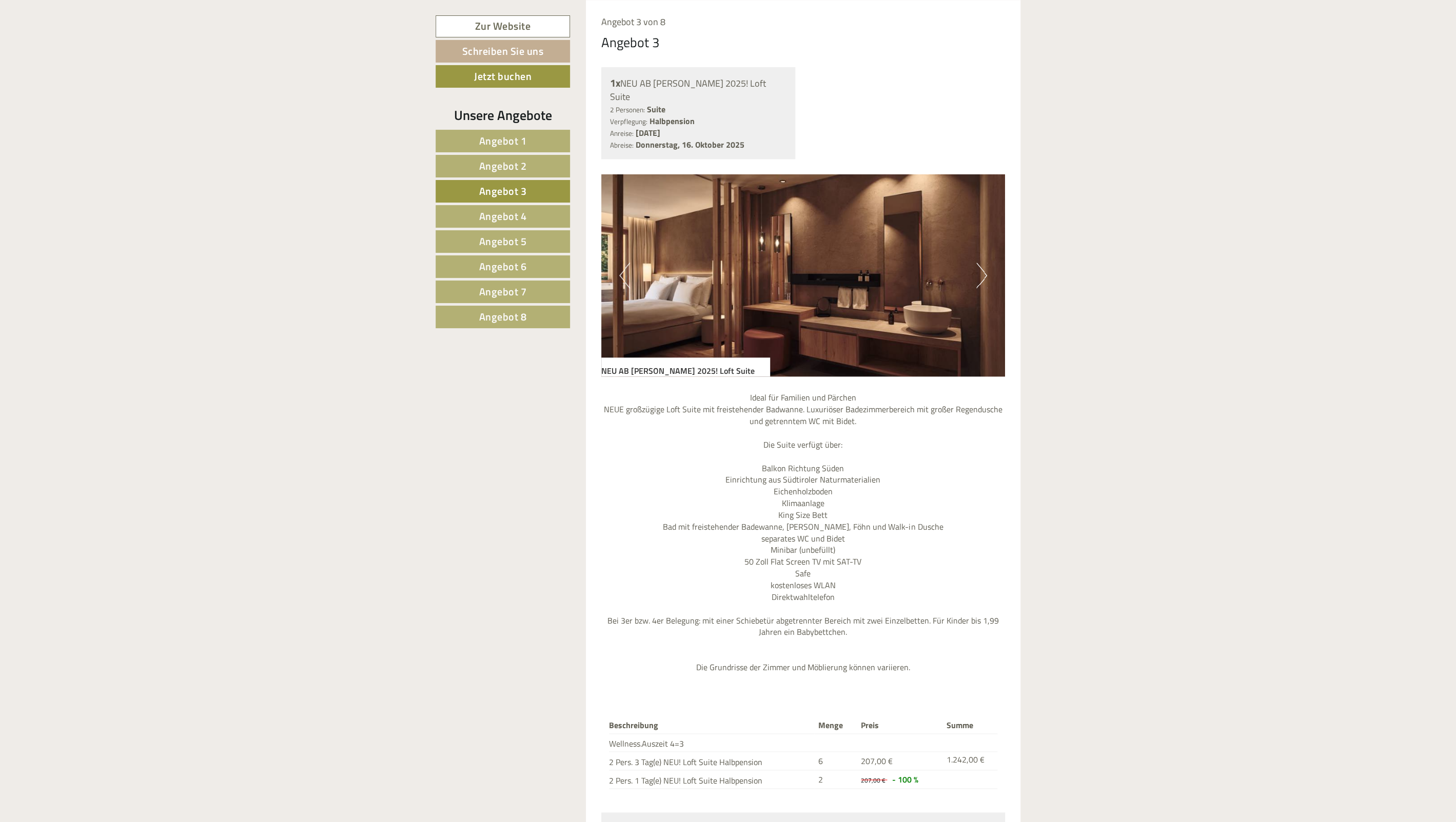
click at [980, 273] on button "Next" at bounding box center [982, 276] width 11 height 26
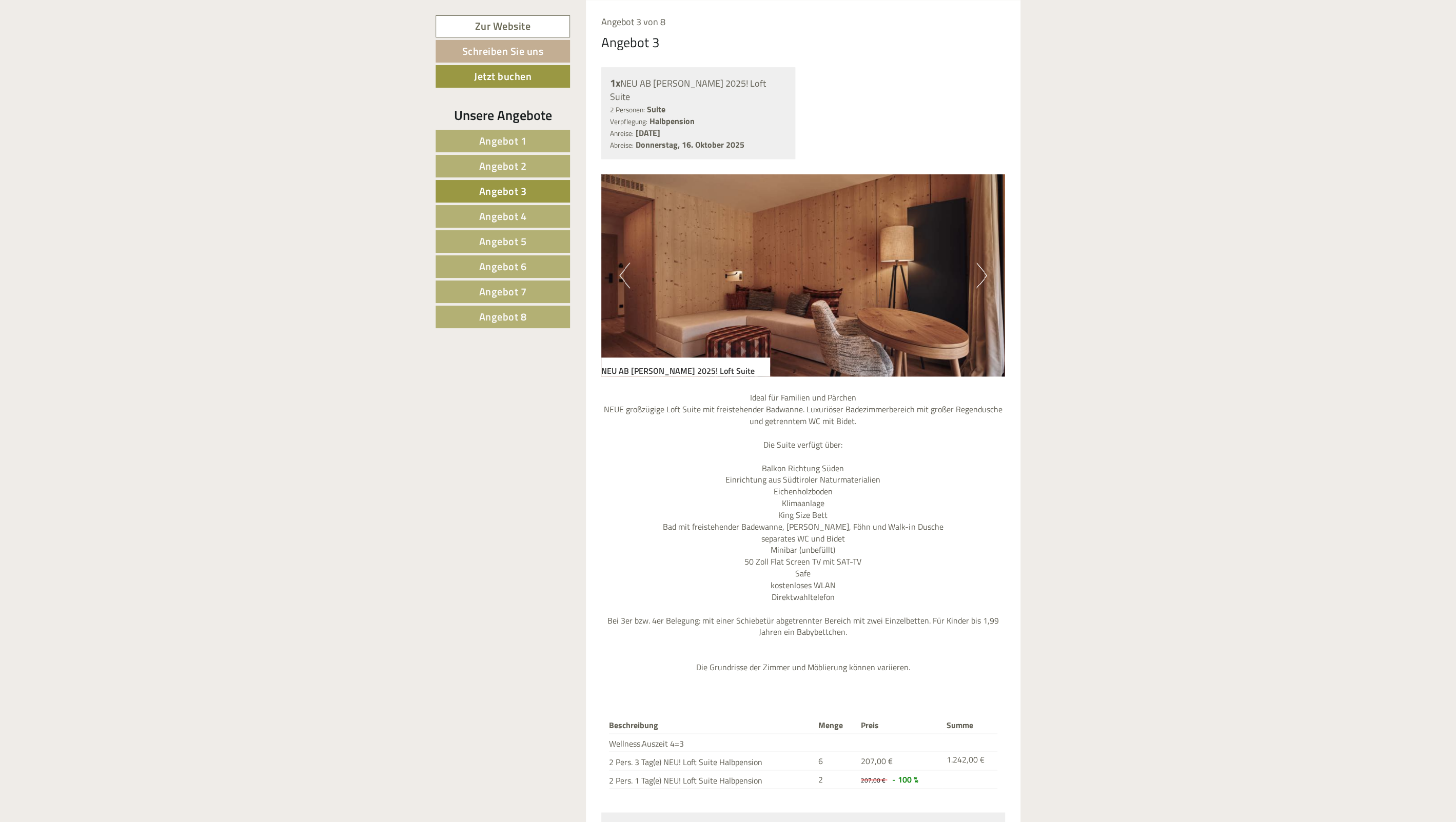
click at [980, 265] on button "Next" at bounding box center [982, 276] width 11 height 26
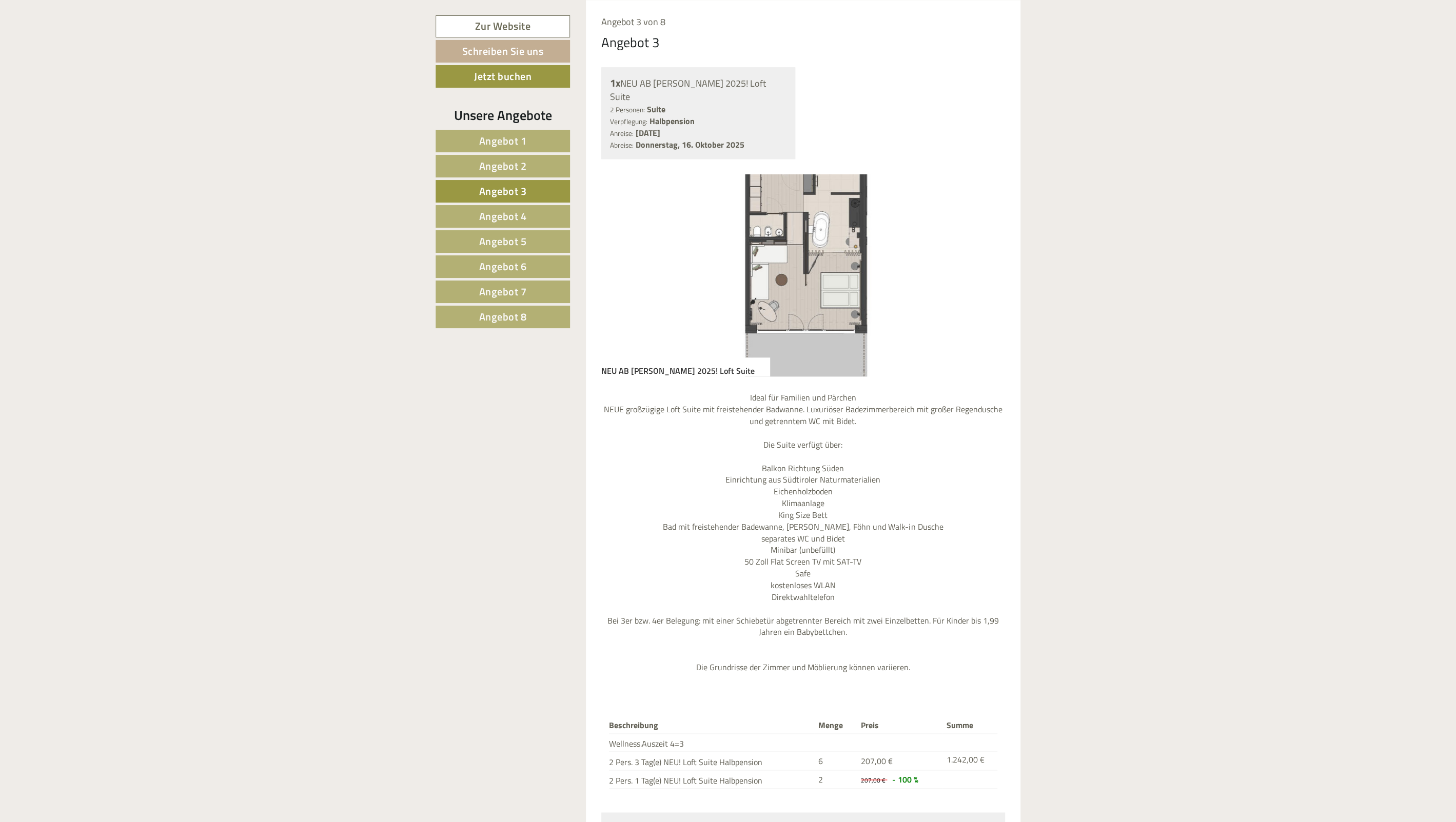
click at [980, 265] on button "Next" at bounding box center [982, 276] width 11 height 26
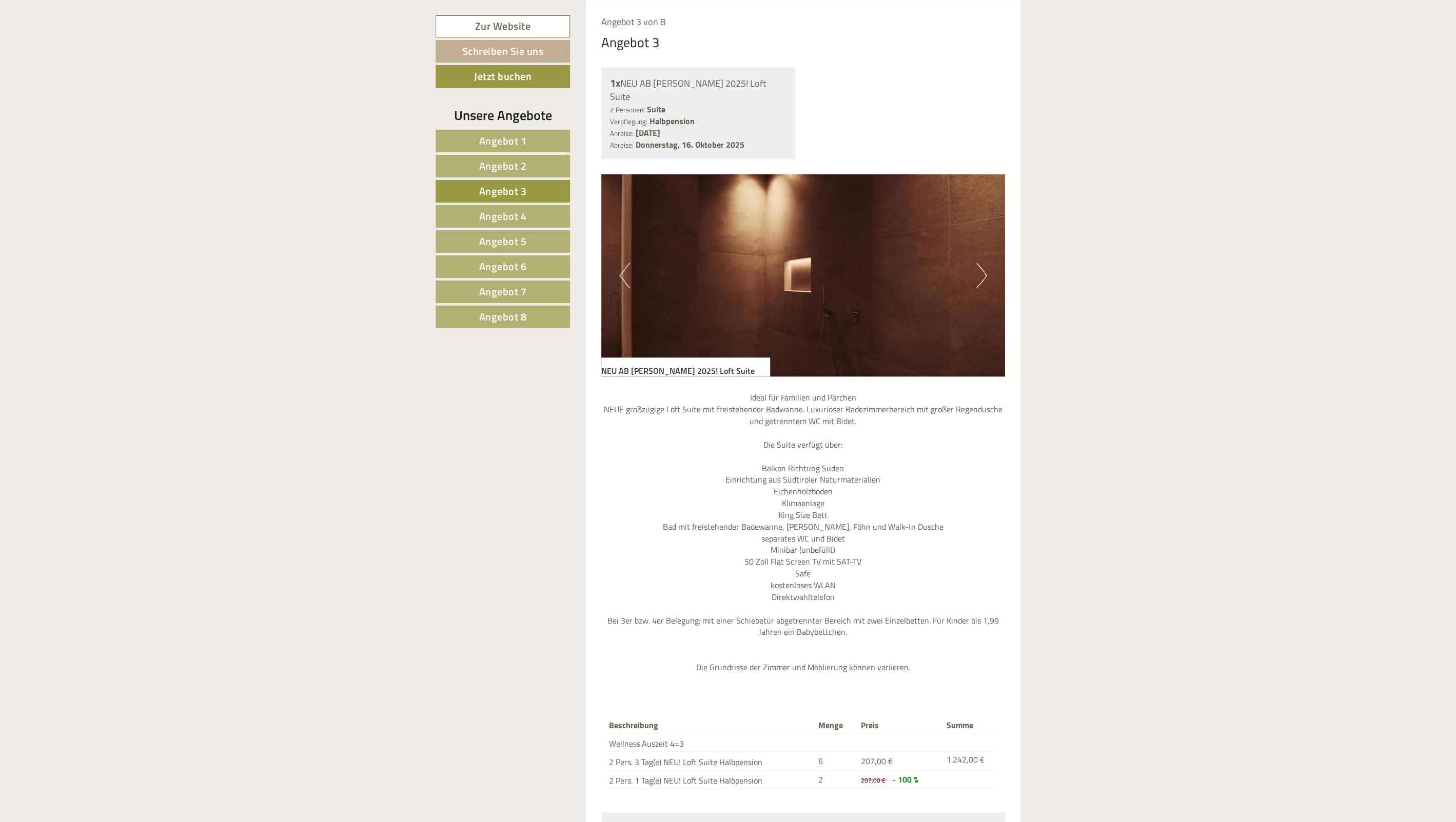
click at [980, 265] on button "Next" at bounding box center [982, 276] width 11 height 26
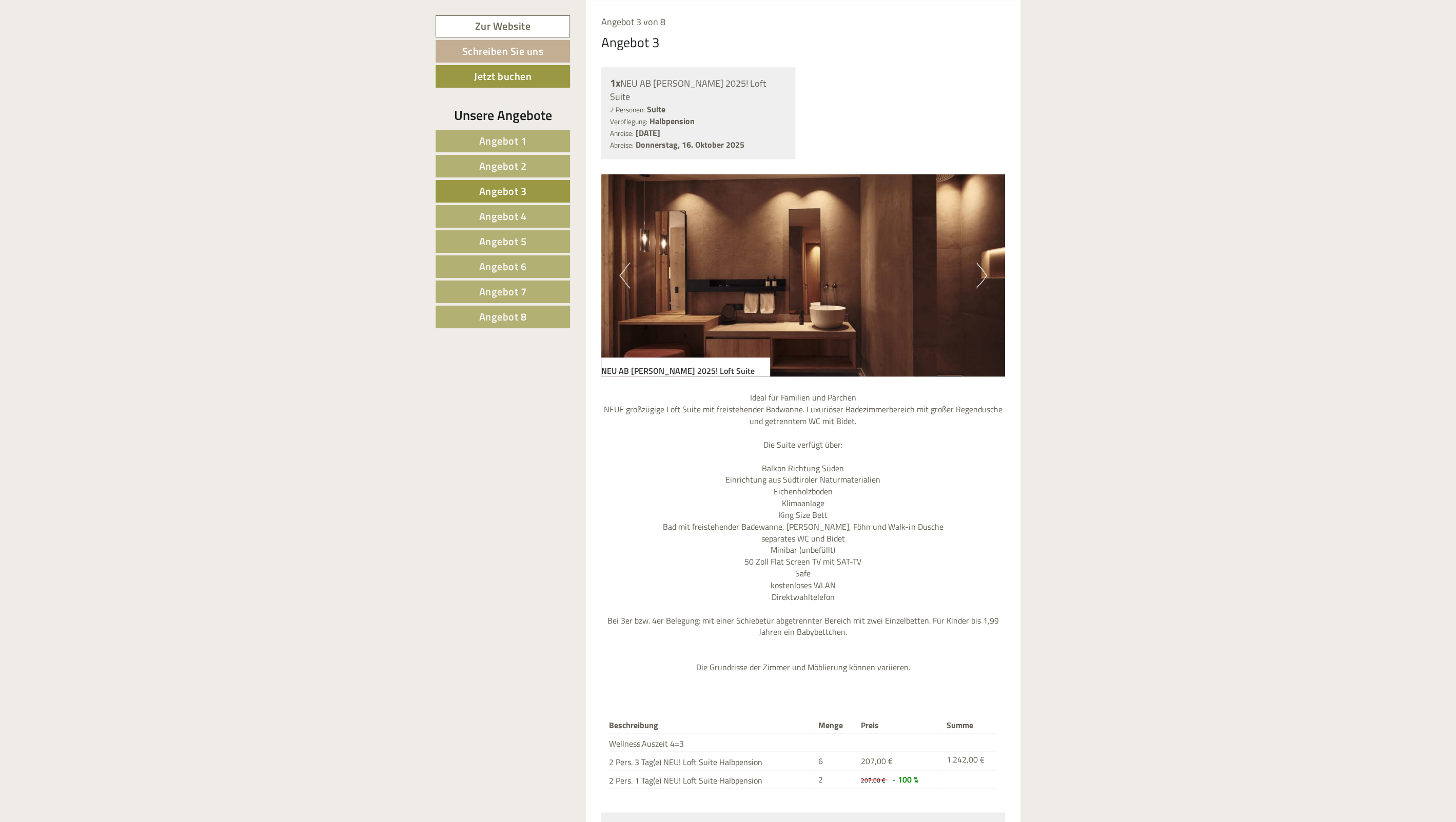
click at [520, 213] on span "Angebot 4" at bounding box center [503, 216] width 48 height 16
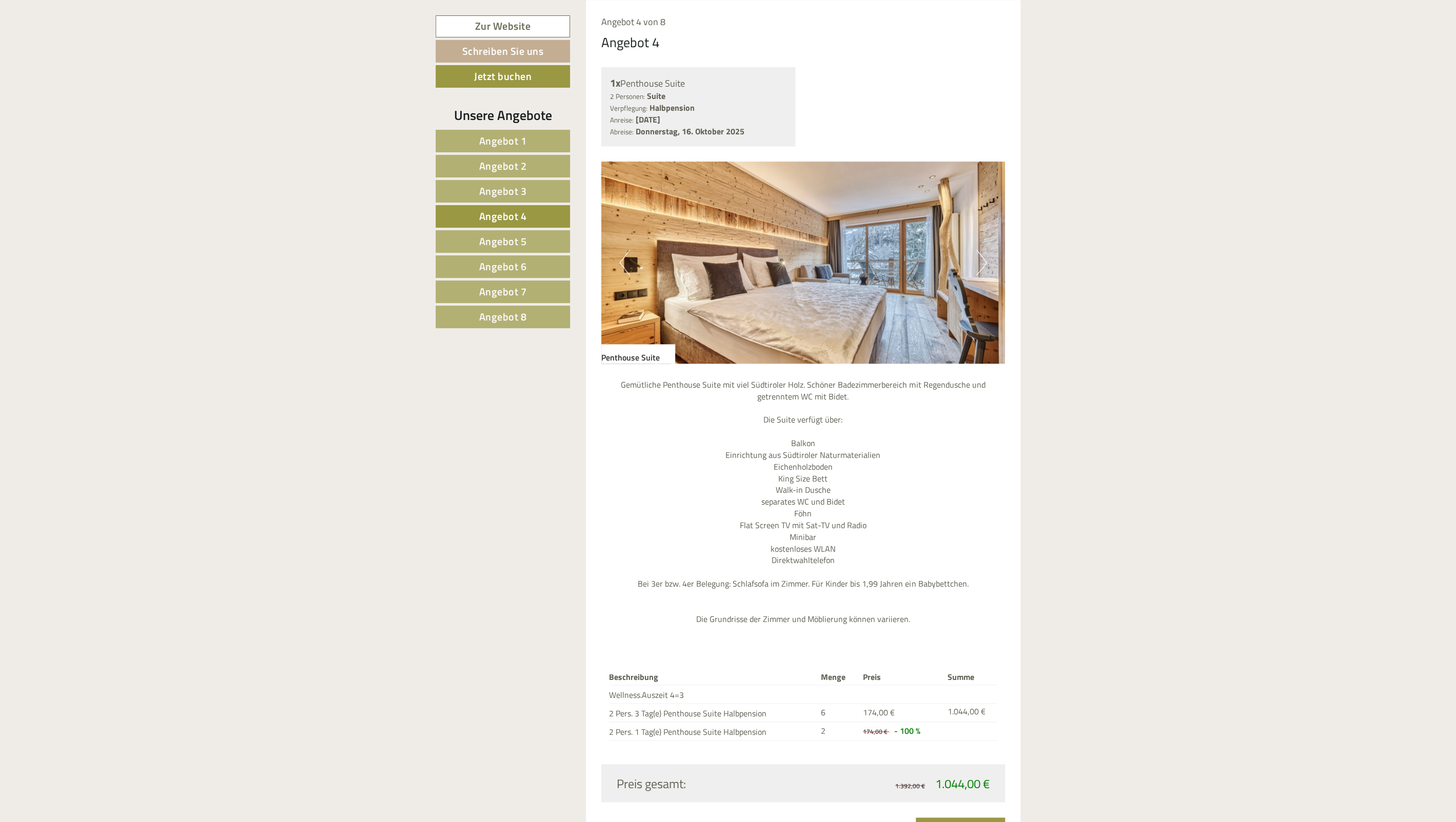
click at [982, 262] on button "Next" at bounding box center [982, 262] width 11 height 26
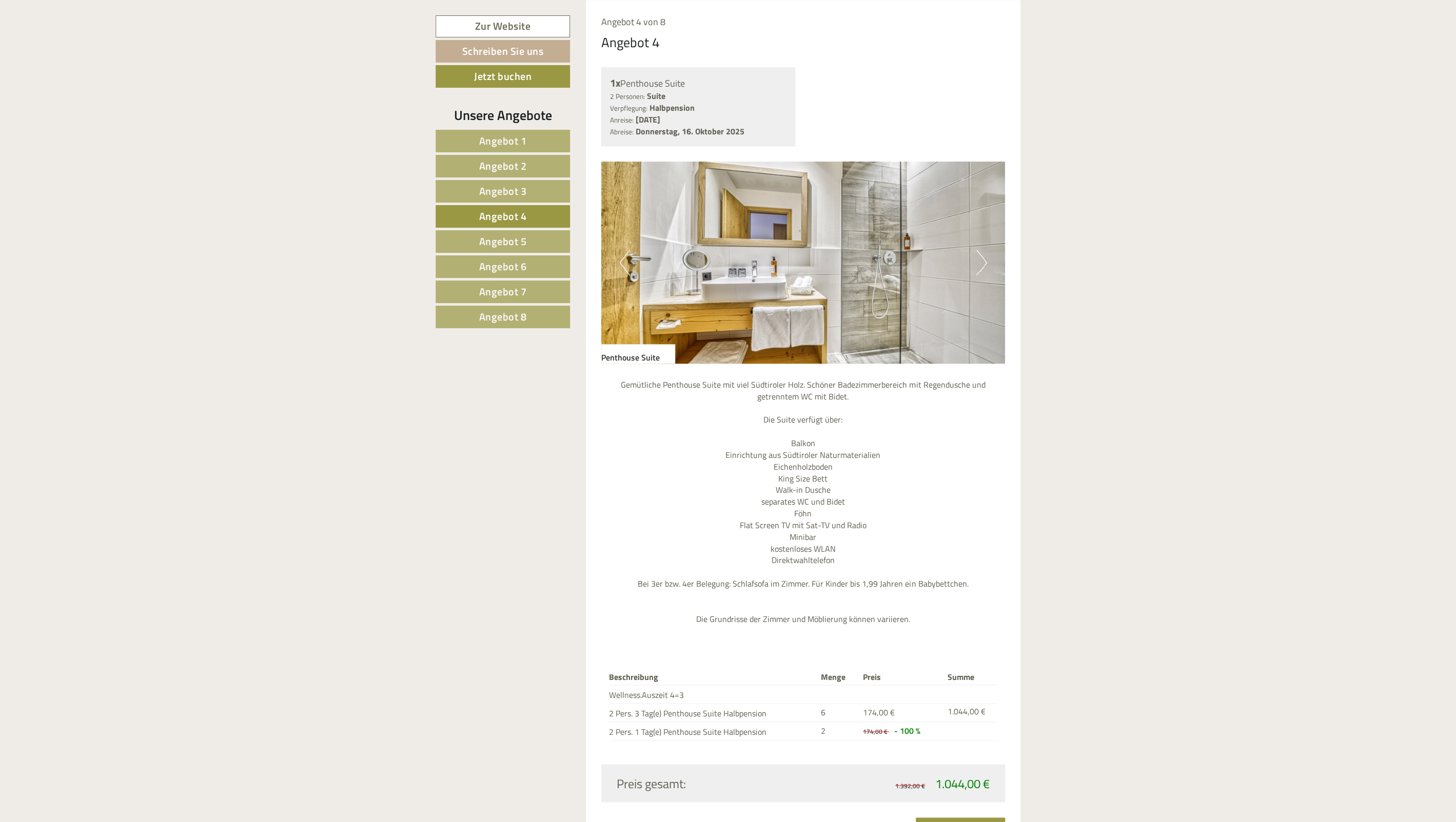
click at [982, 262] on button "Next" at bounding box center [982, 262] width 11 height 26
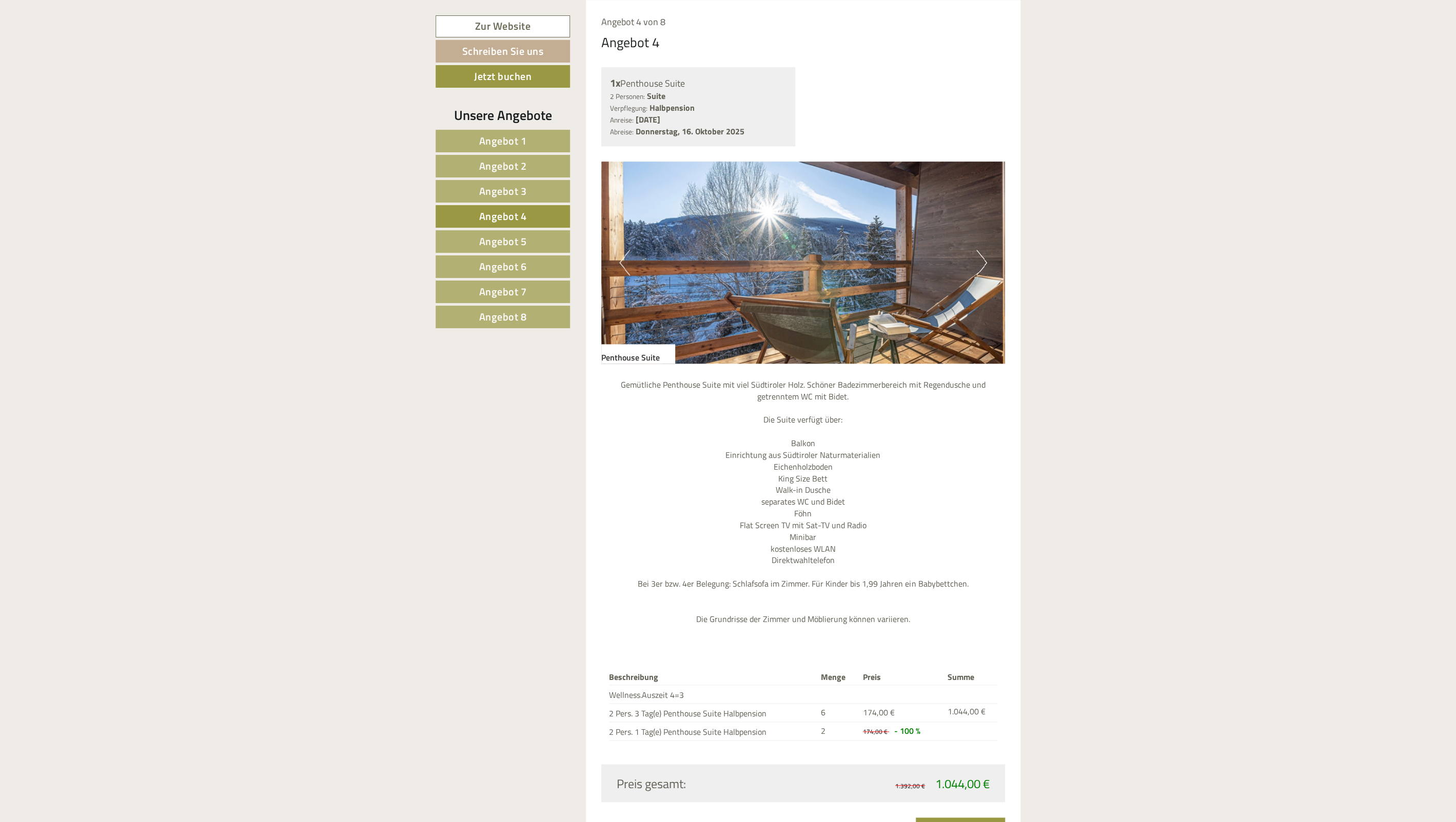
click at [982, 262] on button "Next" at bounding box center [982, 262] width 11 height 26
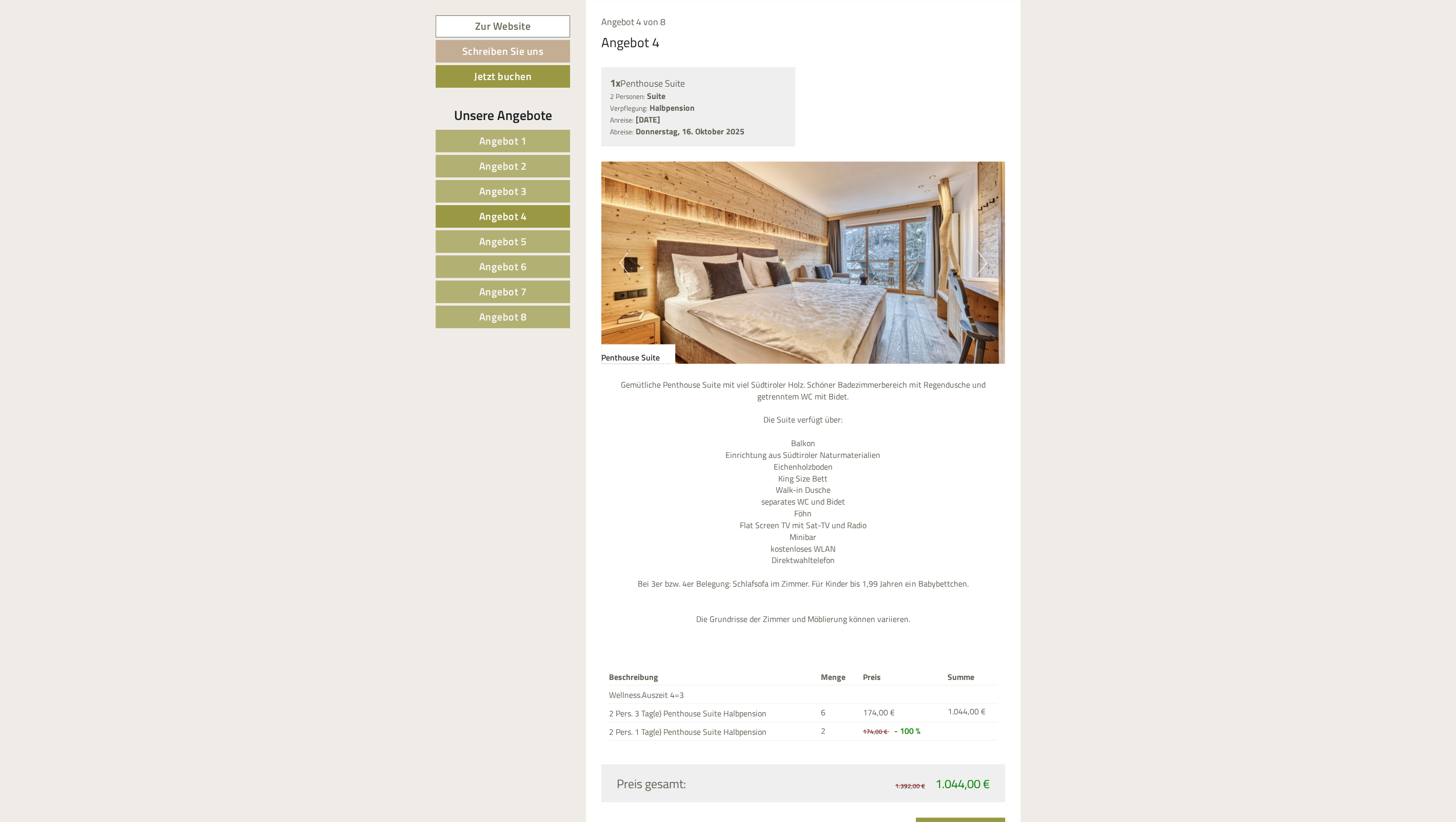
click at [982, 262] on button "Next" at bounding box center [982, 262] width 11 height 26
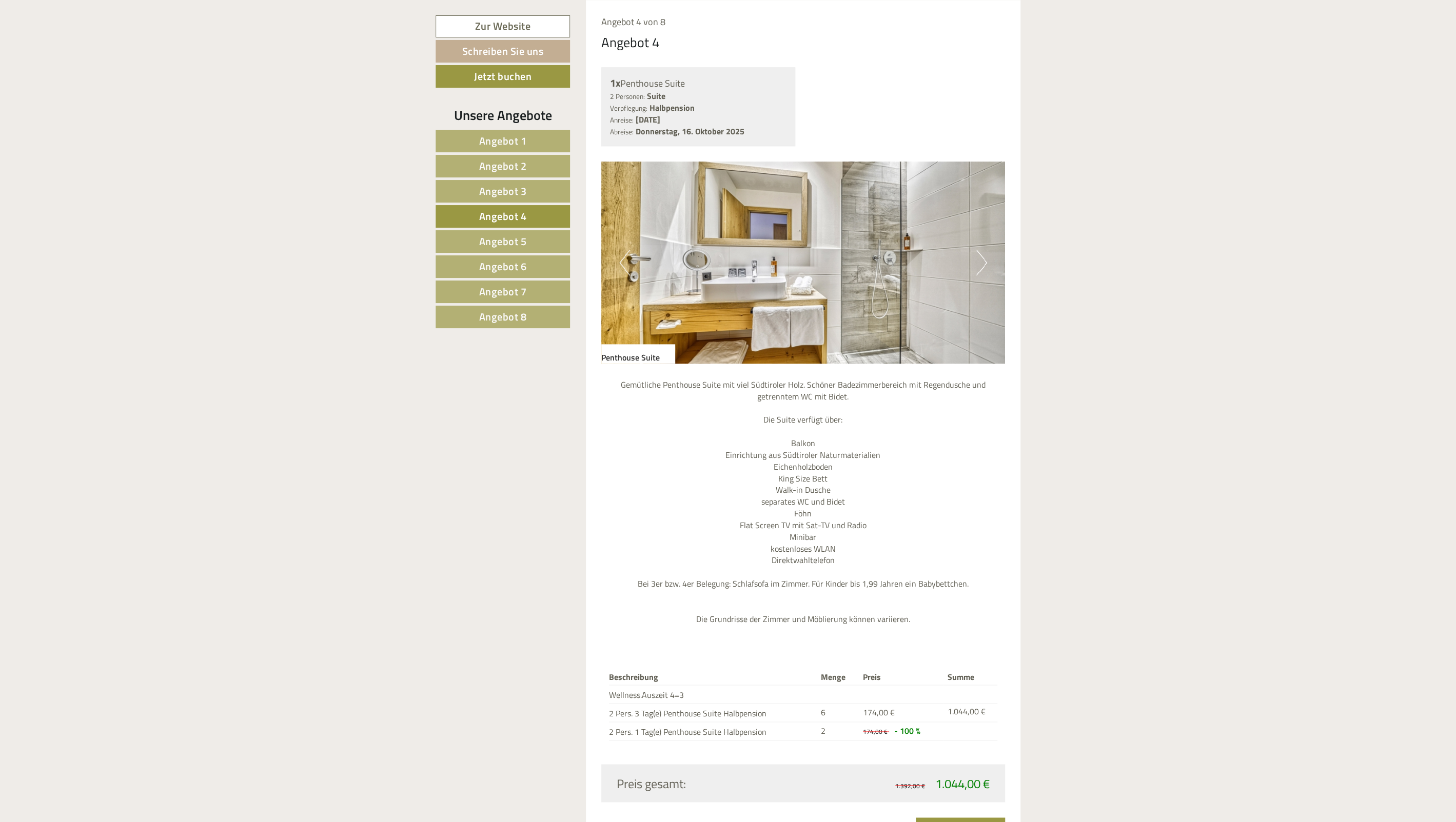
click at [485, 236] on span "Angebot 5" at bounding box center [503, 241] width 48 height 16
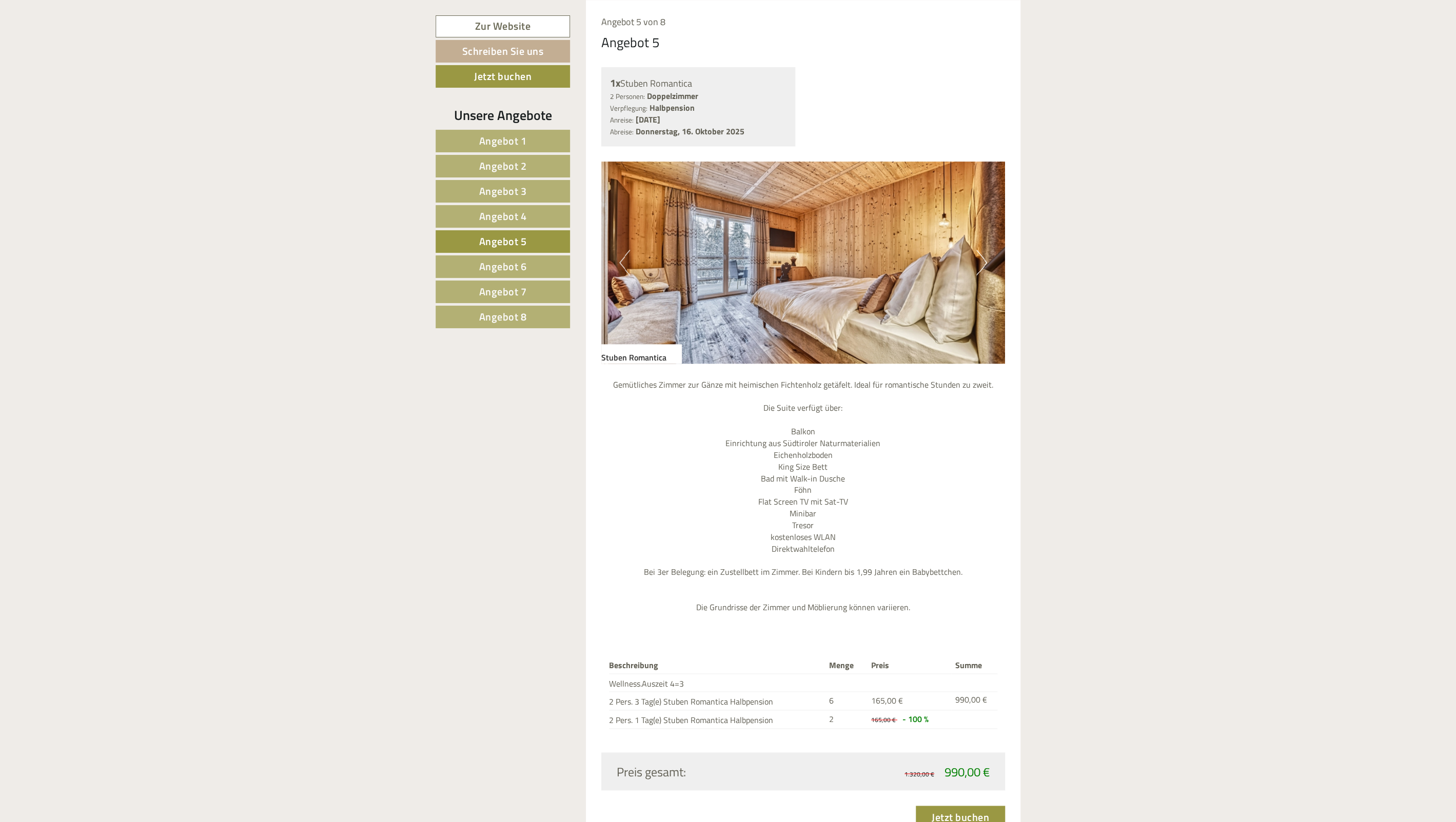
click at [986, 261] on button "Next" at bounding box center [982, 262] width 11 height 26
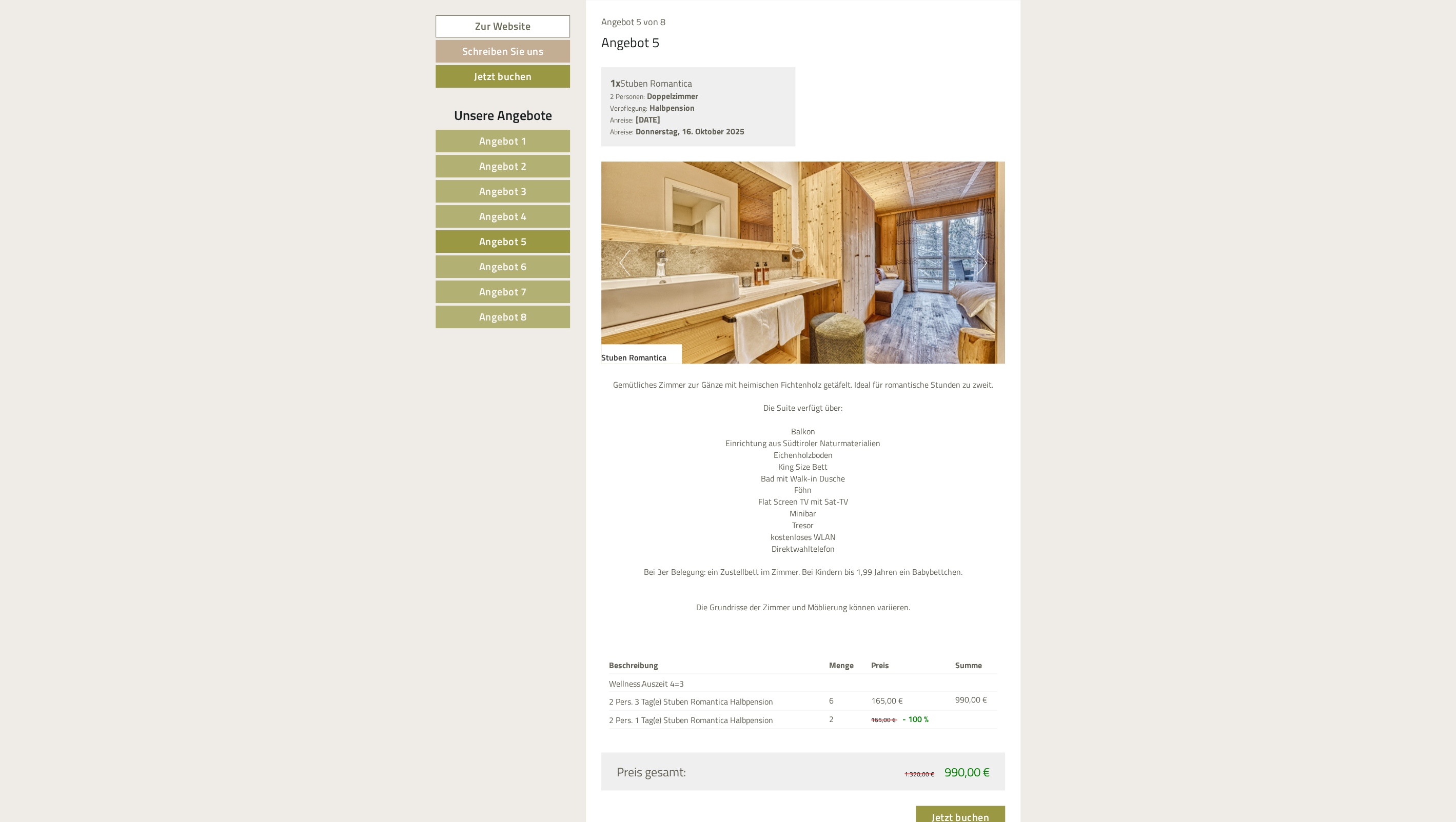
click at [986, 261] on button "Next" at bounding box center [982, 262] width 11 height 26
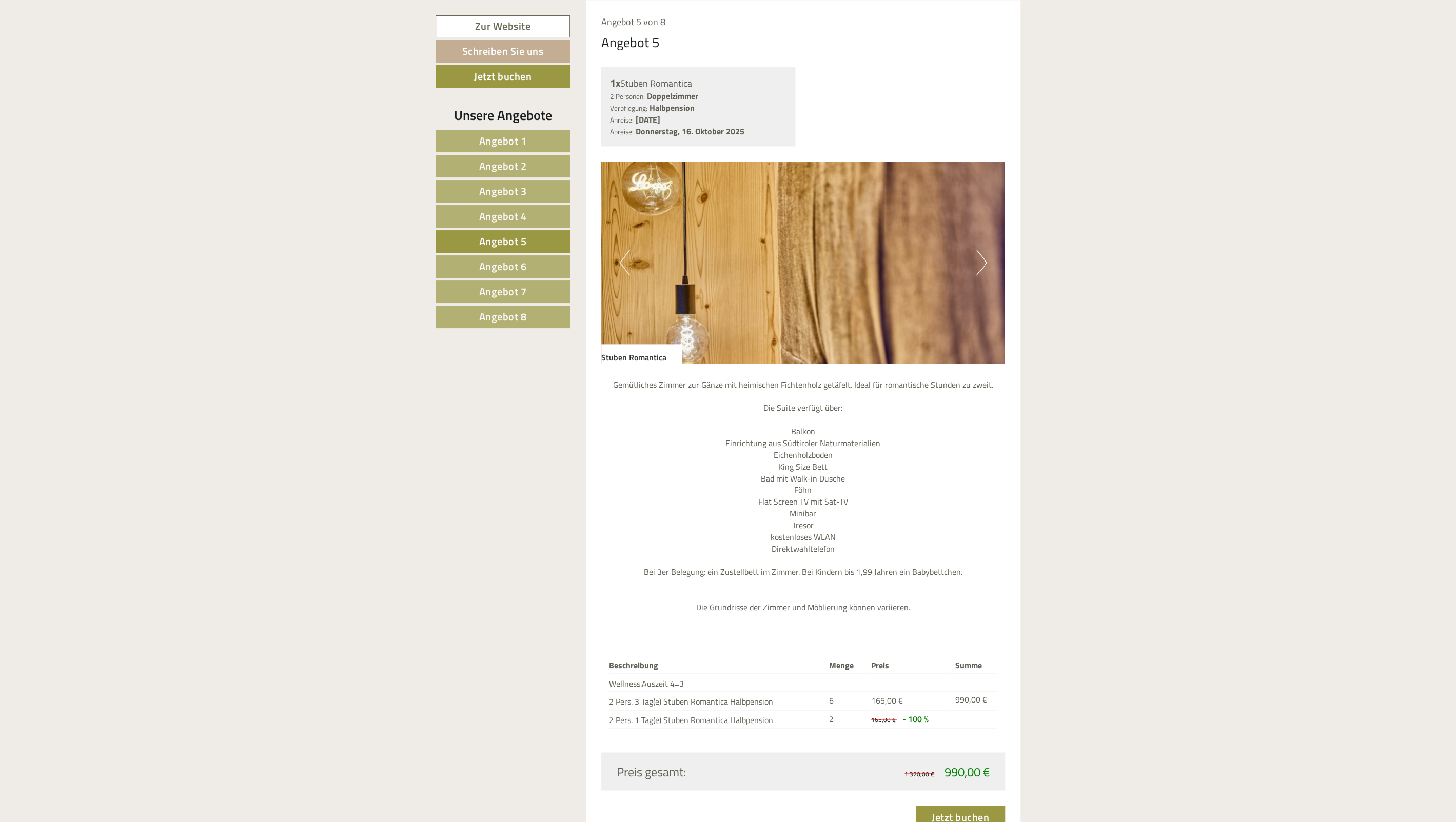
click at [986, 261] on button "Next" at bounding box center [982, 262] width 11 height 26
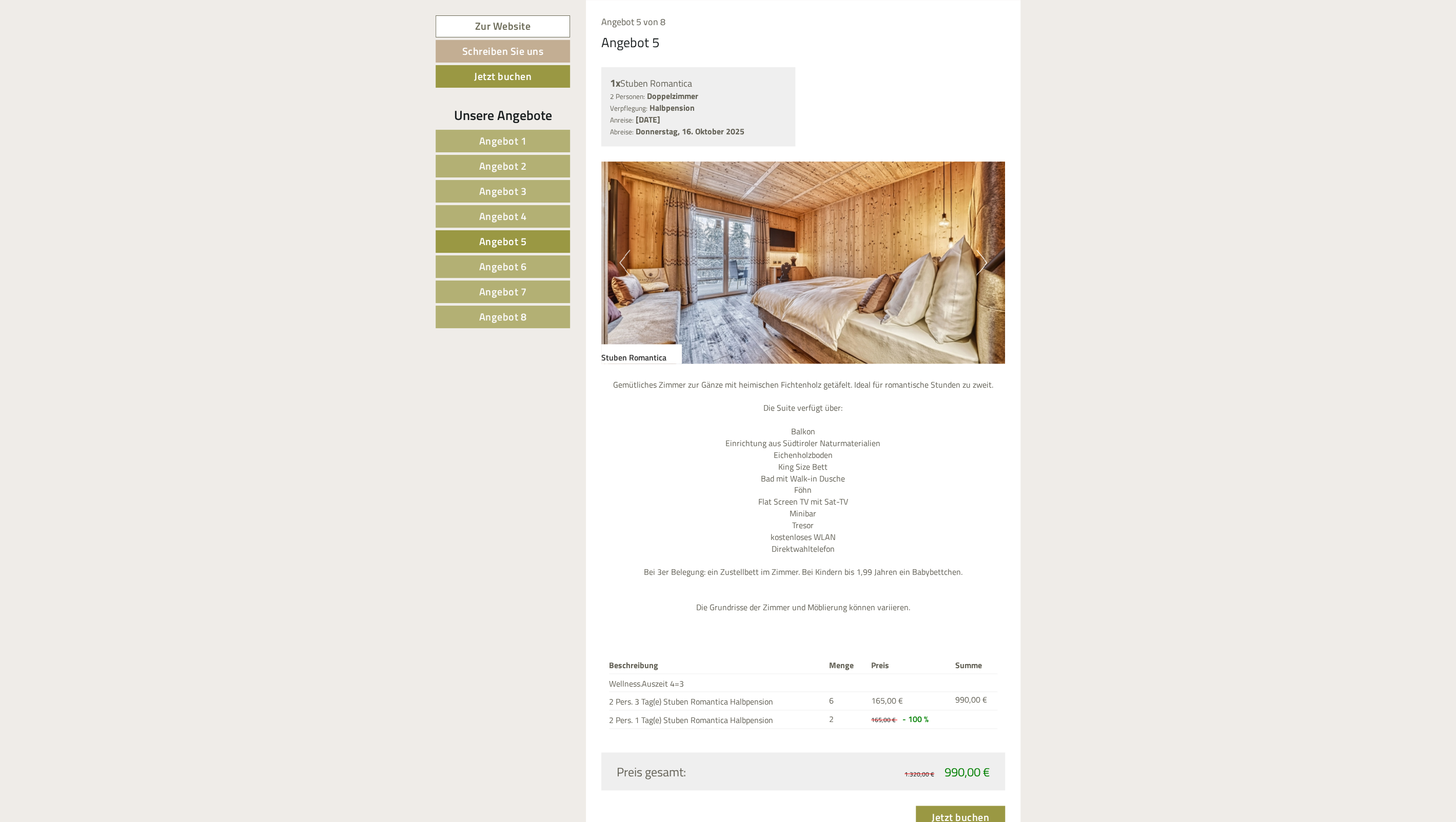
click at [502, 263] on span "Angebot 6" at bounding box center [503, 266] width 48 height 16
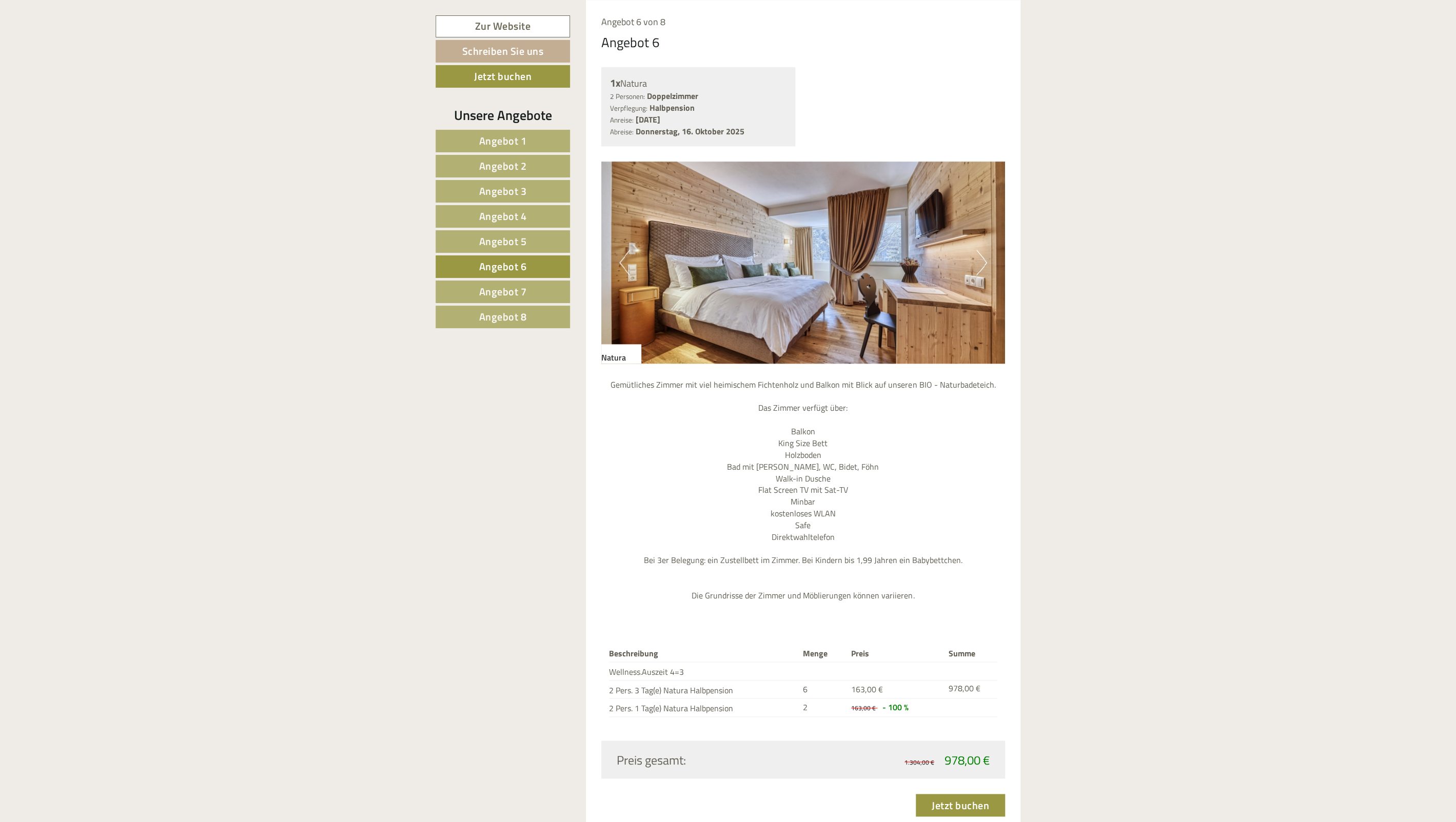
click at [524, 288] on span "Angebot 7" at bounding box center [503, 291] width 48 height 16
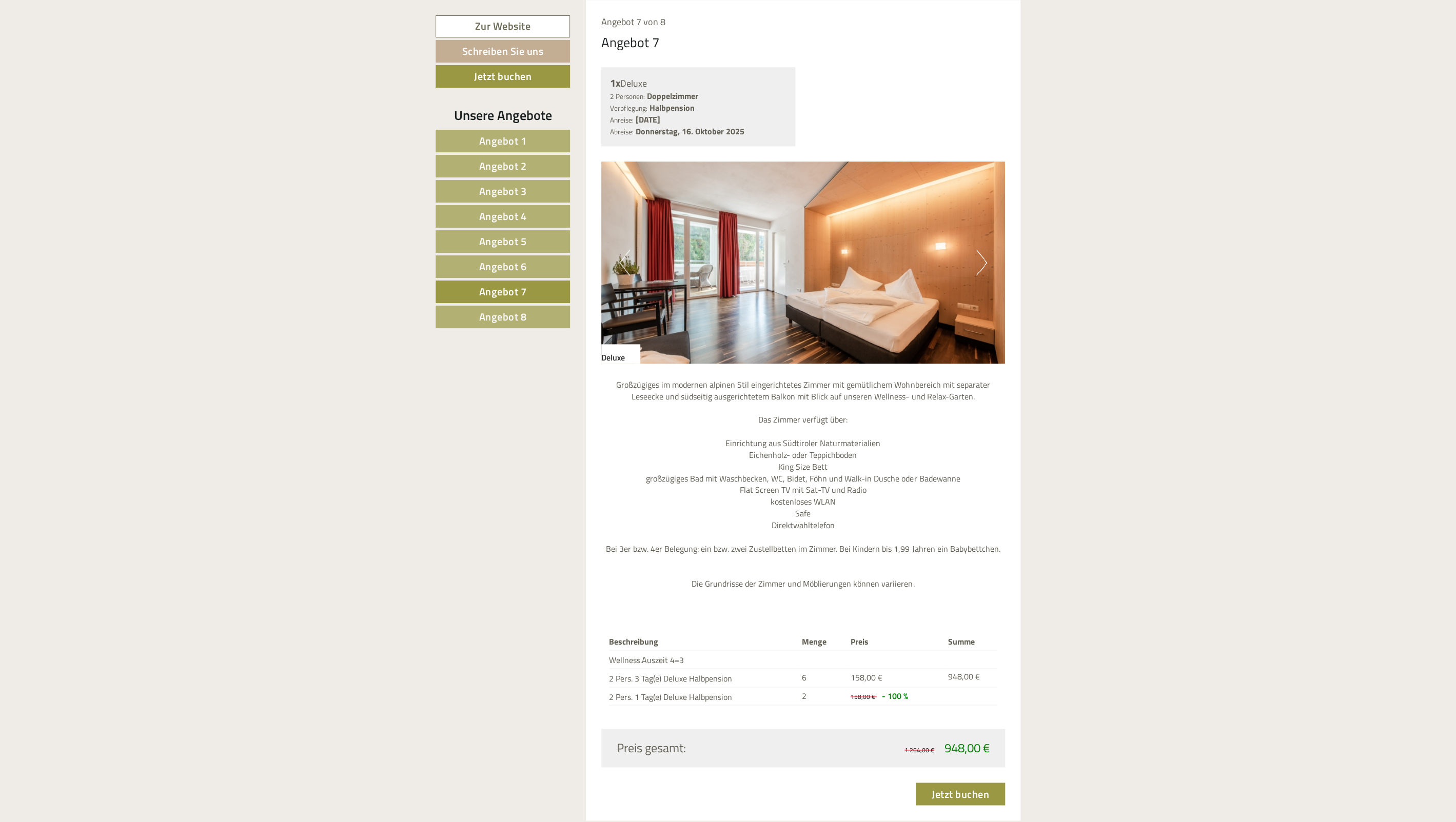
click at [983, 263] on button "Next" at bounding box center [982, 262] width 11 height 26
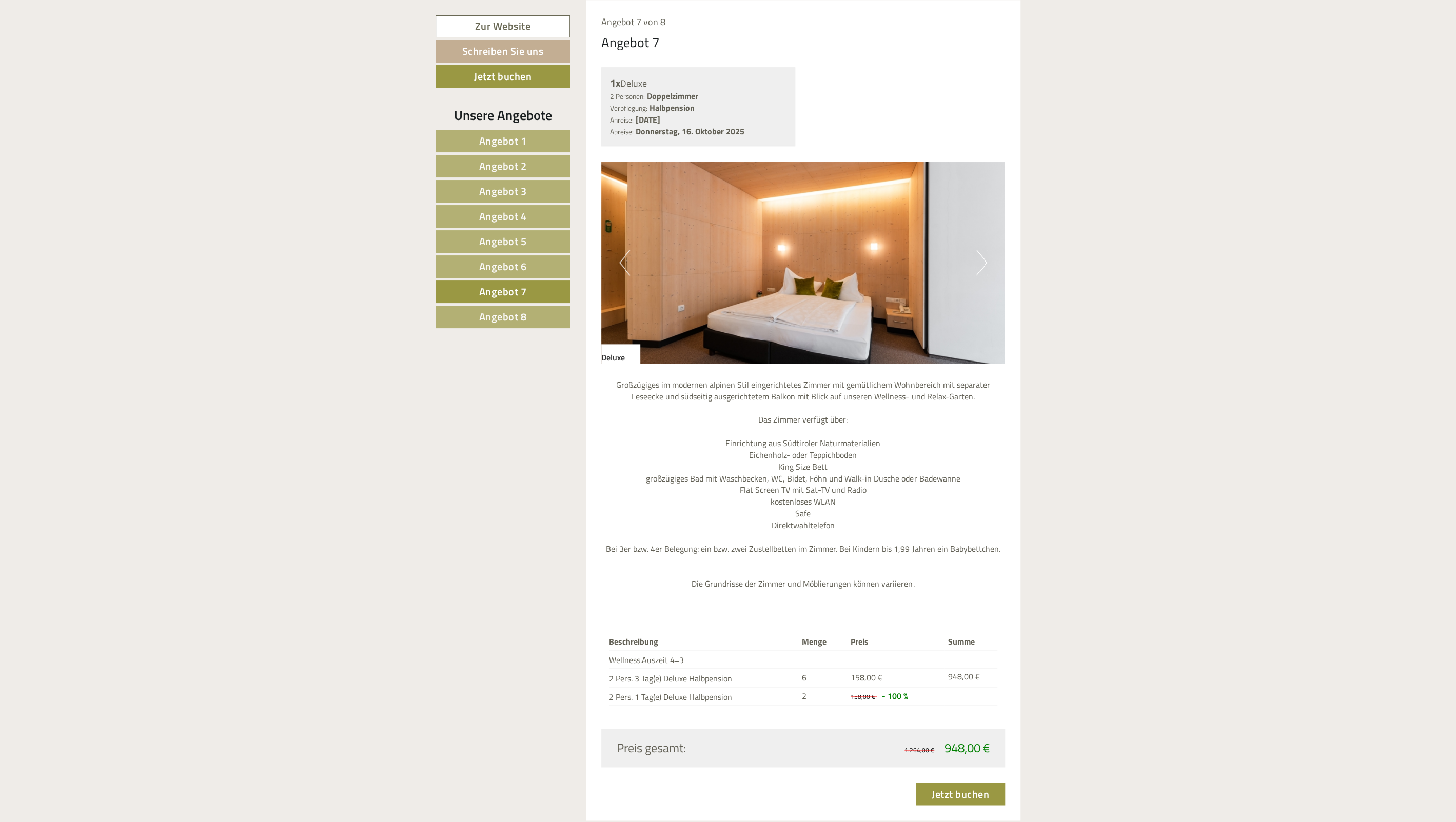
click at [983, 263] on button "Next" at bounding box center [982, 262] width 11 height 26
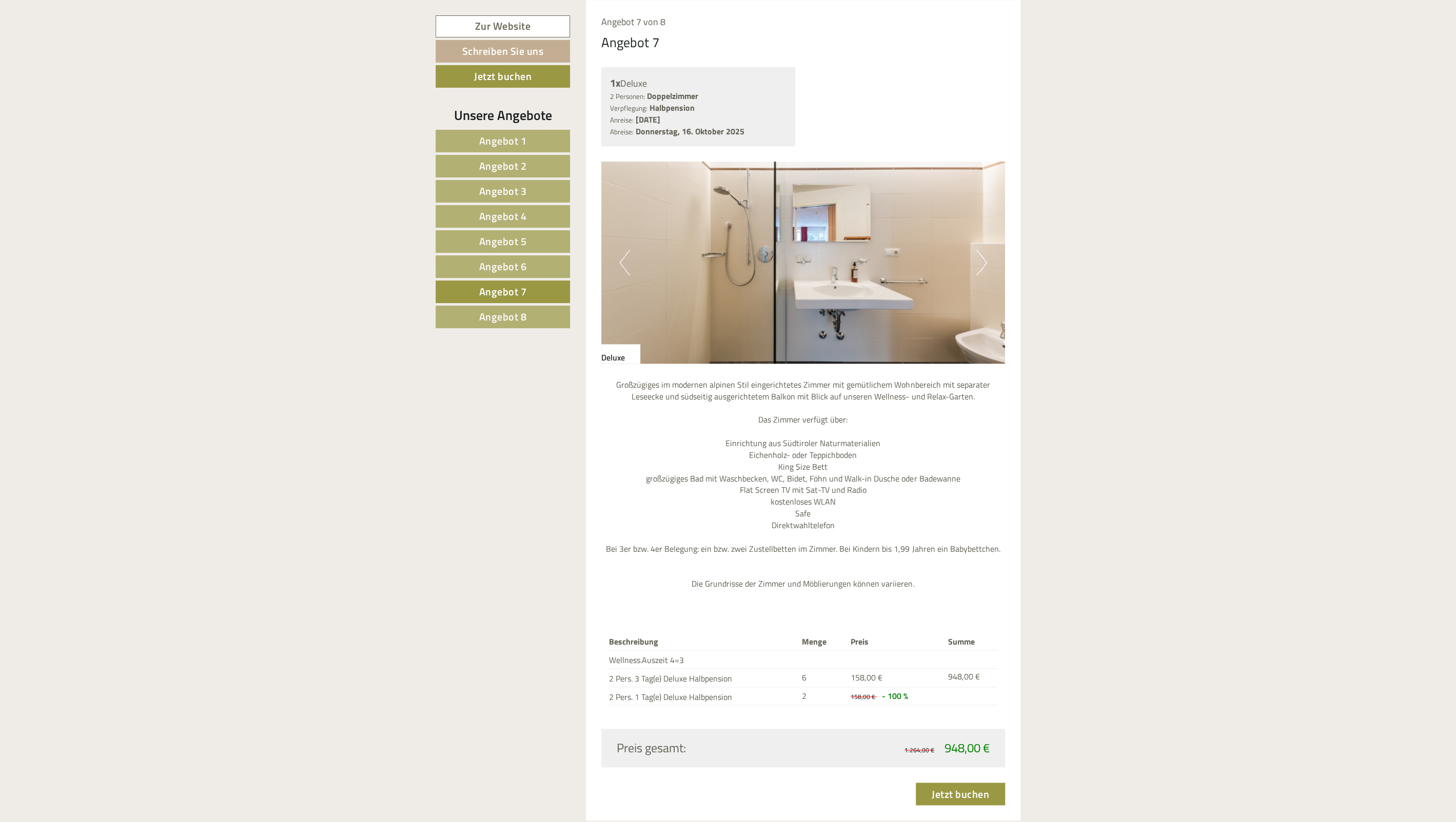
click at [983, 263] on button "Next" at bounding box center [982, 262] width 11 height 26
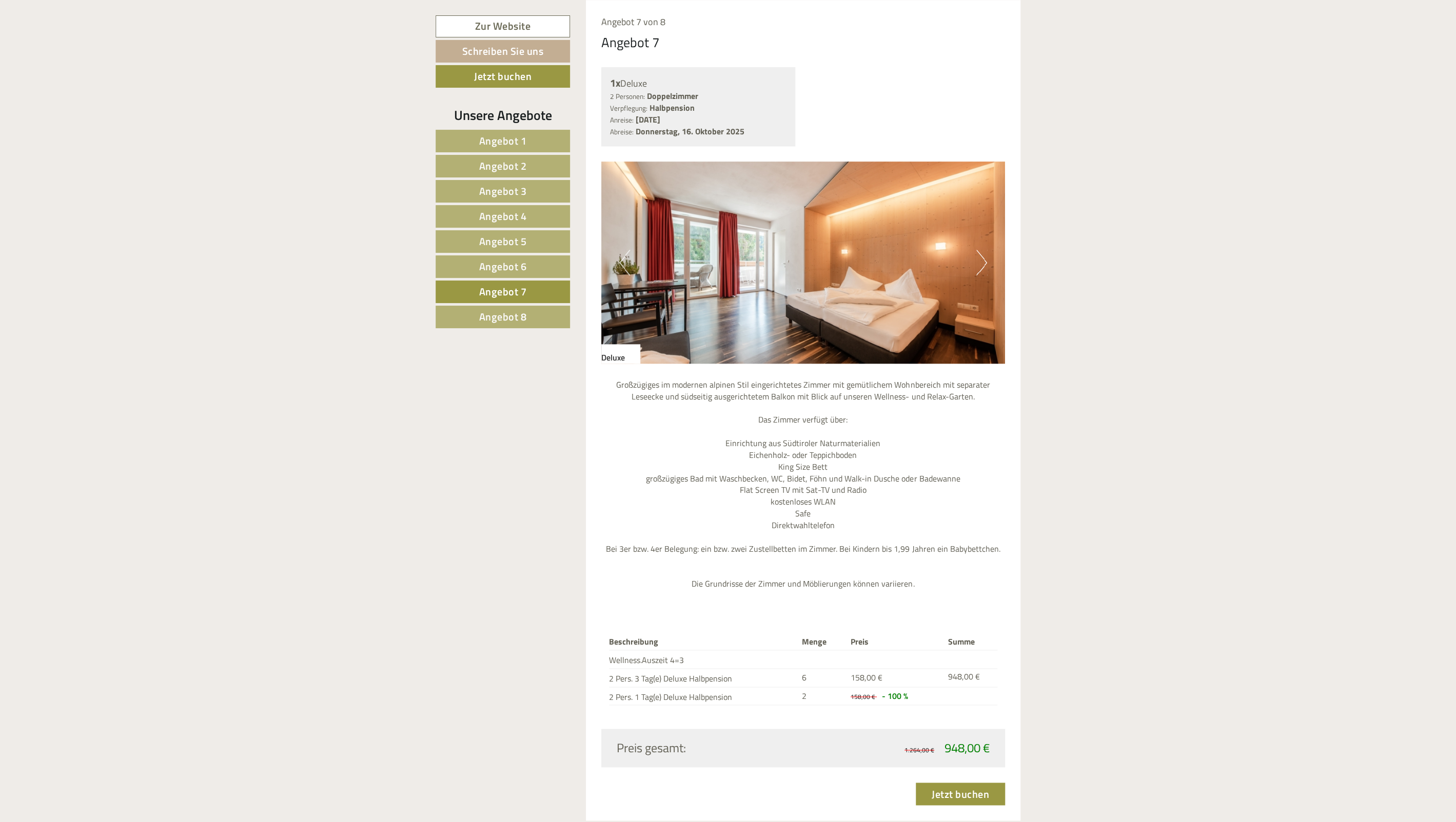
click at [482, 310] on span "Angebot 8" at bounding box center [503, 316] width 48 height 16
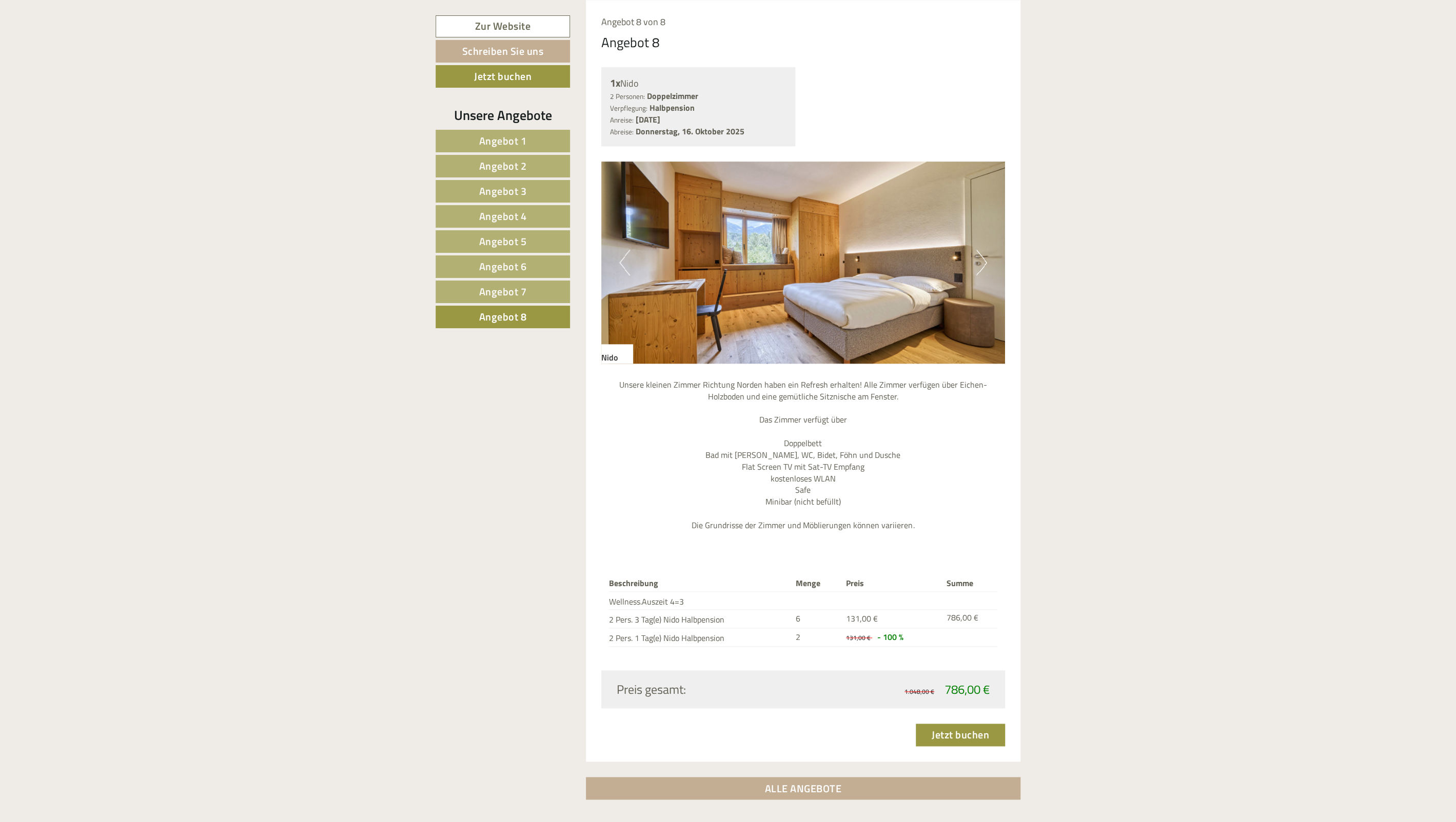
click at [499, 290] on span "Angebot 7" at bounding box center [503, 291] width 48 height 16
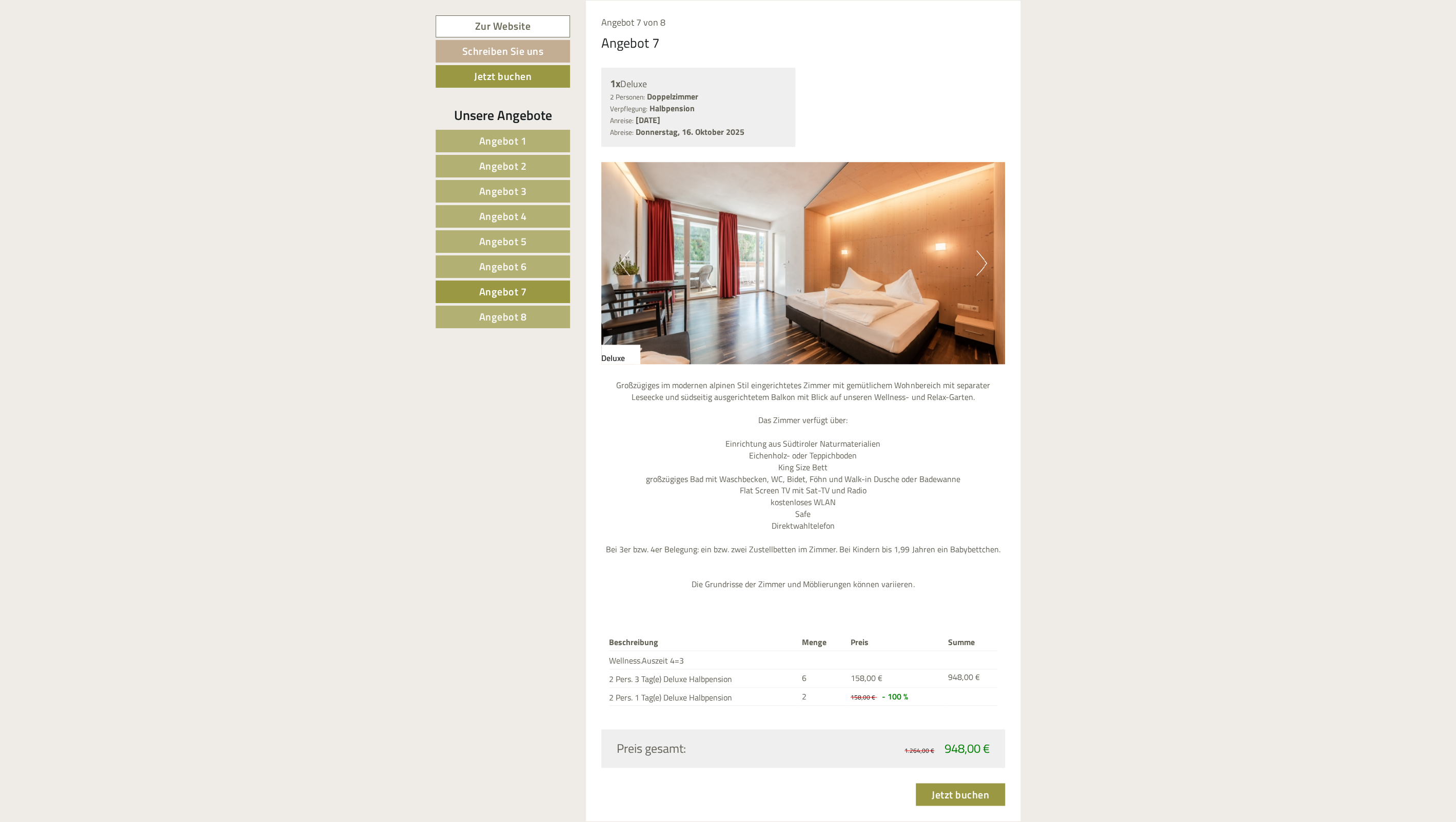
click at [982, 270] on button "Next" at bounding box center [982, 263] width 11 height 26
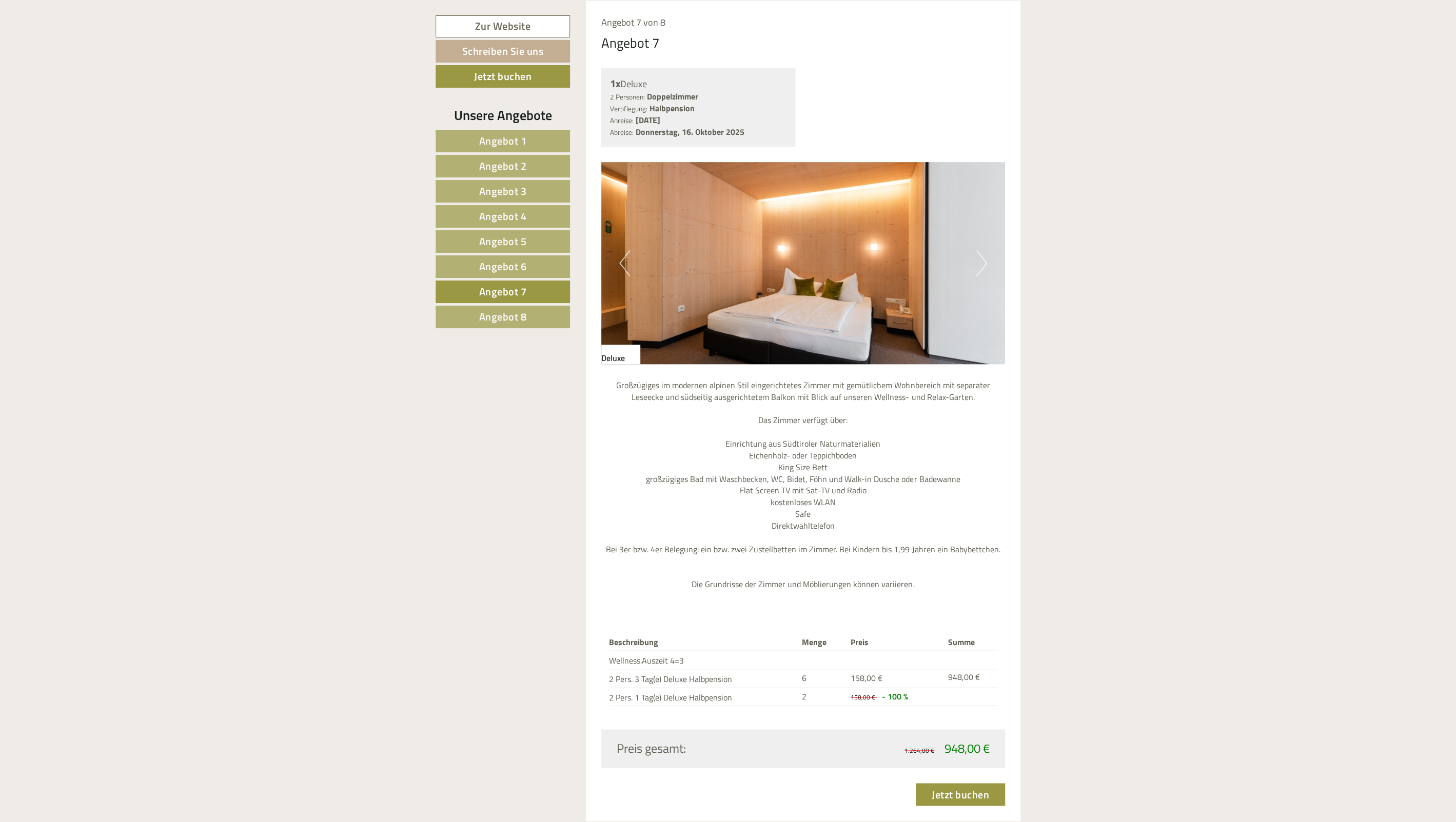
click at [987, 267] on img at bounding box center [803, 263] width 404 height 202
click at [984, 264] on button "Next" at bounding box center [982, 263] width 11 height 26
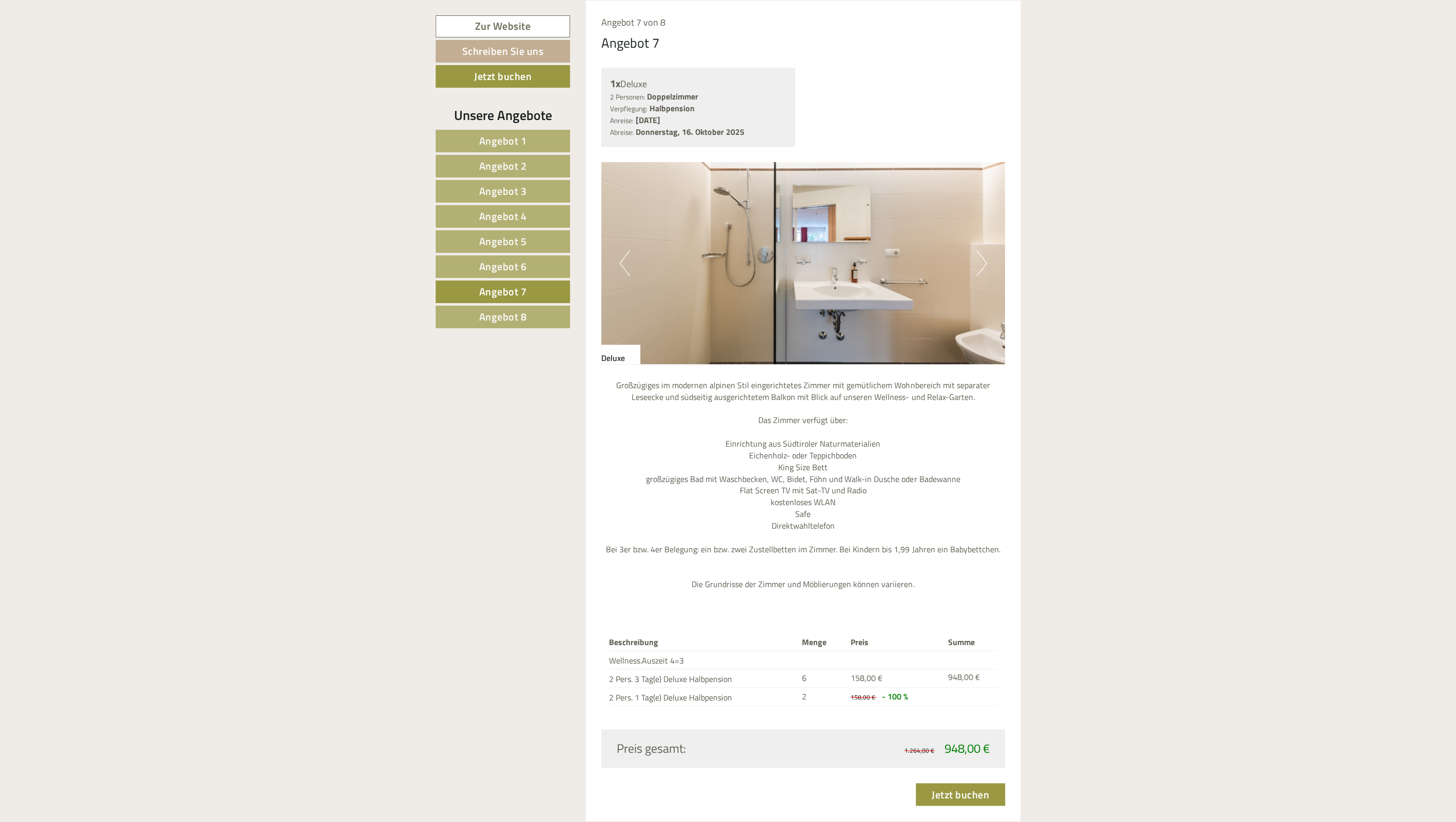
click at [535, 321] on link "Angebot 8" at bounding box center [503, 317] width 135 height 23
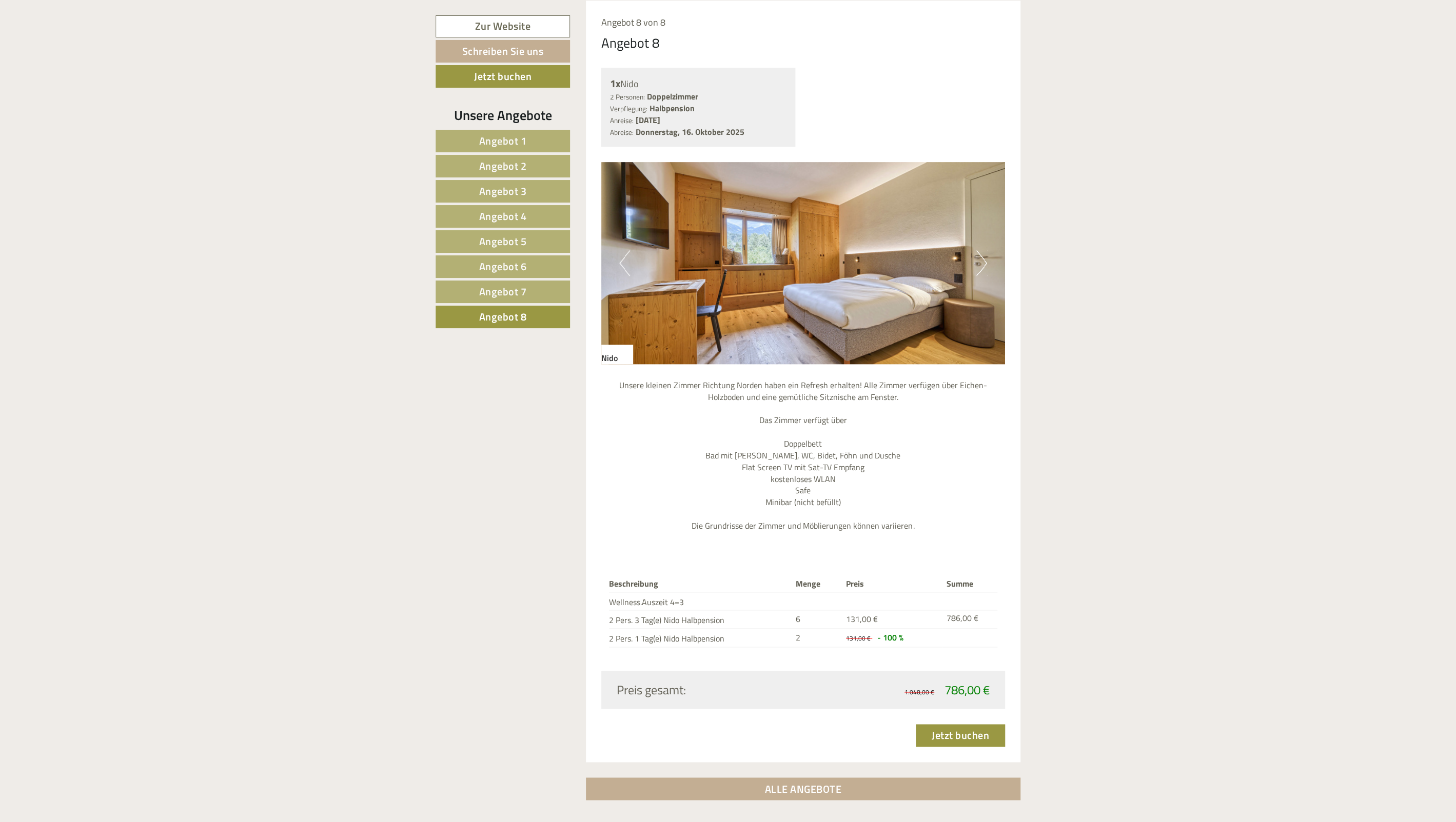
click at [988, 262] on img at bounding box center [803, 263] width 404 height 202
click at [986, 261] on button "Next" at bounding box center [982, 263] width 11 height 26
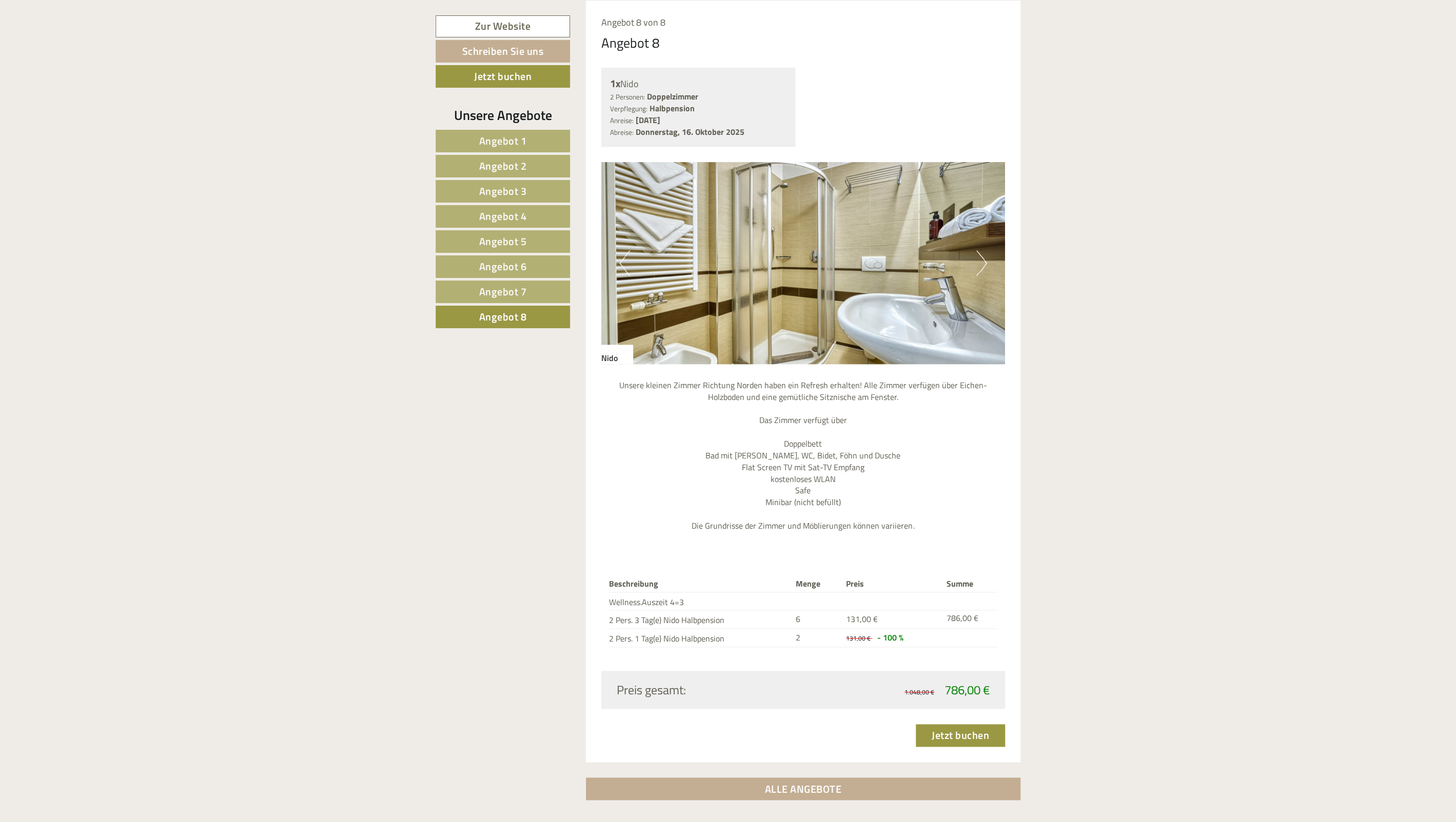
click at [860, 230] on img at bounding box center [803, 263] width 404 height 202
drag, startPoint x: 629, startPoint y: 384, endPoint x: 822, endPoint y: 410, distance: 194.7
click at [816, 409] on p "Unsere kleinen Zimmer Richtung Norden haben ein Refresh erhalten! Alle Zimmer v…" at bounding box center [803, 456] width 404 height 153
click at [836, 413] on p "Unsere kleinen Zimmer Richtung Norden haben ein Refresh erhalten! Alle Zimmer v…" at bounding box center [803, 456] width 404 height 153
drag, startPoint x: 843, startPoint y: 415, endPoint x: 746, endPoint y: 399, distance: 98.3
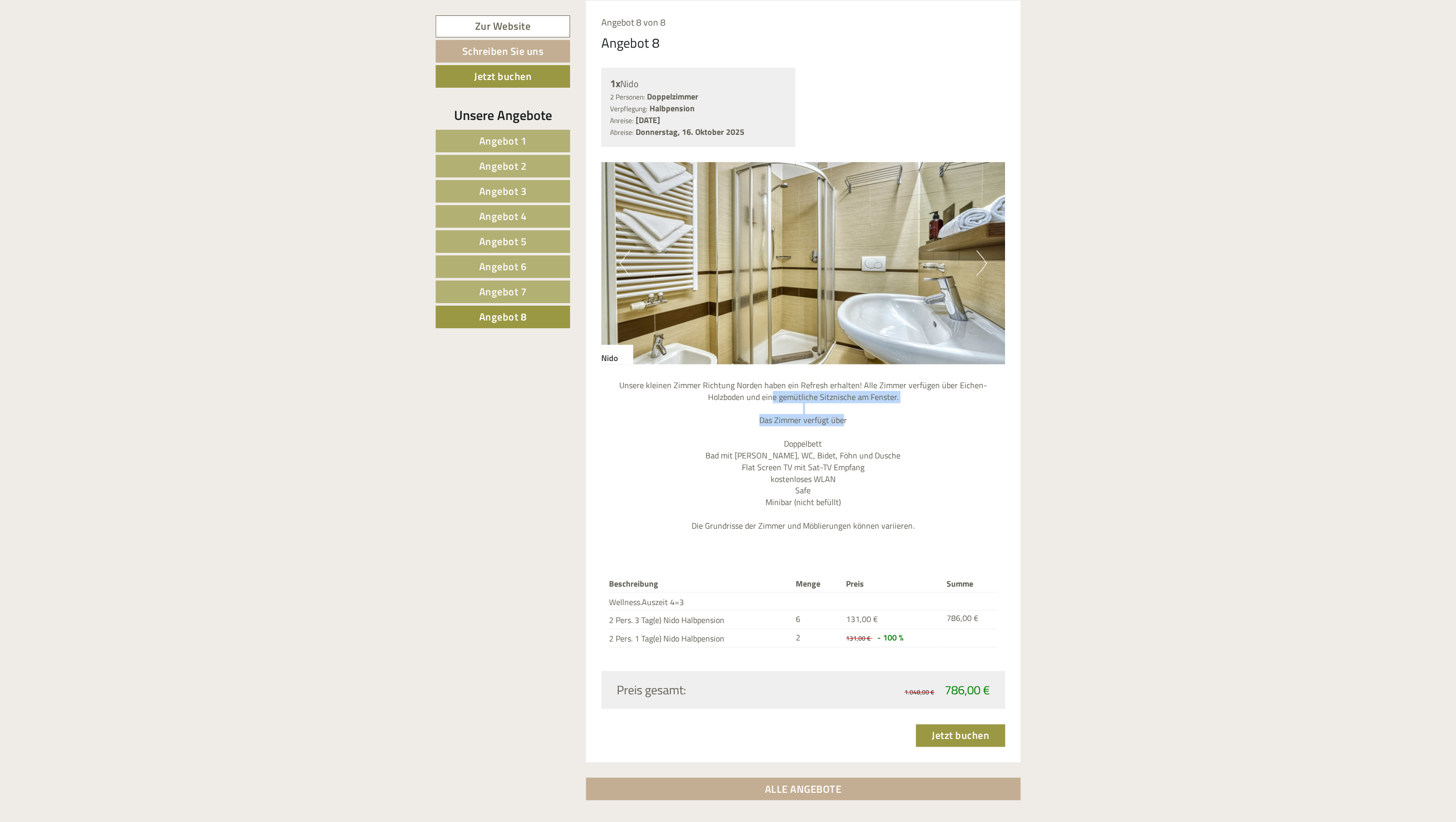
click at [750, 399] on p "Unsere kleinen Zimmer Richtung Norden haben ein Refresh erhalten! Alle Zimmer v…" at bounding box center [803, 456] width 404 height 153
click at [746, 399] on p "Unsere kleinen Zimmer Richtung Norden haben ein Refresh erhalten! Alle Zimmer v…" at bounding box center [803, 456] width 404 height 153
drag, startPoint x: 744, startPoint y: 399, endPoint x: 824, endPoint y: 413, distance: 81.2
click at [808, 410] on p "Unsere kleinen Zimmer Richtung Norden haben ein Refresh erhalten! Alle Zimmer v…" at bounding box center [803, 456] width 404 height 153
click at [824, 413] on p "Unsere kleinen Zimmer Richtung Norden haben ein Refresh erhalten! Alle Zimmer v…" at bounding box center [803, 456] width 404 height 153
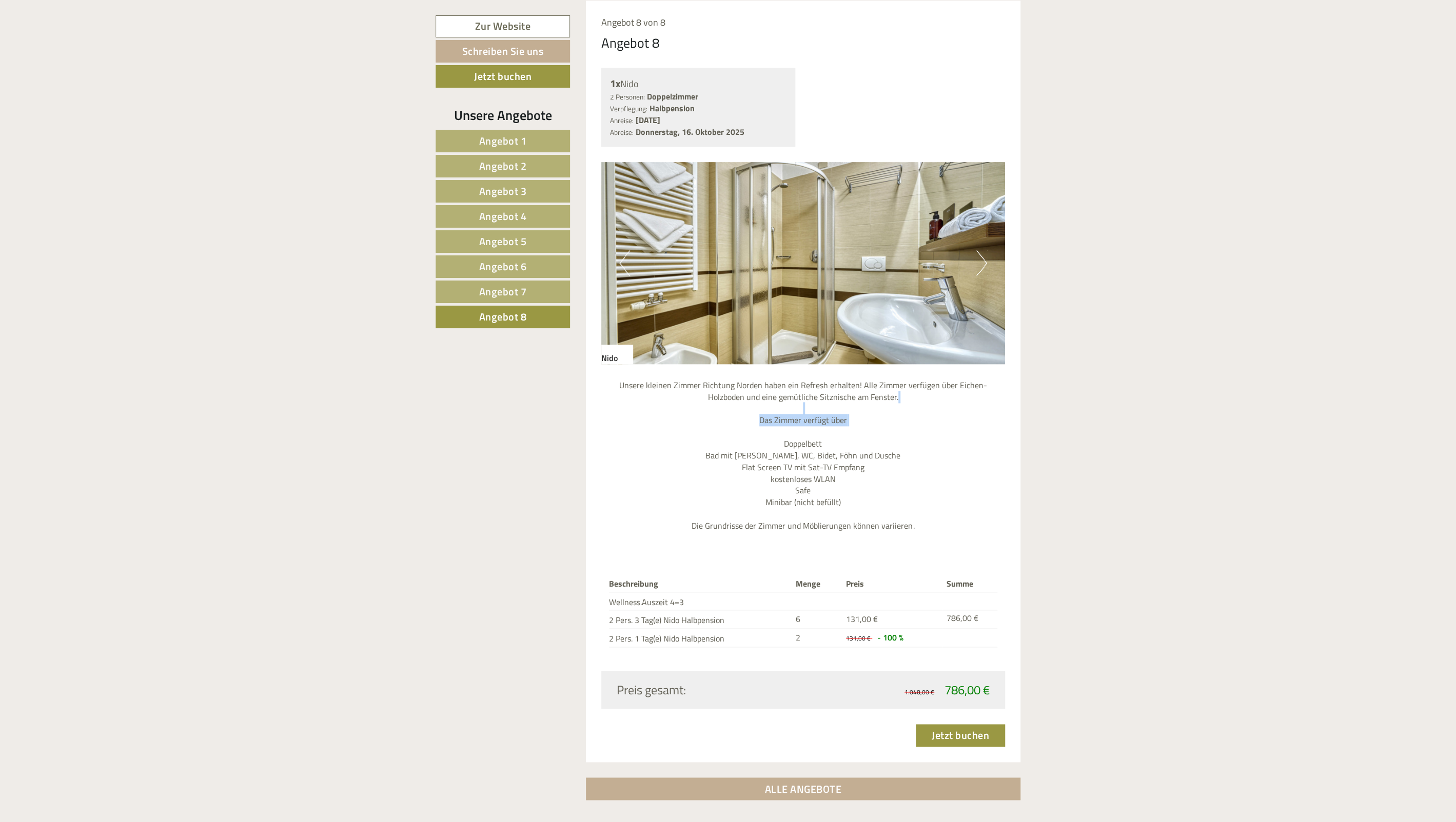
drag, startPoint x: 825, startPoint y: 428, endPoint x: 728, endPoint y: 407, distance: 99.2
click at [747, 409] on p "Unsere kleinen Zimmer Richtung Norden haben ein Refresh erhalten! Alle Zimmer v…" at bounding box center [803, 456] width 404 height 153
click at [728, 407] on p "Unsere kleinen Zimmer Richtung Norden haben ein Refresh erhalten! Alle Zimmer v…" at bounding box center [803, 456] width 404 height 153
drag, startPoint x: 739, startPoint y: 396, endPoint x: 805, endPoint y: 413, distance: 68.2
click at [799, 411] on p "Unsere kleinen Zimmer Richtung Norden haben ein Refresh erhalten! Alle Zimmer v…" at bounding box center [803, 456] width 404 height 153
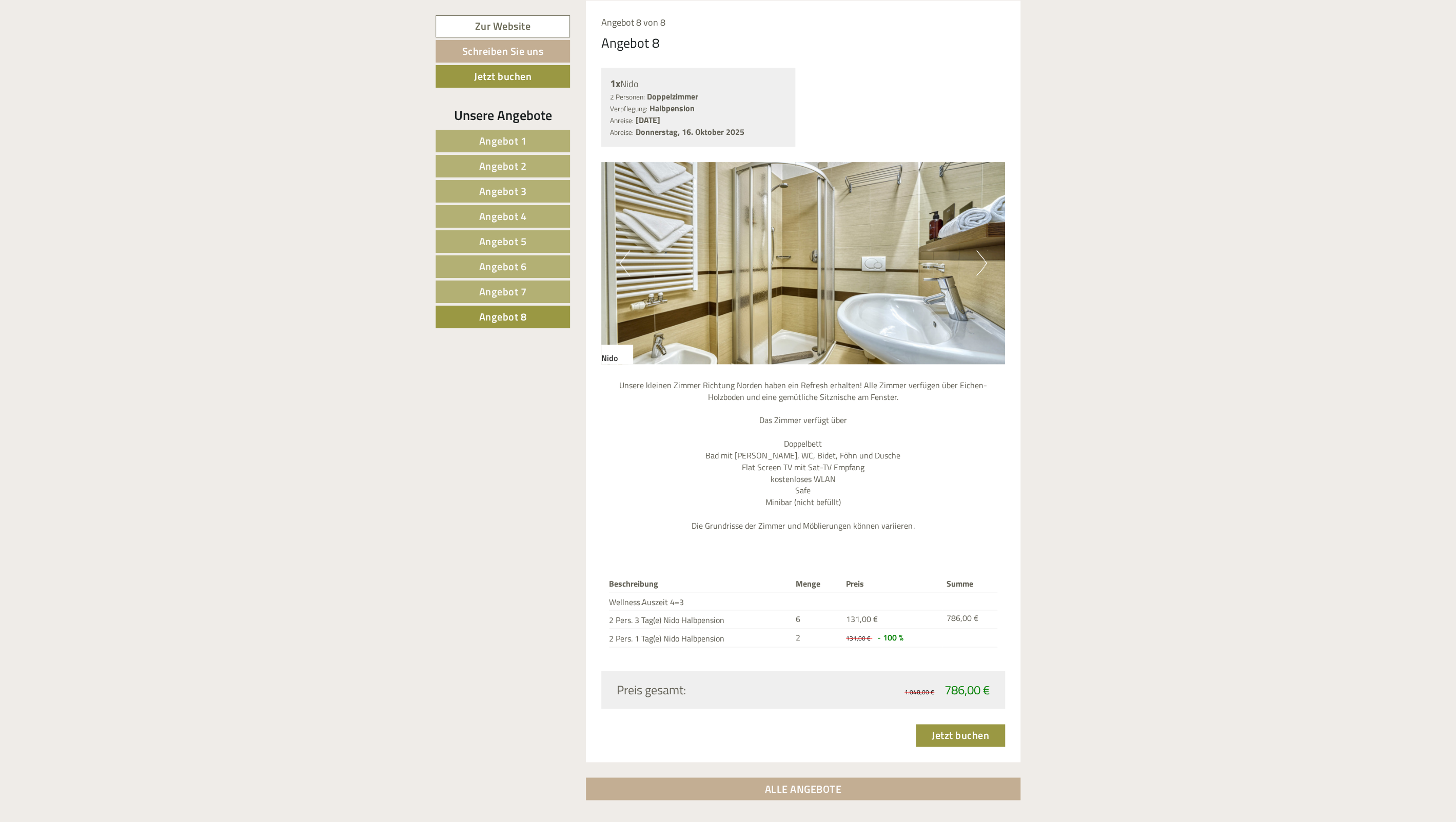
click at [805, 413] on p "Unsere kleinen Zimmer Richtung Norden haben ein Refresh erhalten! Alle Zimmer v…" at bounding box center [803, 456] width 404 height 153
drag, startPoint x: 809, startPoint y: 434, endPoint x: 777, endPoint y: 419, distance: 35.3
click at [777, 419] on p "Unsere kleinen Zimmer Richtung Norden haben ein Refresh erhalten! Alle Zimmer v…" at bounding box center [803, 456] width 404 height 153
click at [787, 288] on img at bounding box center [803, 263] width 404 height 202
drag, startPoint x: 708, startPoint y: 438, endPoint x: 846, endPoint y: 472, distance: 142.1
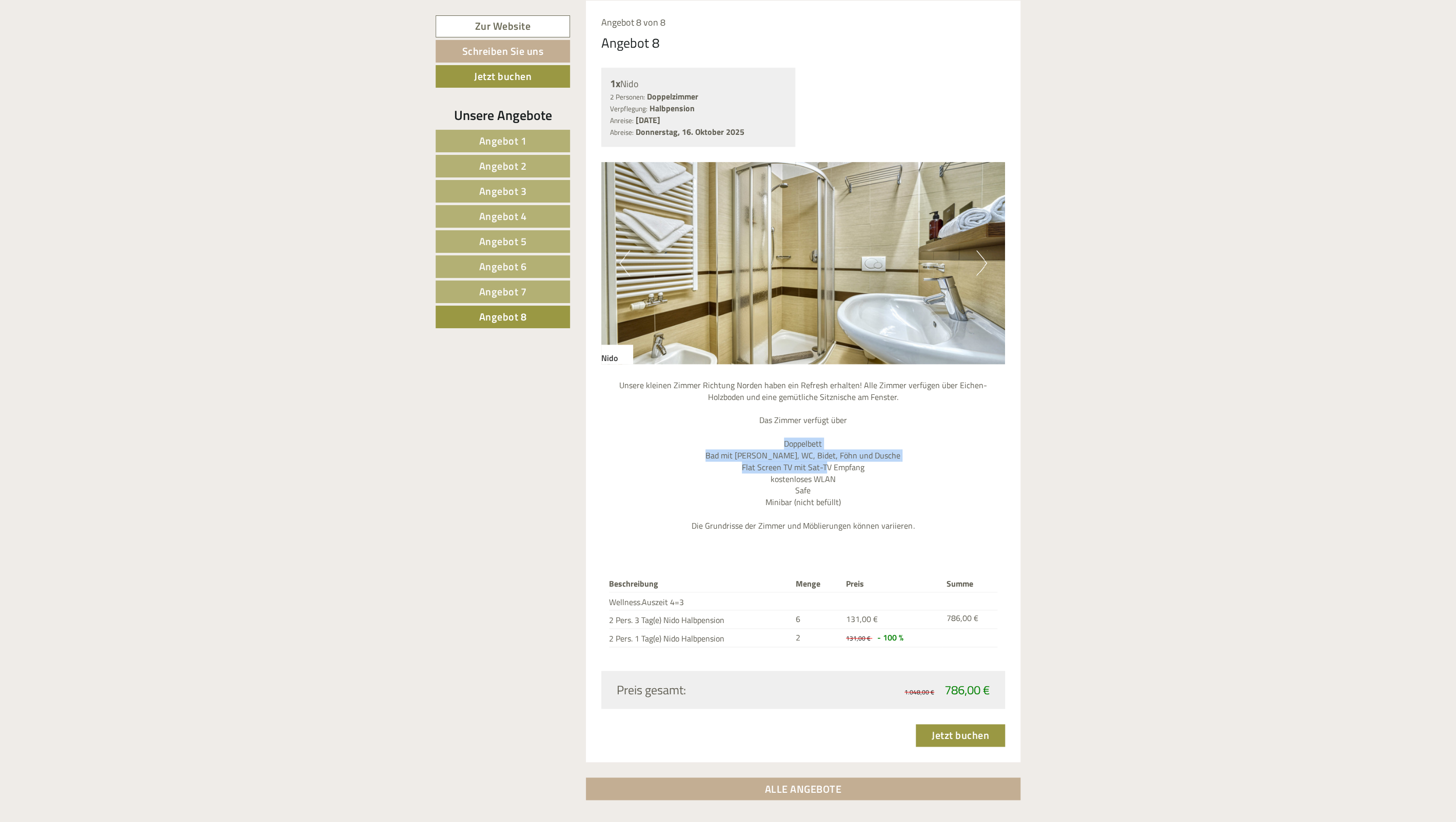
click at [838, 469] on p "Unsere kleinen Zimmer Richtung Norden haben ein Refresh erhalten! Alle Zimmer v…" at bounding box center [803, 456] width 404 height 153
click at [849, 473] on p "Unsere kleinen Zimmer Richtung Norden haben ein Refresh erhalten! Alle Zimmer v…" at bounding box center [803, 456] width 404 height 153
click at [501, 265] on span "Angebot 6" at bounding box center [503, 266] width 48 height 16
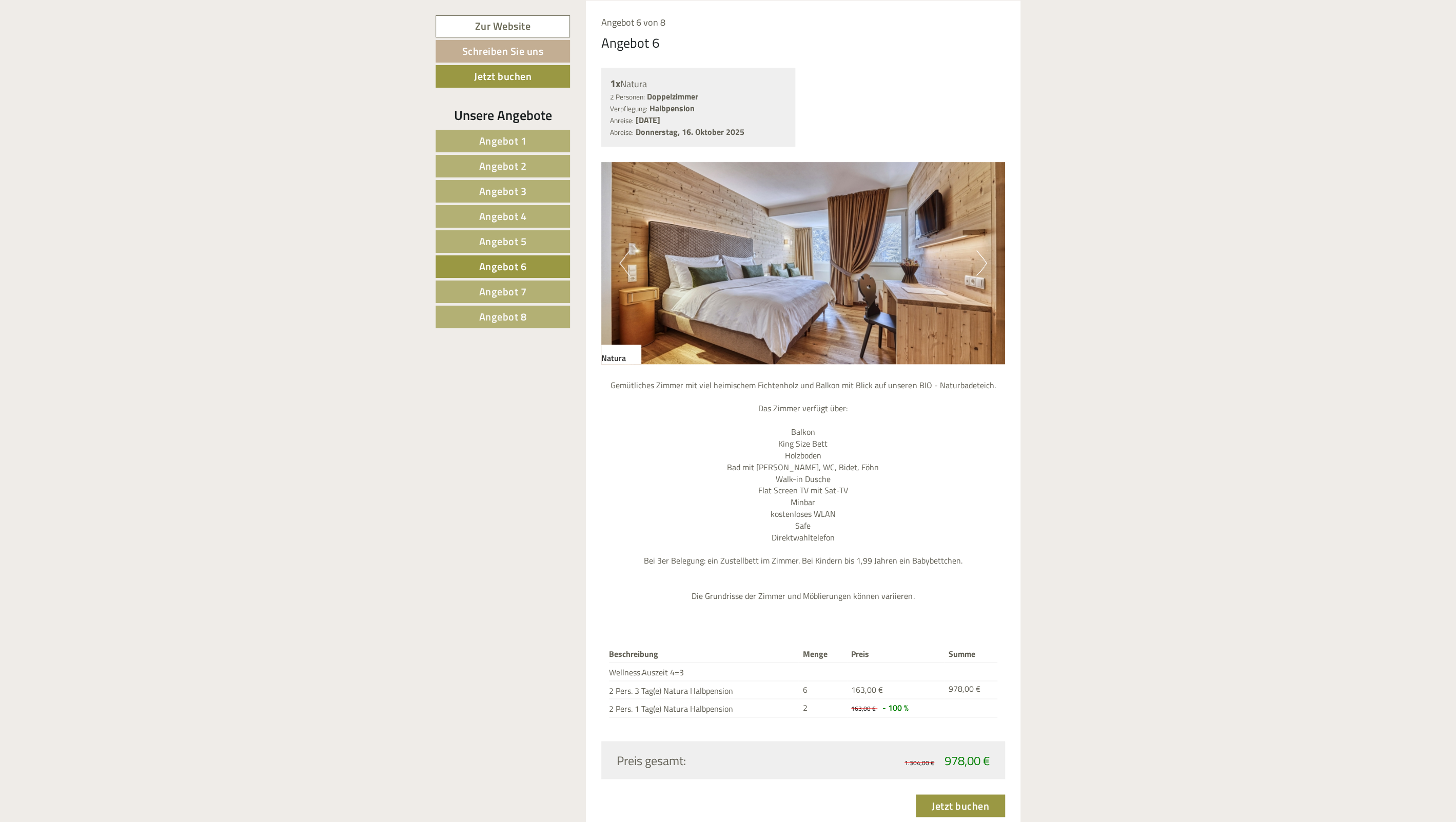
scroll to position [1058, 0]
click at [501, 282] on link "Angebot 7" at bounding box center [503, 291] width 135 height 23
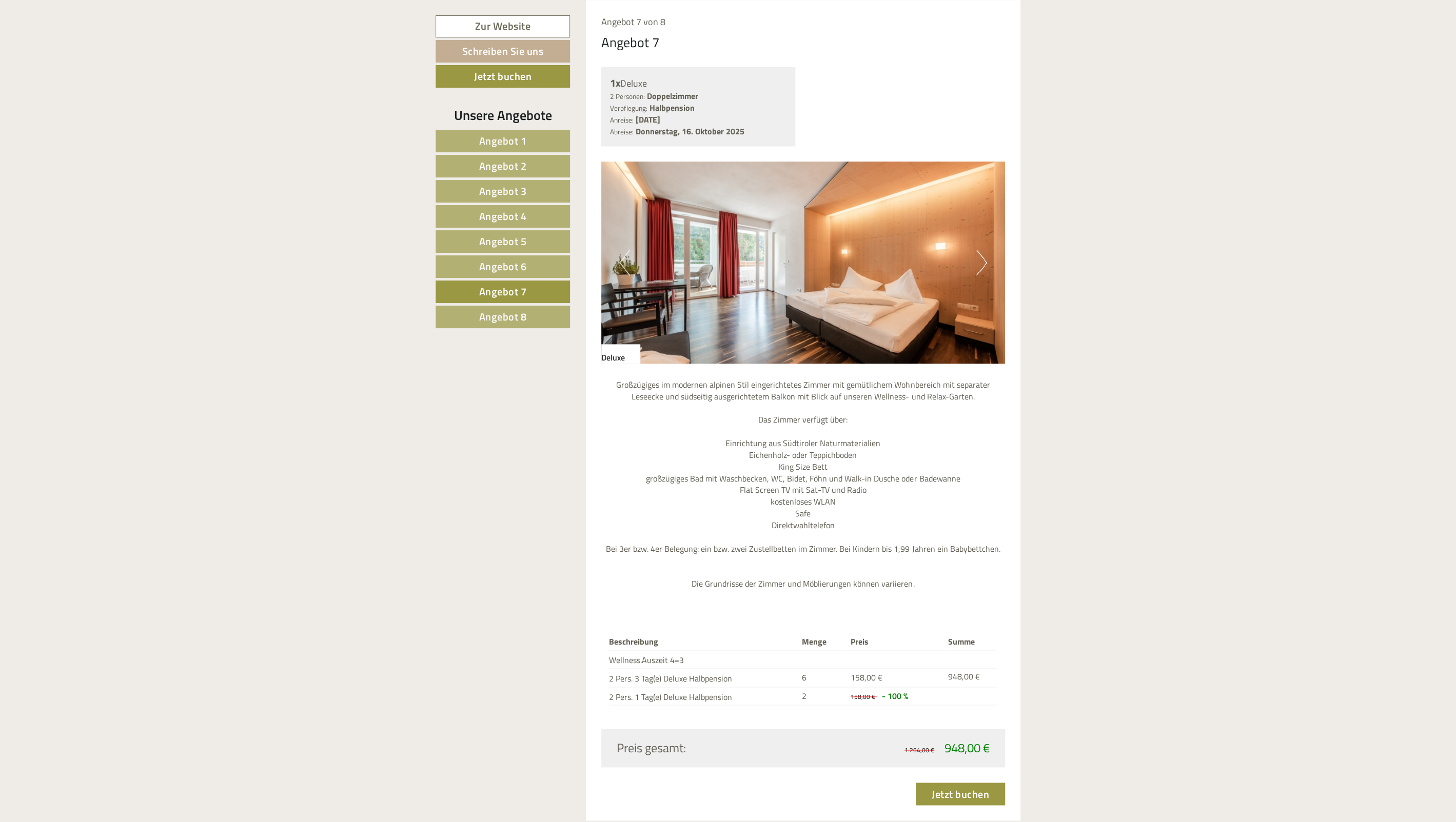
click at [507, 261] on span "Angebot 6" at bounding box center [503, 266] width 48 height 16
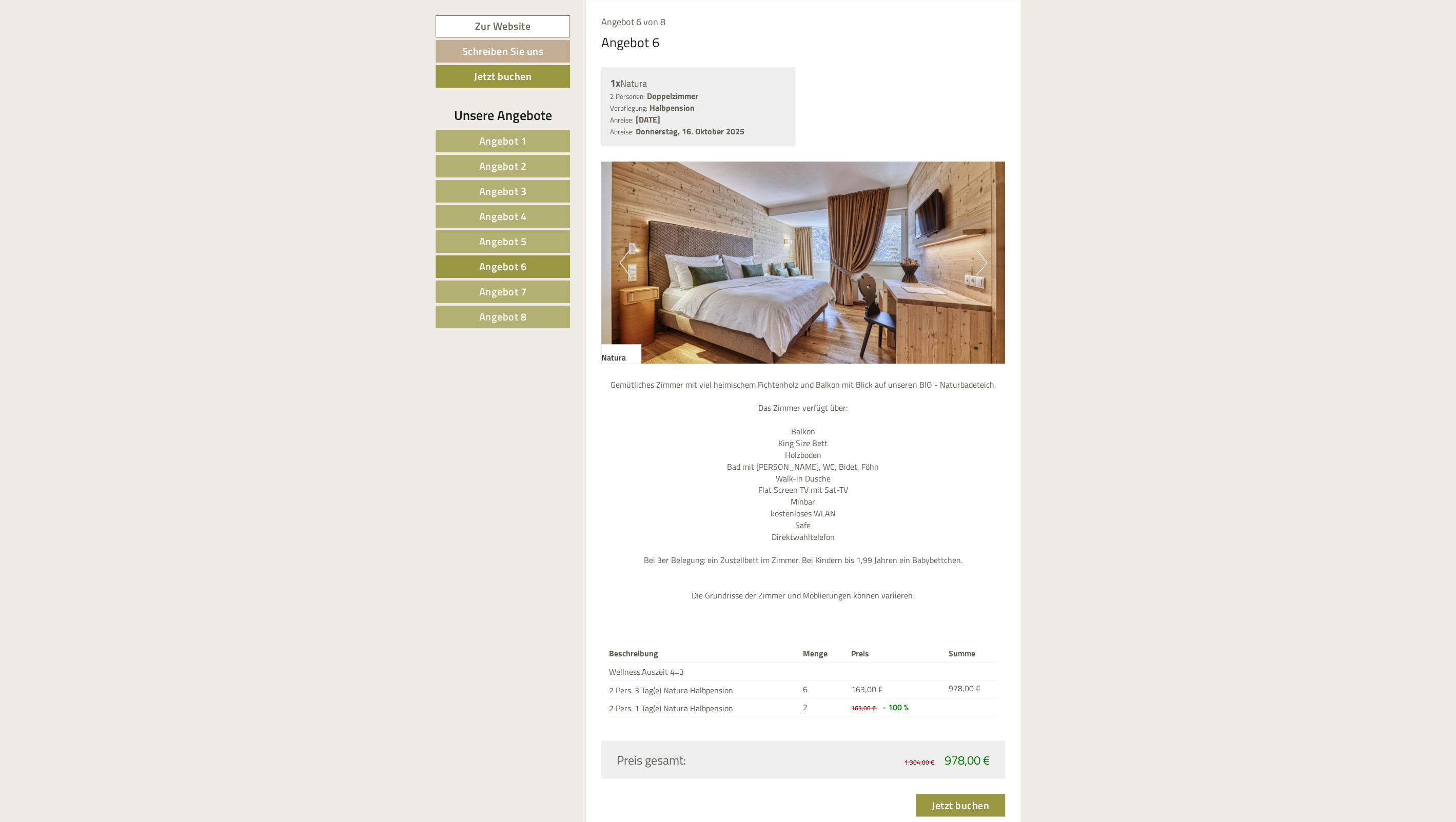
click at [520, 318] on span "Angebot 8" at bounding box center [503, 316] width 48 height 16
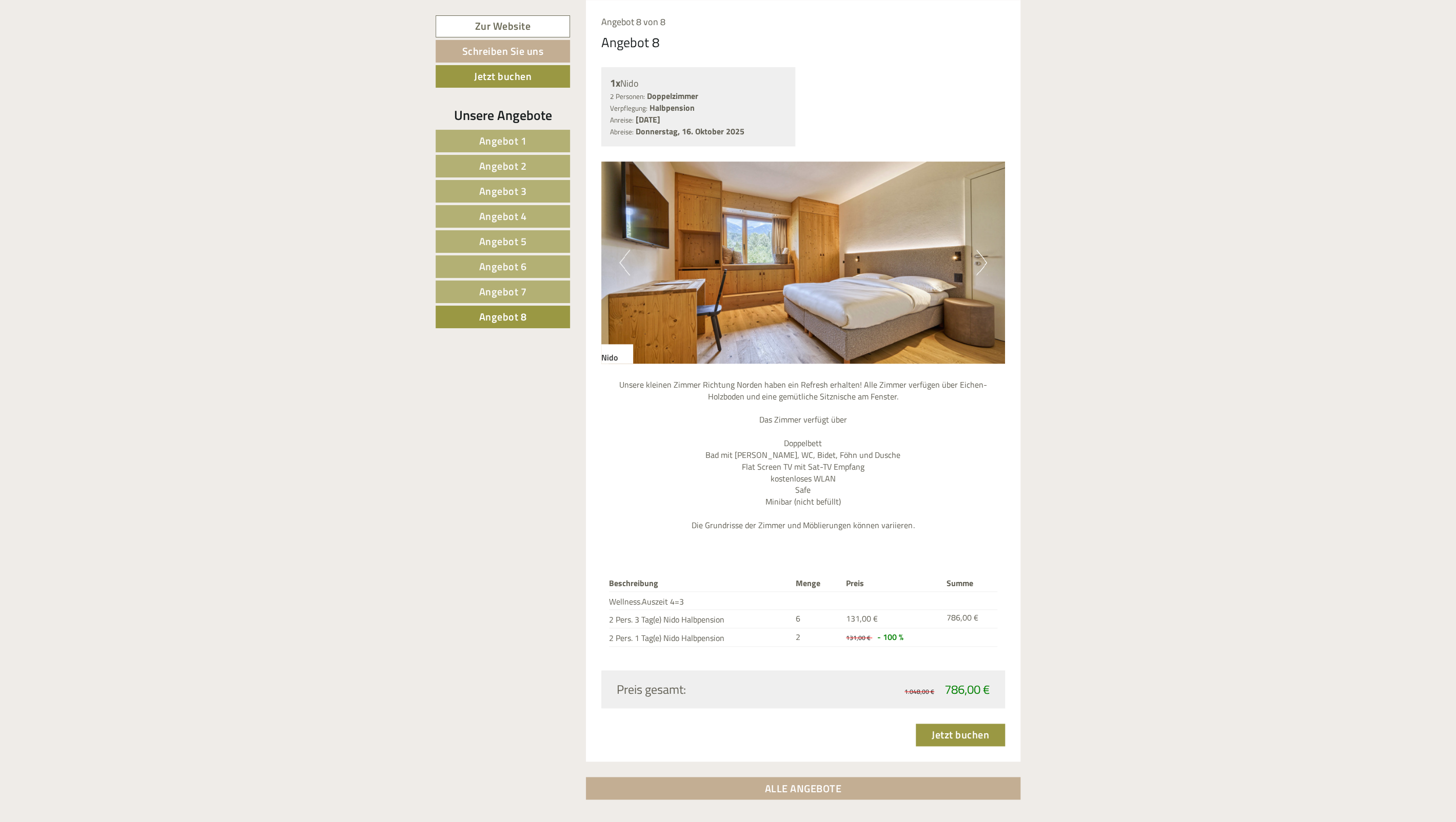
click at [506, 260] on span "Angebot 6" at bounding box center [503, 266] width 48 height 16
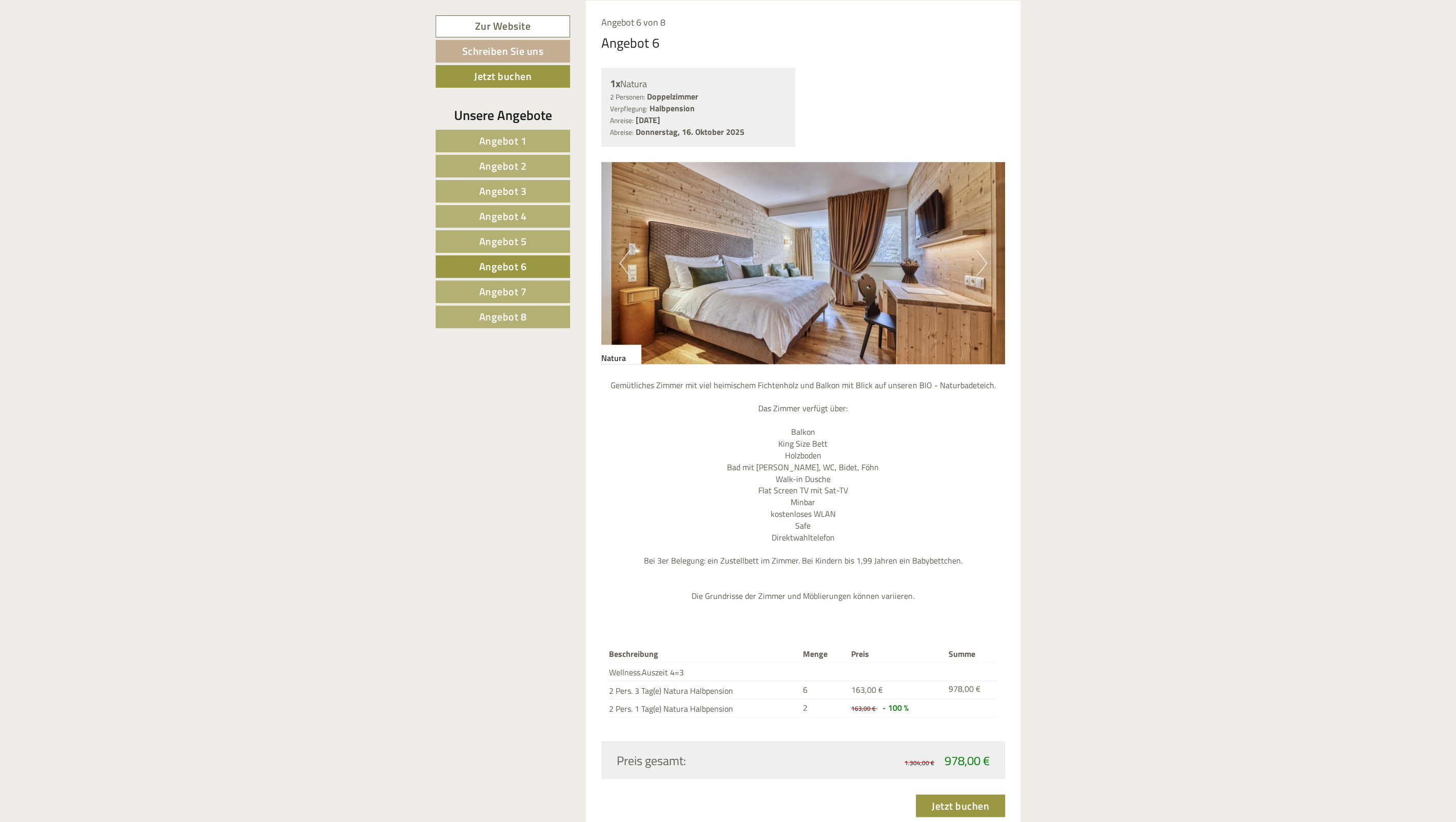
click at [889, 259] on img at bounding box center [803, 263] width 404 height 202
click at [488, 318] on span "Angebot 8" at bounding box center [503, 316] width 48 height 16
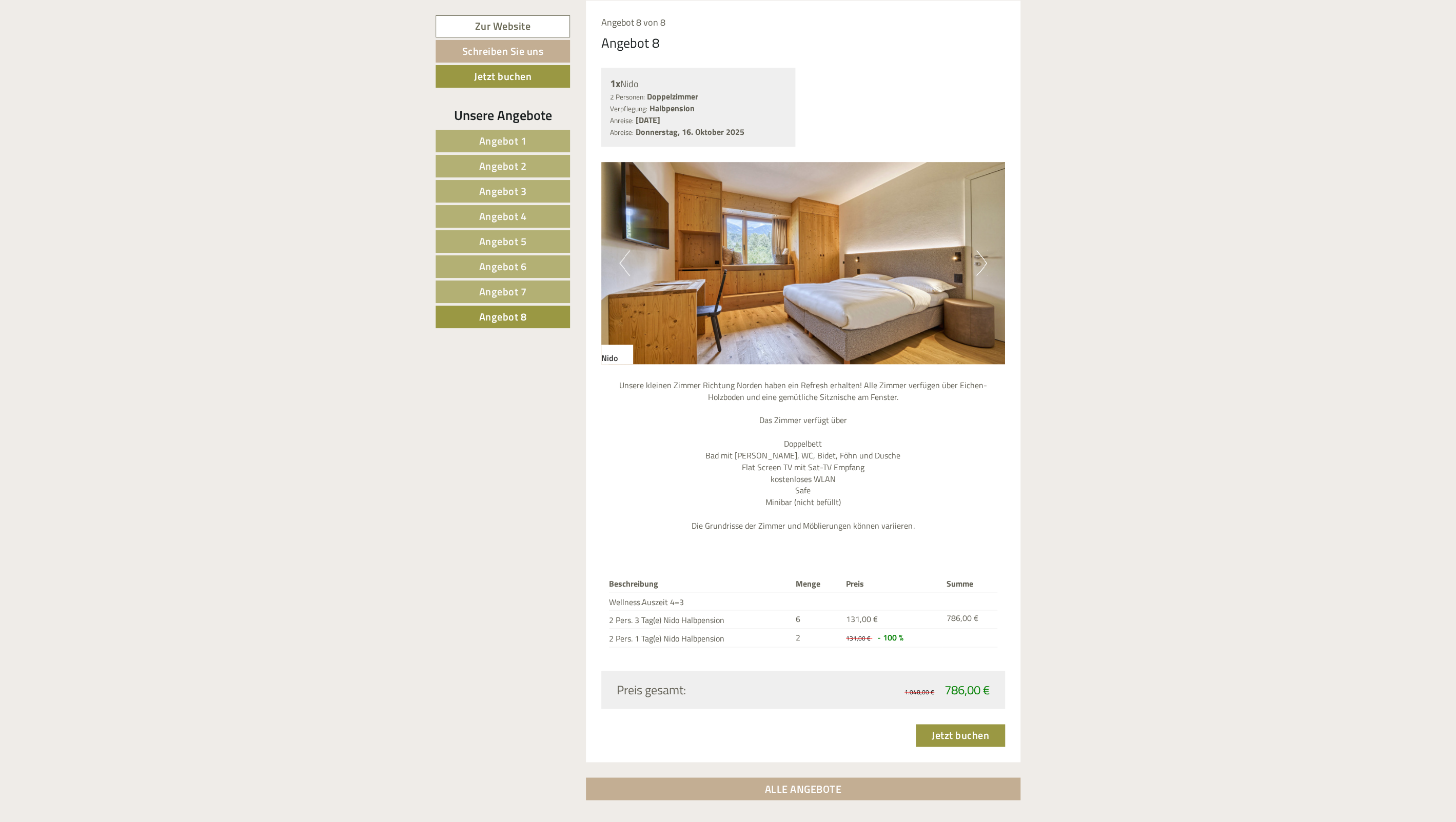
click at [480, 261] on span "Angebot 6" at bounding box center [503, 266] width 48 height 16
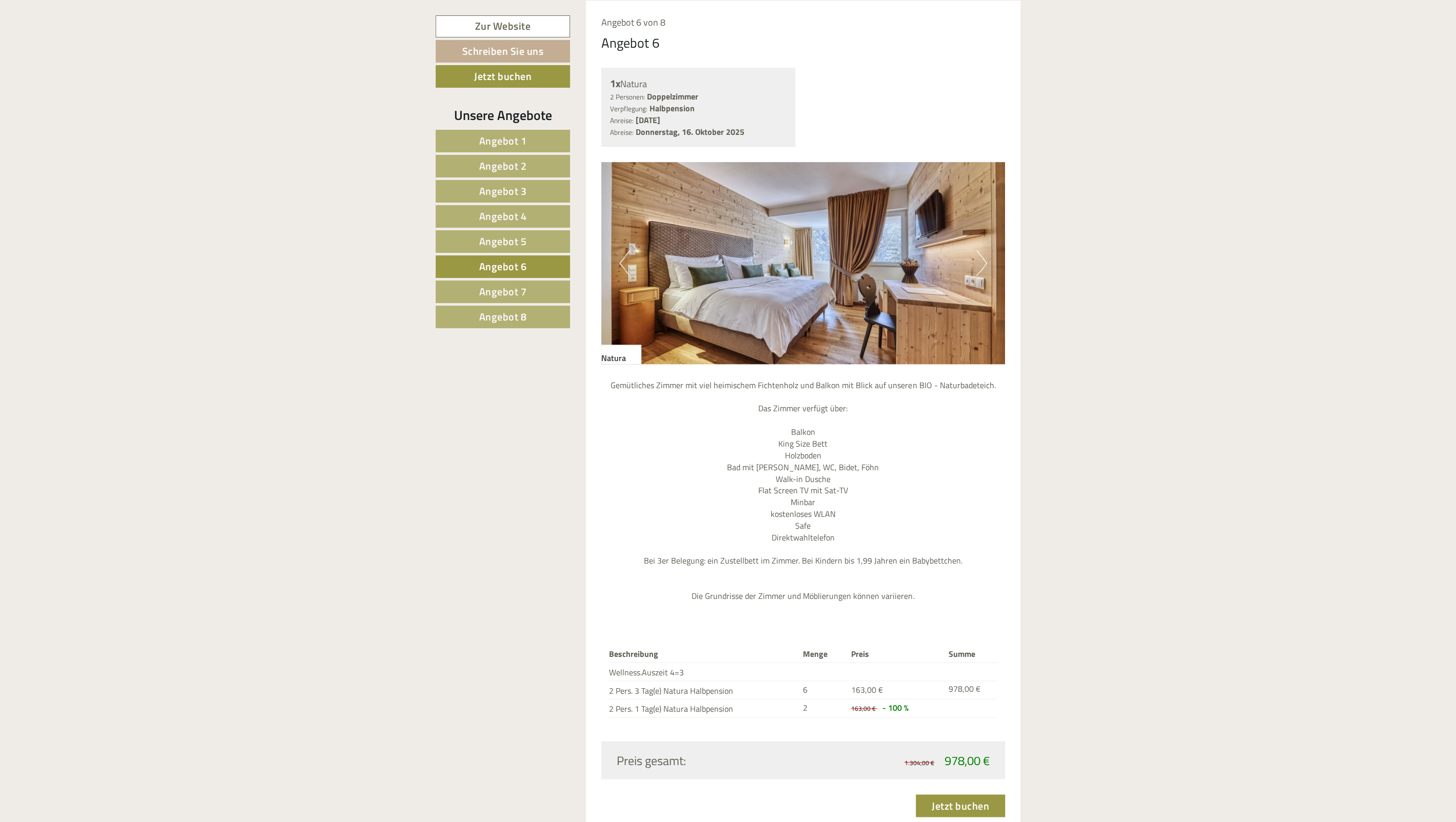
scroll to position [1058, 0]
click at [978, 272] on button "Next" at bounding box center [982, 262] width 11 height 26
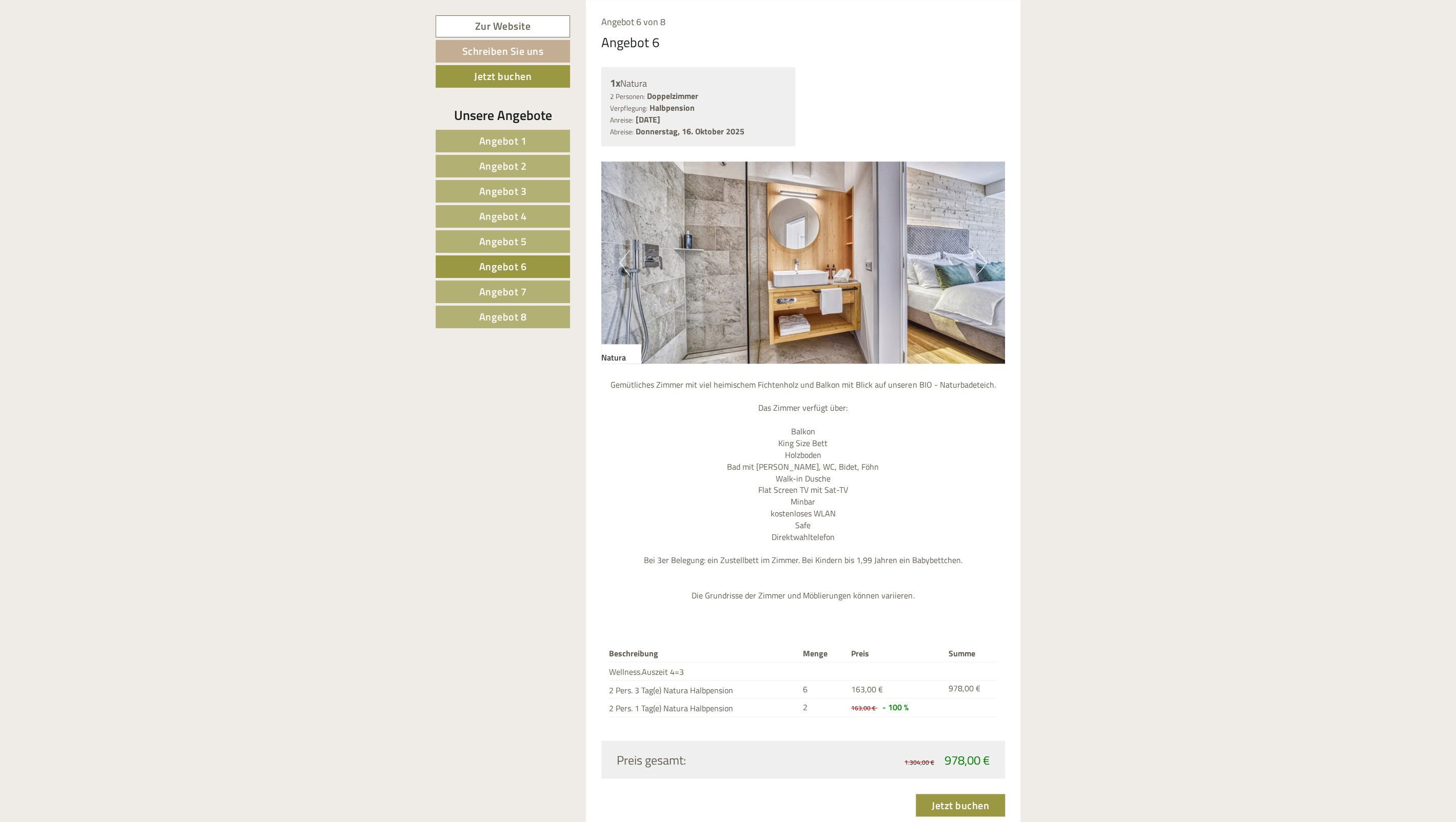
click at [499, 315] on span "Angebot 8" at bounding box center [503, 316] width 48 height 16
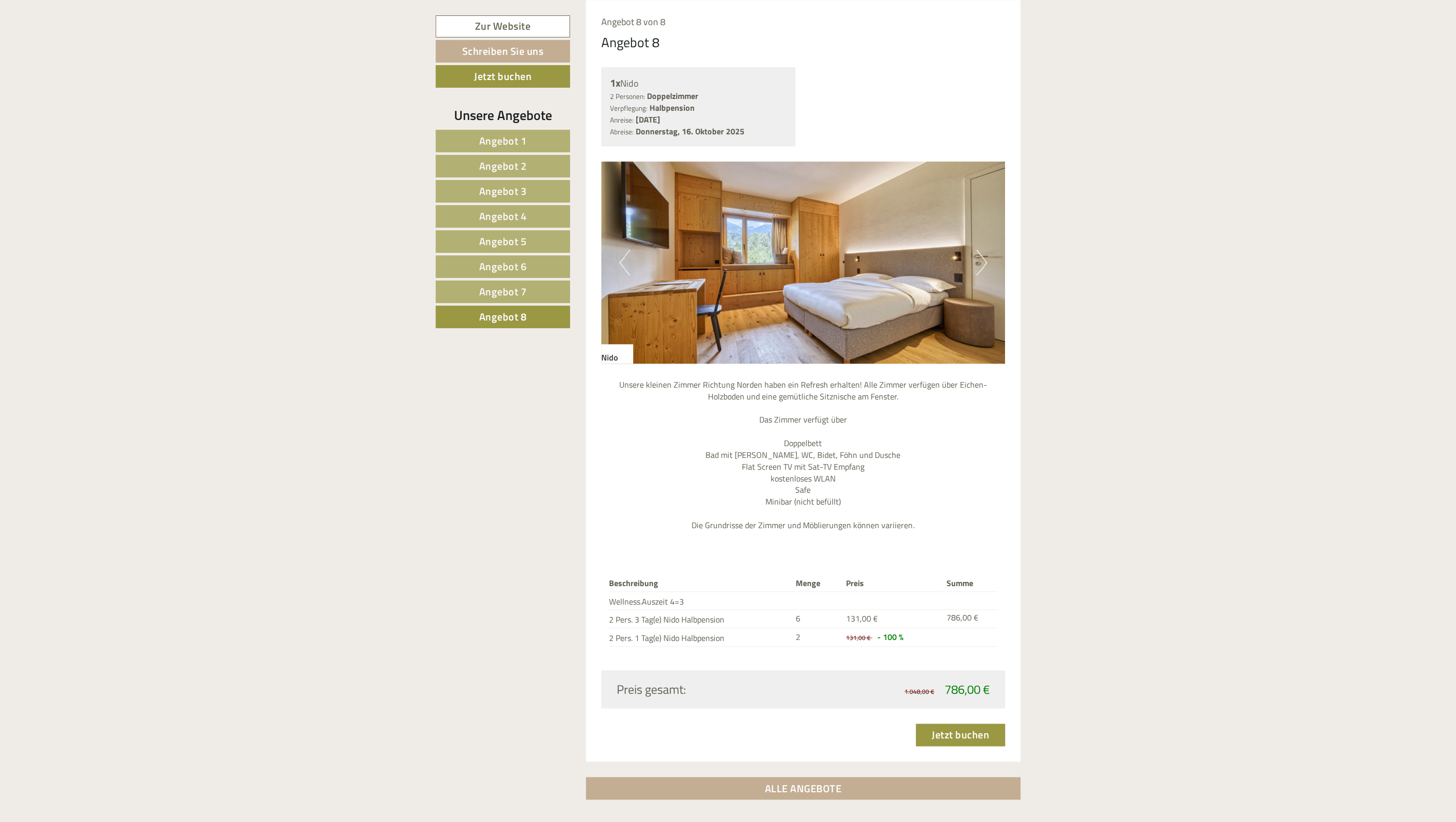
click at [969, 260] on img at bounding box center [803, 262] width 404 height 202
click at [981, 263] on button "Next" at bounding box center [982, 262] width 11 height 26
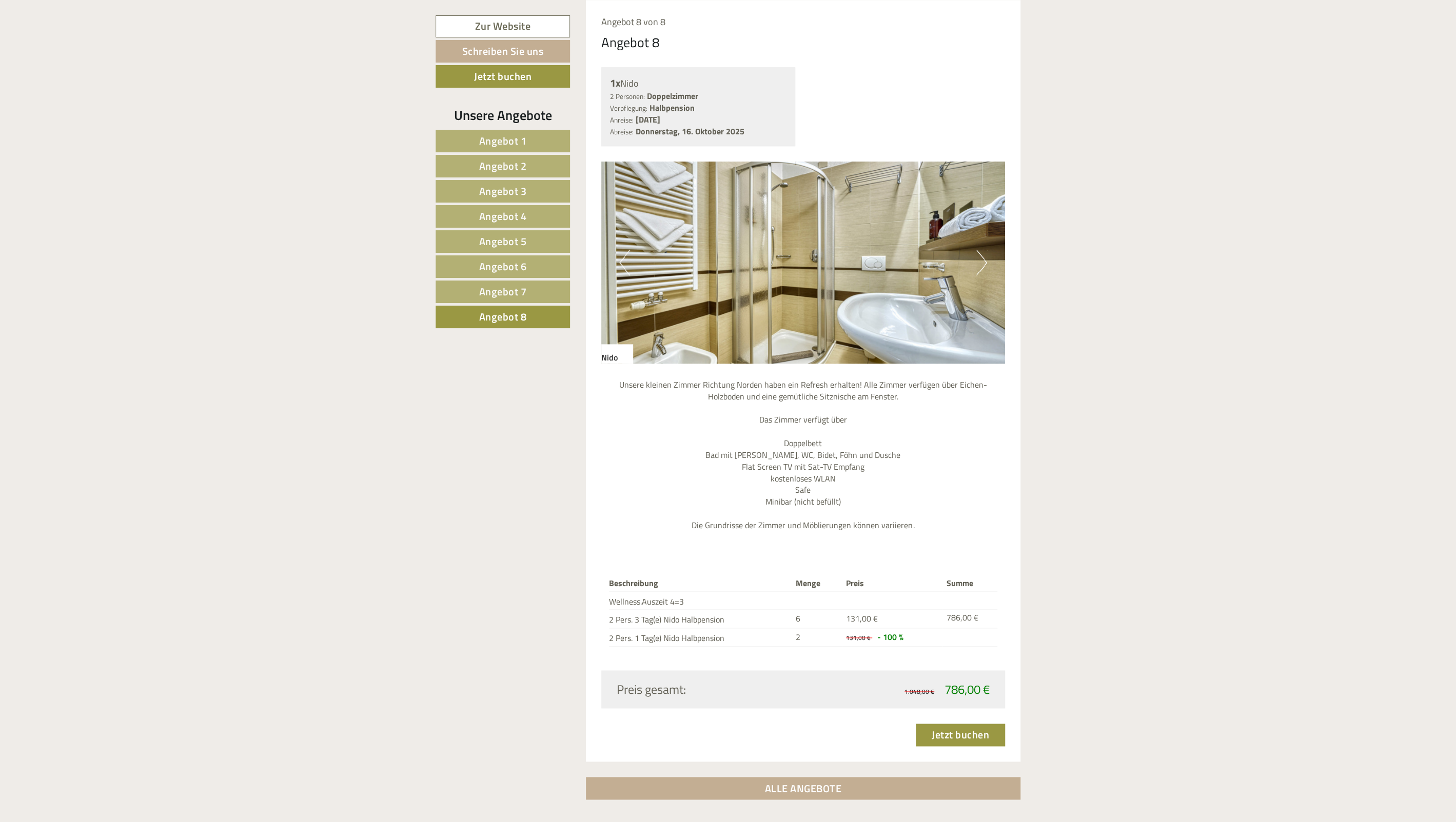
click at [981, 263] on button "Next" at bounding box center [982, 262] width 11 height 26
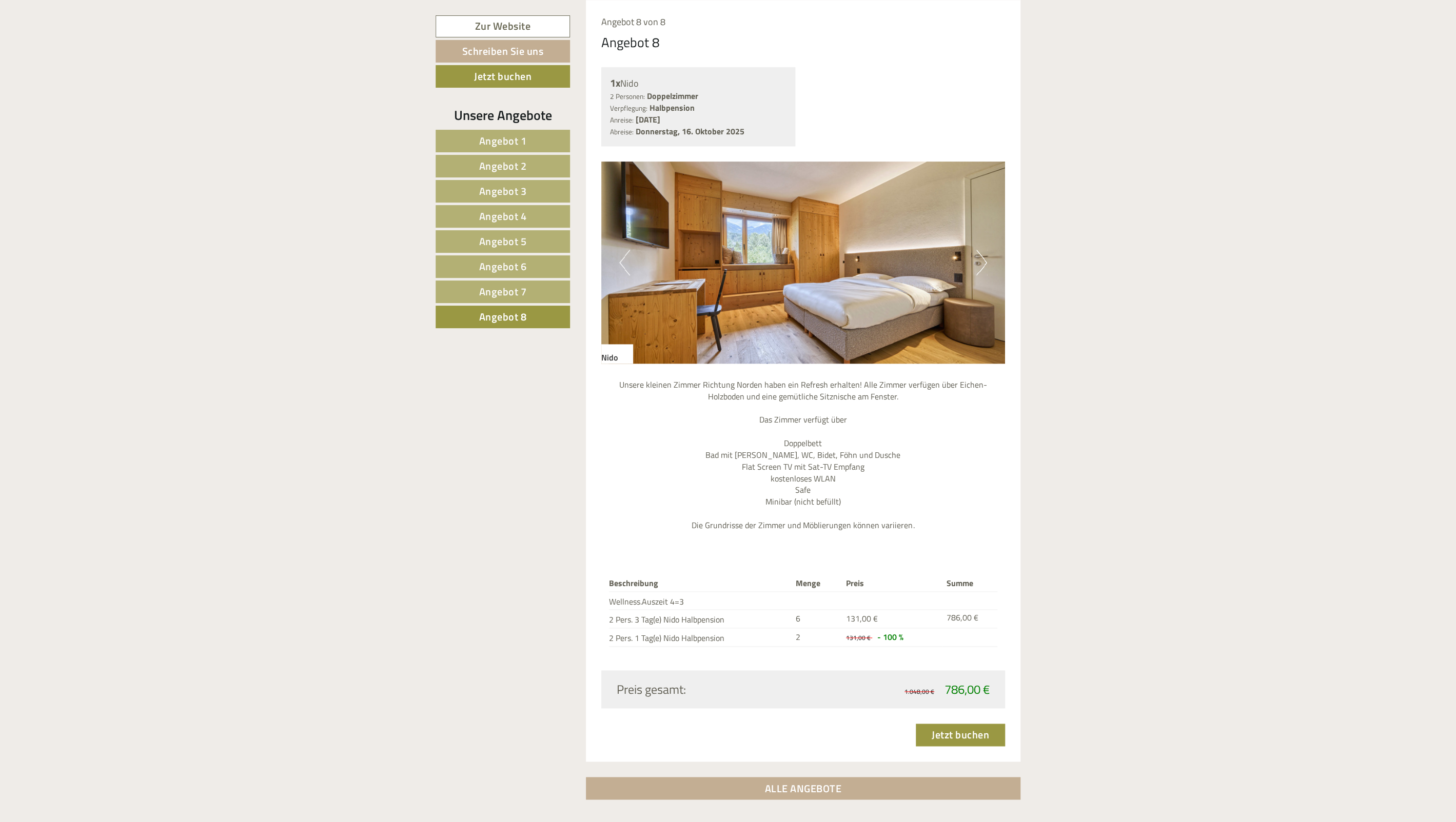
click at [625, 263] on button "Previous" at bounding box center [625, 262] width 11 height 26
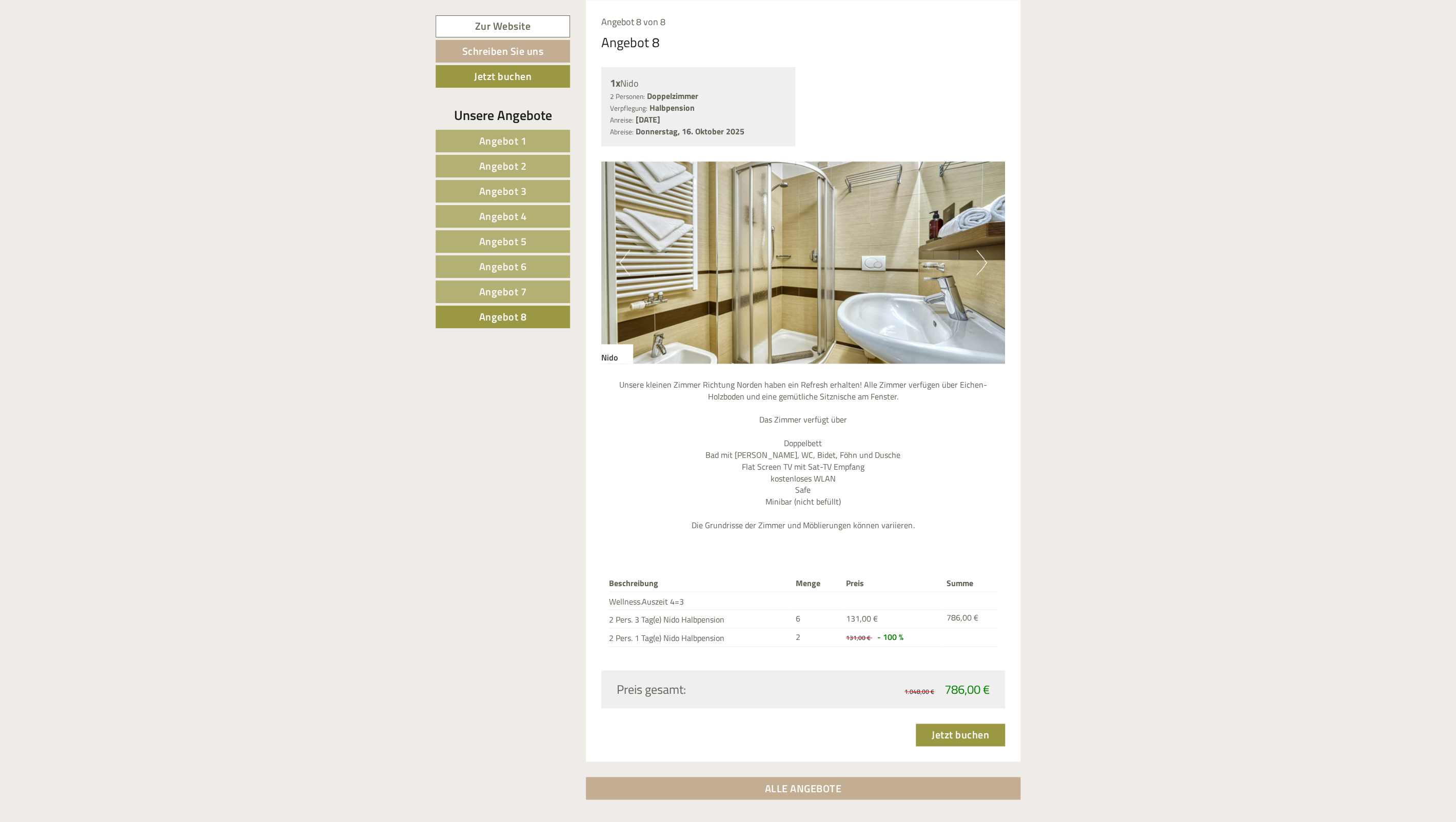
click at [621, 265] on button "Previous" at bounding box center [625, 262] width 11 height 26
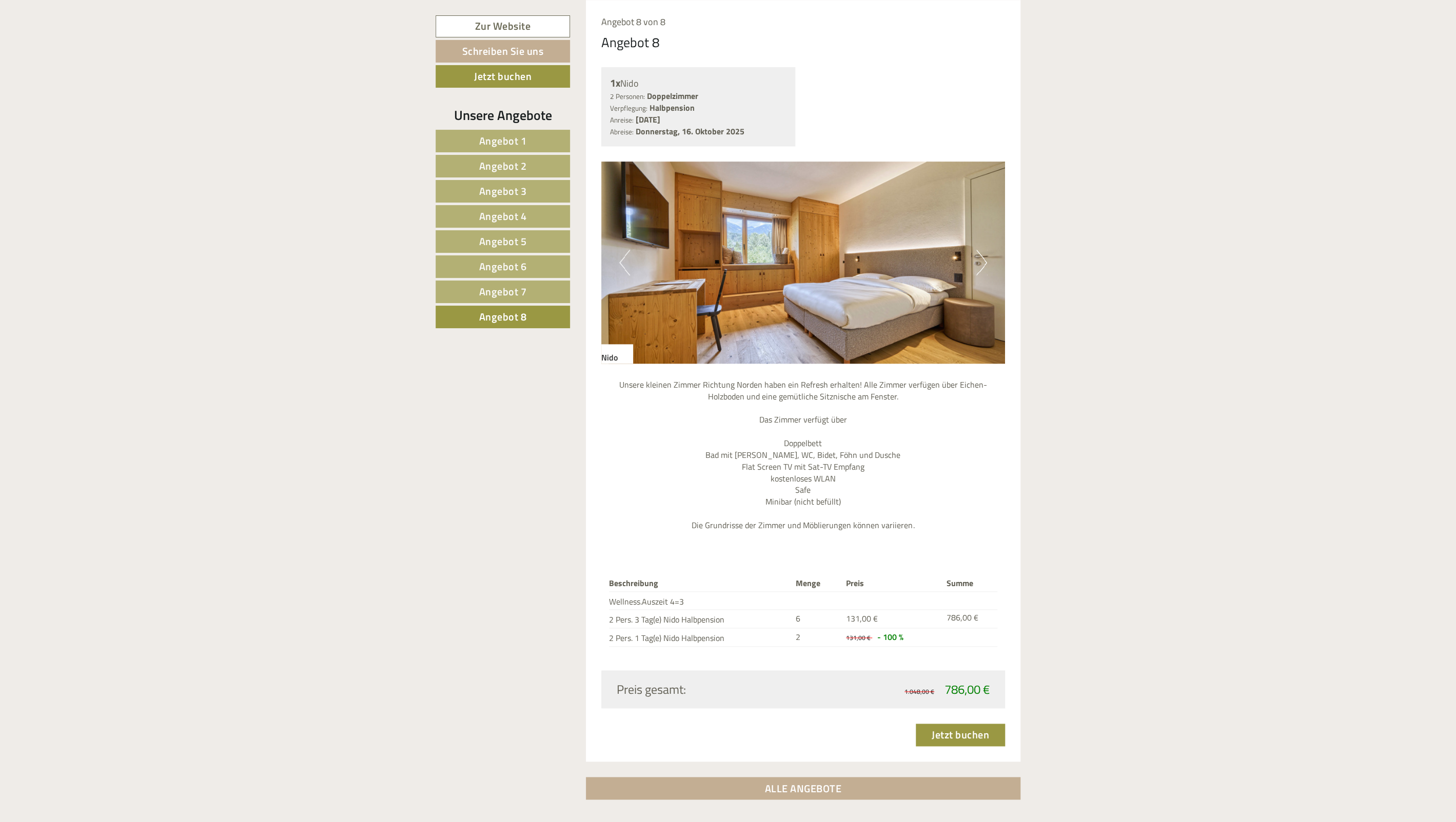
click at [621, 265] on button "Previous" at bounding box center [625, 262] width 11 height 26
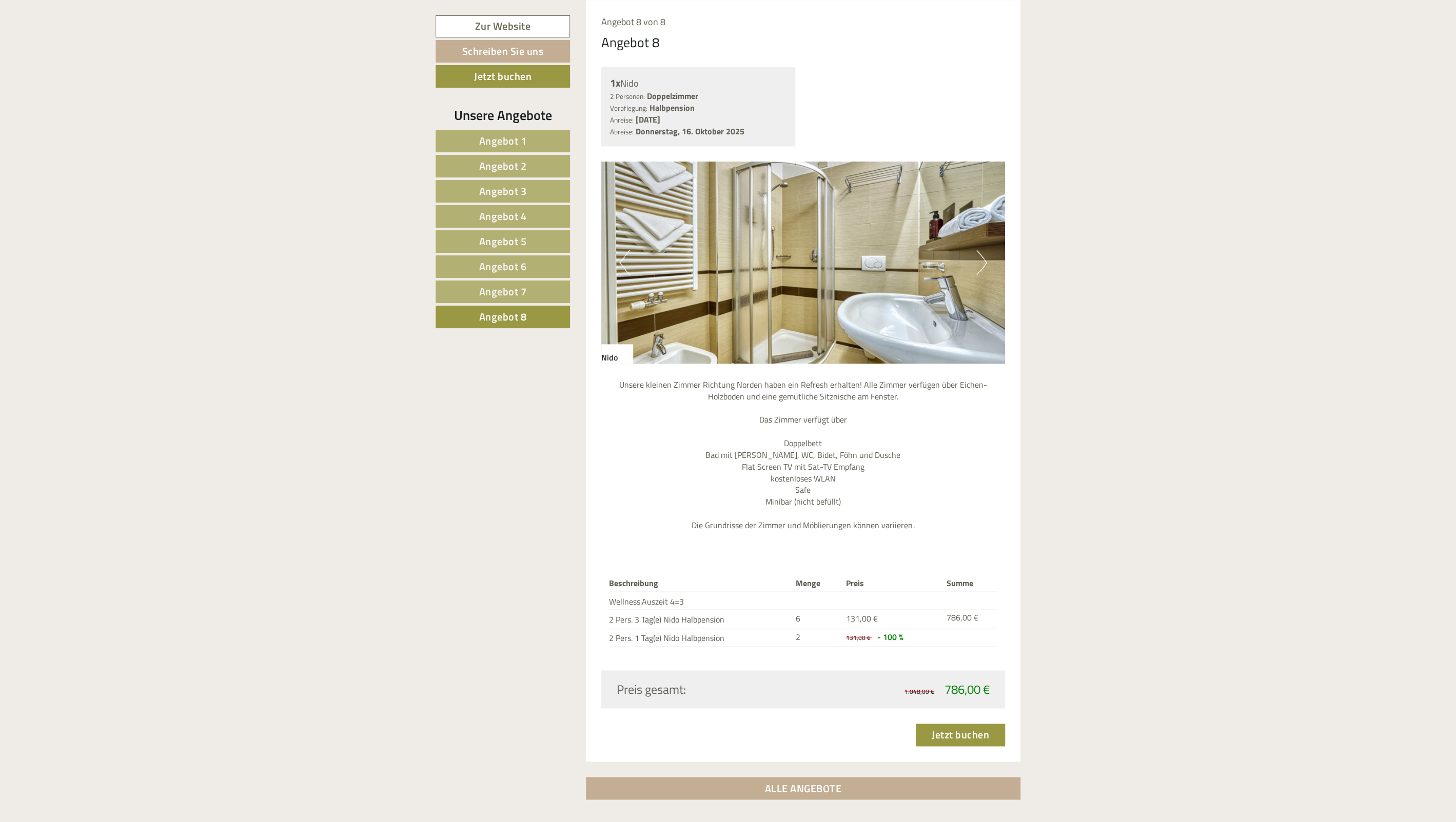
click at [531, 282] on link "Angebot 7" at bounding box center [503, 291] width 135 height 23
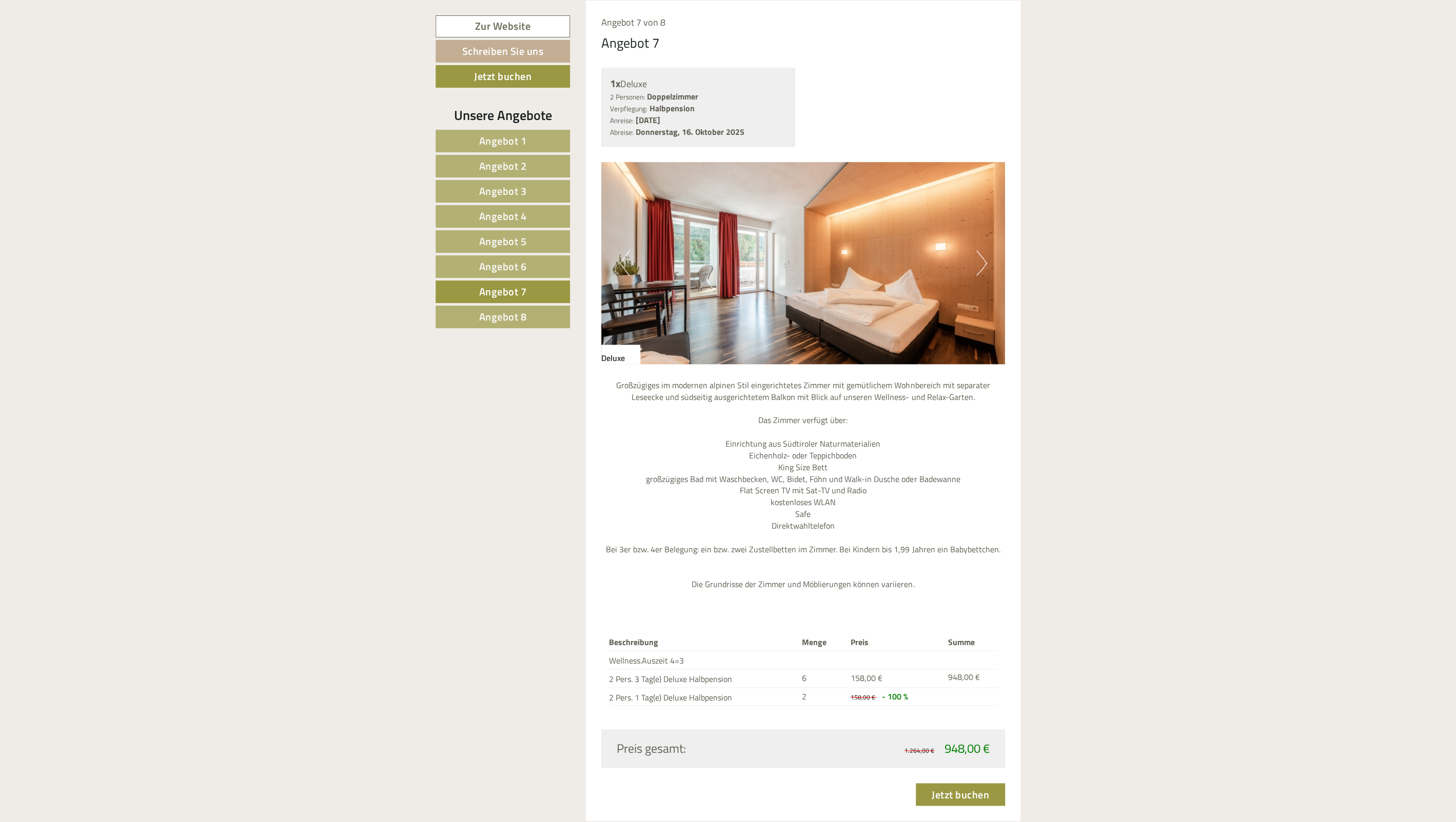
click at [629, 265] on button "Previous" at bounding box center [625, 263] width 11 height 26
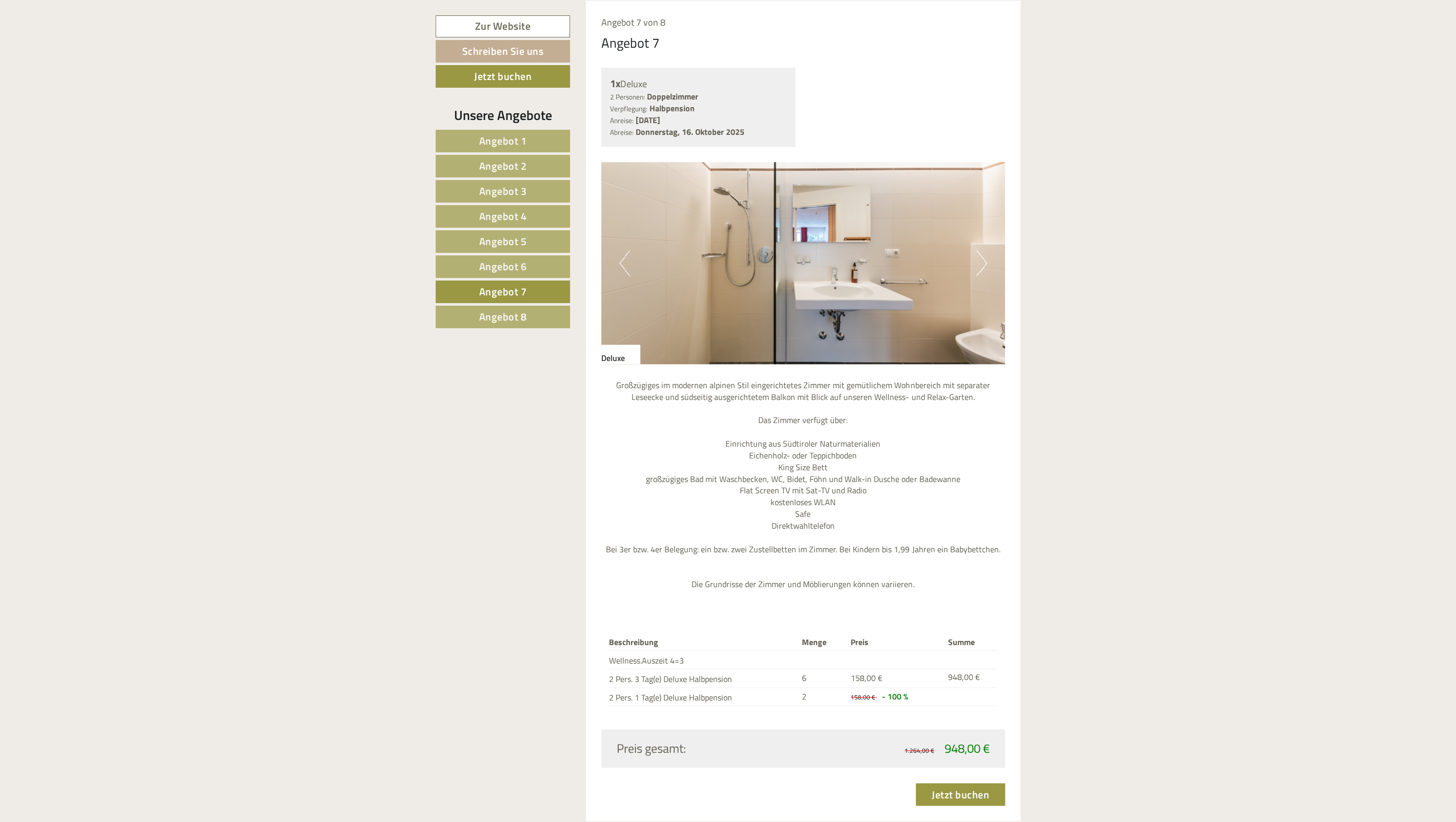
click at [517, 267] on span "Angebot 6" at bounding box center [503, 266] width 48 height 16
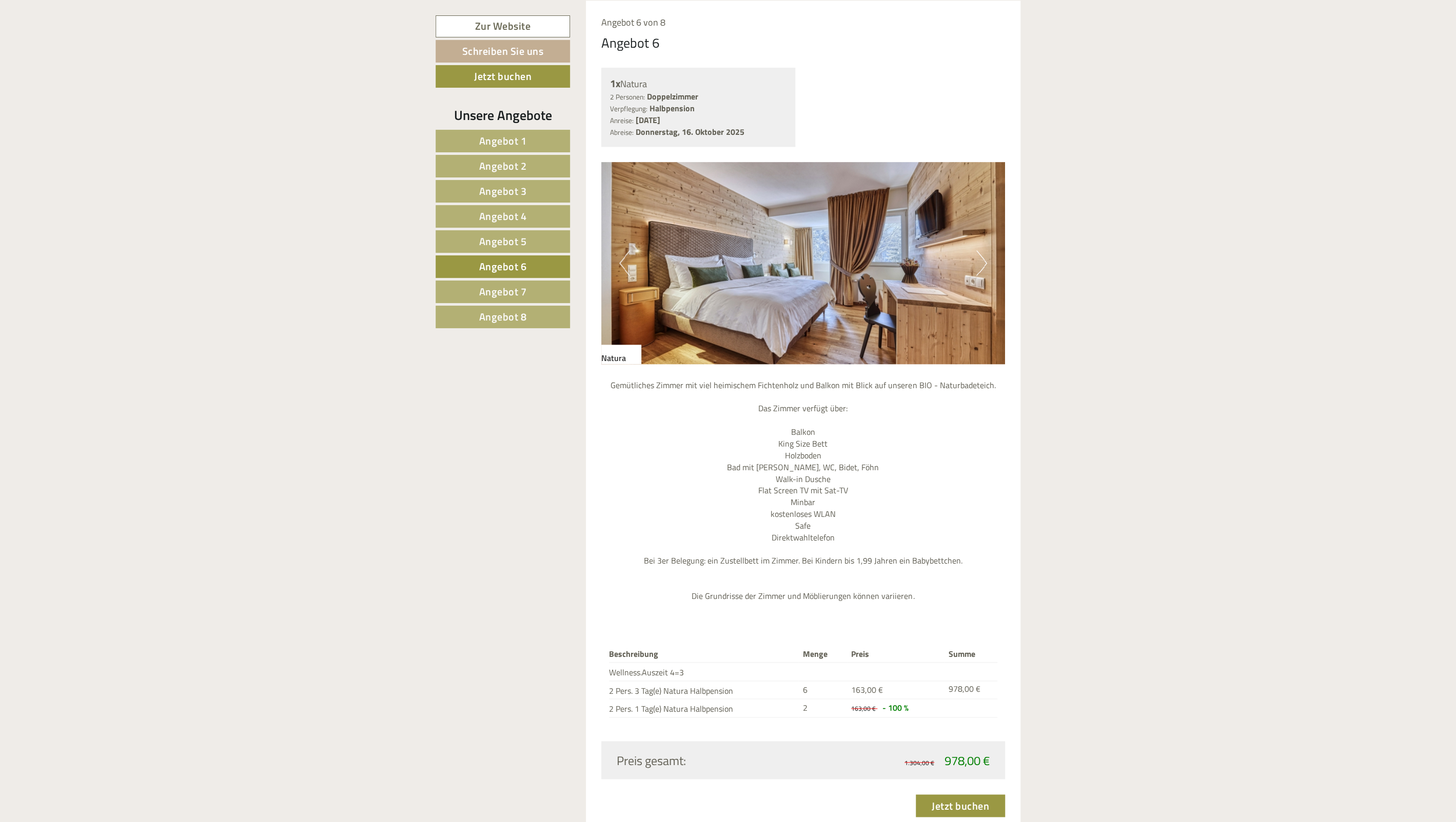
click at [511, 290] on span "Angebot 7" at bounding box center [503, 291] width 48 height 16
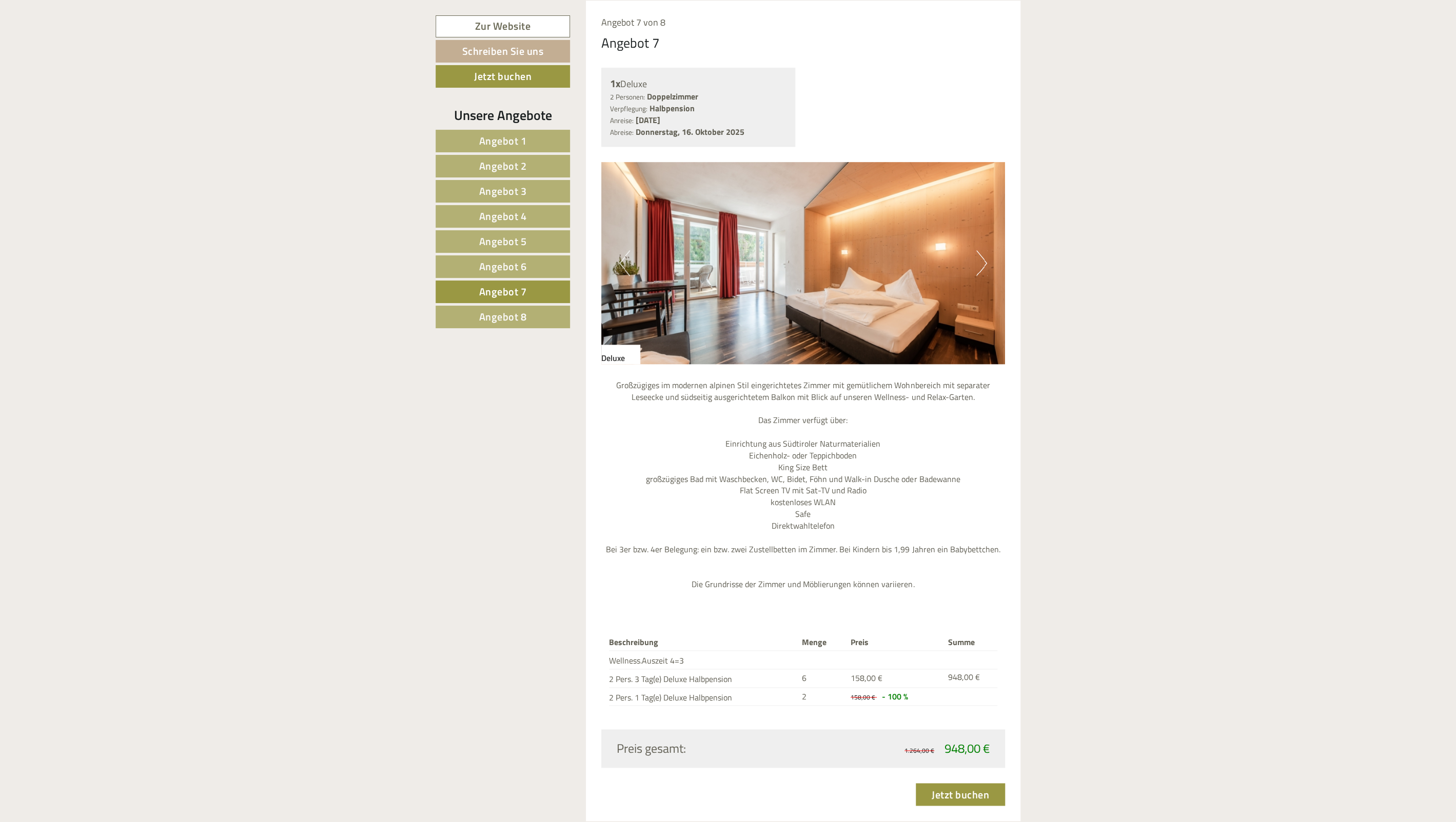
click at [628, 265] on button "Previous" at bounding box center [625, 263] width 11 height 26
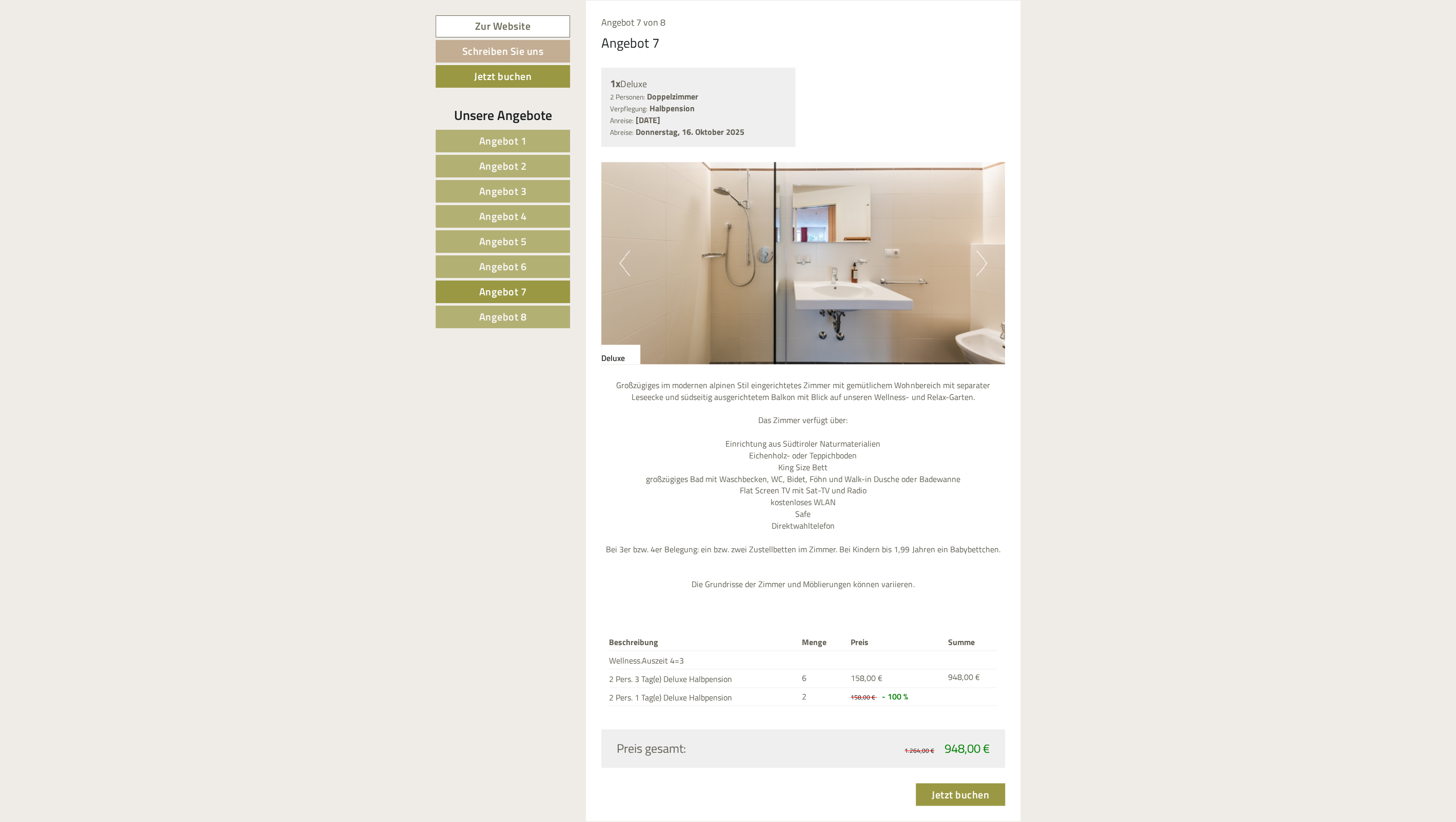
click at [502, 265] on span "Angebot 6" at bounding box center [503, 266] width 48 height 16
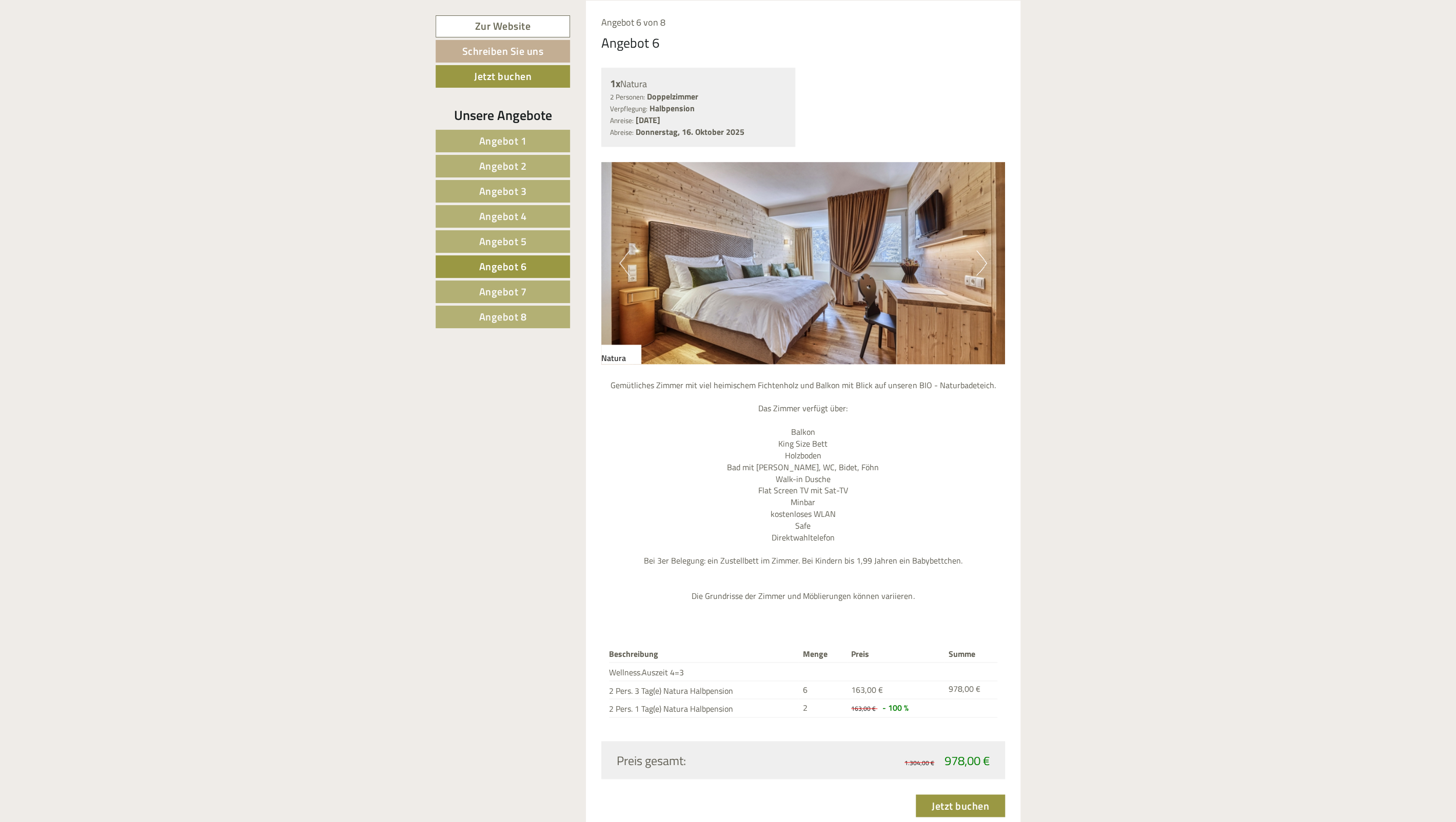
click at [618, 258] on img at bounding box center [803, 263] width 404 height 202
click at [625, 260] on button "Previous" at bounding box center [625, 263] width 11 height 26
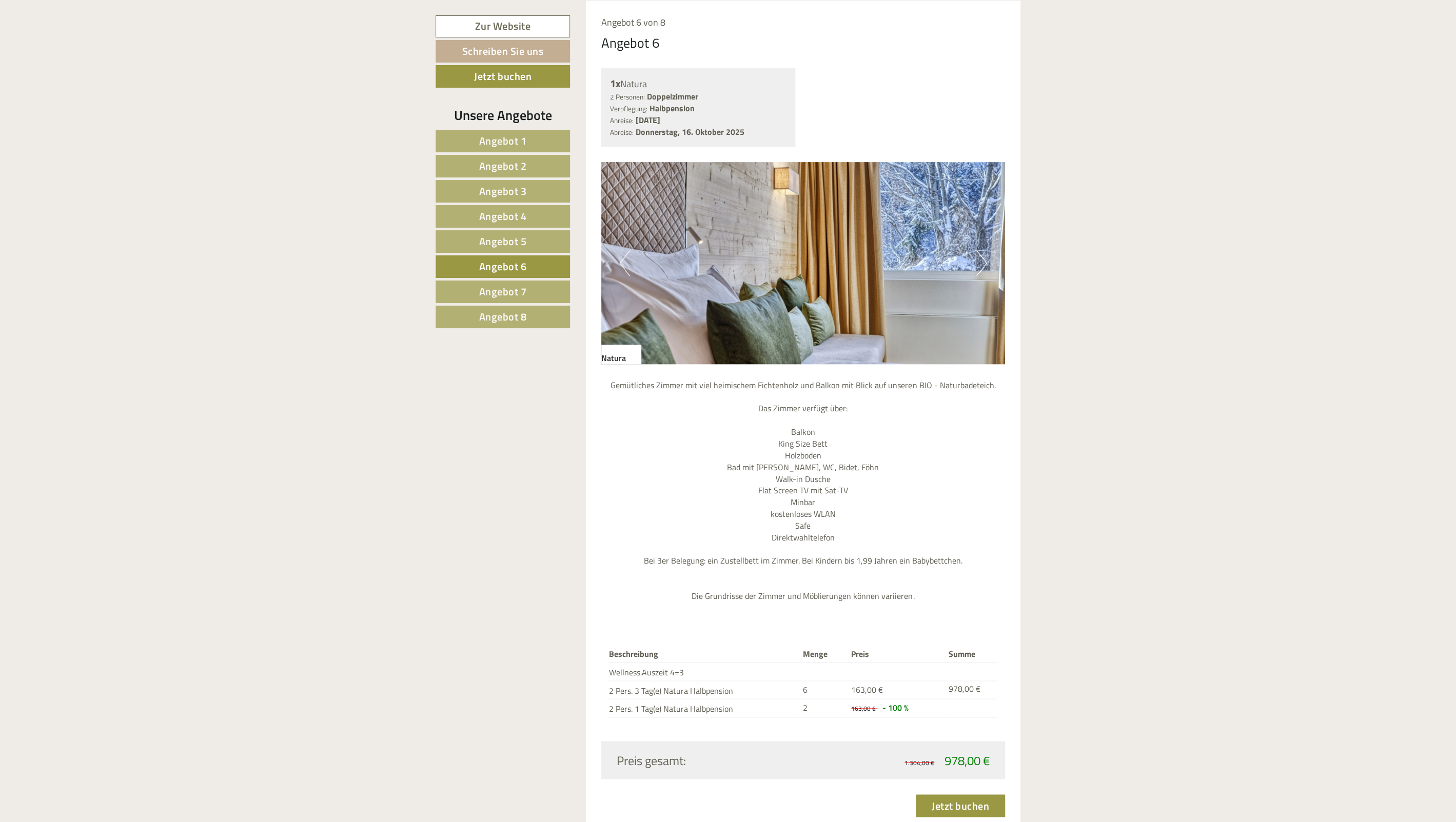
click at [625, 260] on button "Previous" at bounding box center [625, 263] width 11 height 26
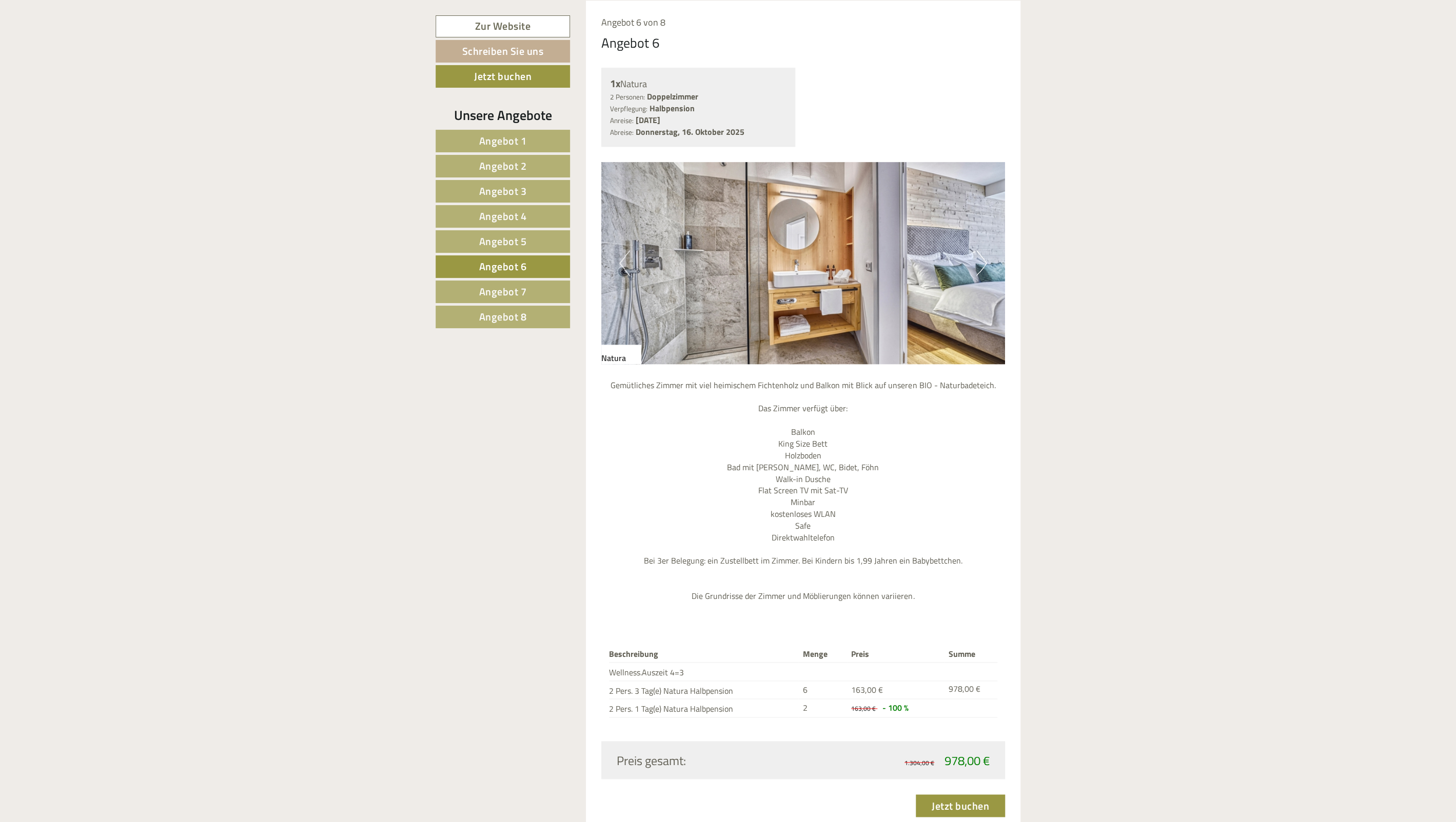
click at [625, 260] on button "Previous" at bounding box center [625, 263] width 11 height 26
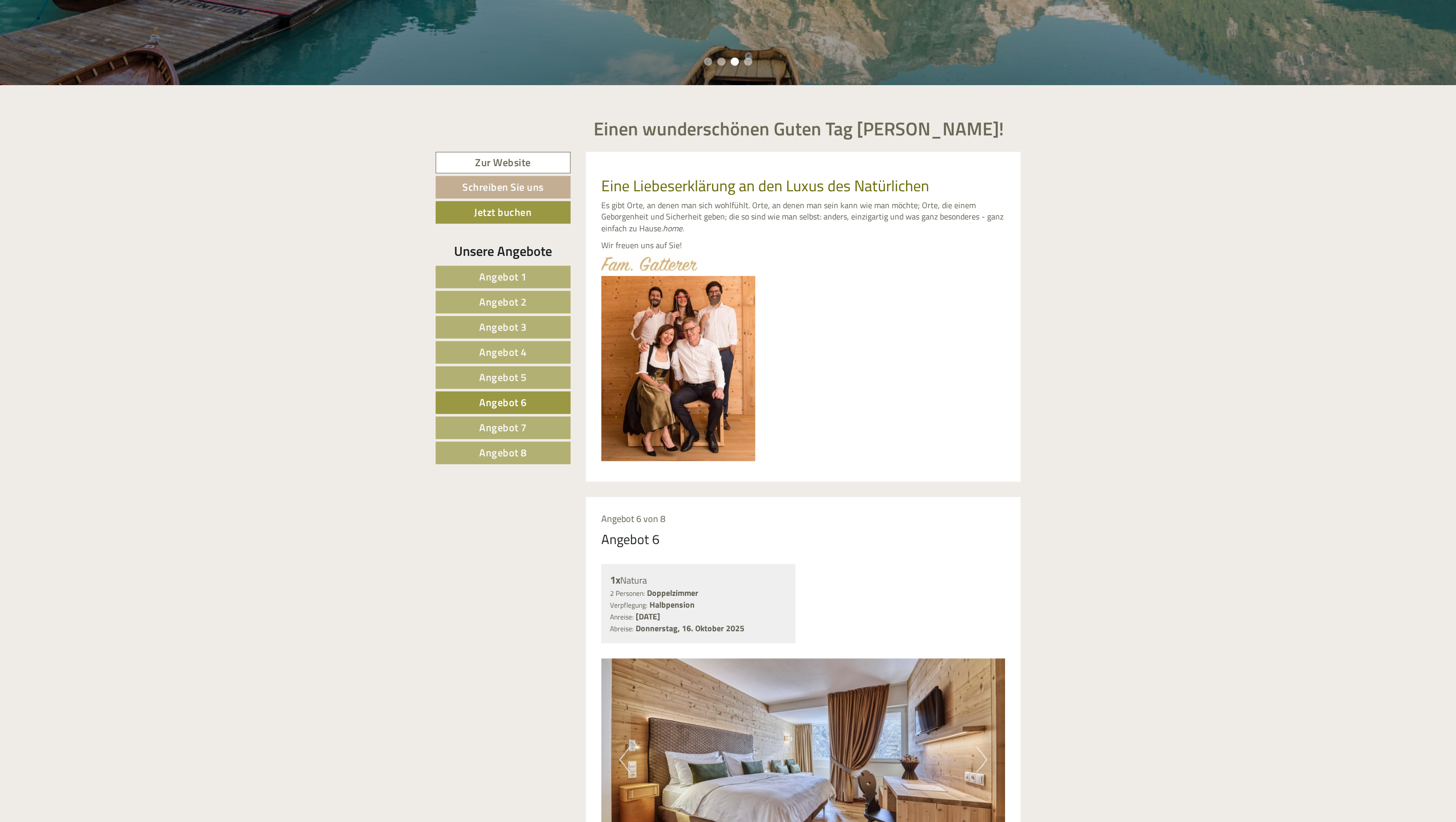
scroll to position [461, 0]
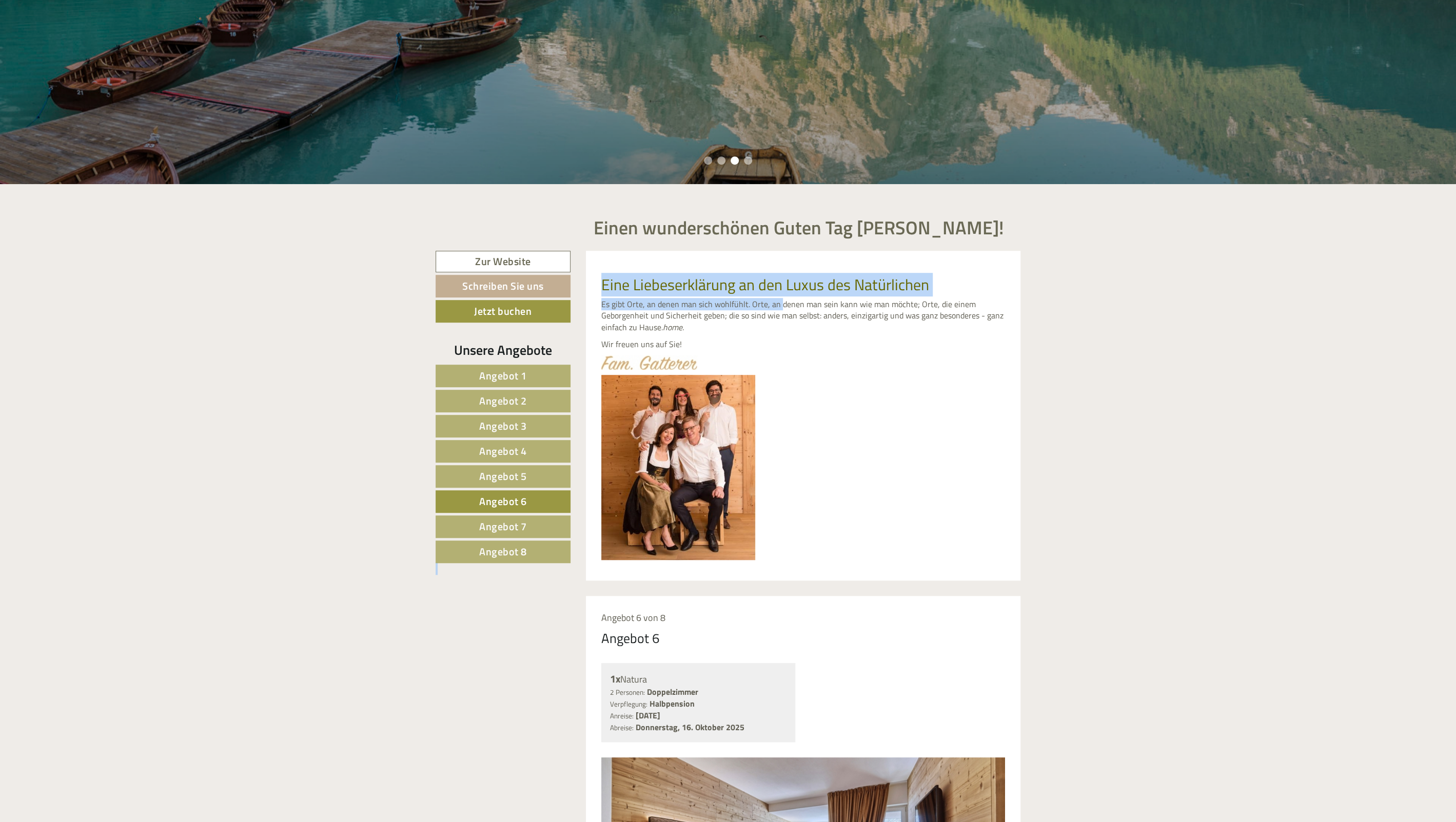
drag, startPoint x: 736, startPoint y: 290, endPoint x: 813, endPoint y: 319, distance: 82.3
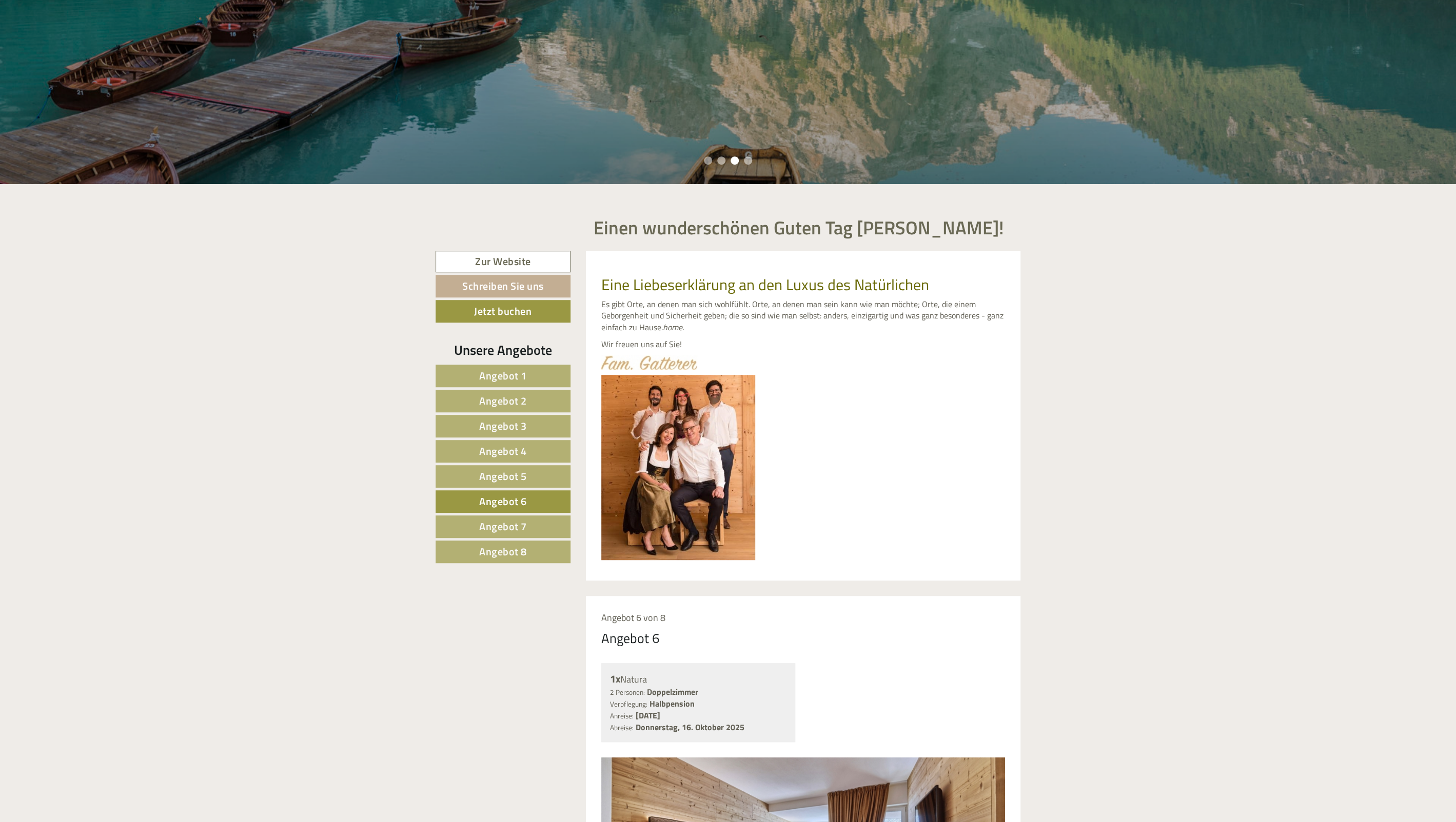
click at [813, 319] on p "Es gibt Orte, an denen man sich wohlfühlt. Orte, an denen man sein kann wie man…" at bounding box center [803, 315] width 404 height 35
drag, startPoint x: 815, startPoint y: 331, endPoint x: 711, endPoint y: 298, distance: 109.1
click at [723, 301] on p "Es gibt Orte, an denen man sich wohlfühlt. Orte, an denen man sein kann wie man…" at bounding box center [803, 315] width 404 height 35
click at [693, 292] on span "Eine Liebeserklärung an den Luxus des Natürlichen" at bounding box center [765, 285] width 328 height 23
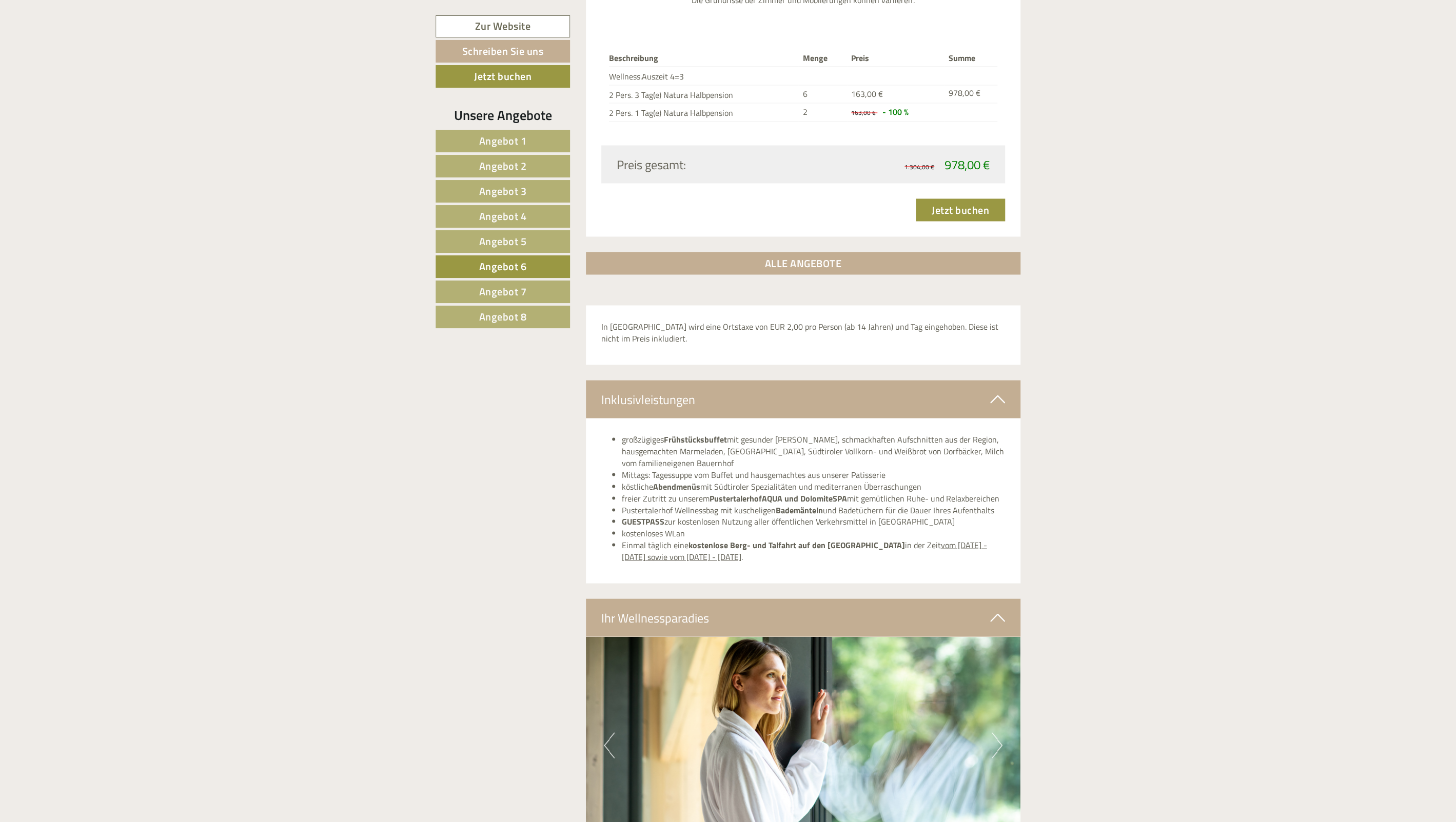
scroll to position [2032, 0]
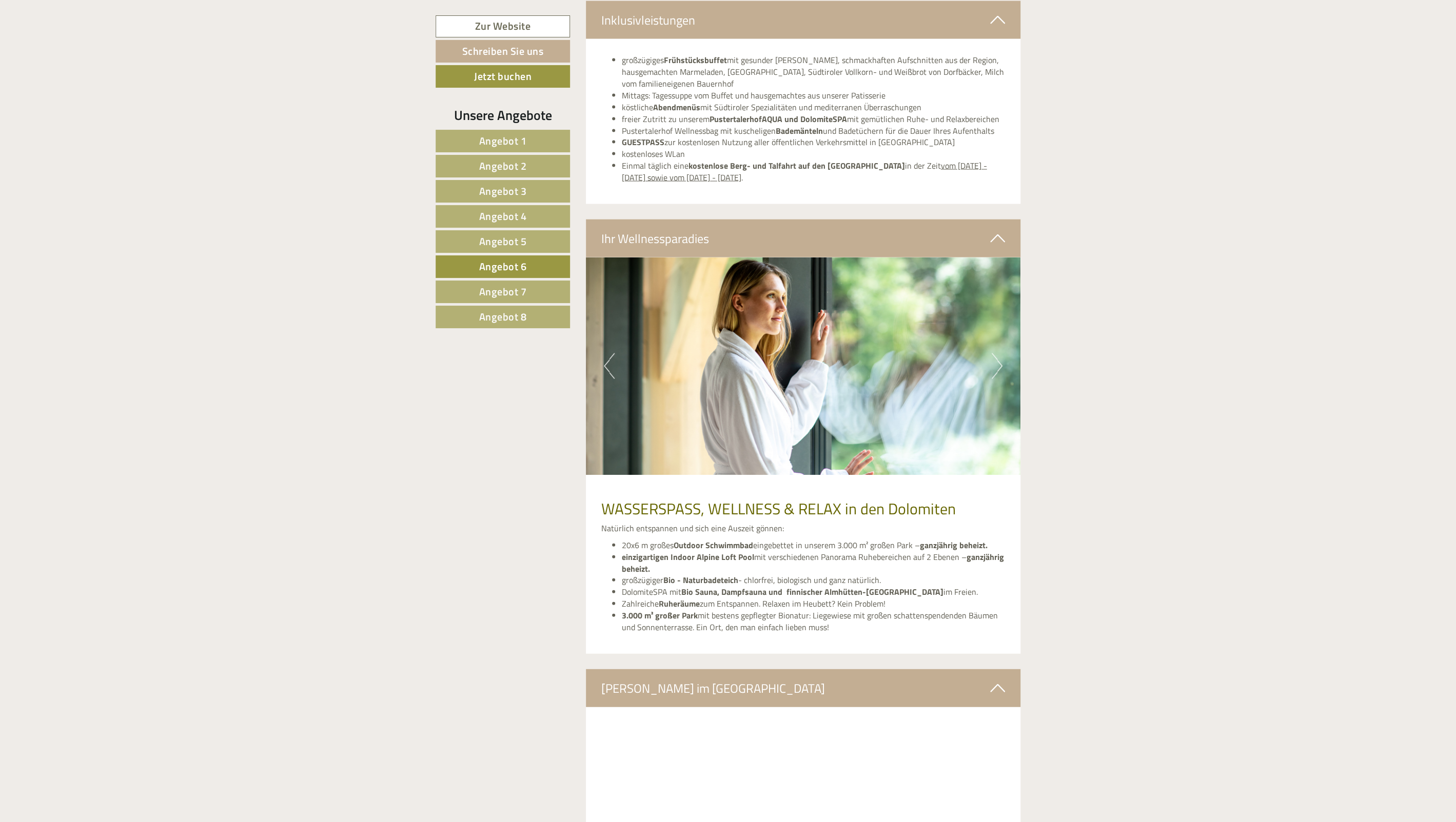
click at [995, 367] on button "Next" at bounding box center [997, 366] width 11 height 26
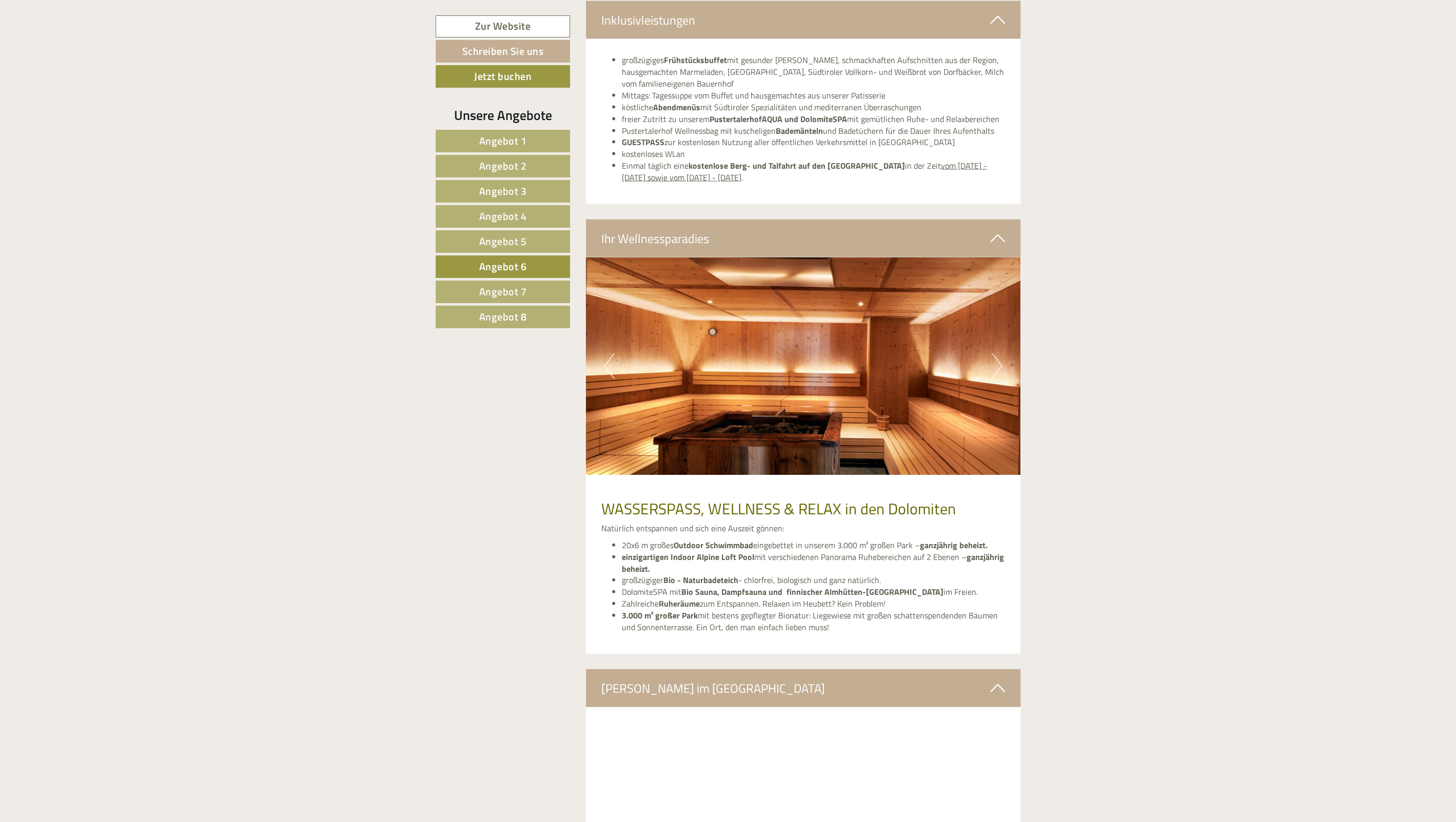
click at [995, 367] on button "Next" at bounding box center [997, 366] width 11 height 26
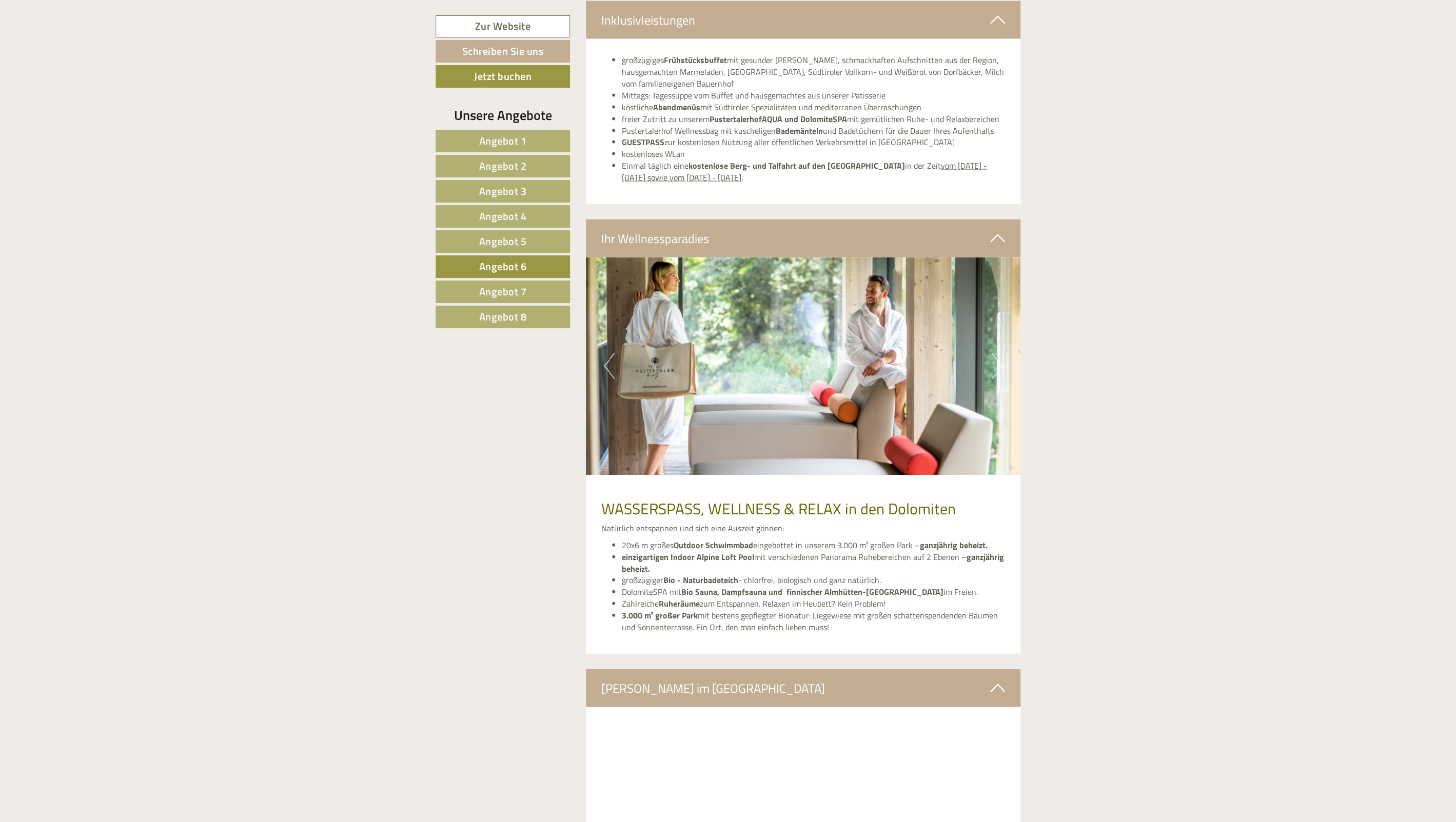
click at [995, 367] on button "Next" at bounding box center [997, 366] width 11 height 26
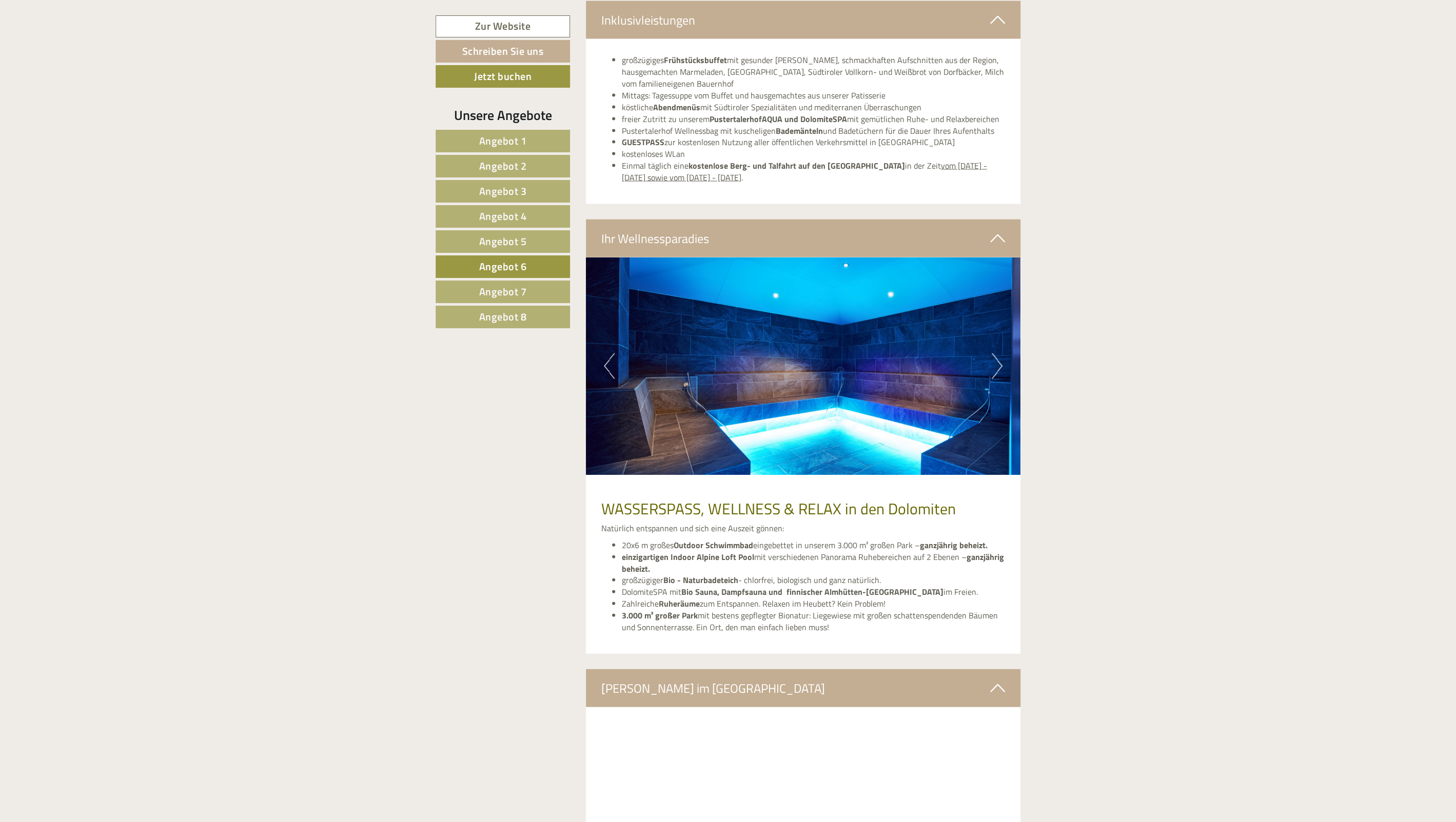
click at [995, 367] on button "Next" at bounding box center [997, 366] width 11 height 26
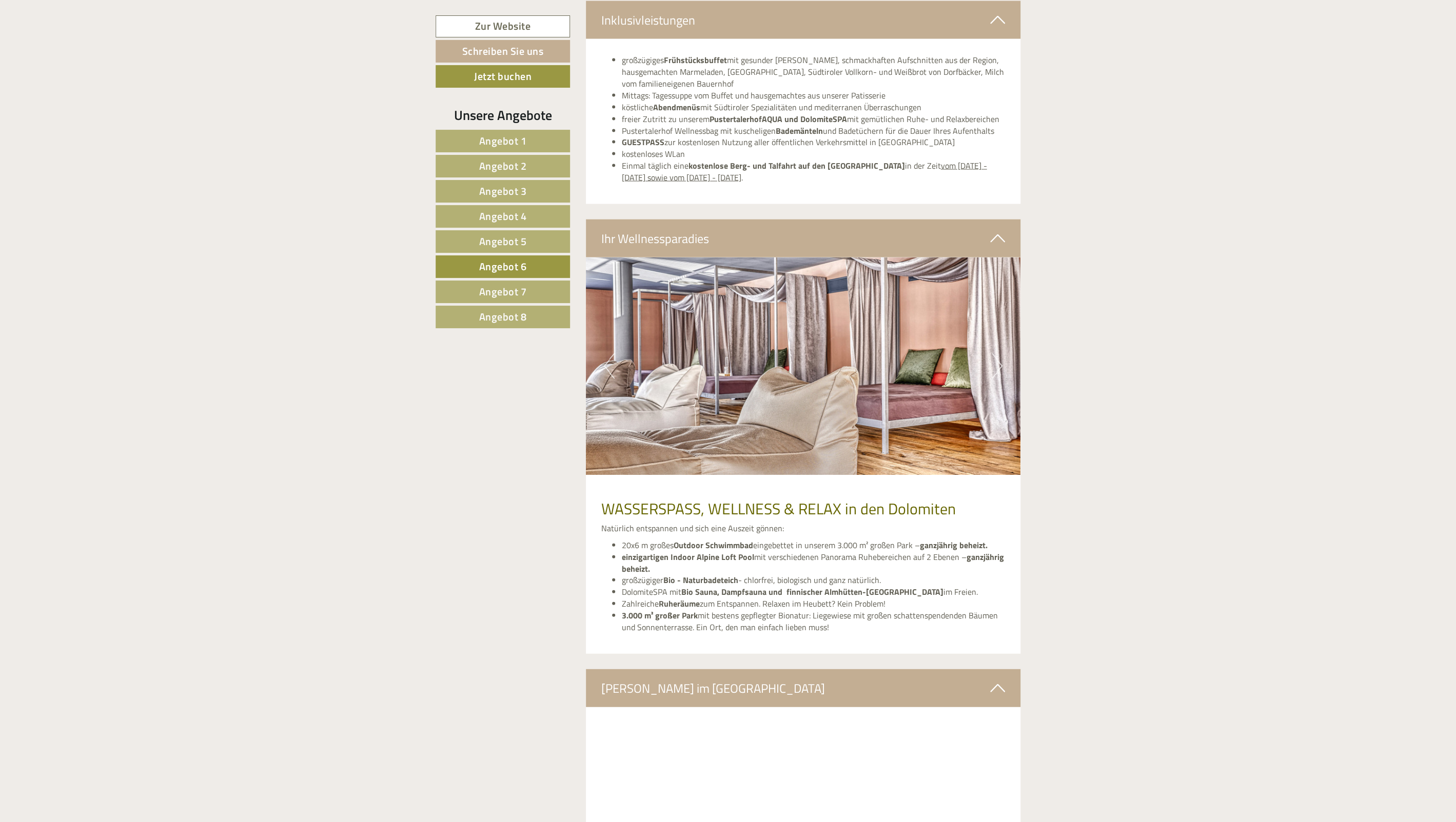
click at [995, 367] on button "Next" at bounding box center [997, 366] width 11 height 26
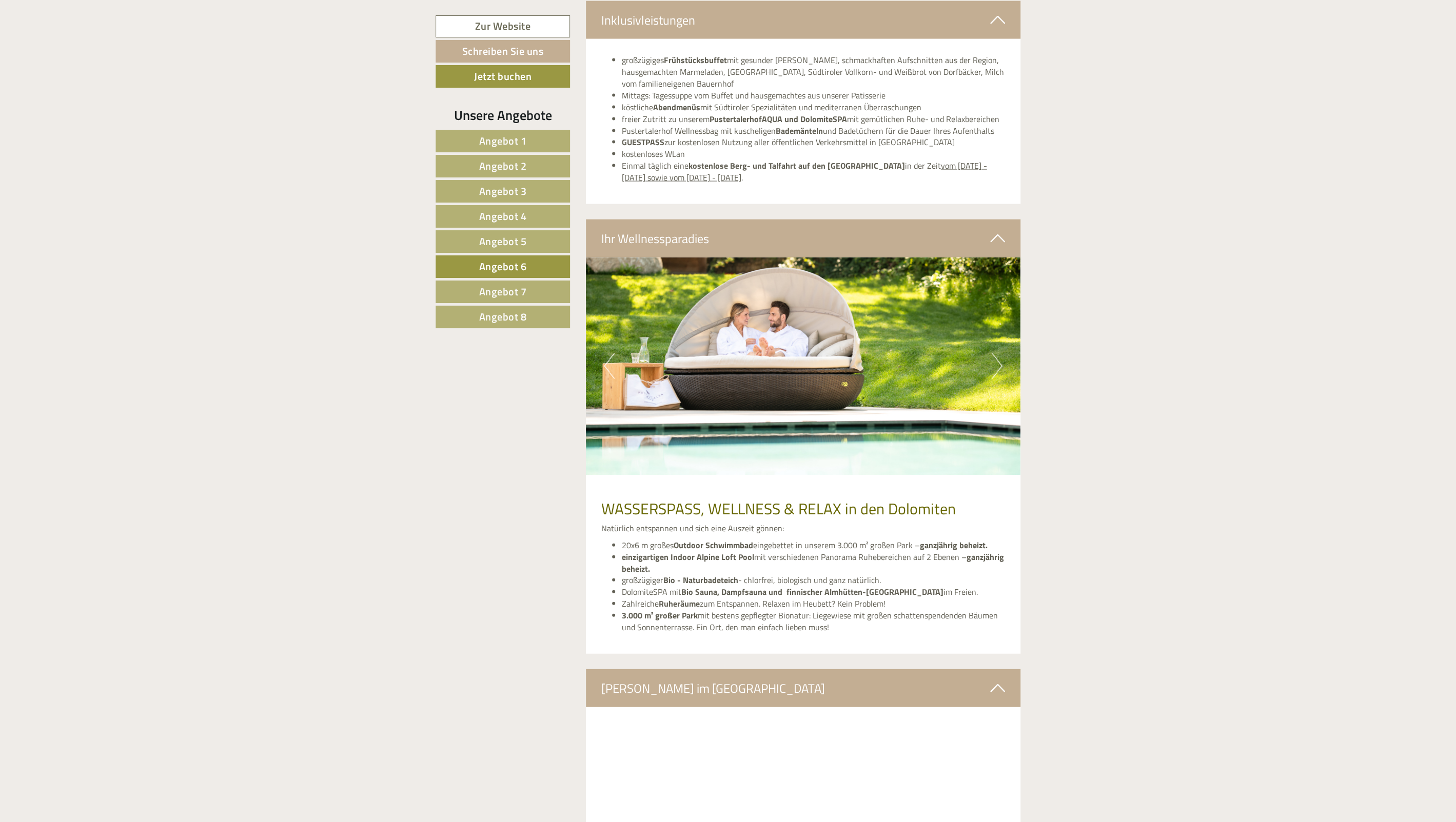
click at [995, 367] on button "Next" at bounding box center [997, 366] width 11 height 26
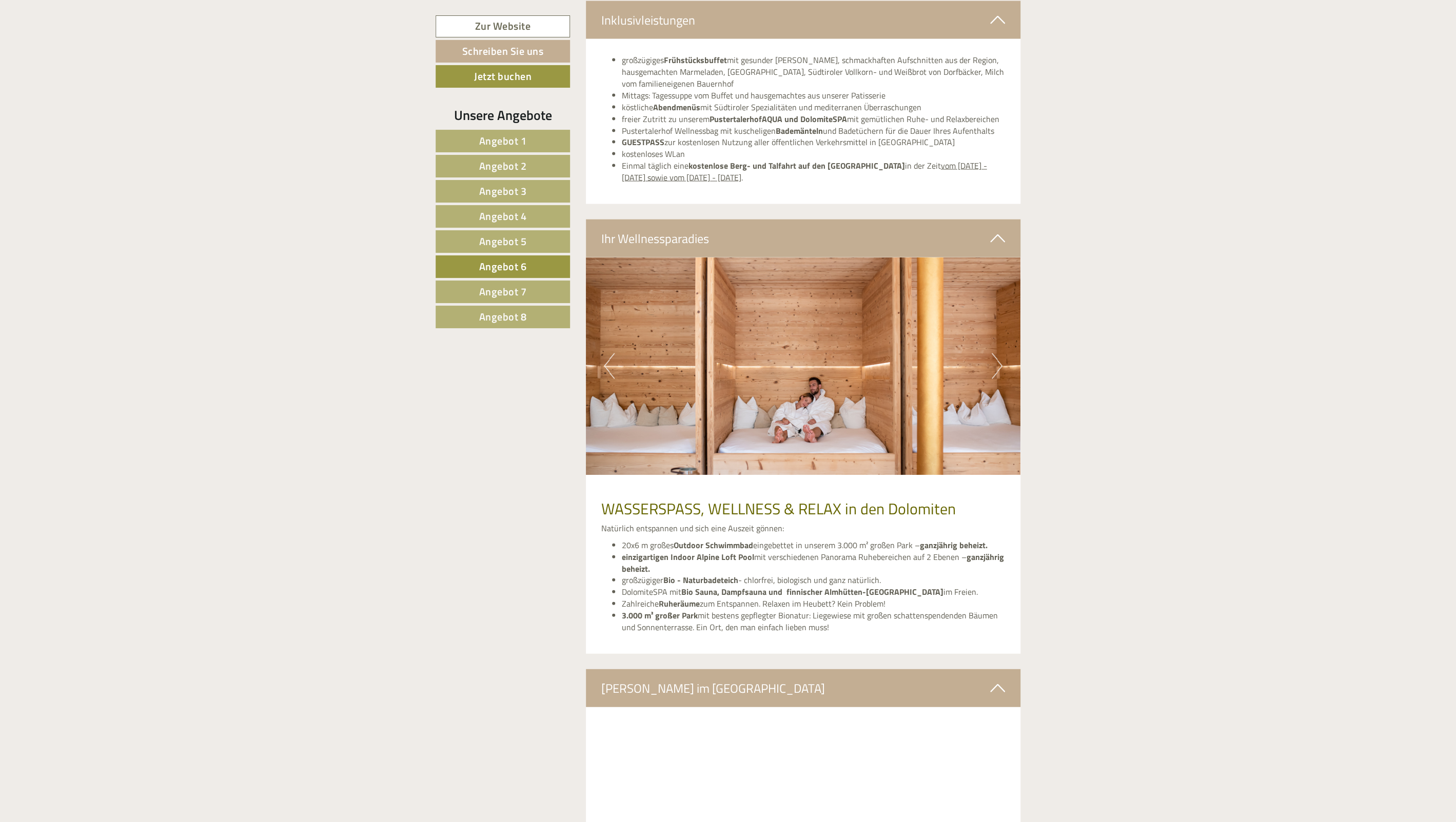
click at [995, 367] on button "Next" at bounding box center [997, 366] width 11 height 26
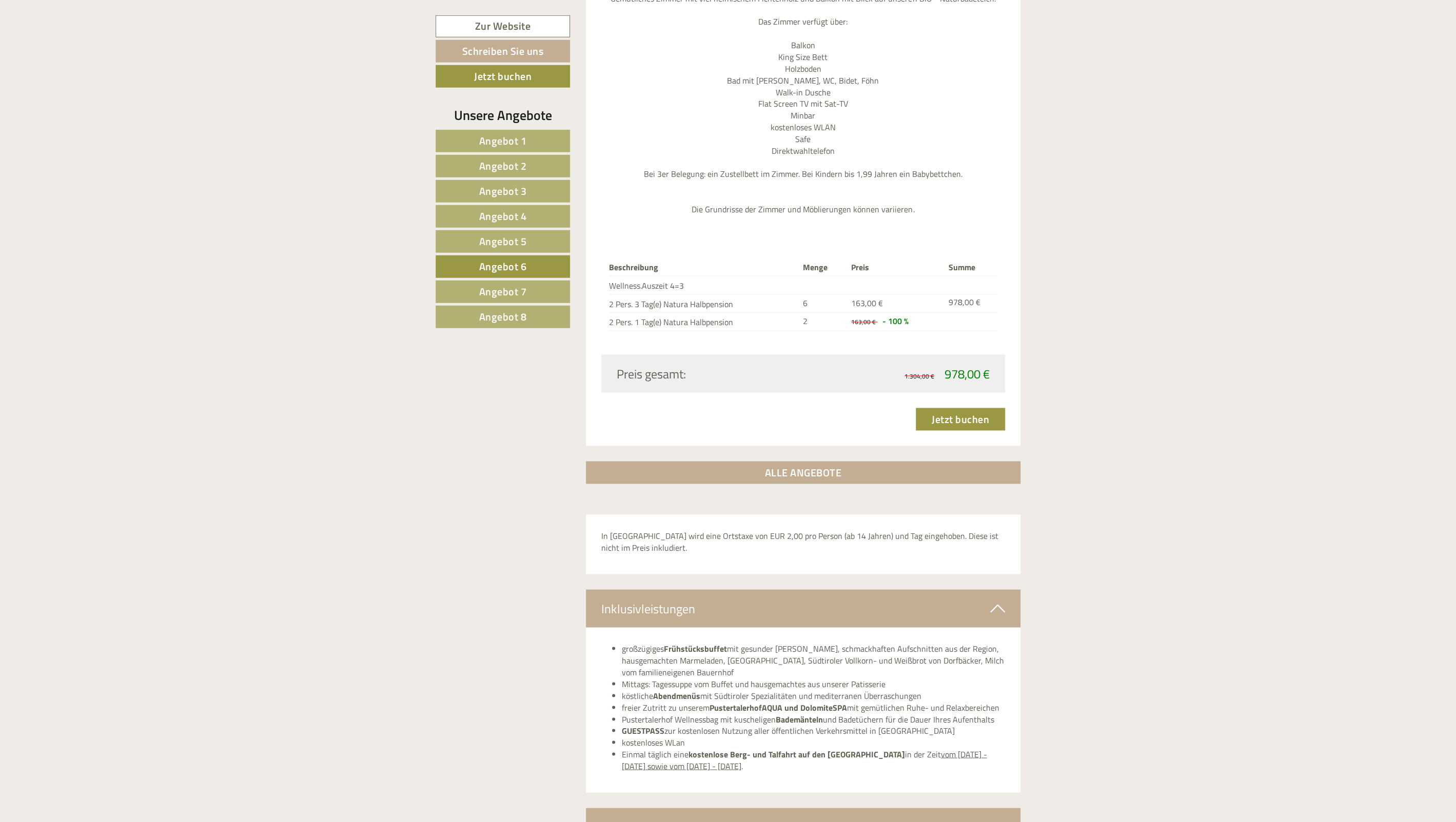
scroll to position [1328, 0]
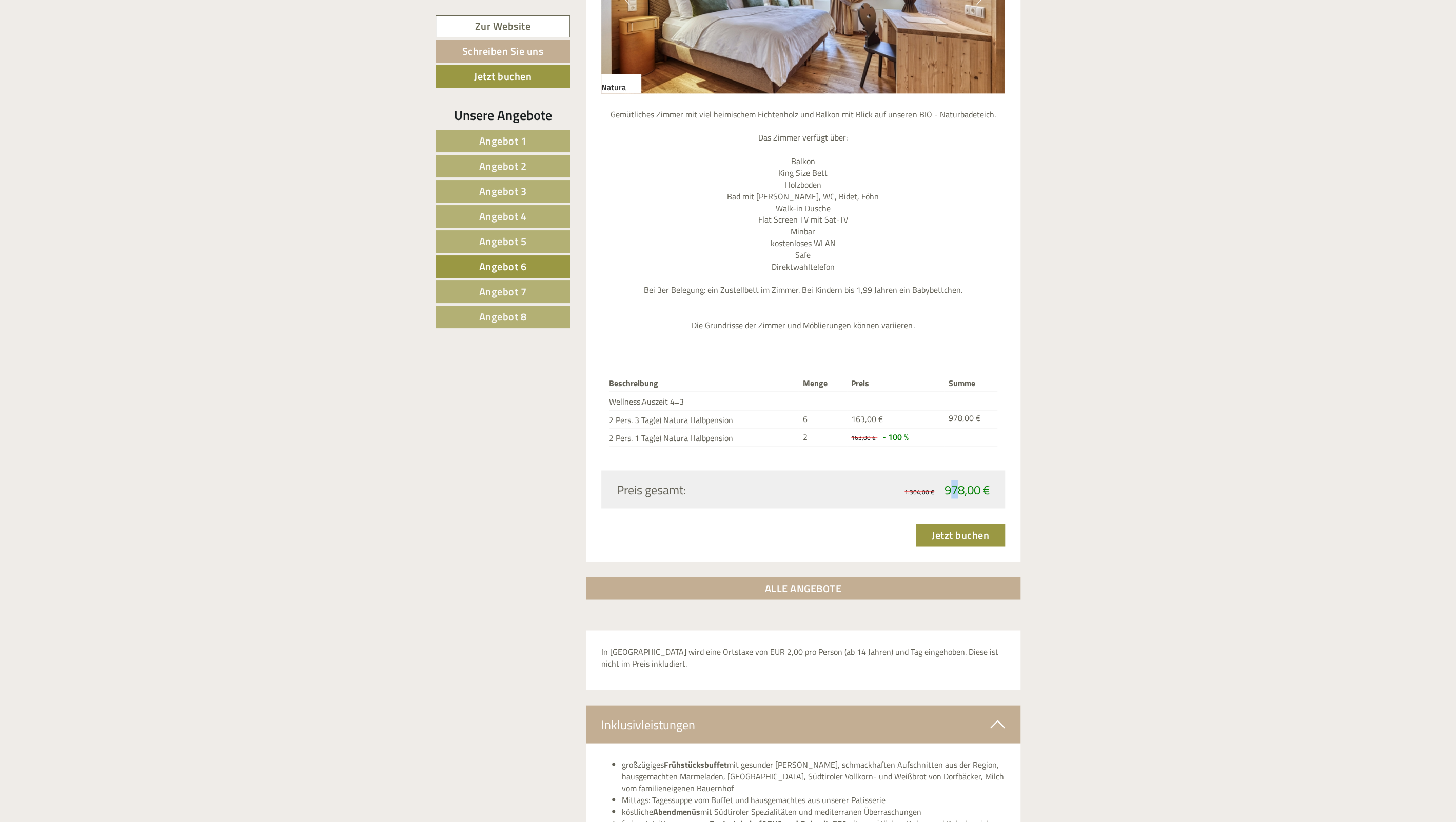
drag, startPoint x: 950, startPoint y: 496, endPoint x: 964, endPoint y: 492, distance: 14.6
click at [961, 492] on span "978,00 €" at bounding box center [967, 489] width 45 height 19
drag, startPoint x: 903, startPoint y: 449, endPoint x: 764, endPoint y: 420, distance: 142.0
click at [777, 422] on div "Beschreibung Menge Preis Summe Wellness.Auszeit 4=3 2 Pers. 3 Tag(e) Natura Hal…" at bounding box center [803, 411] width 404 height 118
drag, startPoint x: 740, startPoint y: 413, endPoint x: 677, endPoint y: 409, distance: 63.1
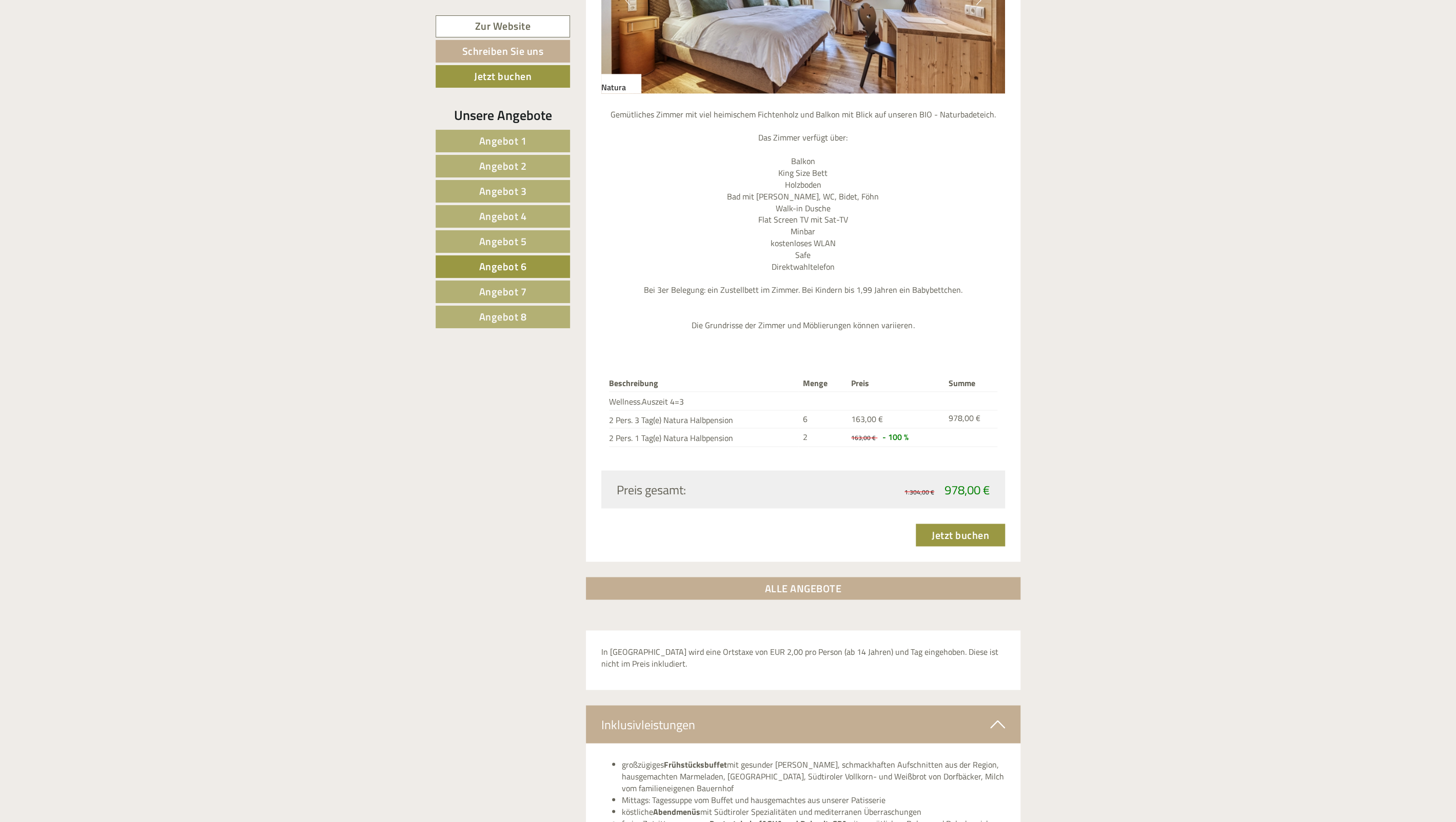
click at [740, 413] on td "2 Pers. 3 Tag(e) Natura Halbpension" at bounding box center [704, 420] width 189 height 19
drag, startPoint x: 651, startPoint y: 401, endPoint x: 793, endPoint y: 435, distance: 146.0
click at [772, 432] on tbody "Beschreibung Menge Preis Summe Wellness.Auszeit 4=3 2 Pers. 3 Tag(e) Natura Hal…" at bounding box center [803, 411] width 389 height 71
click at [793, 435] on td "2 Pers. 1 Tag(e) Natura Halbpension" at bounding box center [704, 438] width 189 height 19
drag, startPoint x: 741, startPoint y: 420, endPoint x: 687, endPoint y: 413, distance: 54.5
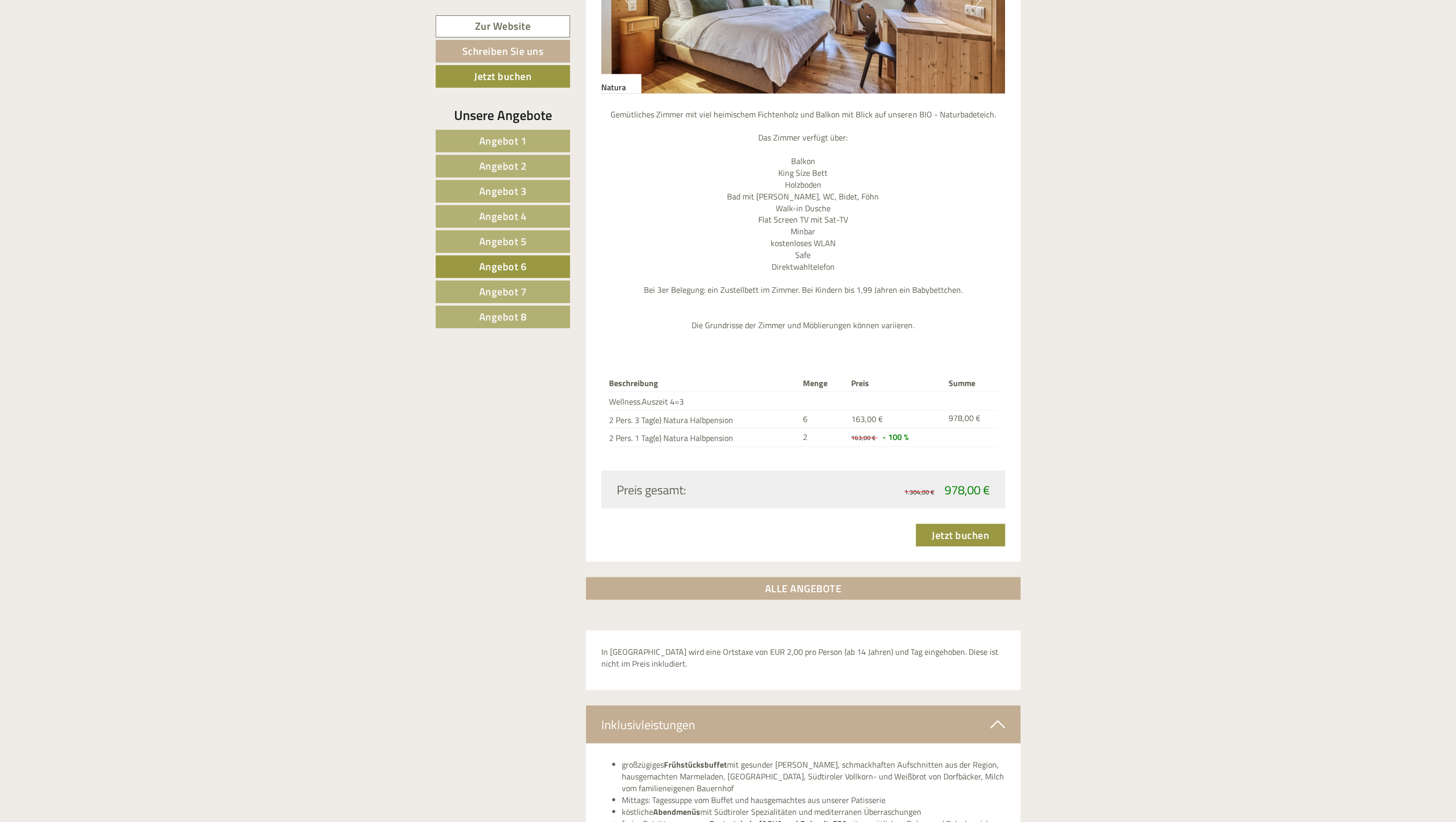
click at [687, 413] on tbody "Beschreibung Menge Preis Summe Wellness.Auszeit 4=3 2 Pers. 3 Tag(e) Natura Hal…" at bounding box center [803, 411] width 389 height 71
click at [687, 413] on td "2 Pers. 3 Tag(e) Natura Halbpension" at bounding box center [704, 420] width 189 height 19
drag, startPoint x: 837, startPoint y: 456, endPoint x: 868, endPoint y: 461, distance: 31.4
click at [861, 460] on div "Beschreibung Menge Preis Summe Wellness.Auszeit 4=3 2 Pers. 3 Tag(e) Natura Hal…" at bounding box center [803, 411] width 404 height 118
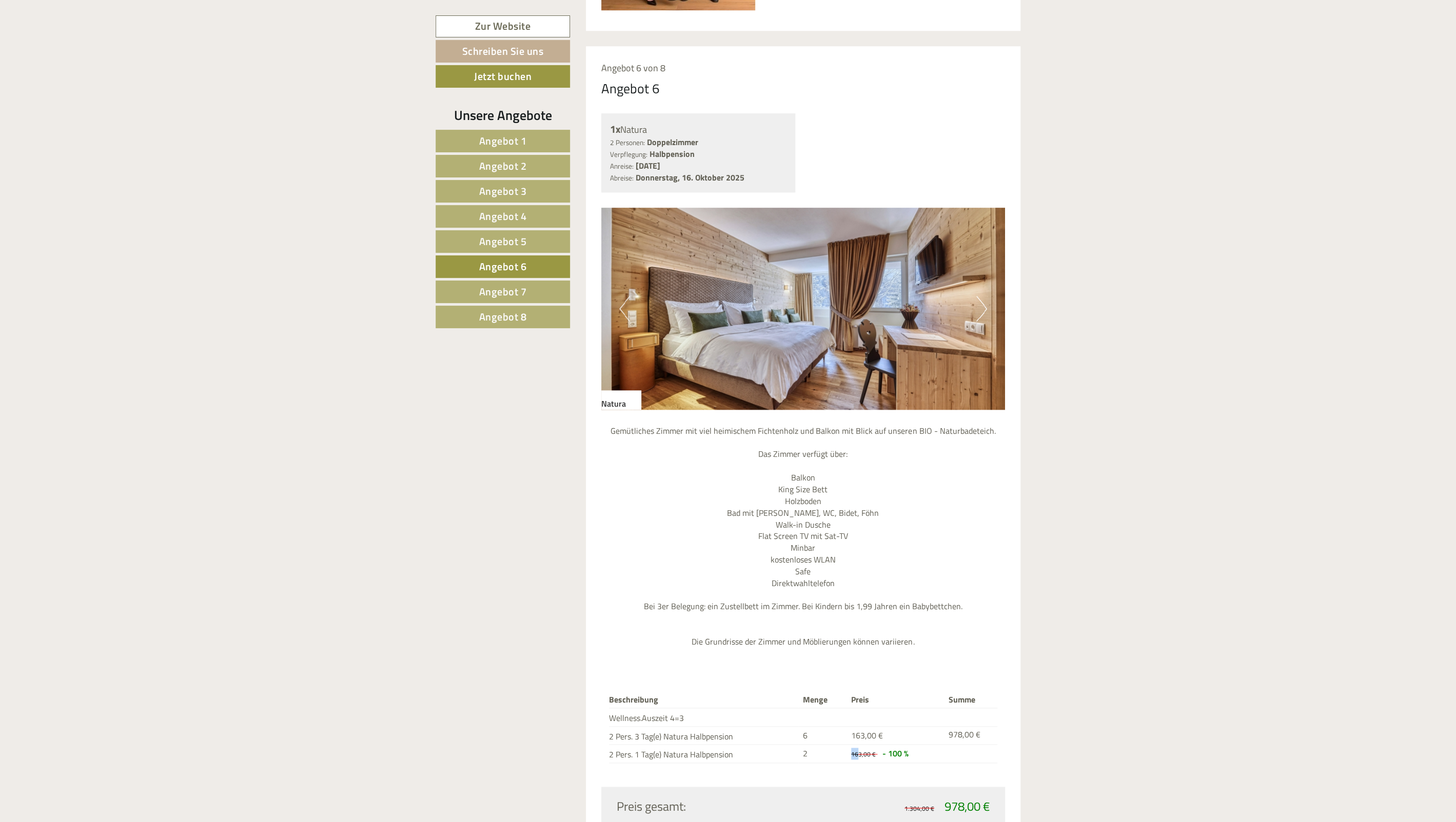
scroll to position [1003, 0]
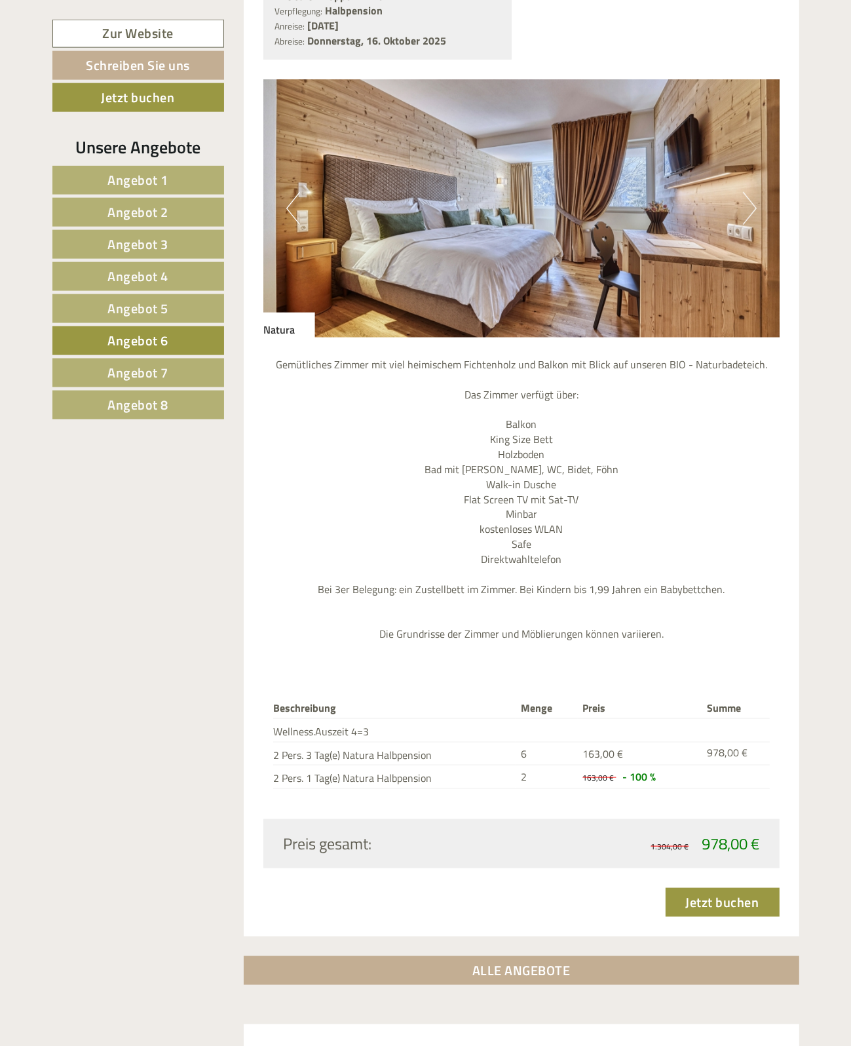
scroll to position [1095, 0]
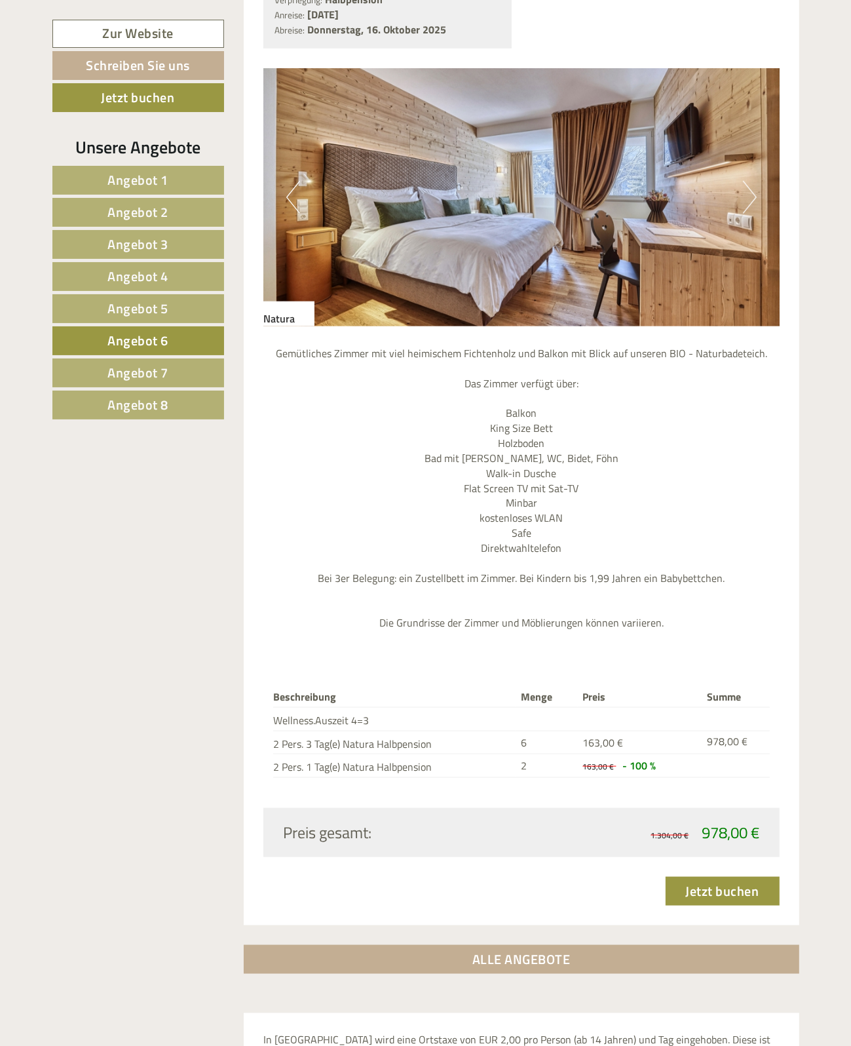
click at [137, 391] on link "Angebot 8" at bounding box center [138, 405] width 172 height 29
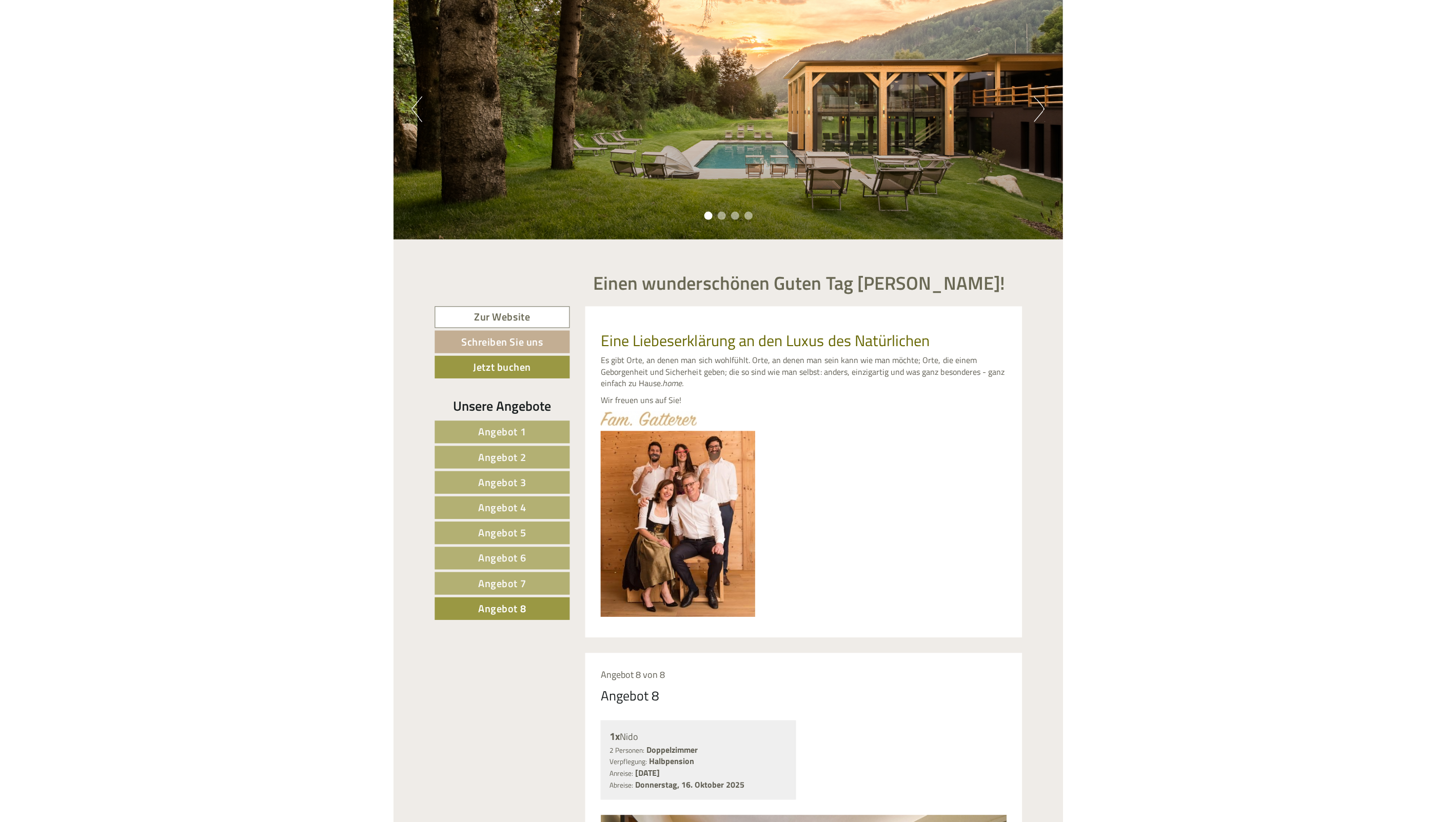
scroll to position [0, 0]
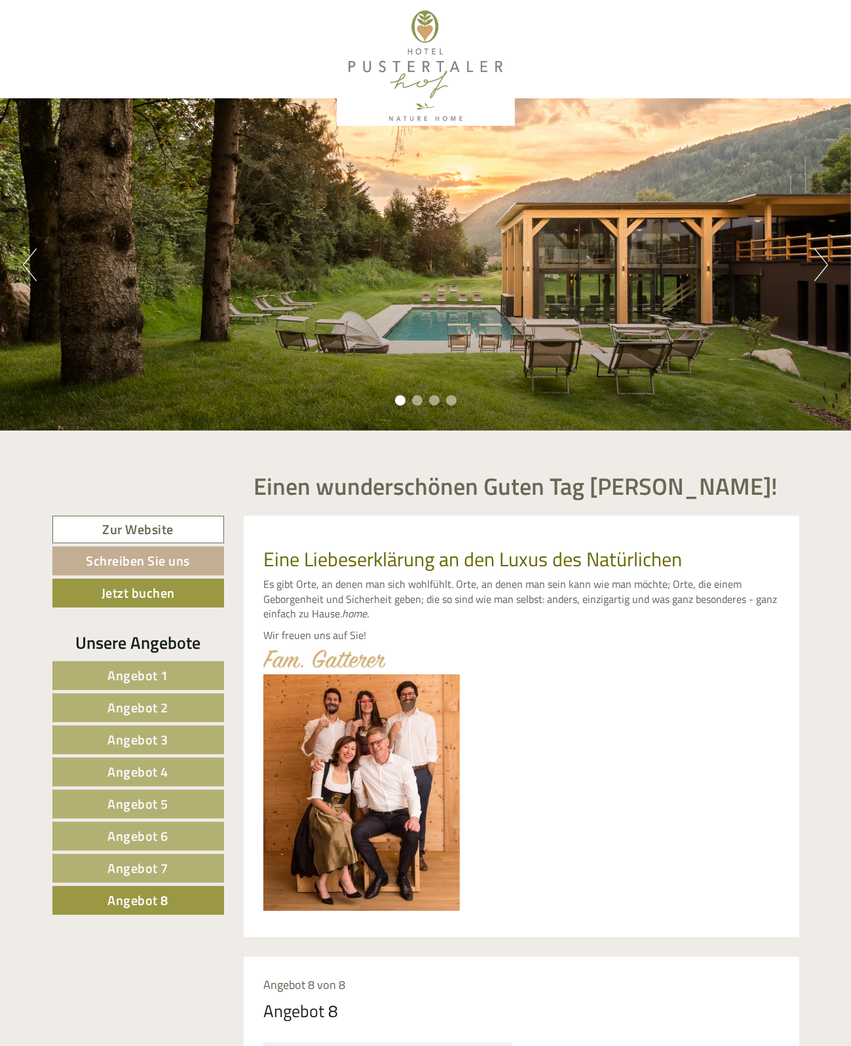
click at [494, 275] on div "Previous Next 1 2 3 4" at bounding box center [425, 264] width 851 height 332
click at [415, 401] on li "2" at bounding box center [417, 400] width 10 height 10
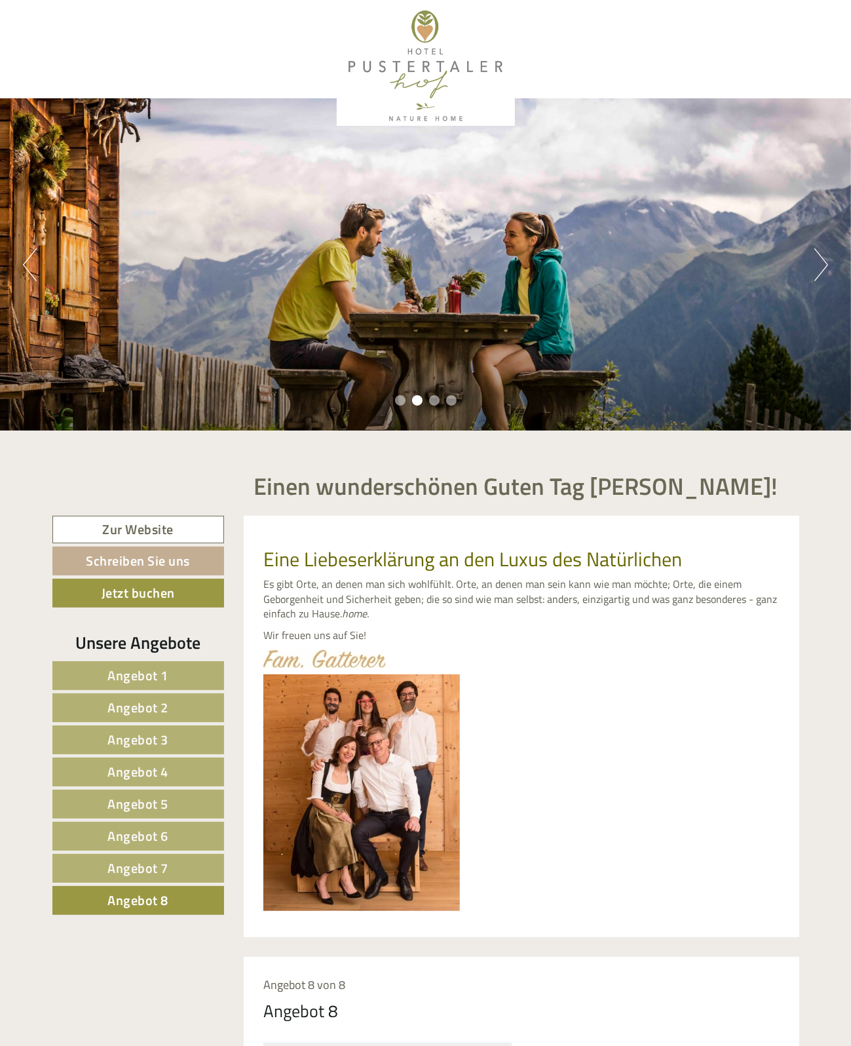
click at [430, 402] on li "3" at bounding box center [434, 400] width 10 height 10
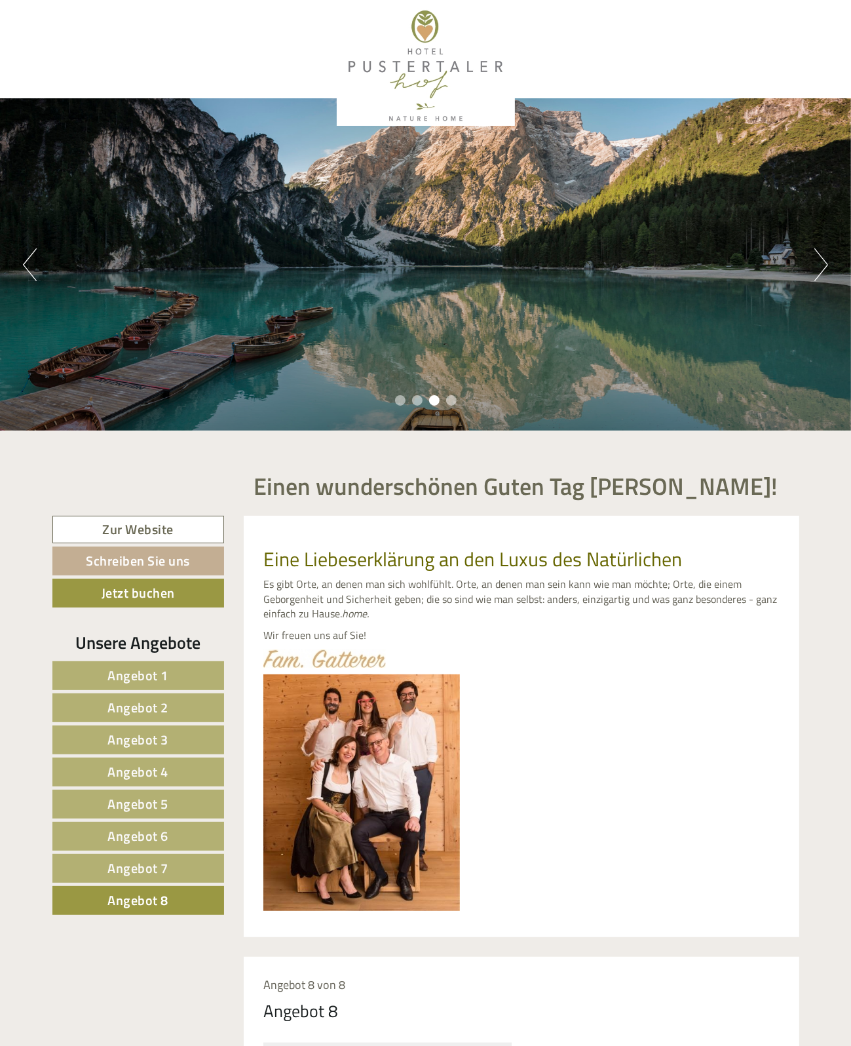
click at [450, 403] on li "4" at bounding box center [451, 400] width 10 height 10
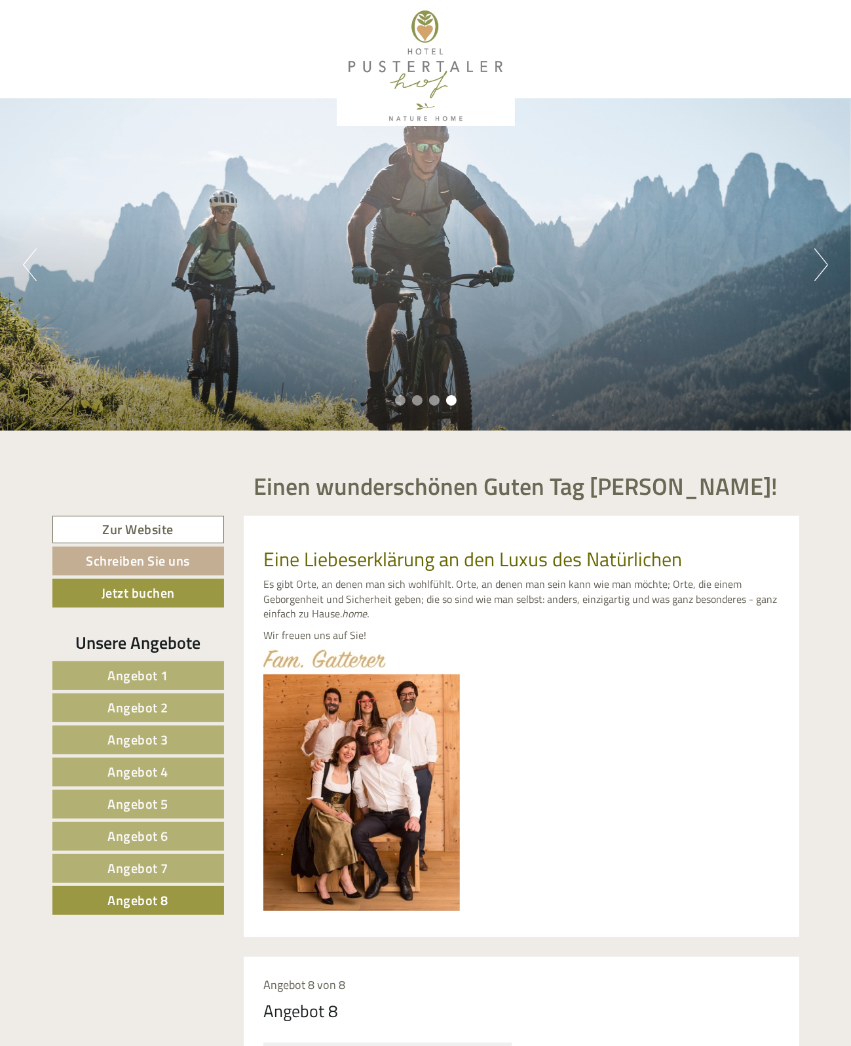
click at [403, 403] on li "1" at bounding box center [400, 400] width 10 height 10
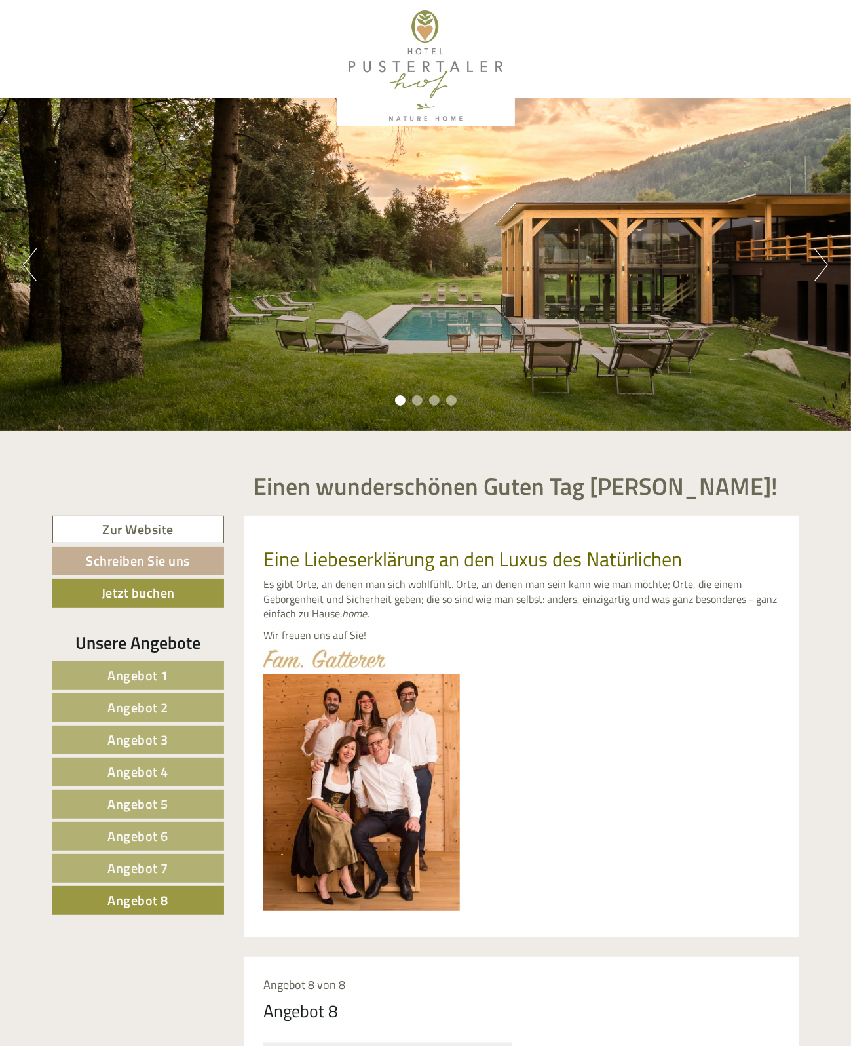
click at [597, 290] on div "Previous Next 1 2 3 4" at bounding box center [425, 264] width 851 height 332
click at [412, 62] on div at bounding box center [426, 66] width 734 height 119
click at [429, 41] on div at bounding box center [426, 66] width 734 height 119
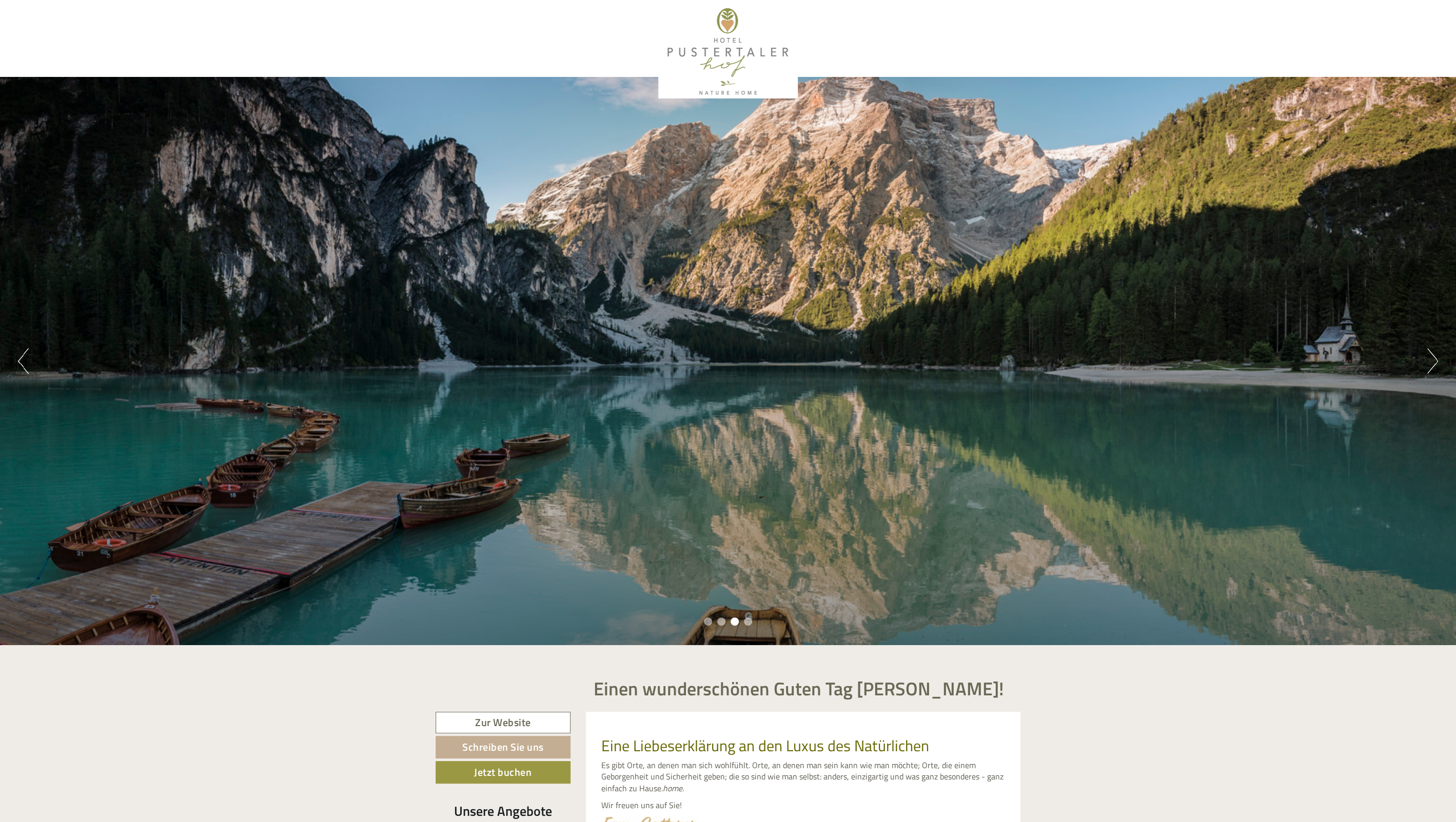
click at [34, 362] on div "Previous Next 1 2 3 4" at bounding box center [728, 361] width 1456 height 568
click at [27, 362] on button "Previous" at bounding box center [23, 361] width 11 height 26
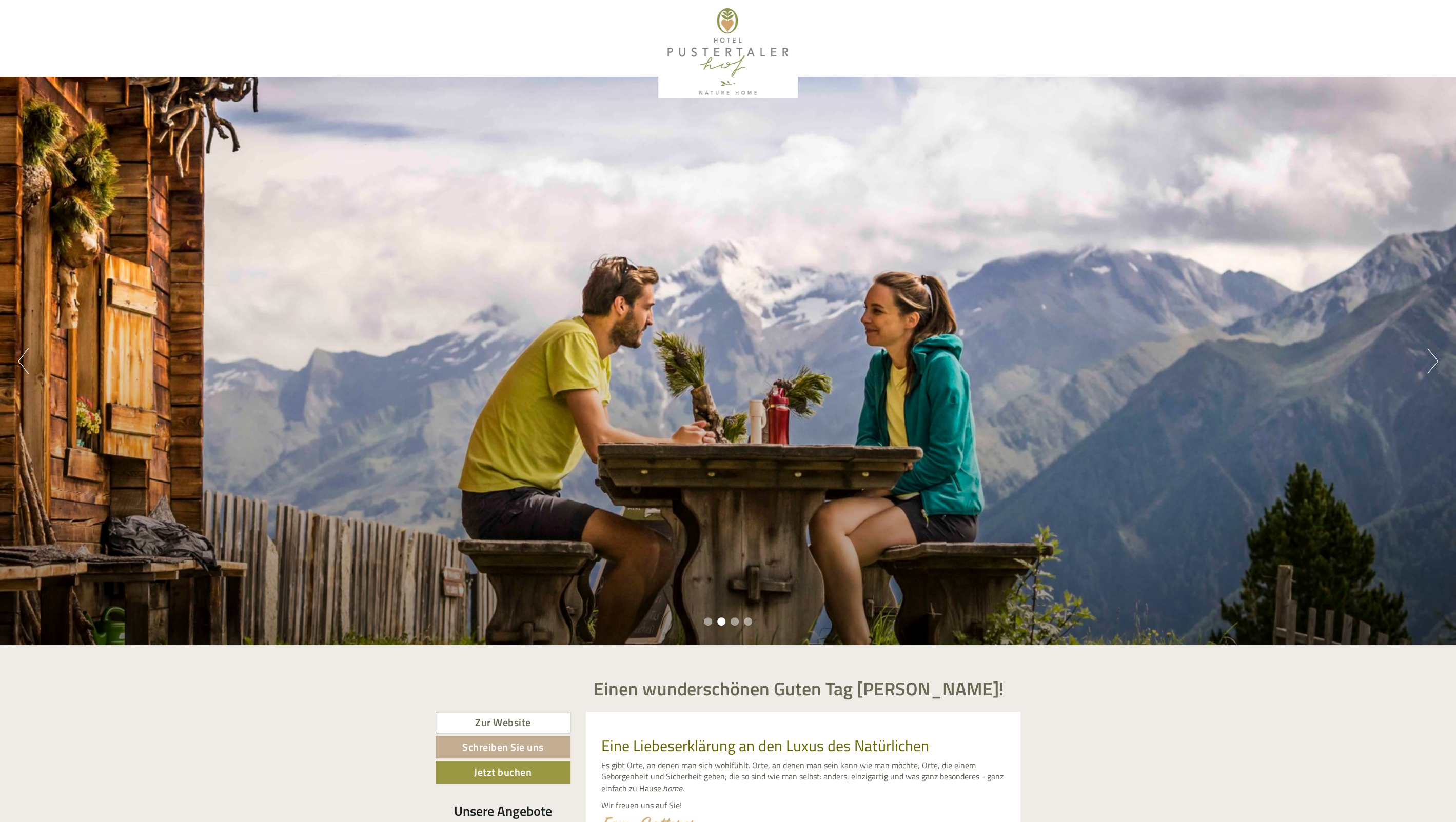
click at [27, 362] on button "Previous" at bounding box center [23, 361] width 11 height 26
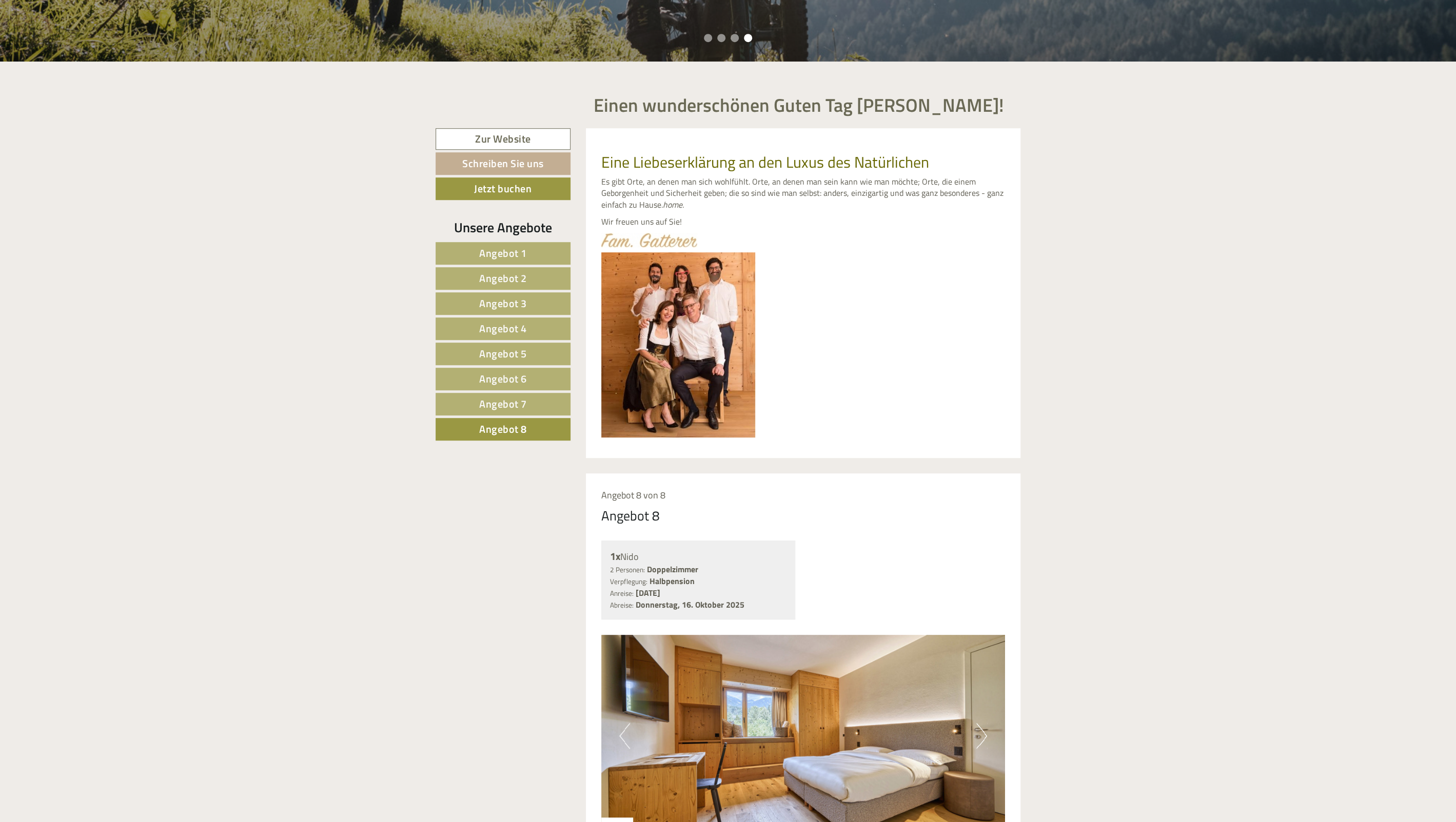
scroll to position [596, 0]
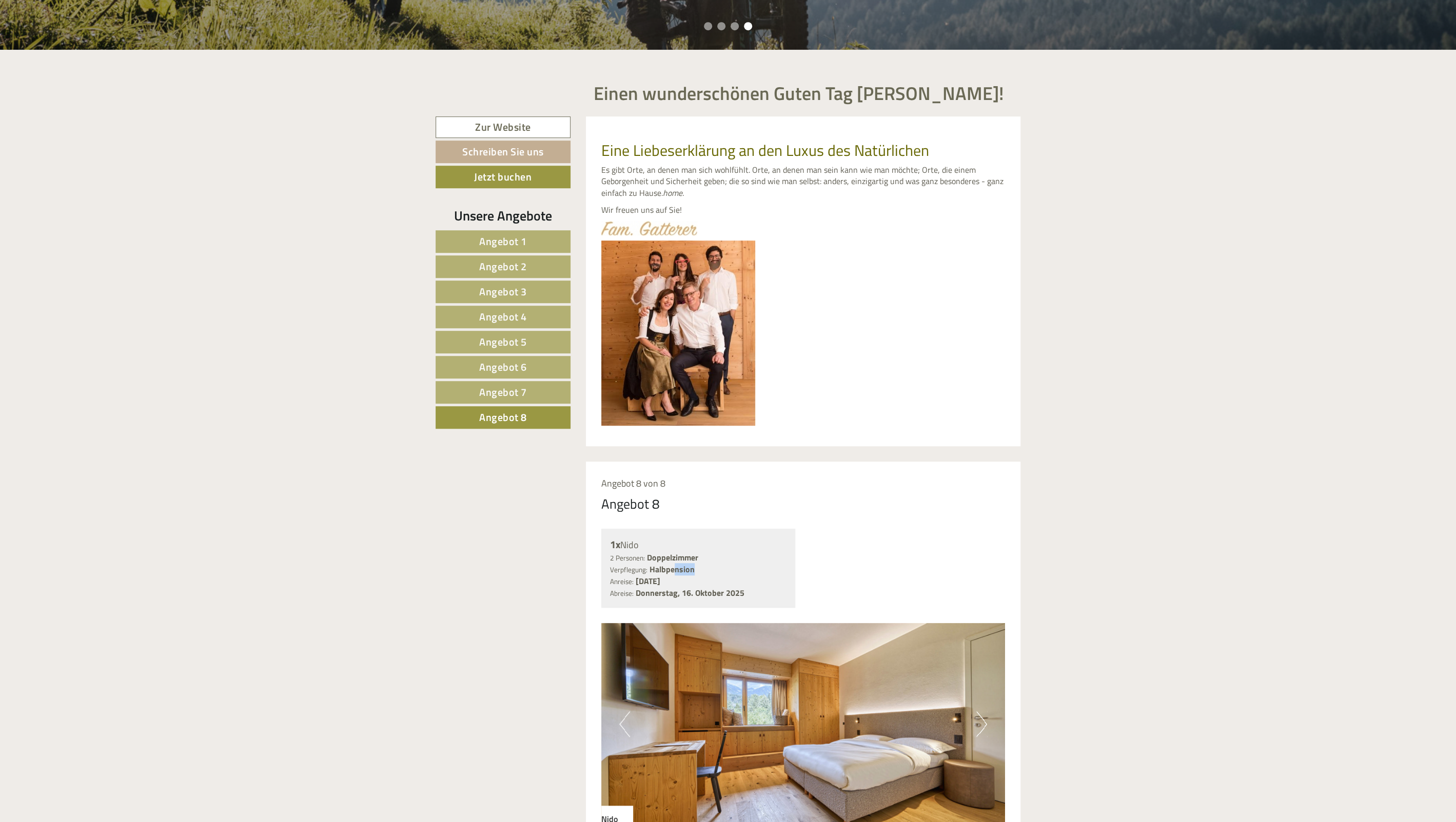
drag, startPoint x: 701, startPoint y: 568, endPoint x: 655, endPoint y: 564, distance: 46.2
click at [658, 564] on div "2 Personen: Doppelzimmer Verpflegung: Halbpension" at bounding box center [698, 564] width 177 height 23
click at [655, 564] on b "Halbpension" at bounding box center [672, 569] width 45 height 13
drag, startPoint x: 653, startPoint y: 558, endPoint x: 704, endPoint y: 568, distance: 52.0
click at [704, 568] on div "2 Personen: Doppelzimmer Verpflegung: Halbpension" at bounding box center [698, 564] width 177 height 23
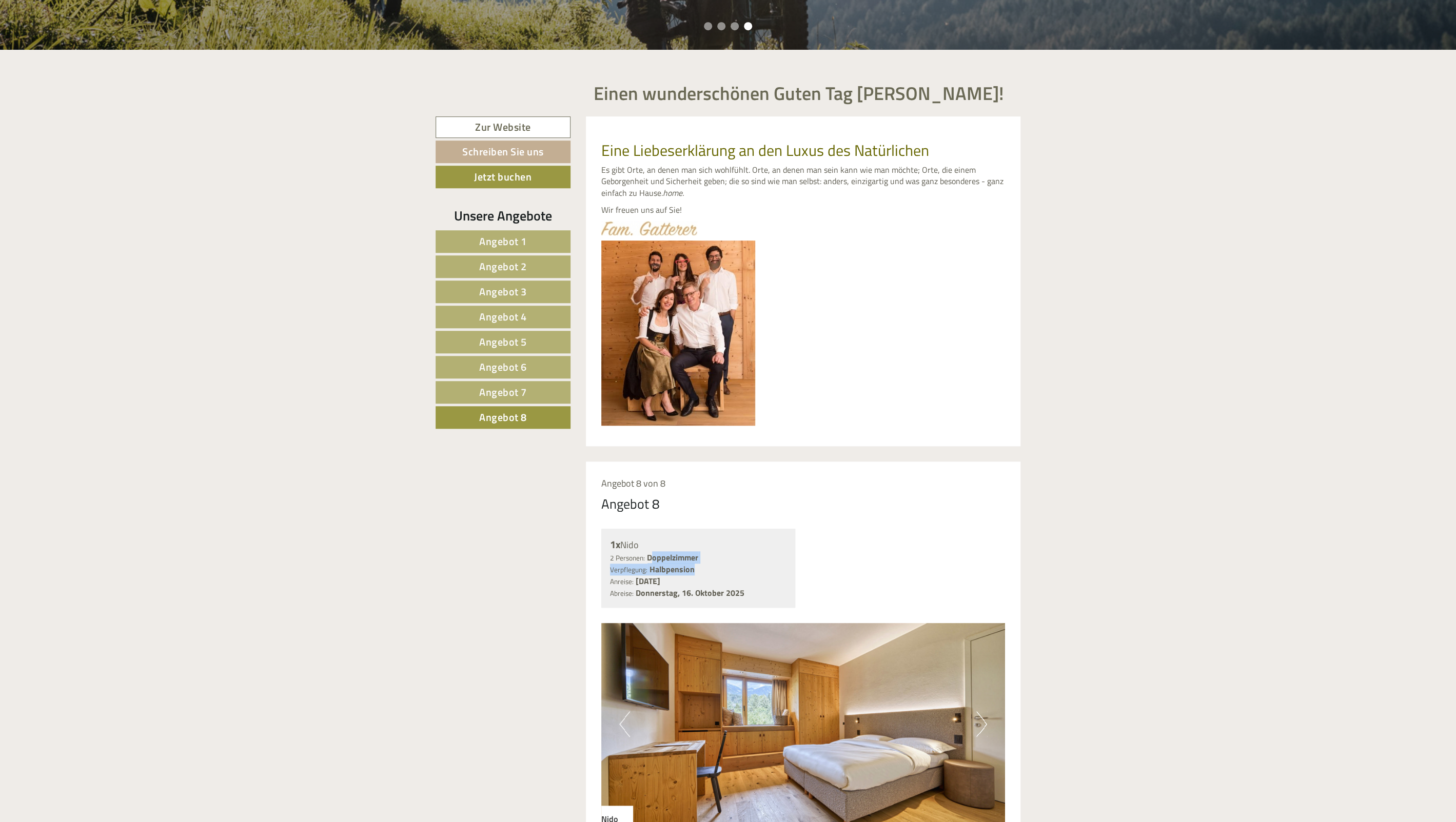
click at [704, 568] on div "2 Personen: Doppelzimmer Verpflegung: Halbpension" at bounding box center [698, 564] width 177 height 23
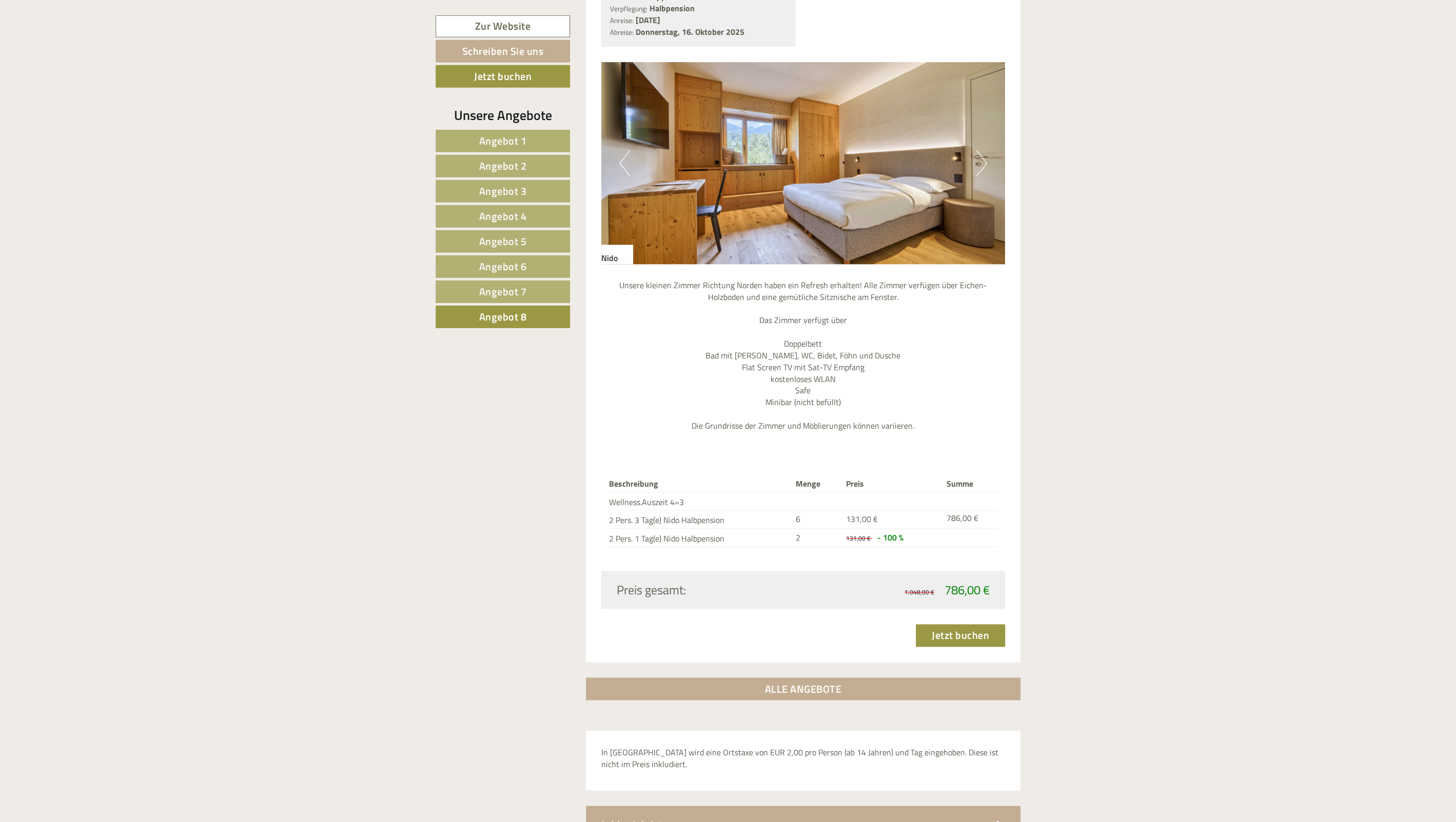
scroll to position [1137, 0]
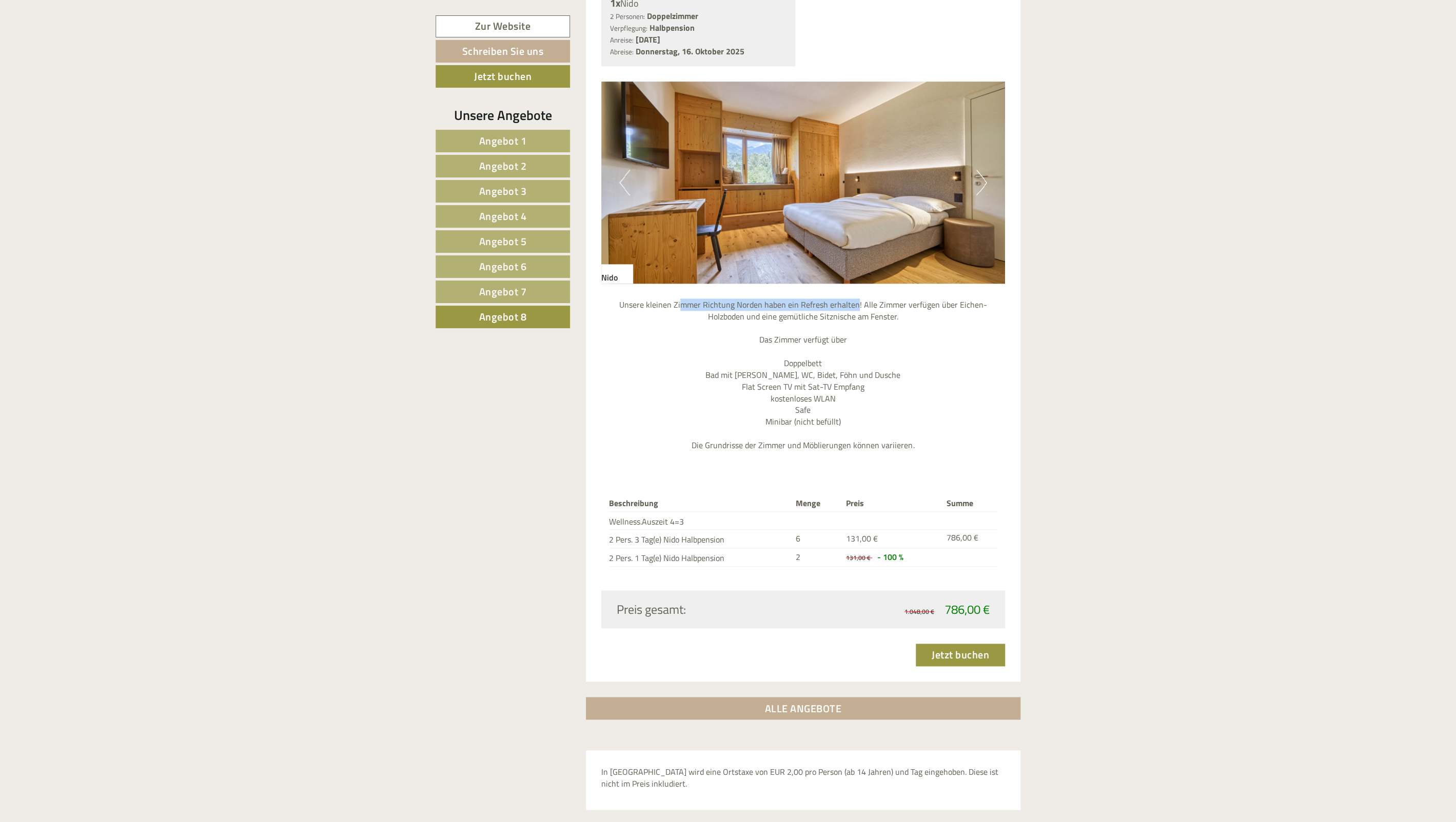
drag, startPoint x: 665, startPoint y: 300, endPoint x: 848, endPoint y: 305, distance: 183.1
click at [842, 303] on p "Unsere kleinen Zimmer Richtung Norden haben ein Refresh erhalten! Alle Zimmer v…" at bounding box center [803, 375] width 404 height 153
click at [848, 305] on p "Unsere kleinen Zimmer Richtung Norden haben ein Refresh erhalten! Alle Zimmer v…" at bounding box center [803, 375] width 404 height 153
drag, startPoint x: 813, startPoint y: 359, endPoint x: 750, endPoint y: 362, distance: 63.1
click at [766, 362] on p "Unsere kleinen Zimmer Richtung Norden haben ein Refresh erhalten! Alle Zimmer v…" at bounding box center [803, 375] width 404 height 153
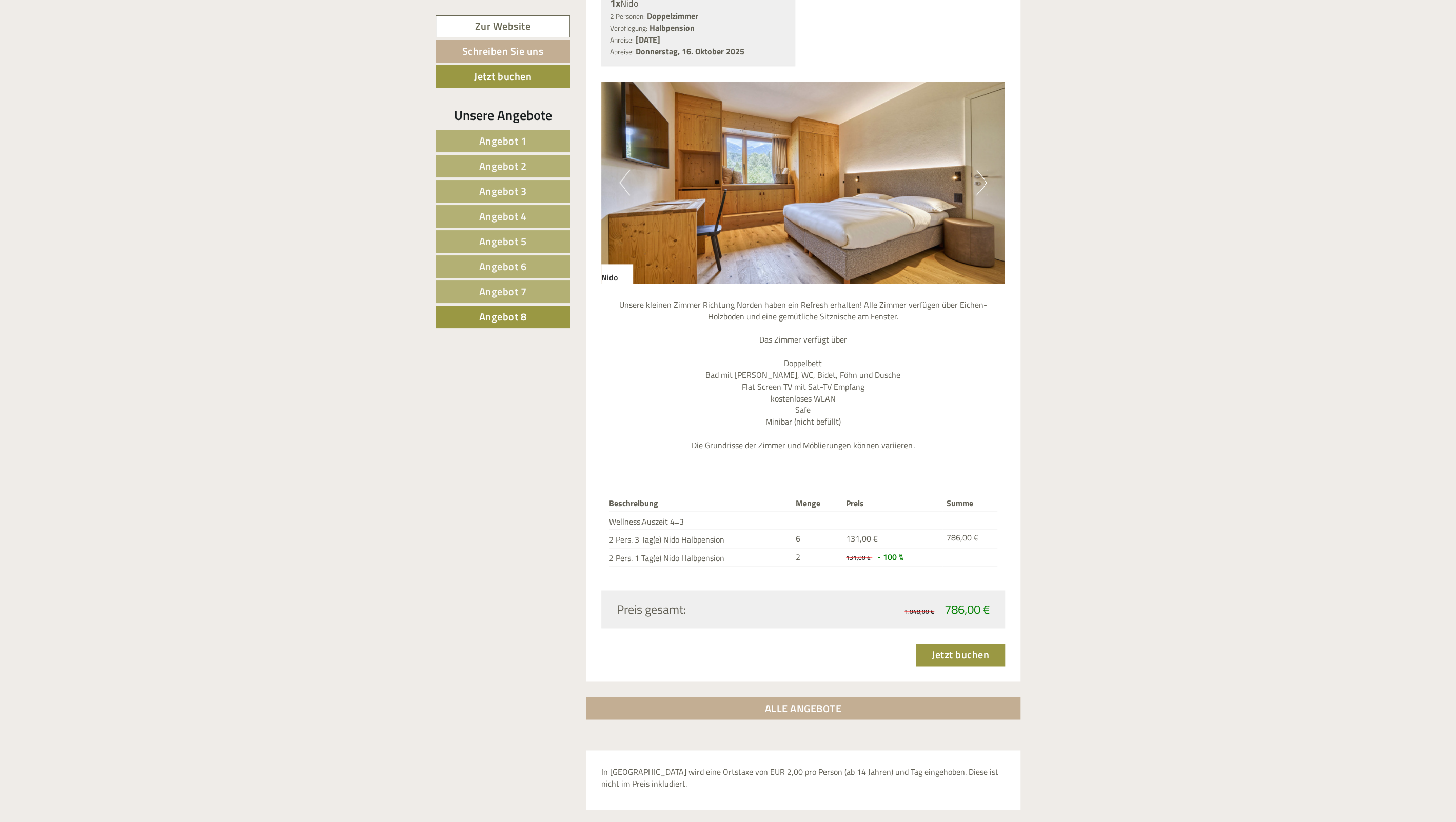
click at [750, 362] on p "Unsere kleinen Zimmer Richtung Norden haben ein Refresh erhalten! Alle Zimmer v…" at bounding box center [803, 375] width 404 height 153
drag, startPoint x: 750, startPoint y: 364, endPoint x: 888, endPoint y: 427, distance: 151.7
click at [888, 427] on p "Unsere kleinen Zimmer Richtung Norden haben ein Refresh erhalten! Alle Zimmer v…" at bounding box center [803, 375] width 404 height 153
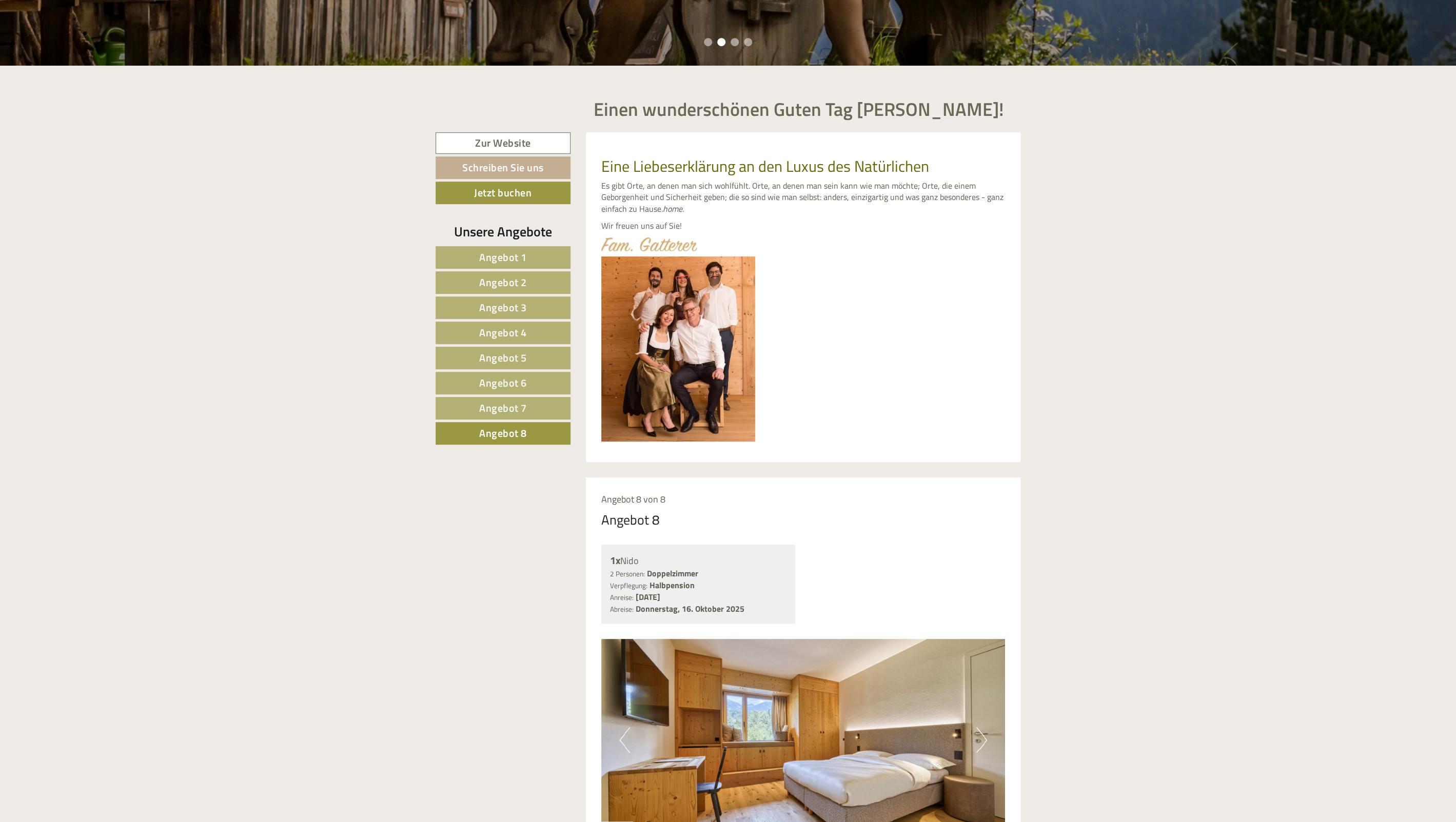
scroll to position [542, 0]
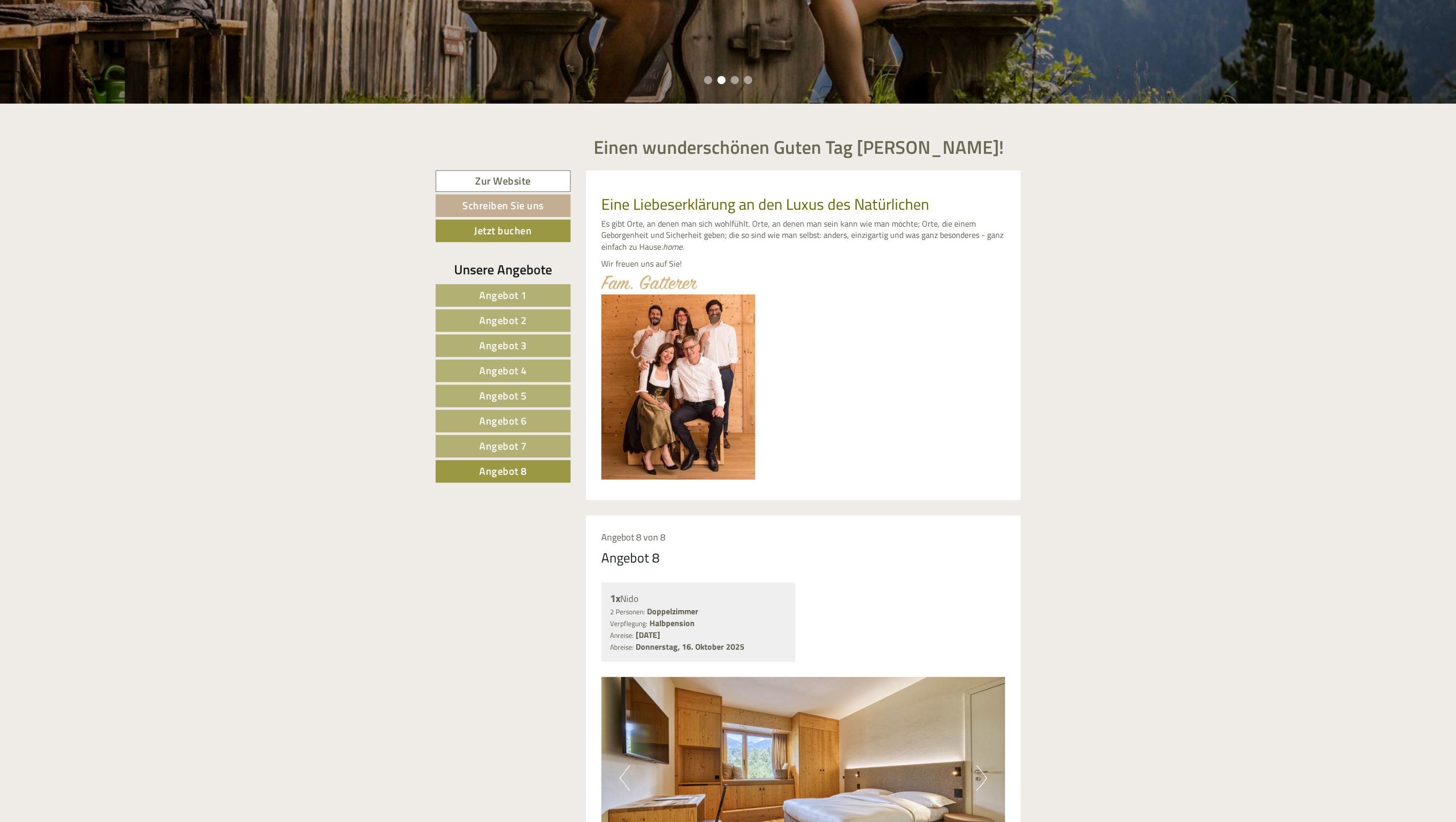
click at [694, 362] on img at bounding box center [678, 387] width 154 height 186
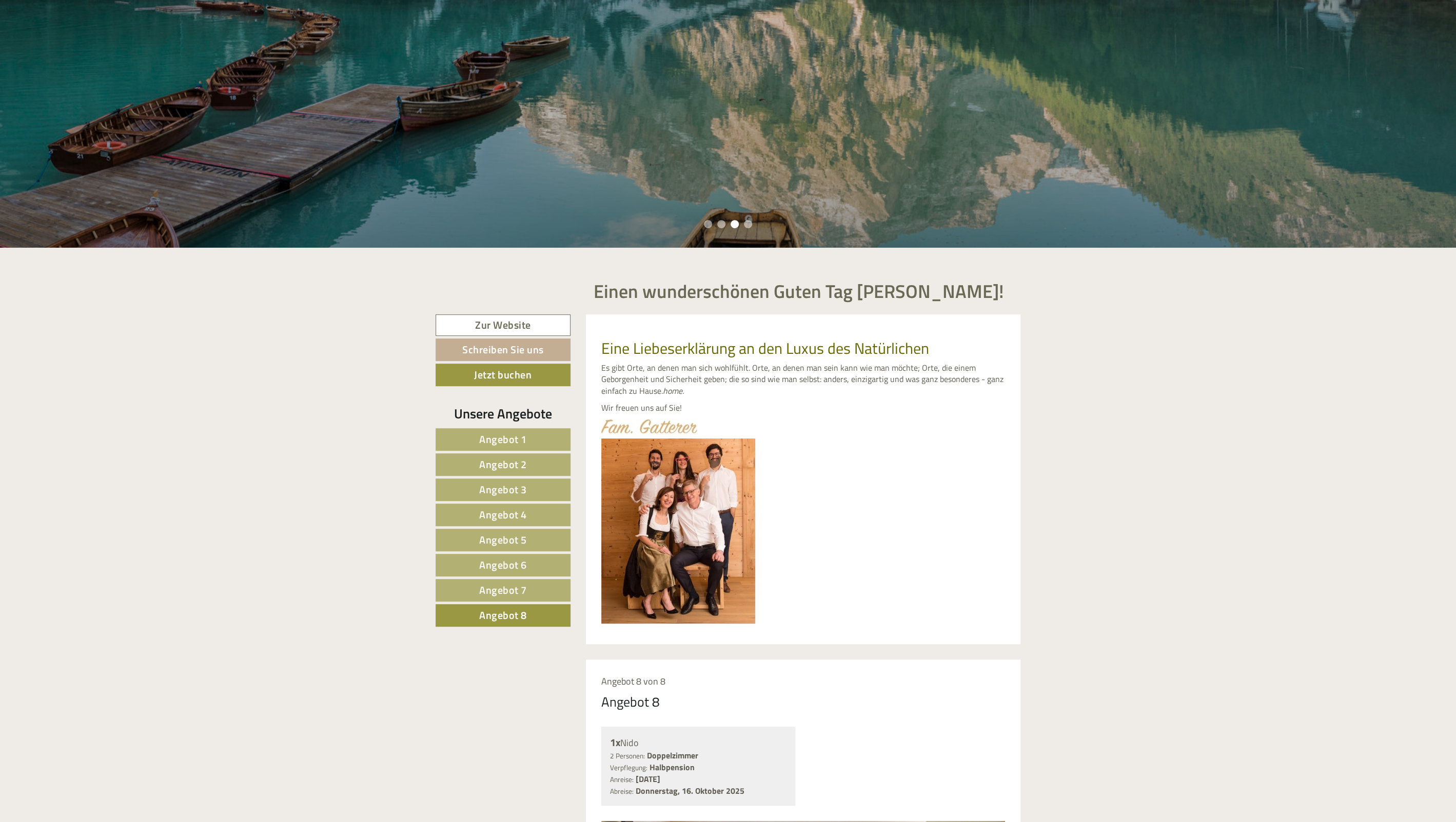
scroll to position [433, 0]
